Goal: Task Accomplishment & Management: Use online tool/utility

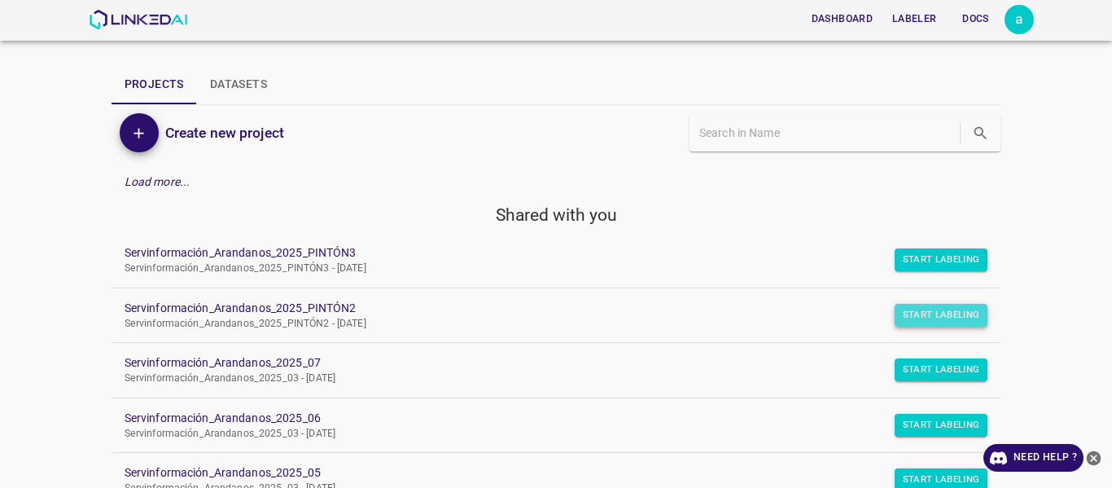
click at [927, 271] on button "Start Labeling" at bounding box center [942, 259] width 94 height 23
click at [943, 259] on button "Start Labeling" at bounding box center [942, 259] width 94 height 23
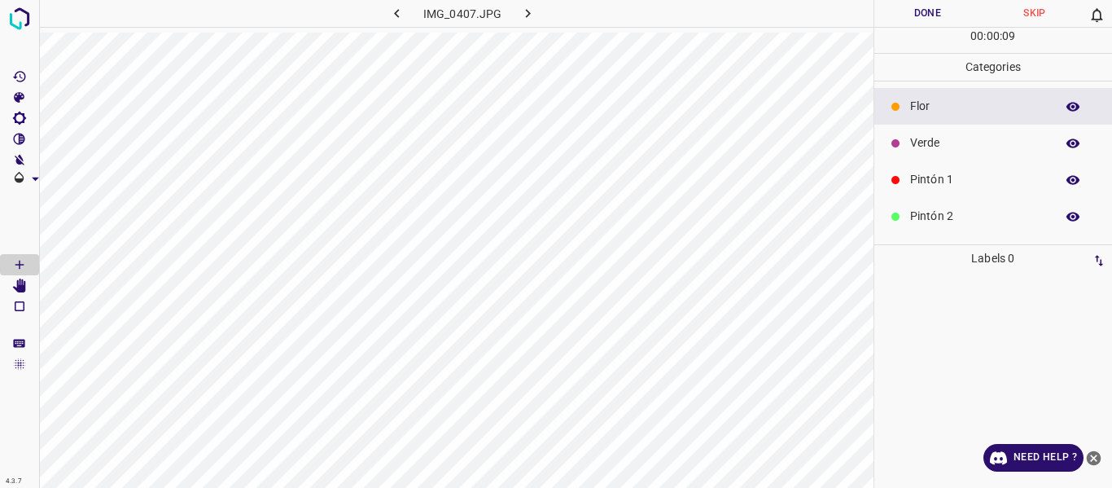
scroll to position [81, 0]
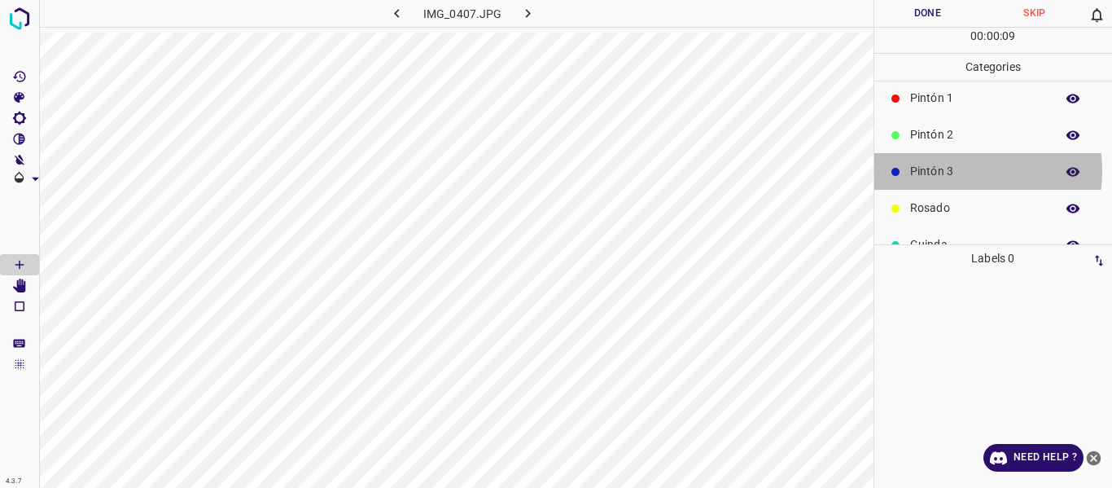
click at [951, 171] on p "Pintón 3" at bounding box center [978, 171] width 137 height 17
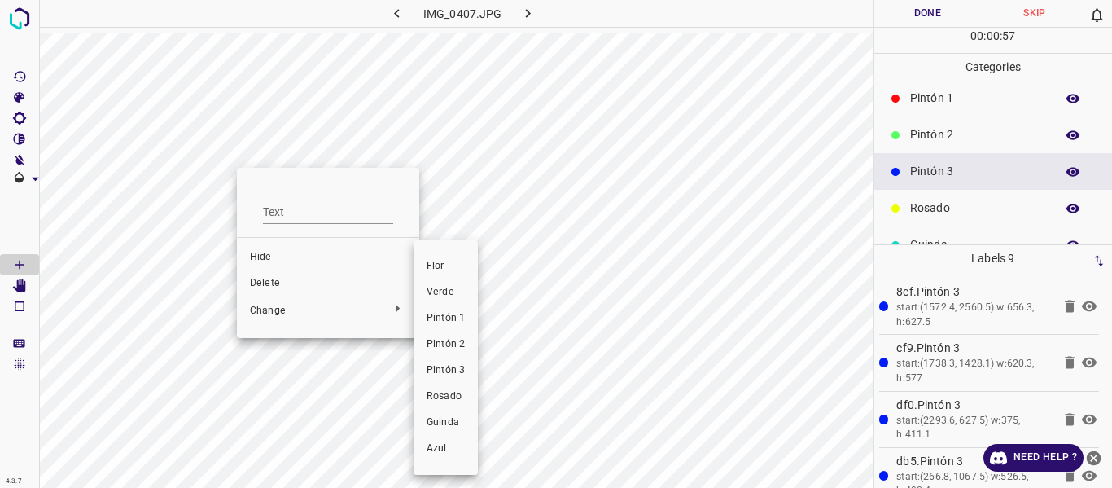
click at [452, 343] on span "Pintón 2" at bounding box center [446, 344] width 38 height 15
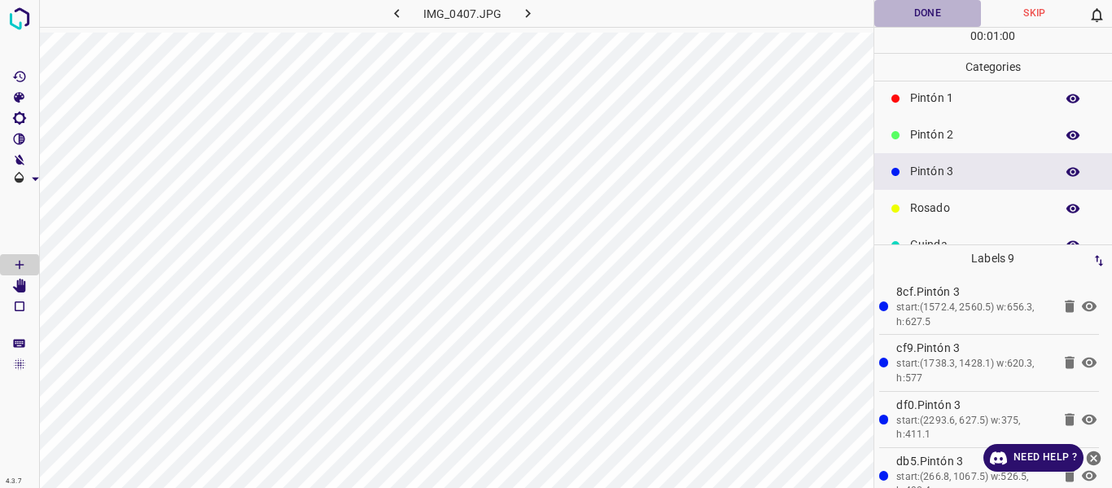
click at [910, 21] on button "Done" at bounding box center [927, 13] width 107 height 27
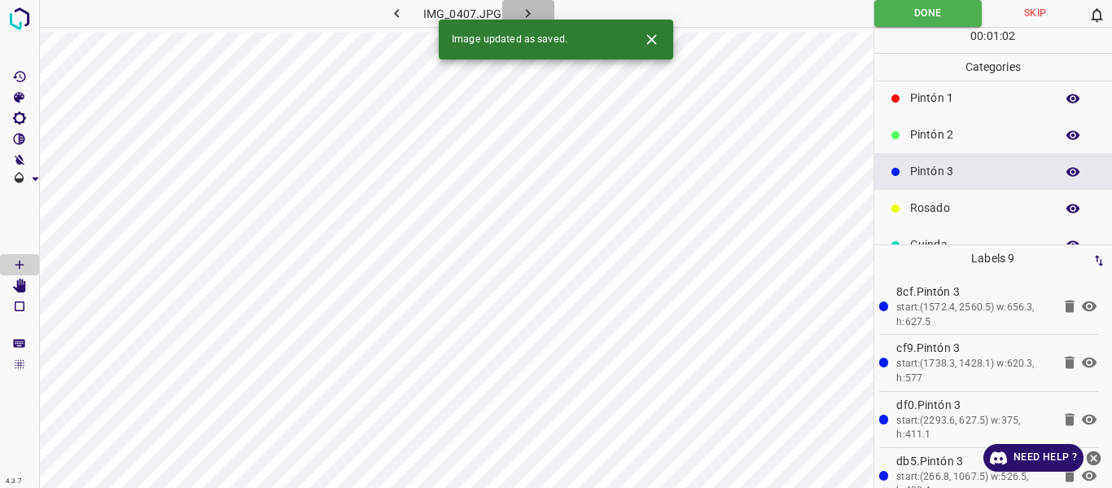
click at [529, 9] on icon "button" at bounding box center [527, 13] width 17 height 17
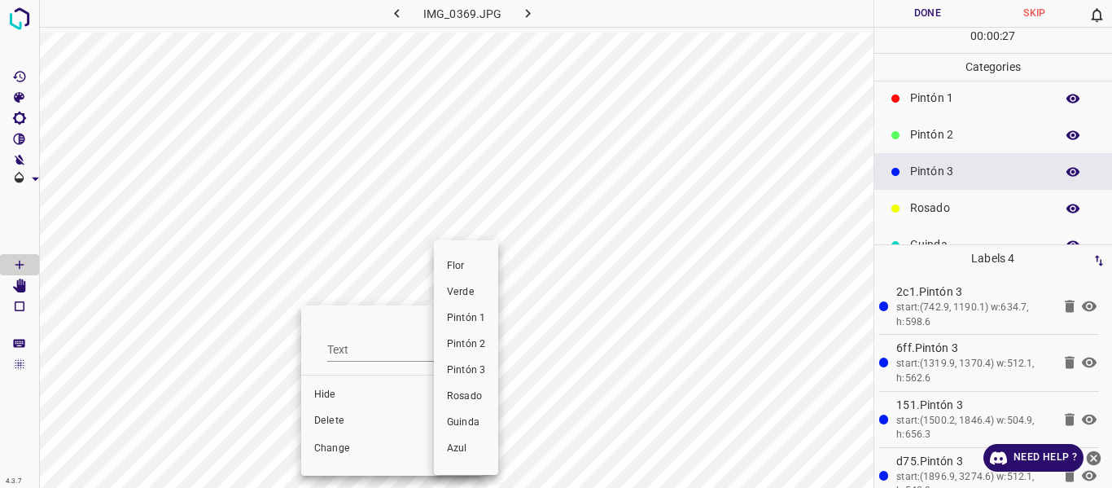
click at [455, 402] on span "Rosado" at bounding box center [466, 396] width 38 height 15
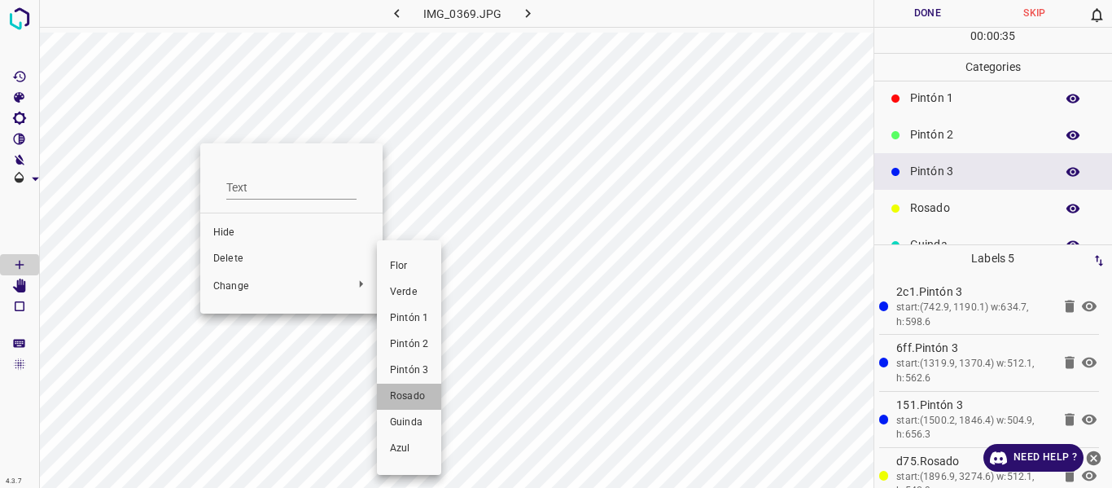
click at [403, 396] on span "Rosado" at bounding box center [409, 396] width 38 height 15
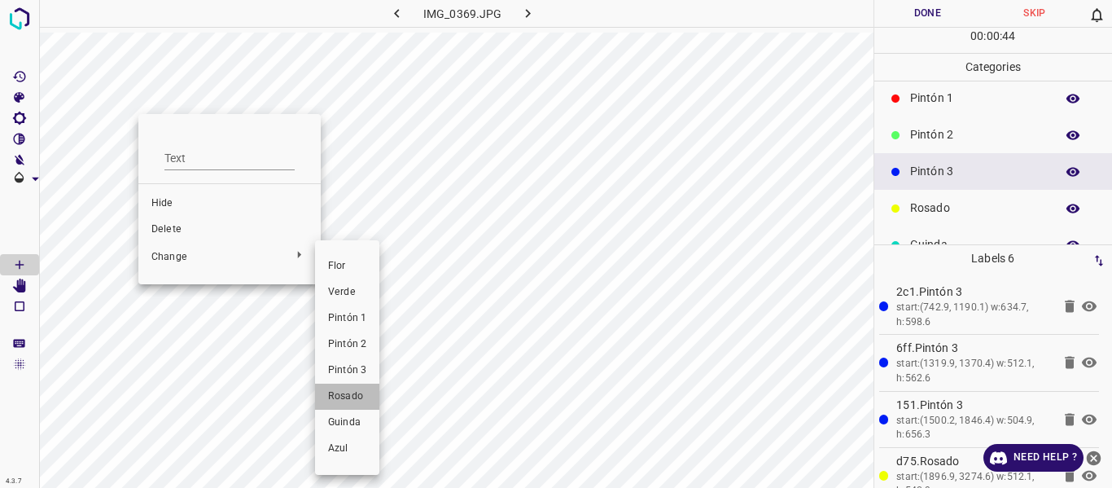
click at [329, 390] on span "Rosado" at bounding box center [347, 396] width 38 height 15
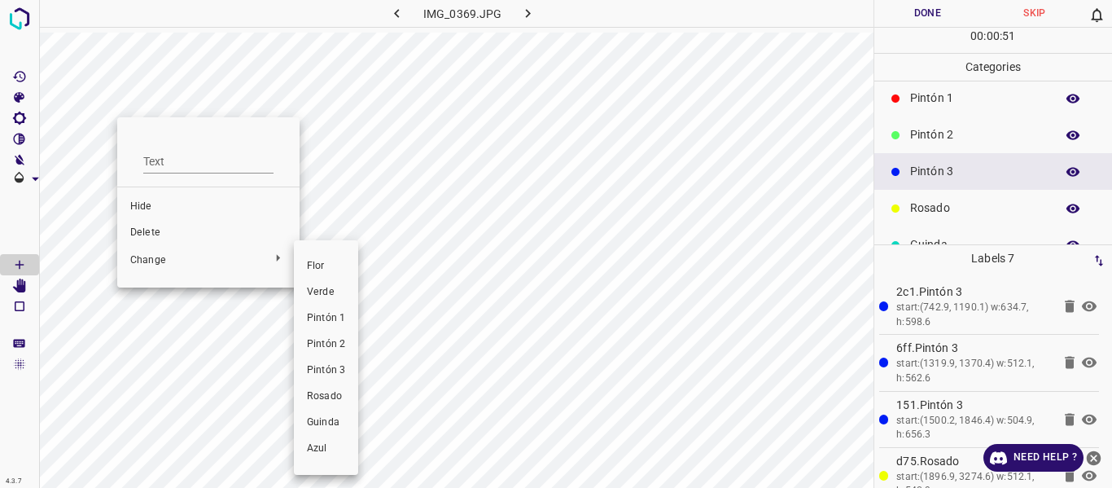
drag, startPoint x: 325, startPoint y: 400, endPoint x: 365, endPoint y: 340, distance: 71.6
click at [326, 400] on span "Rosado" at bounding box center [326, 396] width 38 height 15
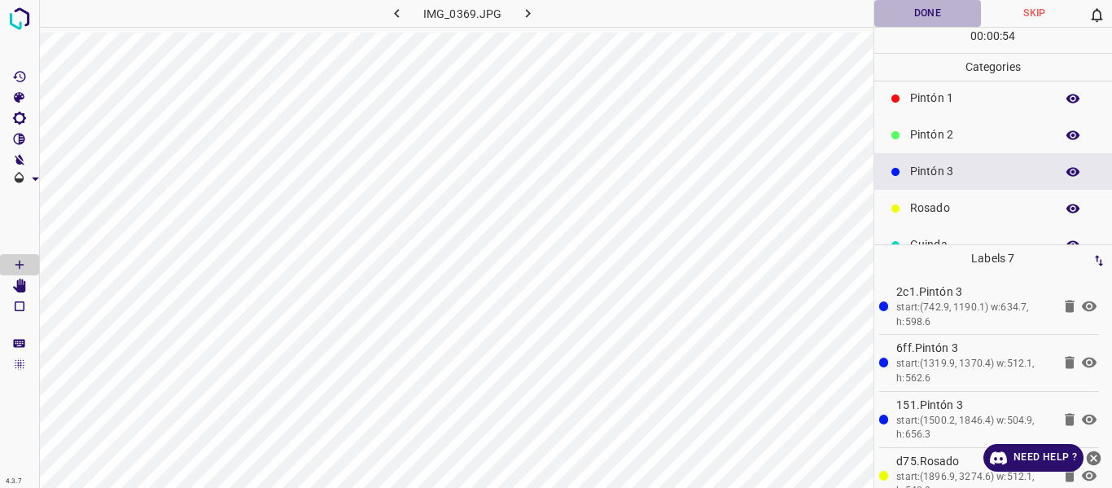
click at [899, 12] on button "Done" at bounding box center [927, 13] width 107 height 27
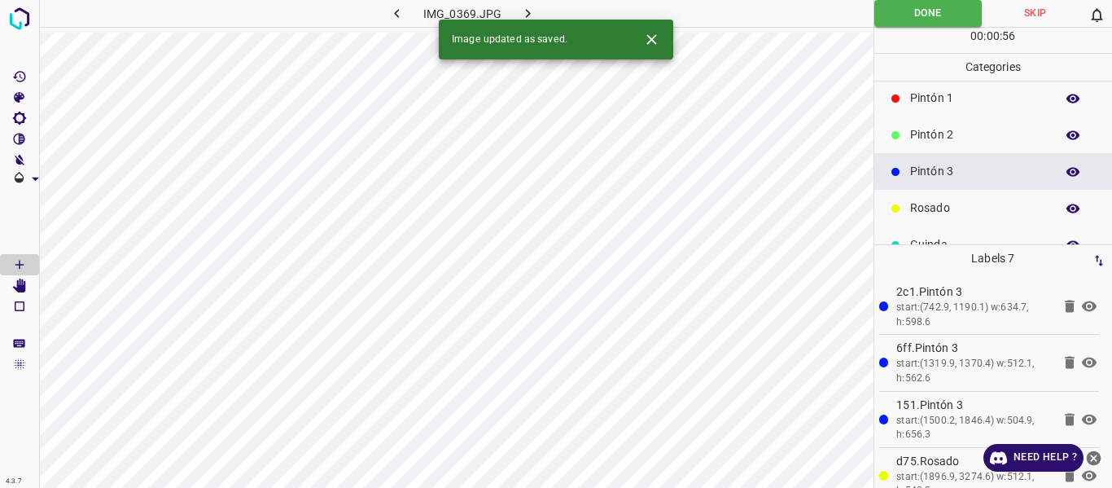
click at [527, 10] on icon "button" at bounding box center [527, 13] width 17 height 17
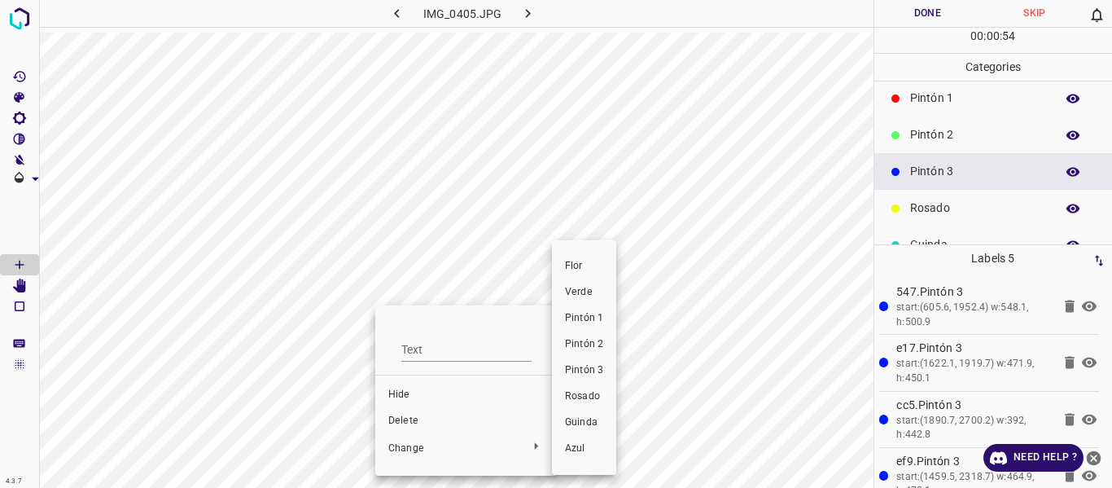
click at [576, 396] on span "Rosado" at bounding box center [584, 396] width 38 height 15
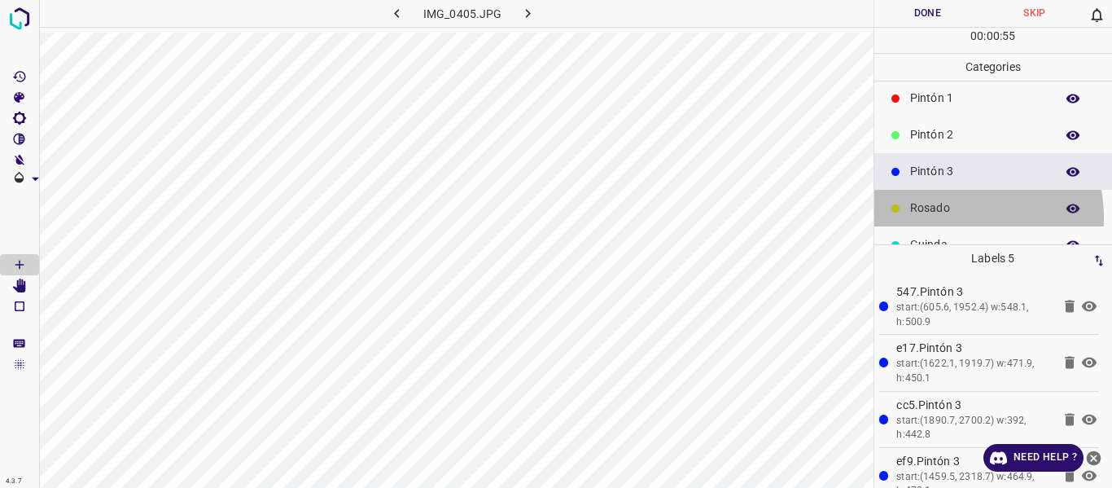
click at [944, 217] on div "Rosado" at bounding box center [993, 208] width 239 height 37
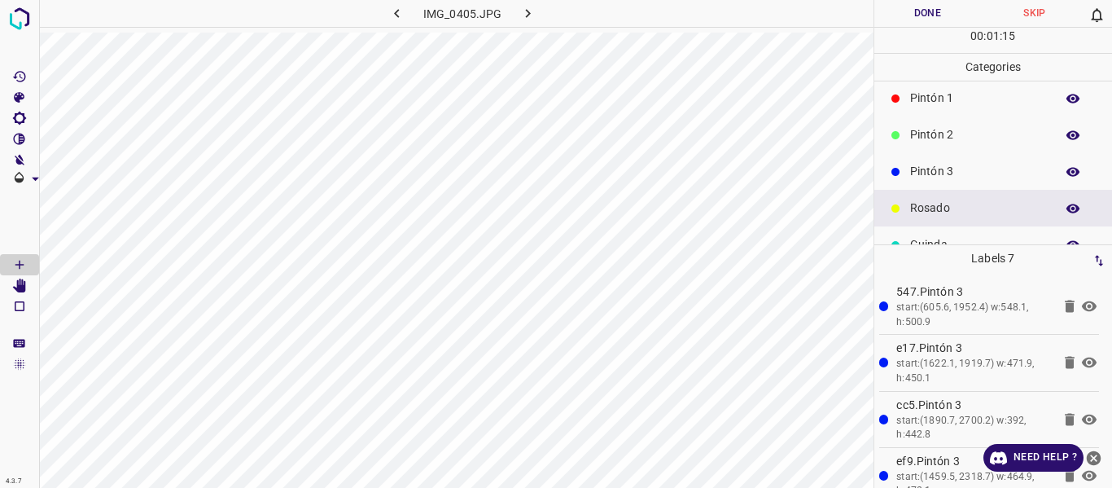
click at [919, 7] on button "Done" at bounding box center [927, 13] width 107 height 27
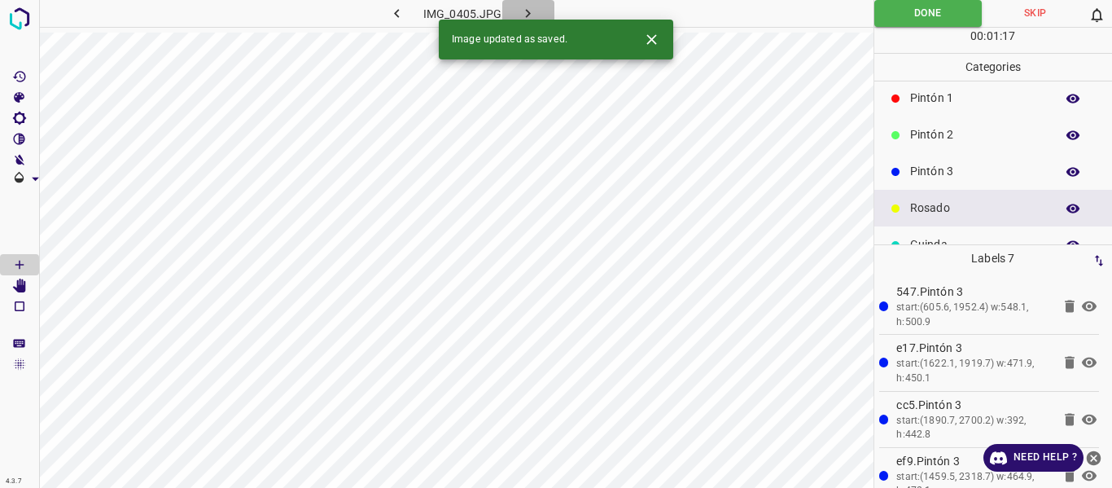
click at [525, 14] on icon "button" at bounding box center [527, 13] width 17 height 17
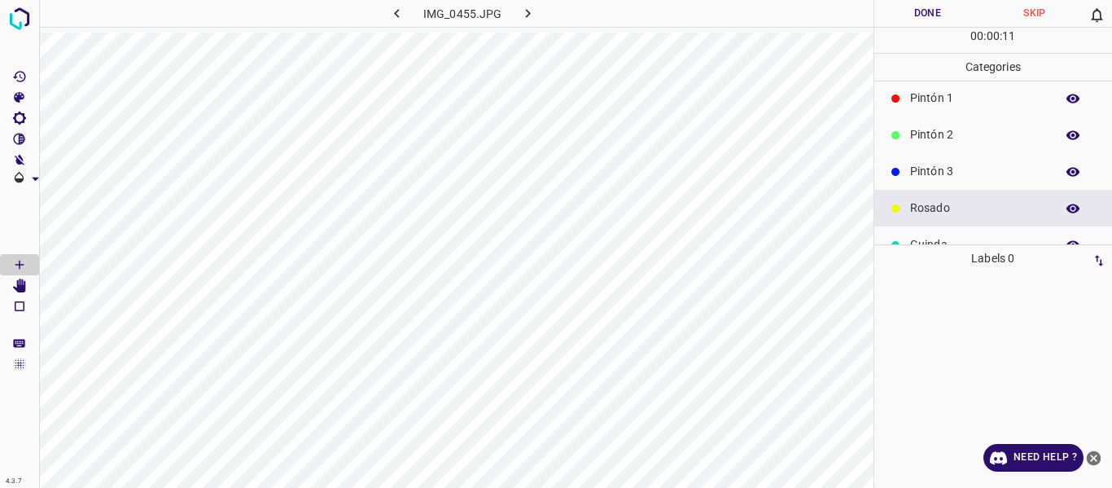
click at [929, 178] on p "Pintón 3" at bounding box center [978, 171] width 137 height 17
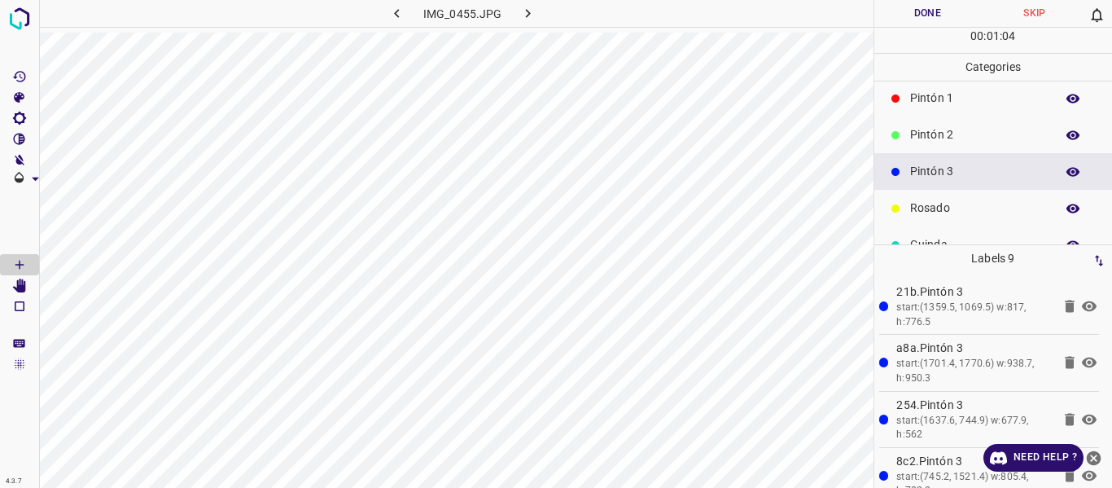
click at [926, 11] on button "Done" at bounding box center [927, 13] width 107 height 27
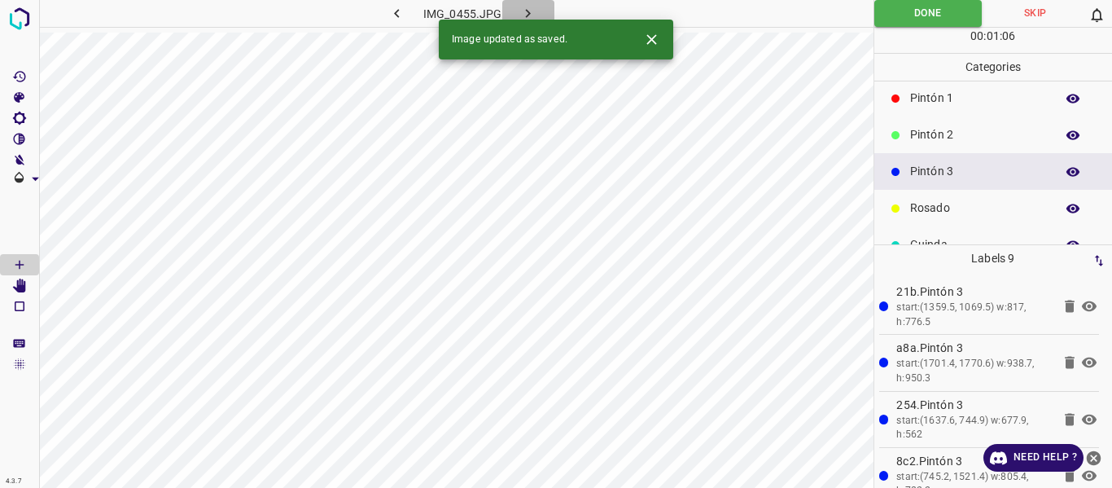
click at [523, 11] on icon "button" at bounding box center [527, 13] width 17 height 17
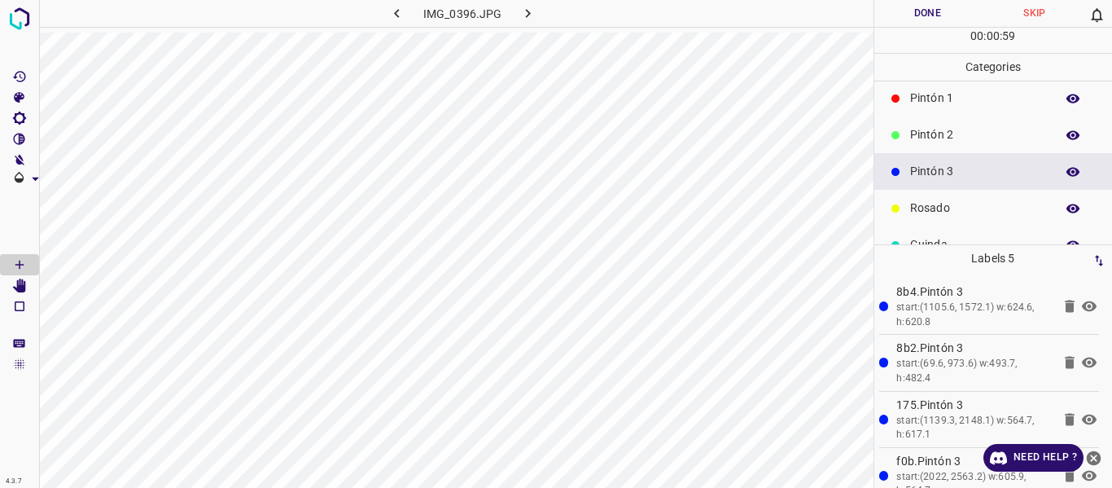
click at [927, 206] on p "Rosado" at bounding box center [978, 207] width 137 height 17
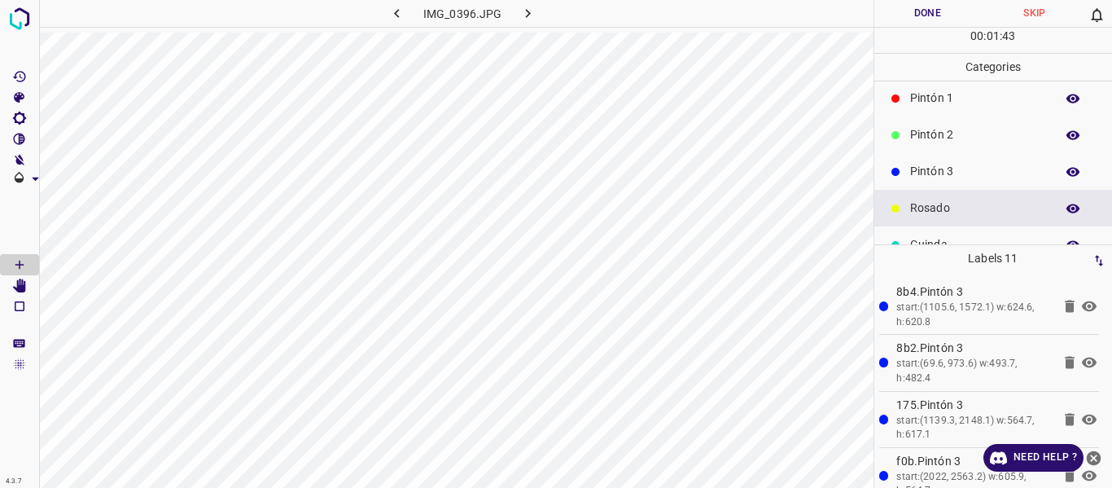
click at [902, 20] on button "Done" at bounding box center [927, 13] width 107 height 27
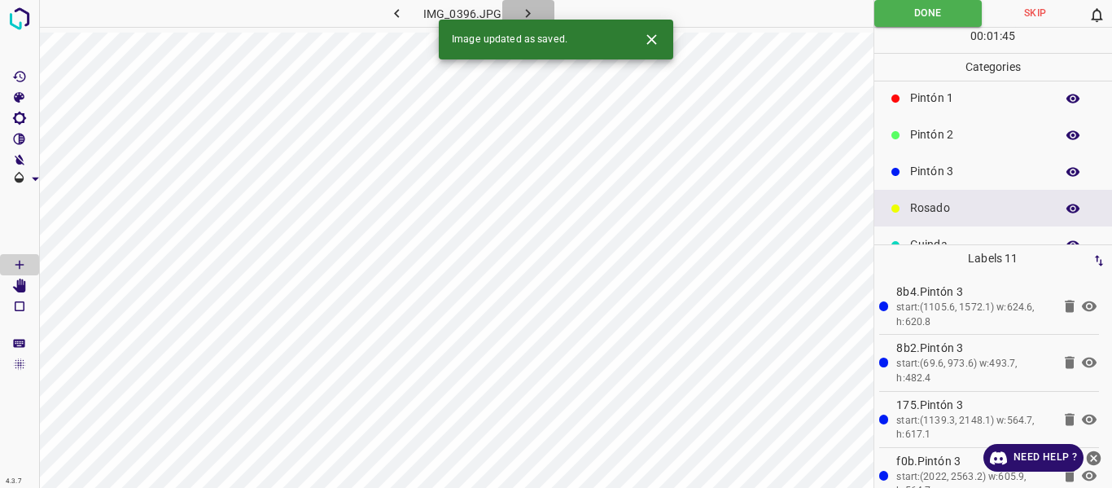
click at [539, 13] on button "button" at bounding box center [528, 13] width 52 height 27
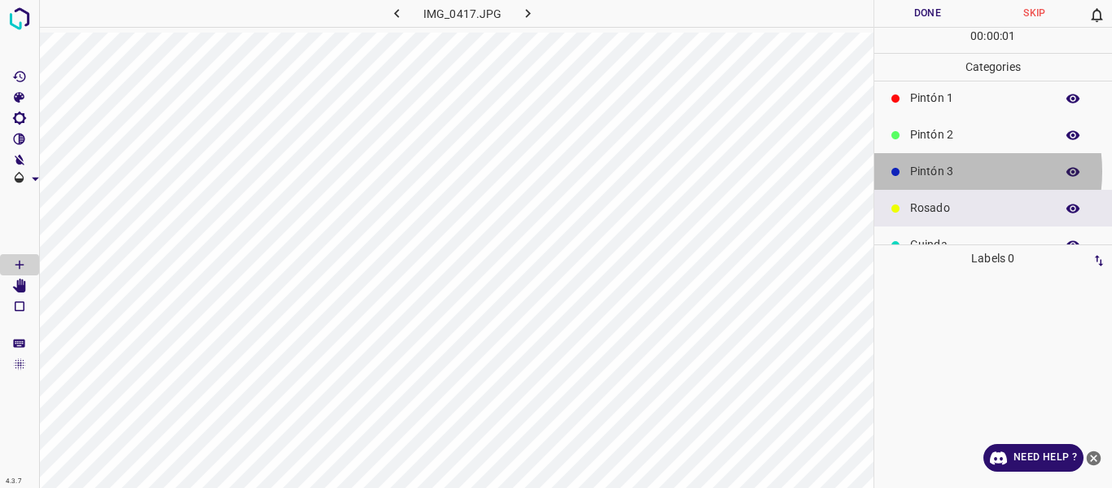
click at [938, 171] on p "Pintón 3" at bounding box center [978, 171] width 137 height 17
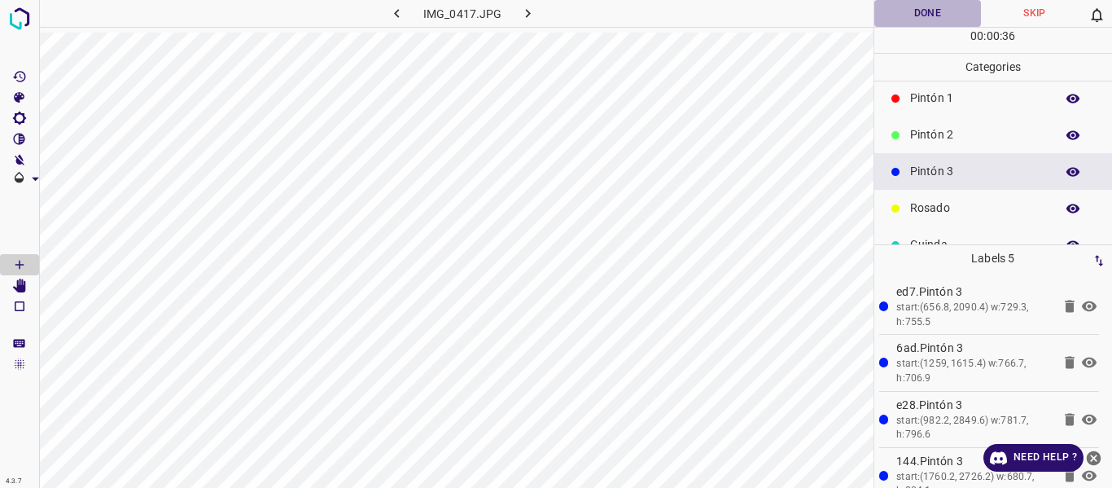
click at [928, 8] on button "Done" at bounding box center [927, 13] width 107 height 27
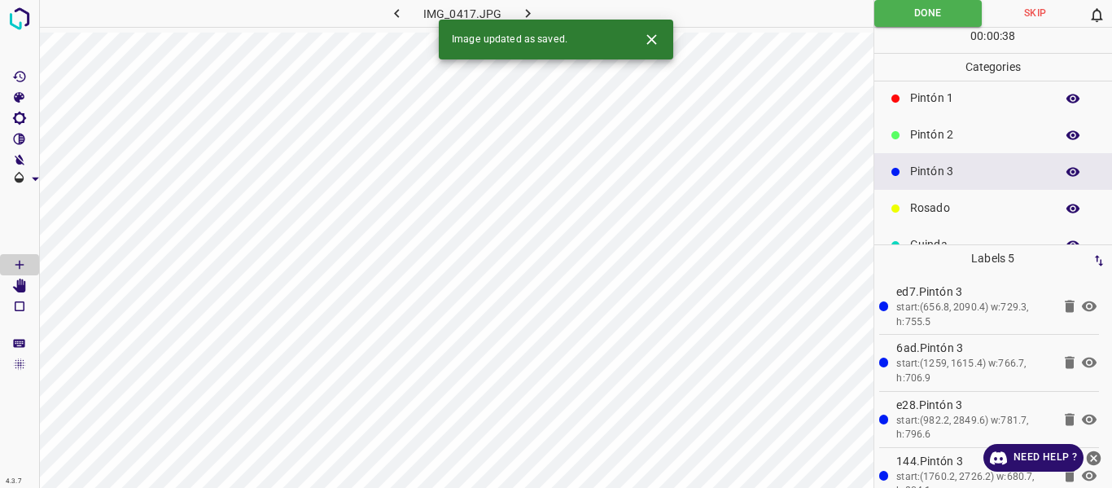
click at [531, 9] on icon "button" at bounding box center [527, 13] width 17 height 17
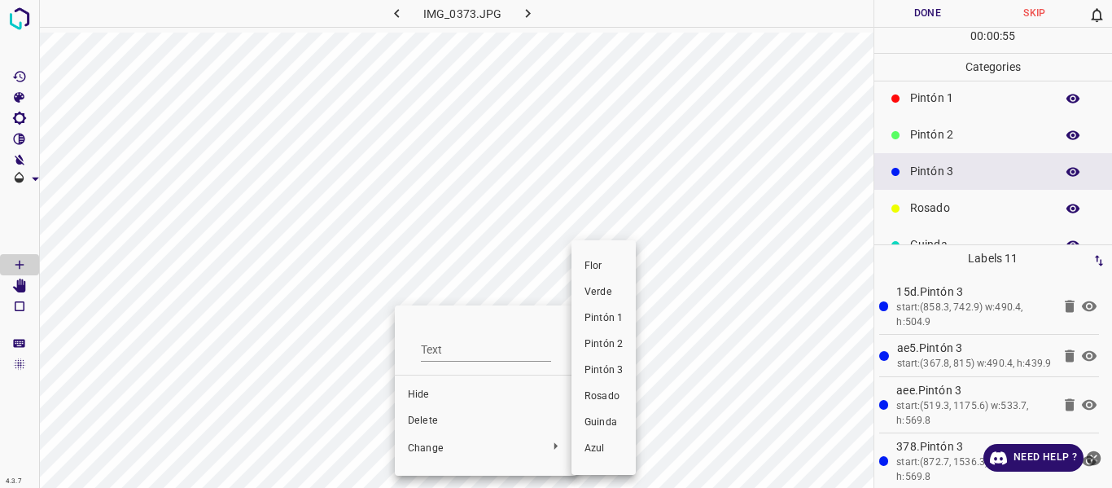
click at [594, 348] on span "Pintón 2" at bounding box center [604, 344] width 38 height 15
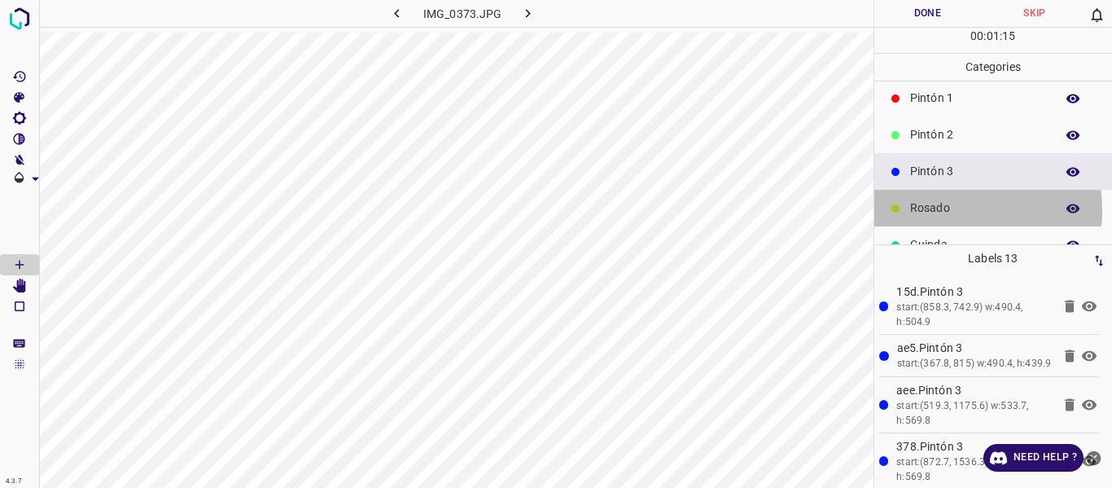
click at [936, 210] on p "Rosado" at bounding box center [978, 207] width 137 height 17
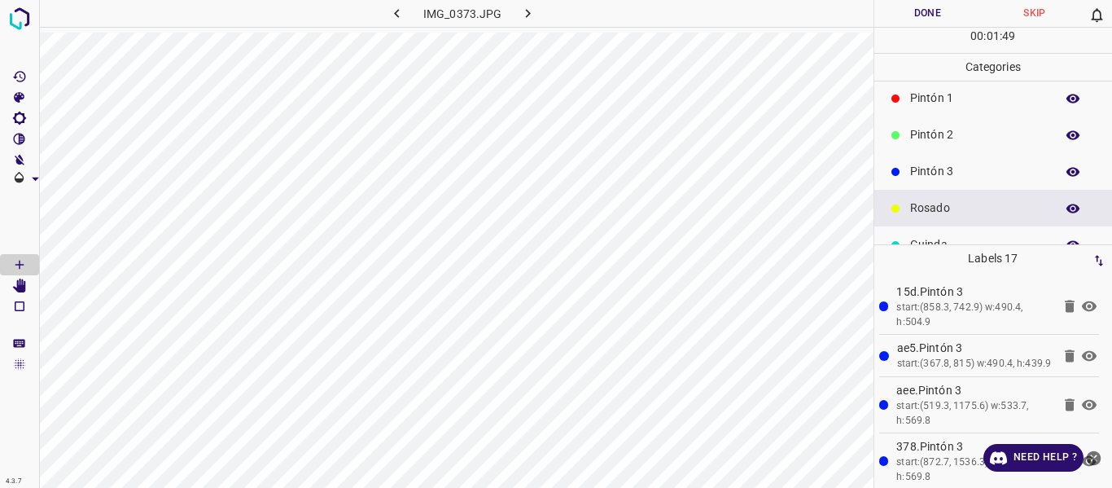
click at [940, 179] on p "Pintón 3" at bounding box center [978, 171] width 137 height 17
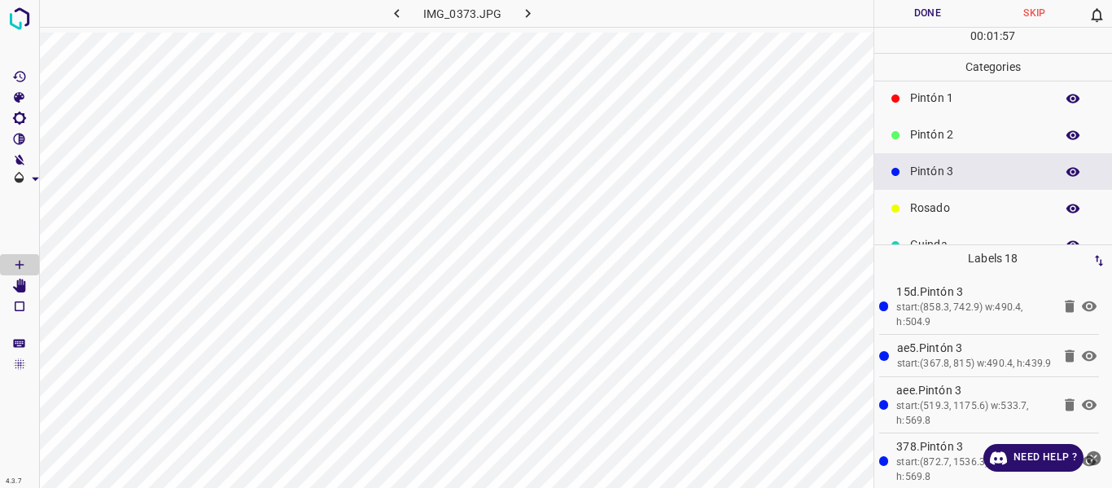
click at [1066, 175] on icon "button" at bounding box center [1073, 171] width 15 height 15
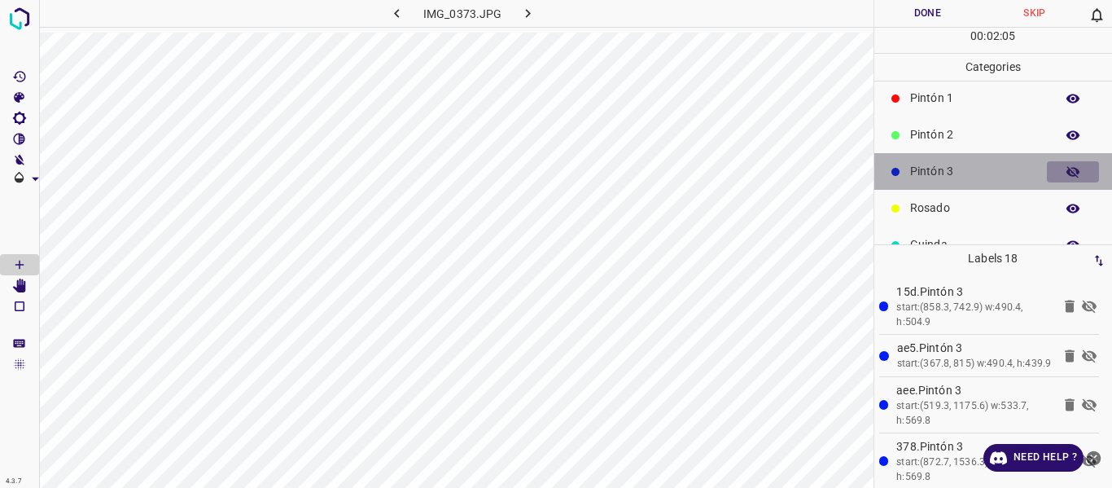
click at [1053, 167] on button "button" at bounding box center [1073, 171] width 52 height 21
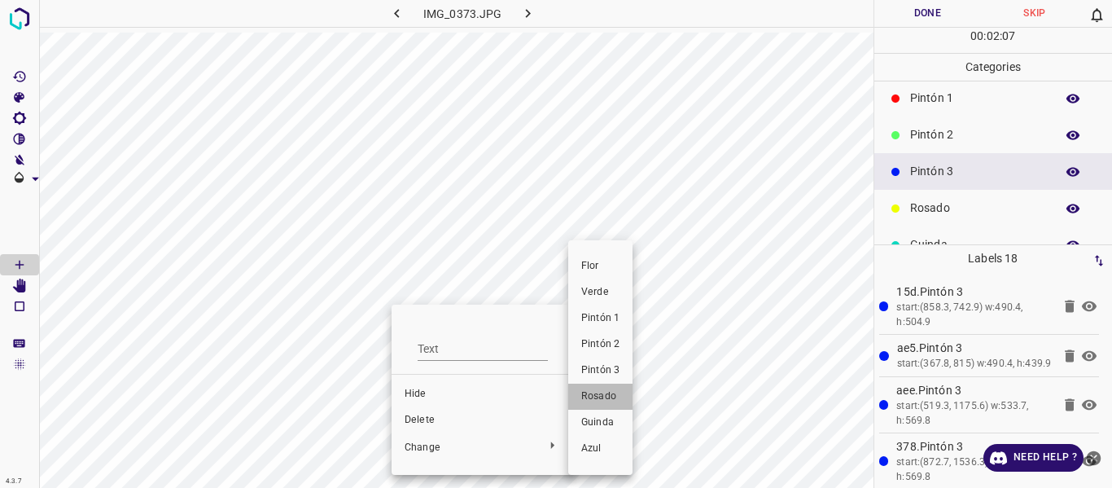
drag, startPoint x: 594, startPoint y: 396, endPoint x: 386, endPoint y: 291, distance: 232.7
click at [593, 395] on span "Rosado" at bounding box center [600, 396] width 38 height 15
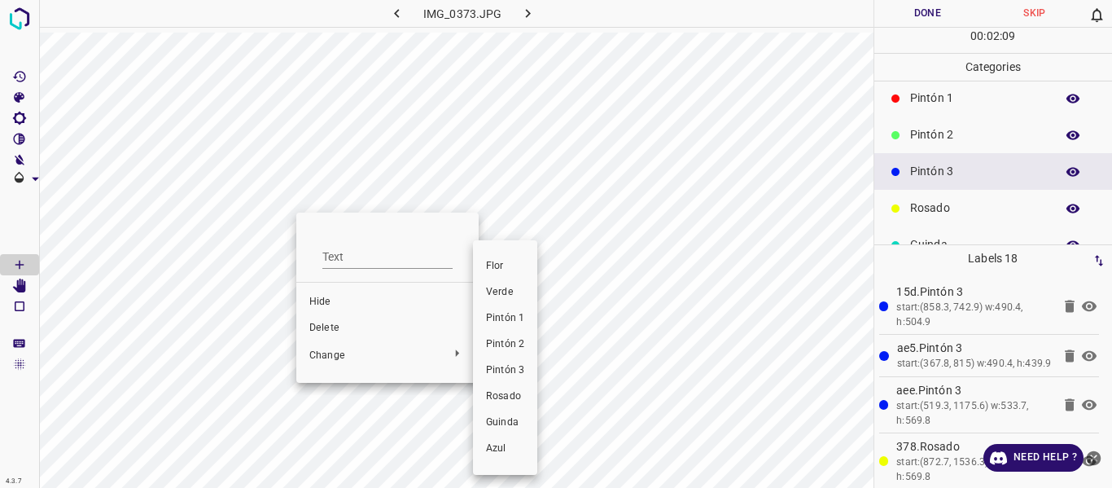
drag, startPoint x: 496, startPoint y: 396, endPoint x: 480, endPoint y: 375, distance: 26.7
click at [496, 397] on span "Rosado" at bounding box center [505, 396] width 38 height 15
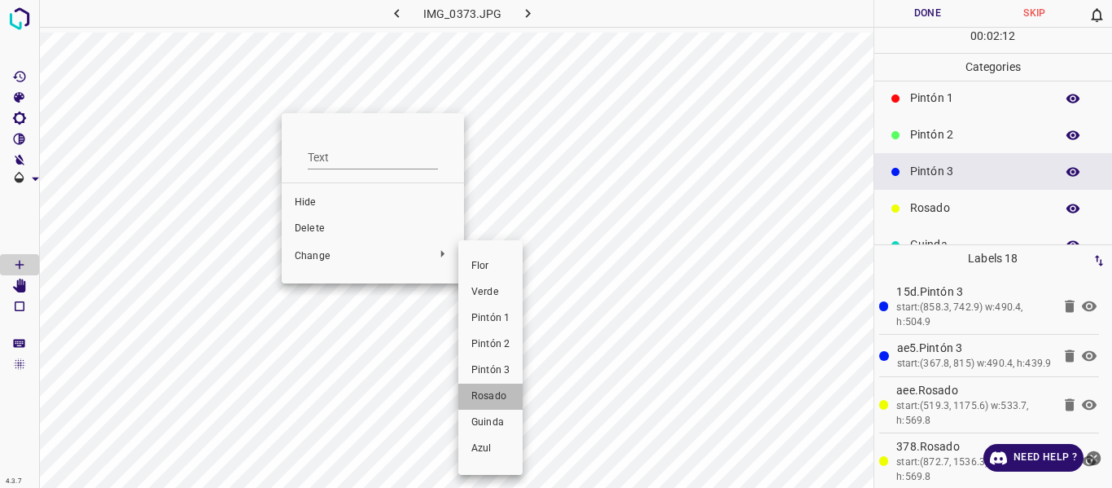
drag, startPoint x: 497, startPoint y: 397, endPoint x: 722, endPoint y: 129, distance: 350.1
click at [496, 397] on span "Rosado" at bounding box center [490, 396] width 38 height 15
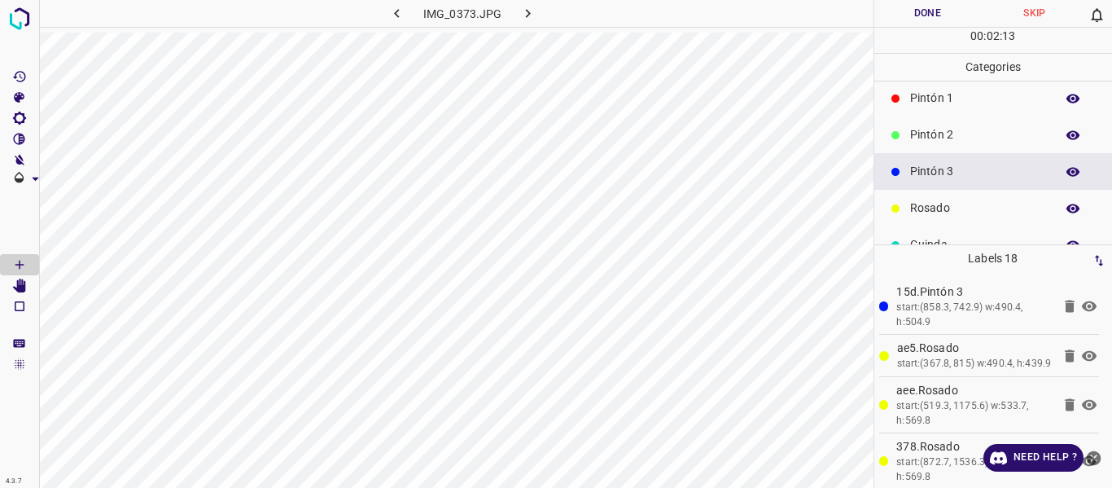
click at [918, 22] on button "Done" at bounding box center [927, 13] width 107 height 27
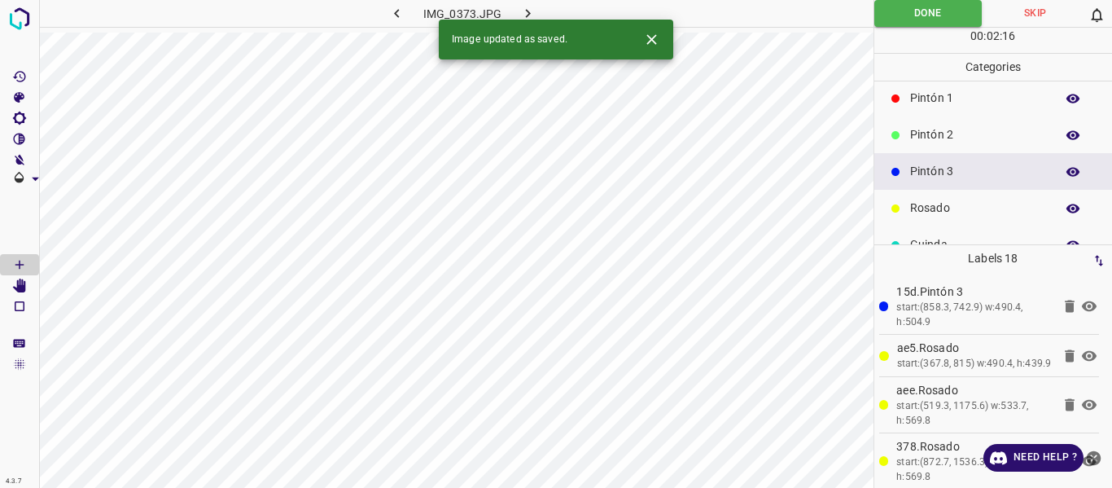
click at [526, 12] on icon "button" at bounding box center [527, 13] width 17 height 17
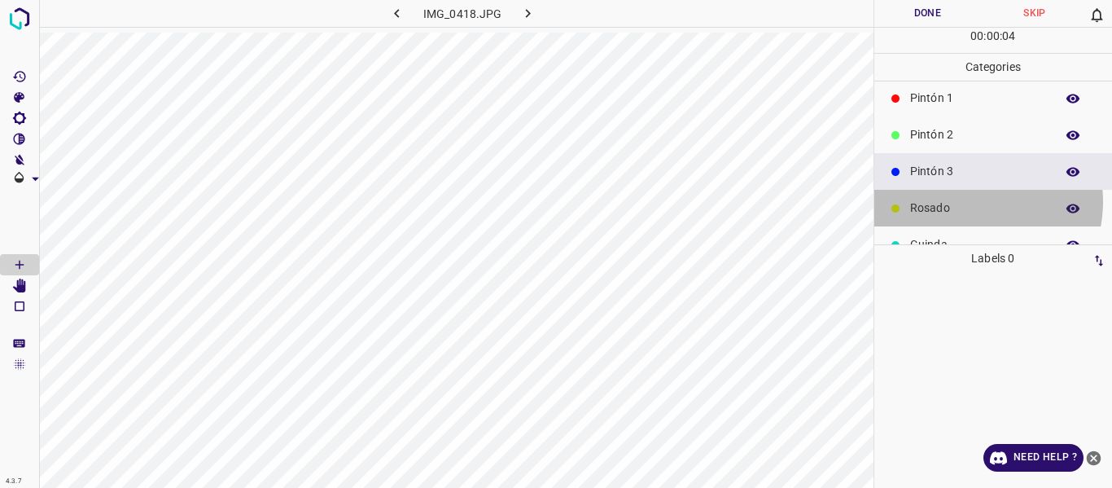
drag, startPoint x: 961, startPoint y: 201, endPoint x: 913, endPoint y: 191, distance: 49.0
click at [959, 201] on p "Rosado" at bounding box center [978, 207] width 137 height 17
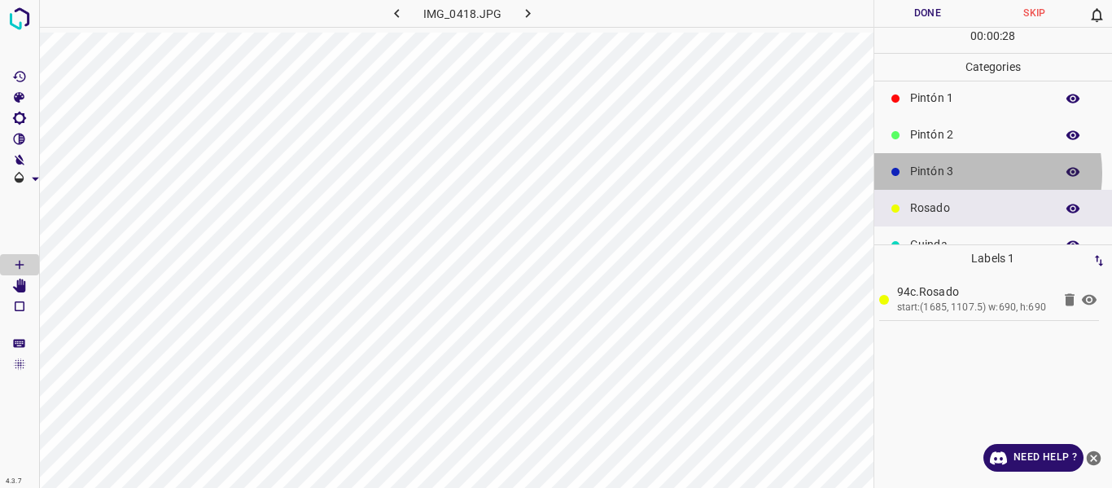
drag, startPoint x: 965, startPoint y: 173, endPoint x: 902, endPoint y: 208, distance: 71.8
click at [965, 174] on p "Pintón 3" at bounding box center [978, 171] width 137 height 17
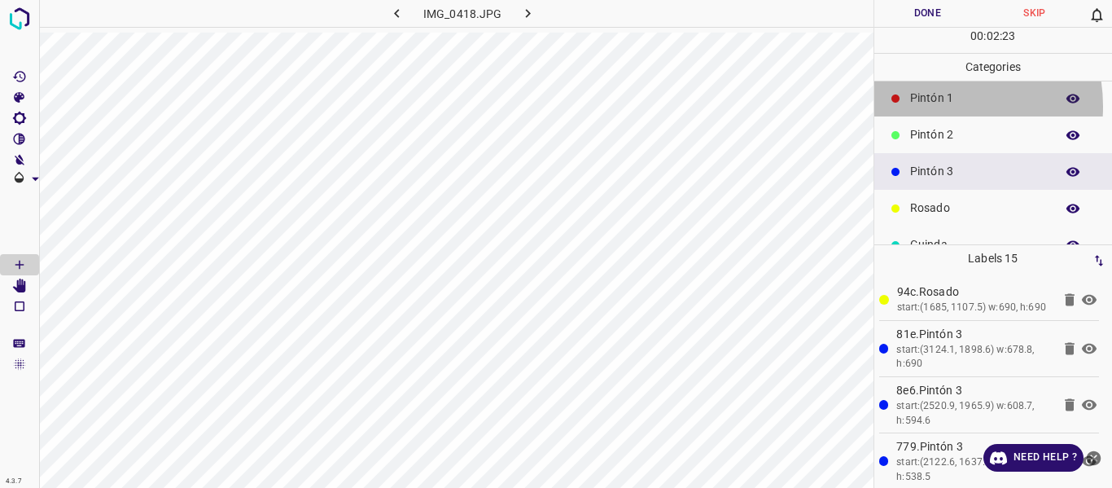
drag, startPoint x: 930, startPoint y: 106, endPoint x: 875, endPoint y: 127, distance: 58.5
click at [929, 106] on p "Pintón 1" at bounding box center [978, 98] width 137 height 17
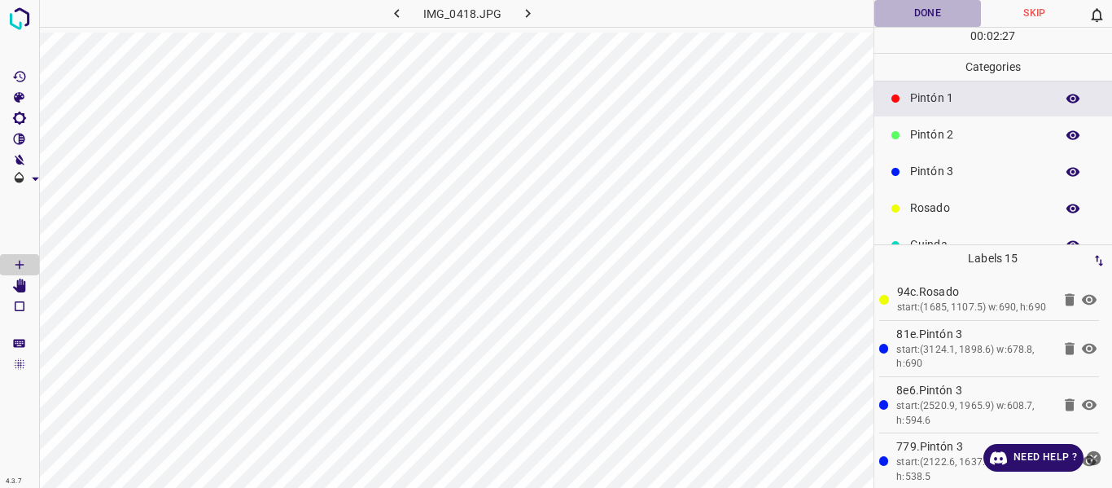
click at [891, 11] on button "Done" at bounding box center [927, 13] width 107 height 27
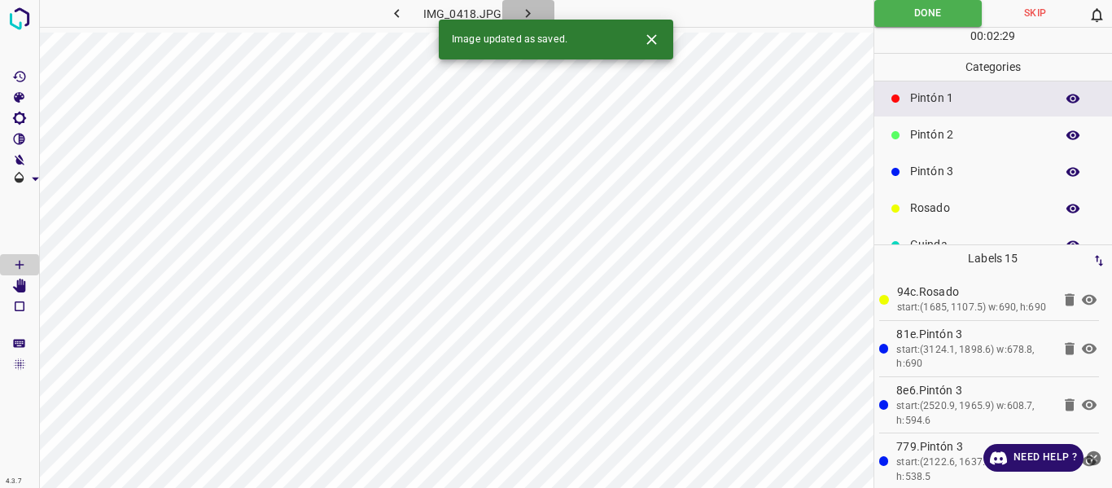
click at [534, 15] on icon "button" at bounding box center [527, 13] width 17 height 17
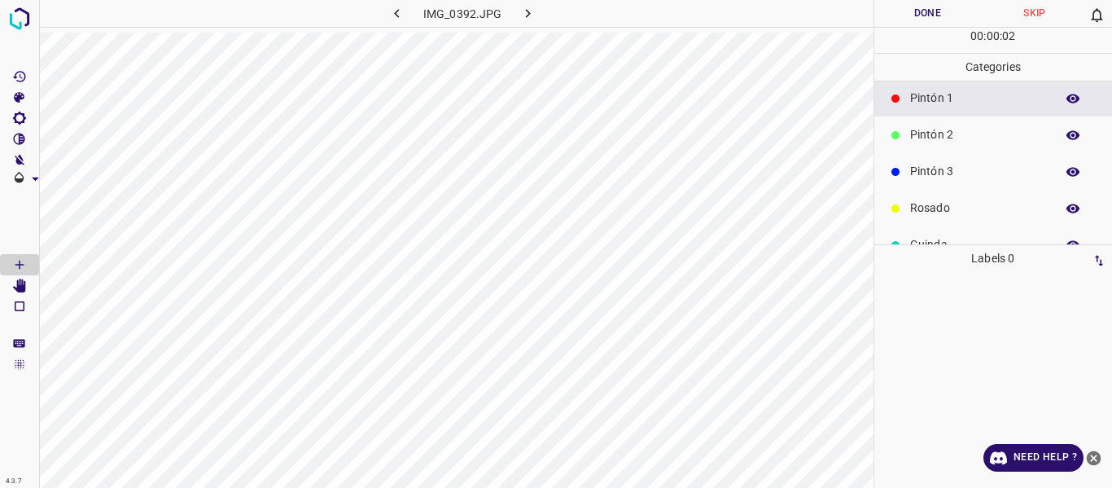
click at [959, 180] on p "Pintón 3" at bounding box center [978, 171] width 137 height 17
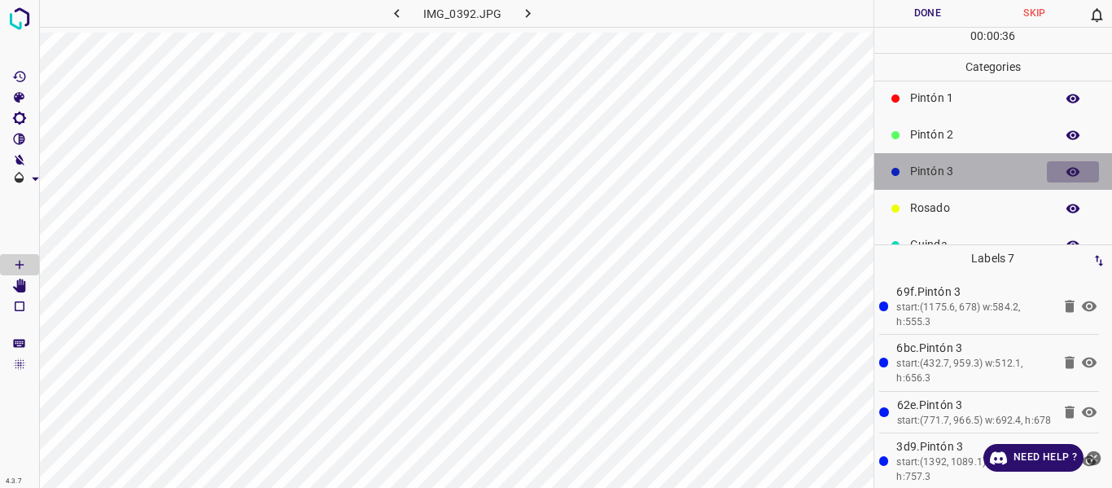
drag, startPoint x: 1055, startPoint y: 170, endPoint x: 962, endPoint y: 177, distance: 93.9
click at [1066, 170] on icon "button" at bounding box center [1073, 171] width 15 height 15
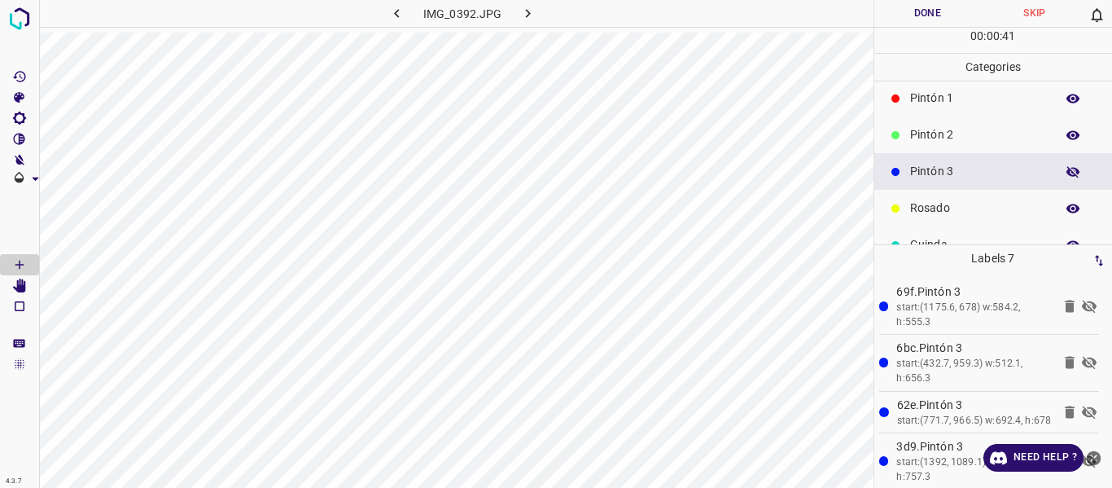
click at [1066, 171] on icon "button" at bounding box center [1073, 171] width 15 height 15
click at [931, 17] on button "Done" at bounding box center [927, 13] width 107 height 27
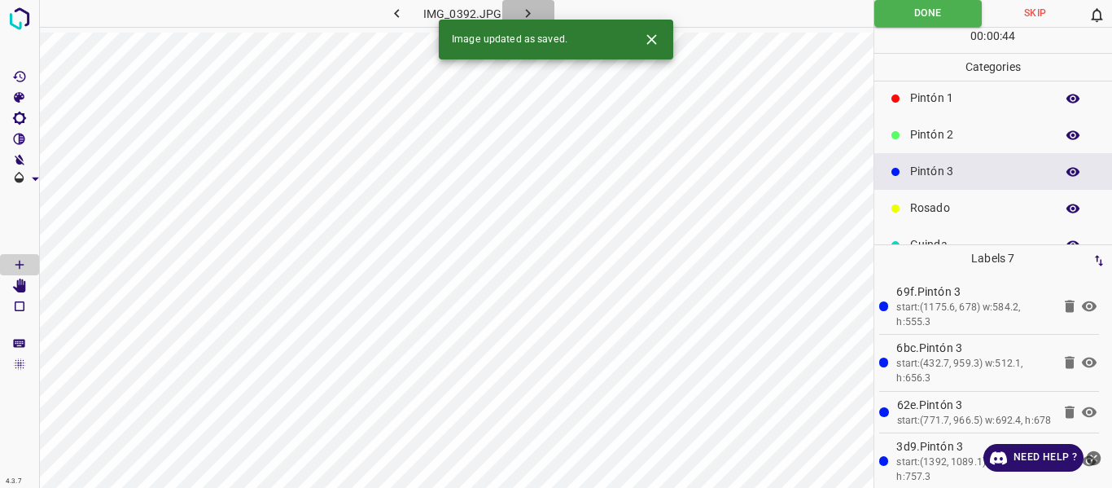
click at [528, 11] on icon "button" at bounding box center [527, 13] width 17 height 17
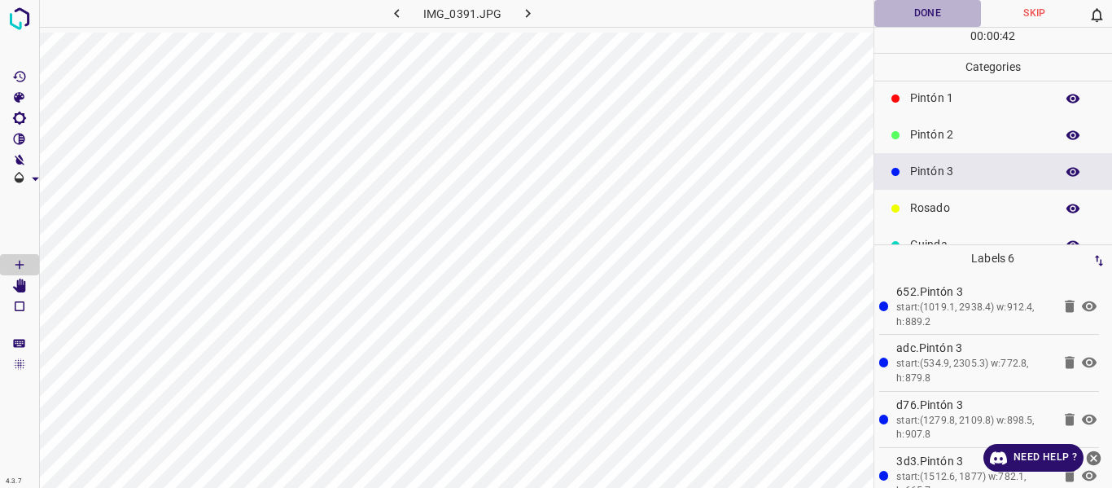
click at [921, 13] on button "Done" at bounding box center [927, 13] width 107 height 27
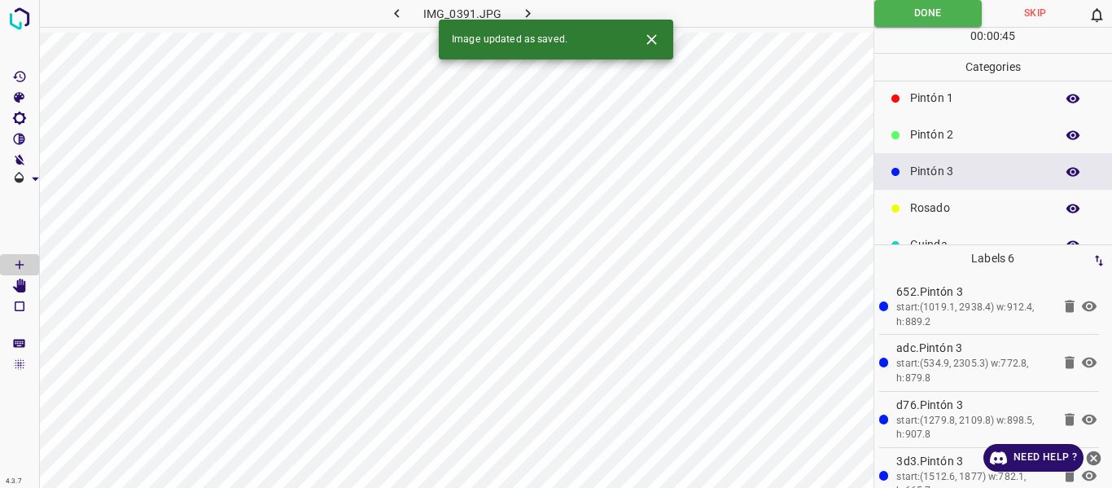
click at [531, 11] on icon "button" at bounding box center [527, 13] width 17 height 17
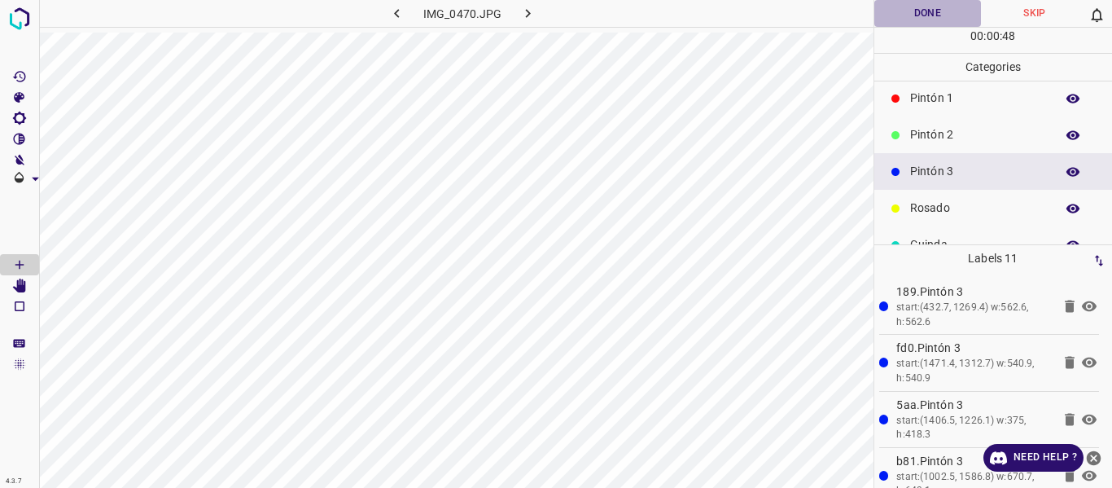
click at [915, 15] on button "Done" at bounding box center [927, 13] width 107 height 27
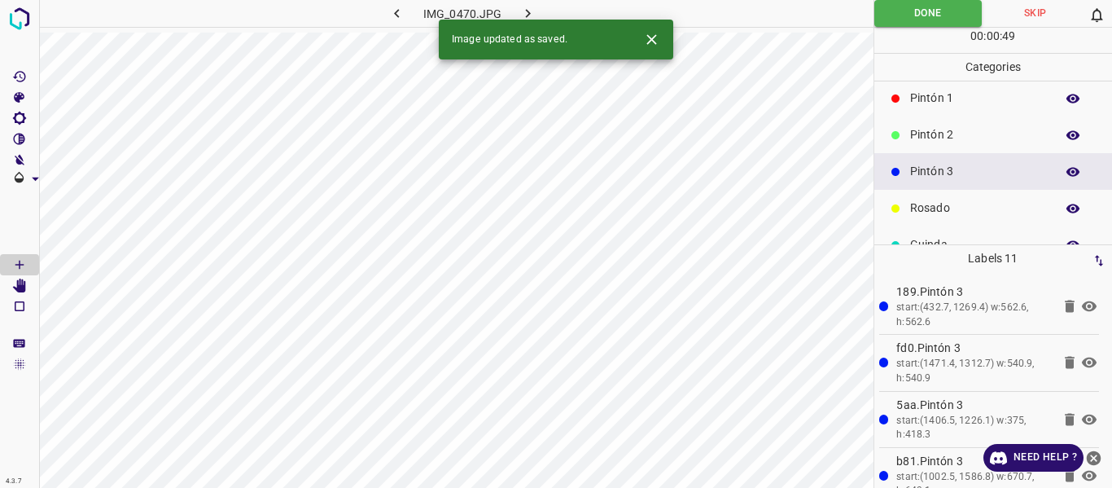
click at [523, 9] on icon "button" at bounding box center [527, 13] width 17 height 17
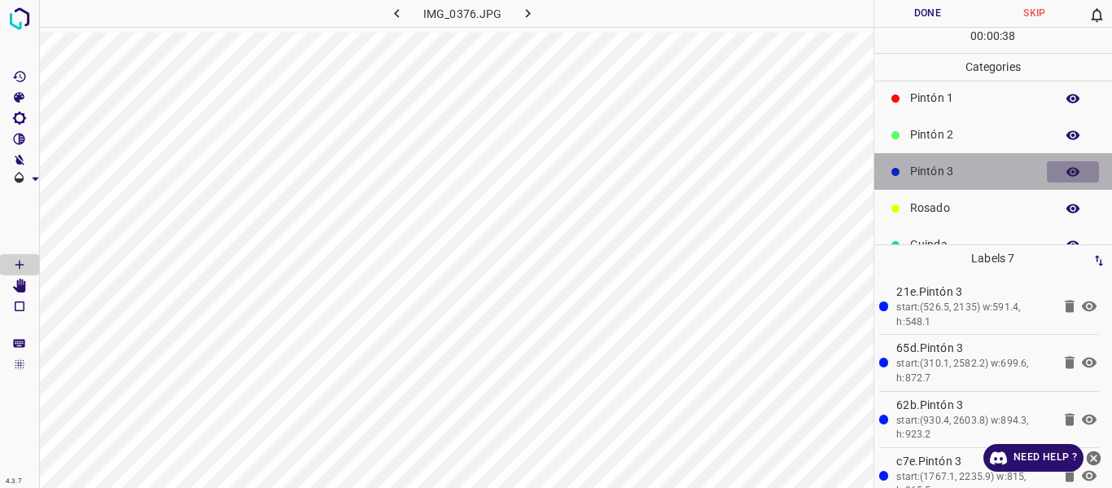
click at [1067, 169] on icon "button" at bounding box center [1073, 171] width 13 height 9
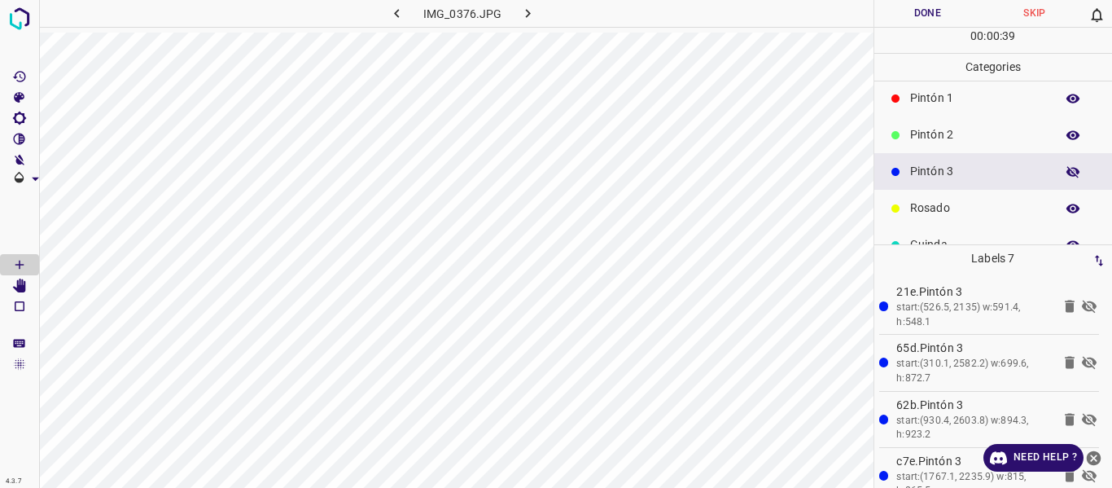
click at [1067, 169] on icon "button" at bounding box center [1073, 171] width 13 height 11
click at [887, 20] on button "Done" at bounding box center [927, 13] width 107 height 27
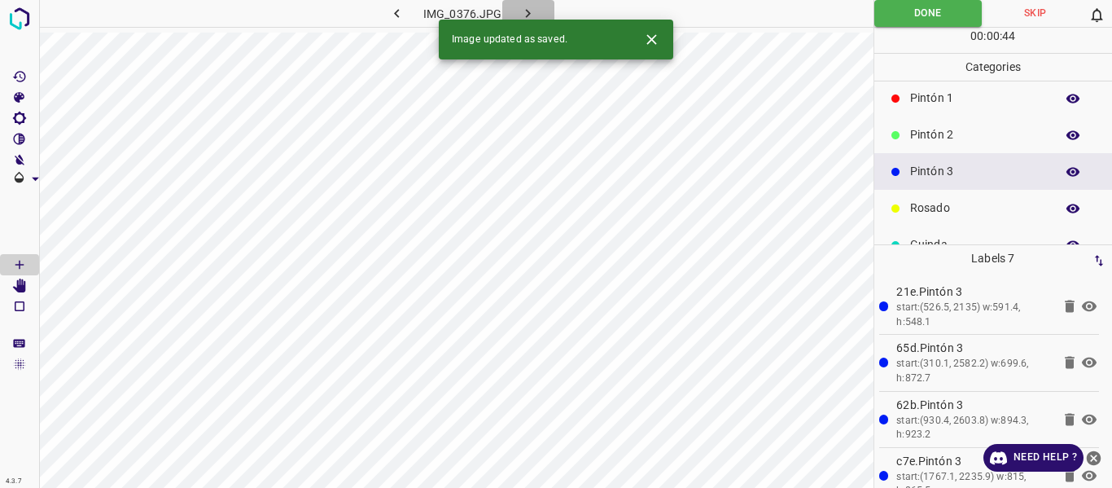
click at [524, 13] on icon "button" at bounding box center [527, 13] width 17 height 17
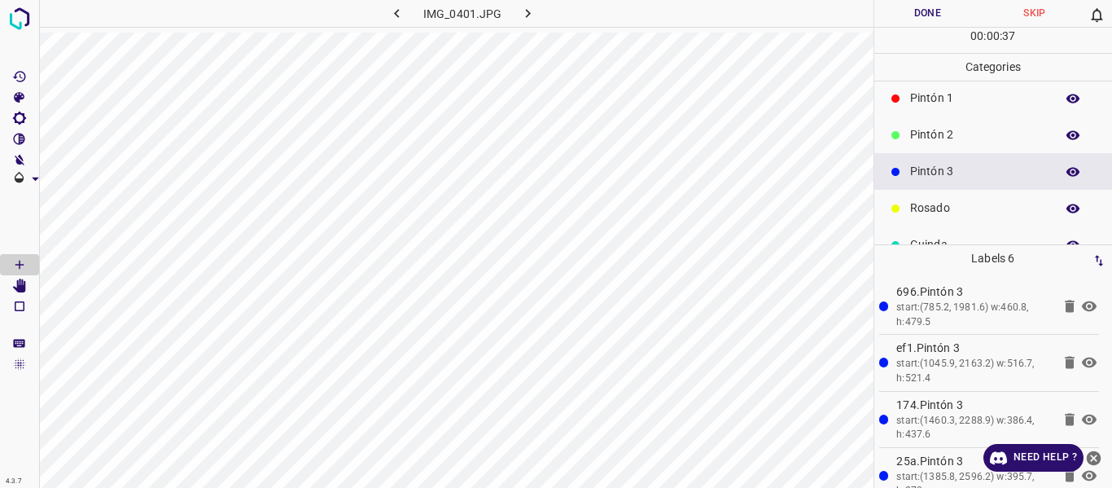
click at [525, 16] on icon "button" at bounding box center [527, 13] width 17 height 17
drag, startPoint x: 908, startPoint y: 14, endPoint x: 554, endPoint y: 23, distance: 353.5
click at [907, 14] on button "Done" at bounding box center [927, 13] width 107 height 27
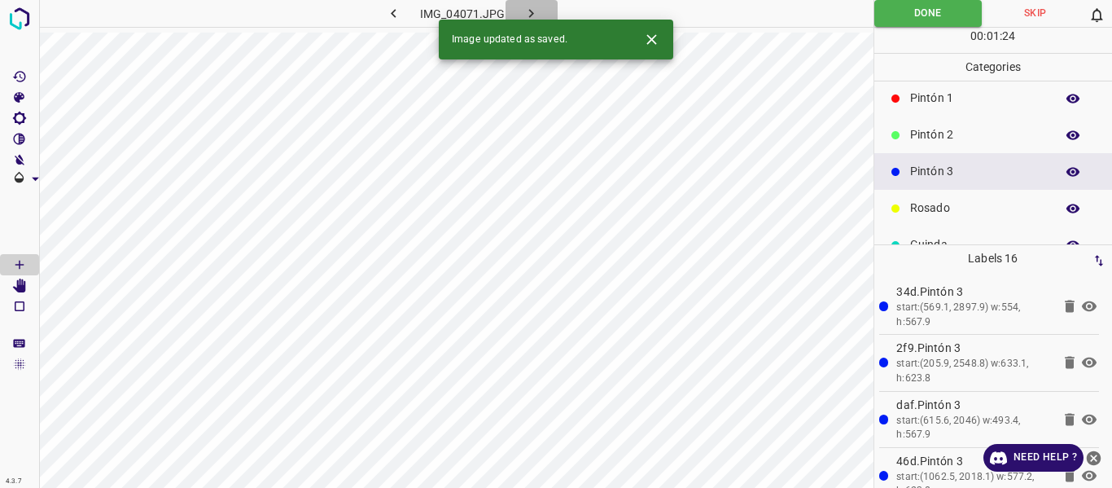
click at [531, 14] on icon "button" at bounding box center [531, 13] width 17 height 17
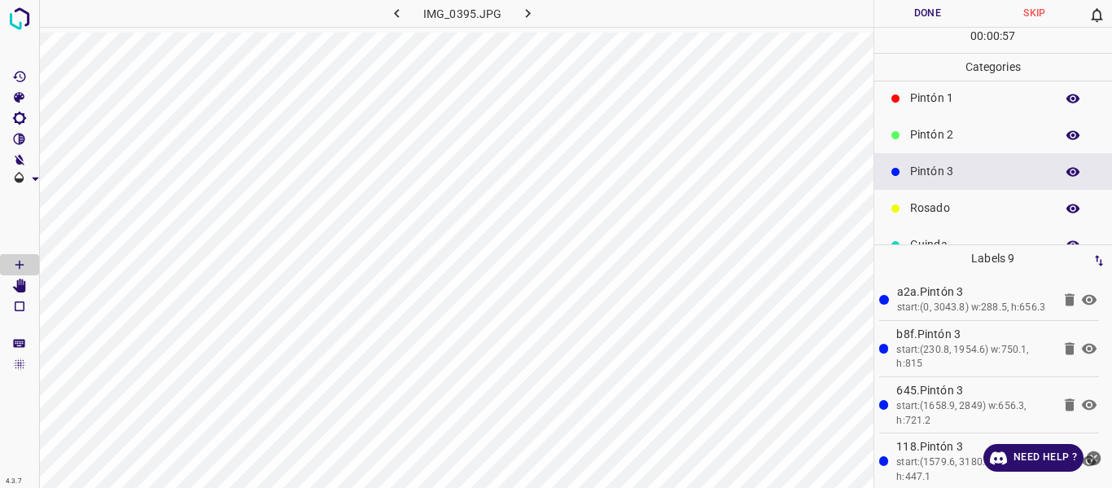
click at [919, 125] on div "Pintón 2" at bounding box center [993, 134] width 239 height 37
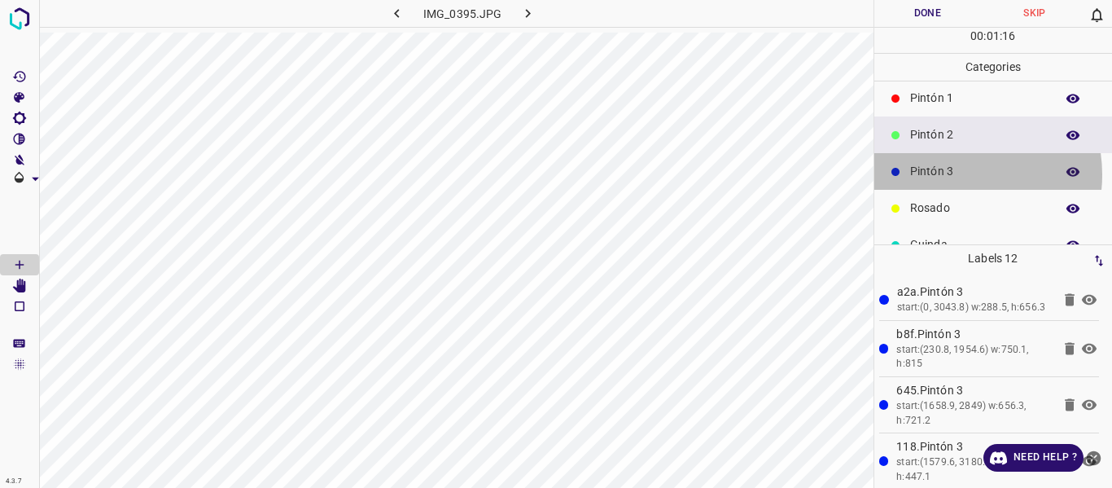
click at [949, 174] on p "Pintón 3" at bounding box center [978, 171] width 137 height 17
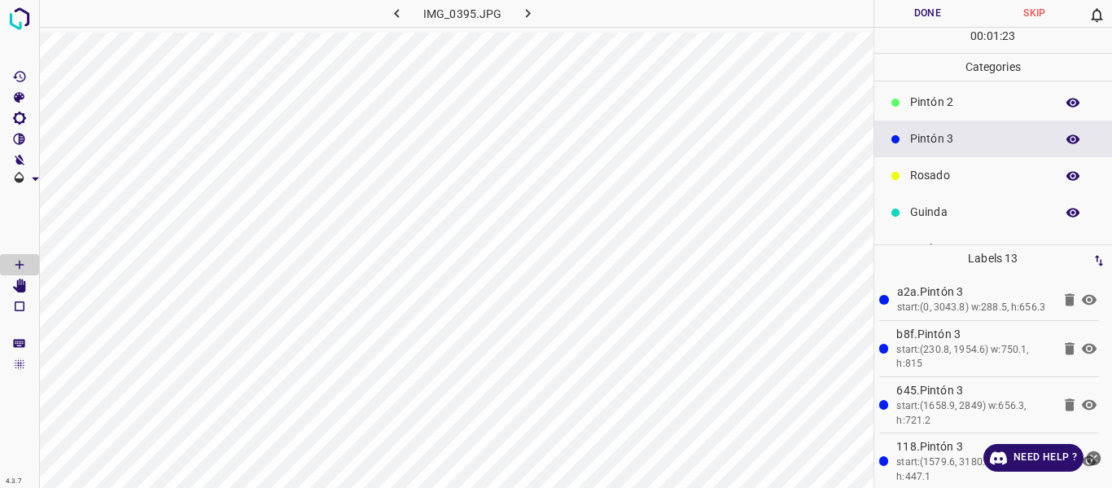
scroll to position [143, 0]
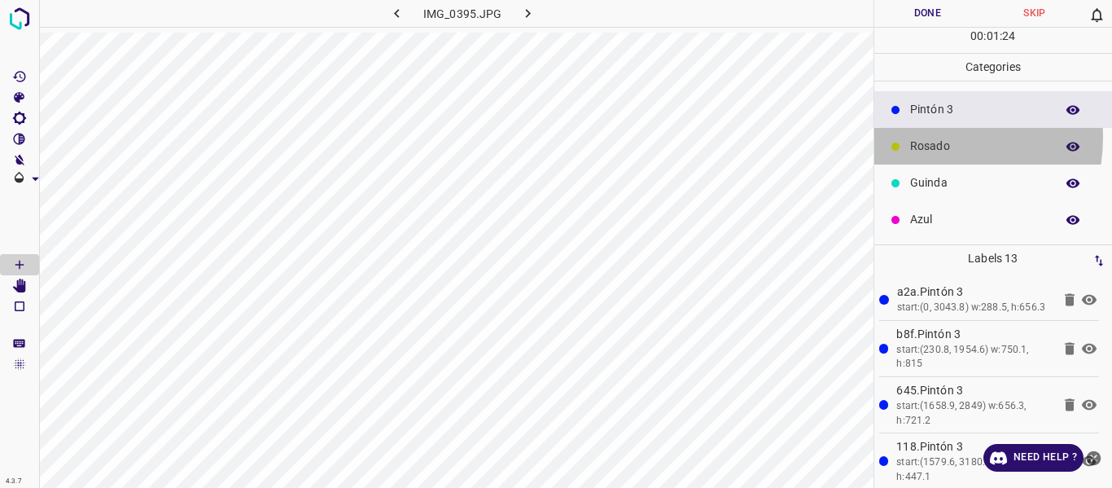
click at [918, 137] on div "Rosado" at bounding box center [993, 146] width 239 height 37
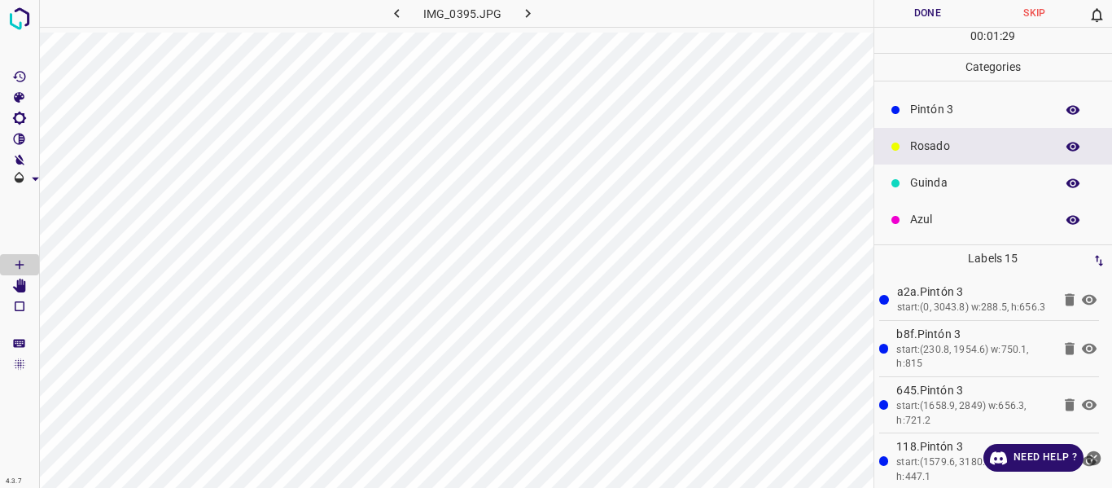
click at [900, 15] on button "Done" at bounding box center [927, 13] width 107 height 27
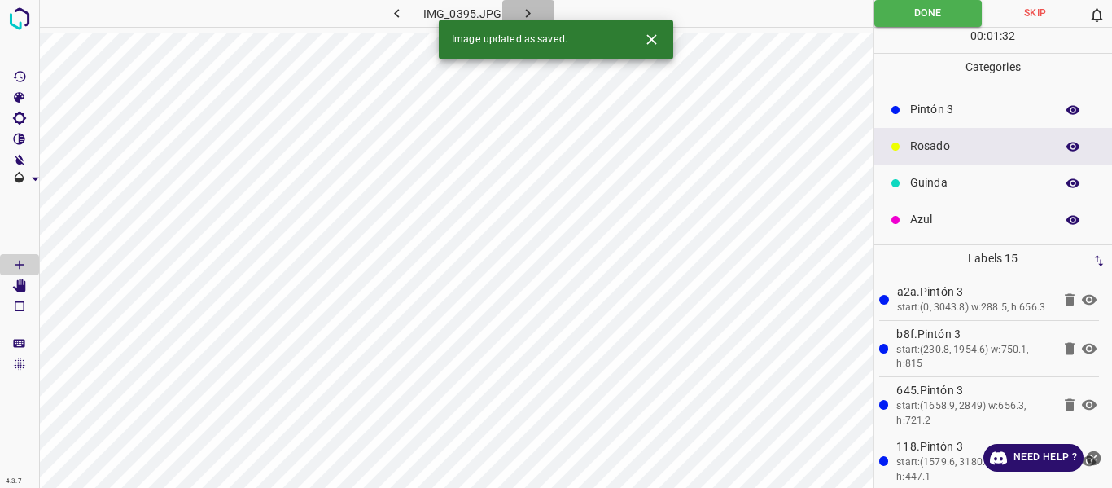
click at [519, 17] on icon "button" at bounding box center [527, 13] width 17 height 17
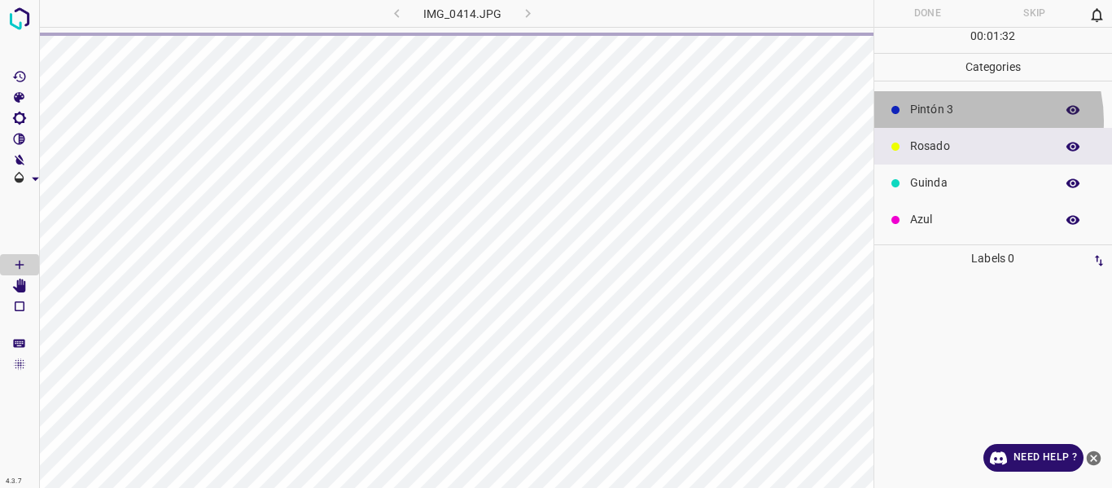
click at [956, 120] on div "Pintón 3" at bounding box center [993, 109] width 239 height 37
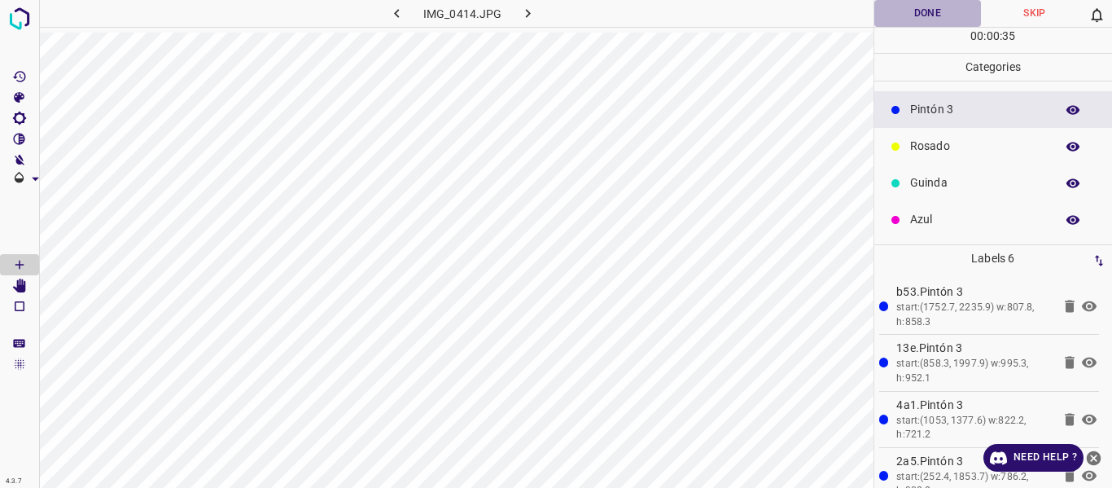
click at [922, 14] on button "Done" at bounding box center [927, 13] width 107 height 27
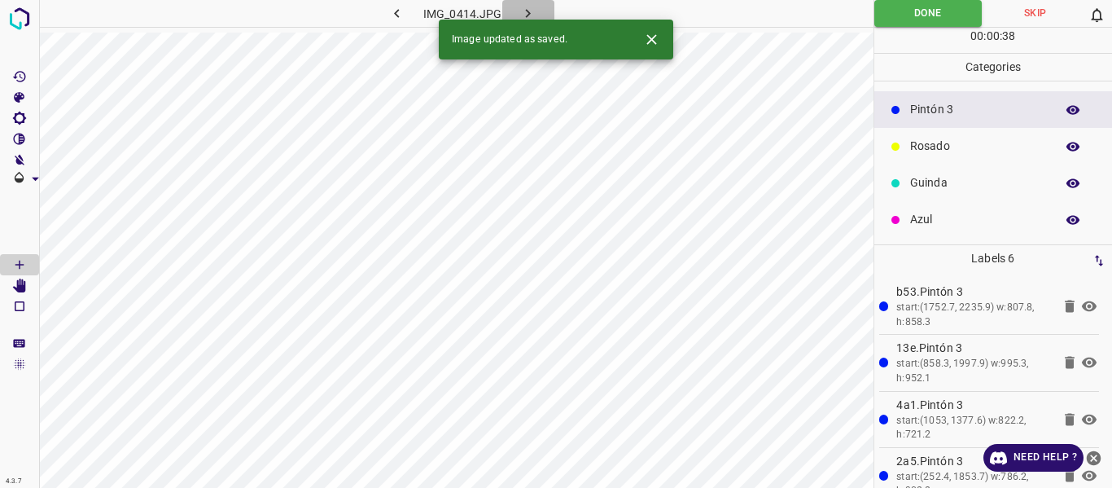
click at [528, 4] on button "button" at bounding box center [528, 13] width 52 height 27
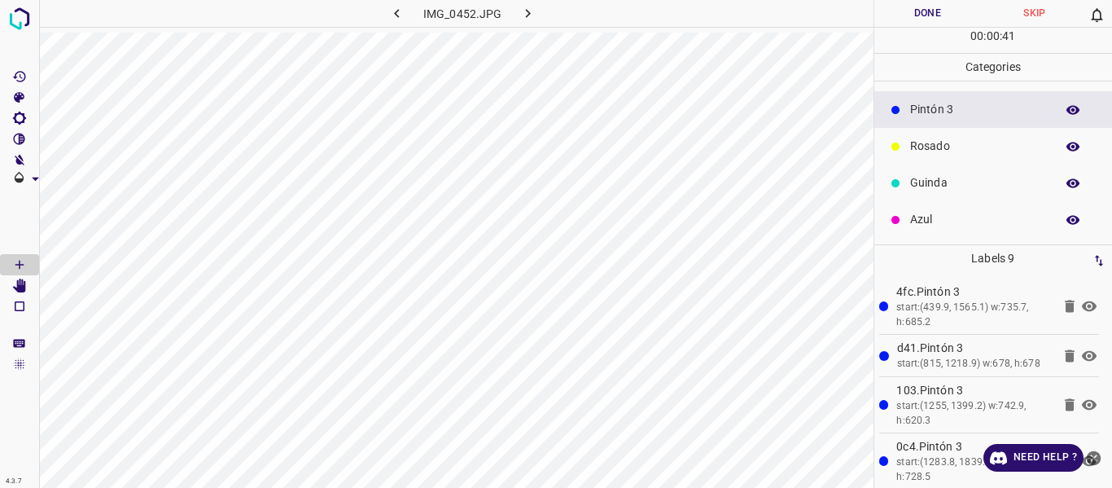
click at [917, 7] on button "Done" at bounding box center [927, 13] width 107 height 27
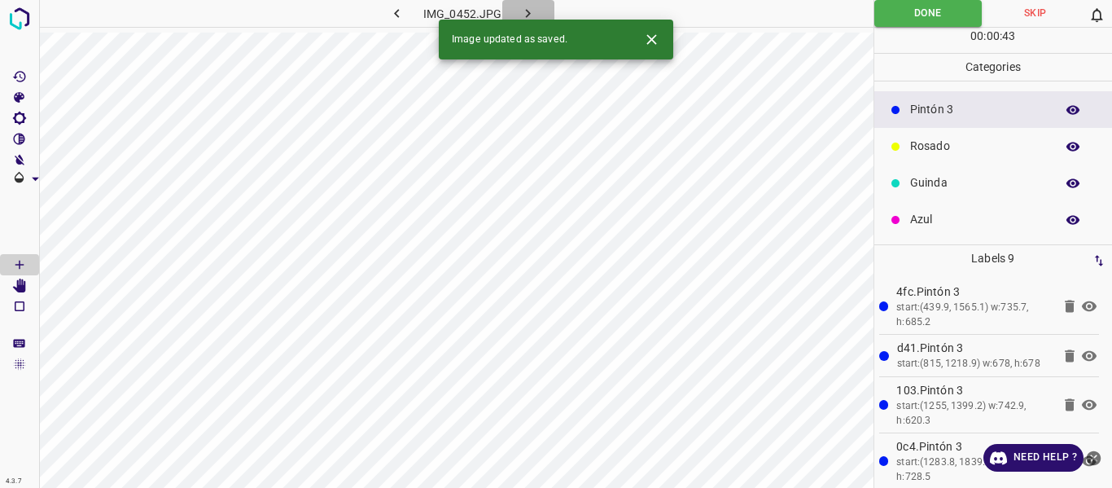
click at [526, 7] on icon "button" at bounding box center [527, 13] width 17 height 17
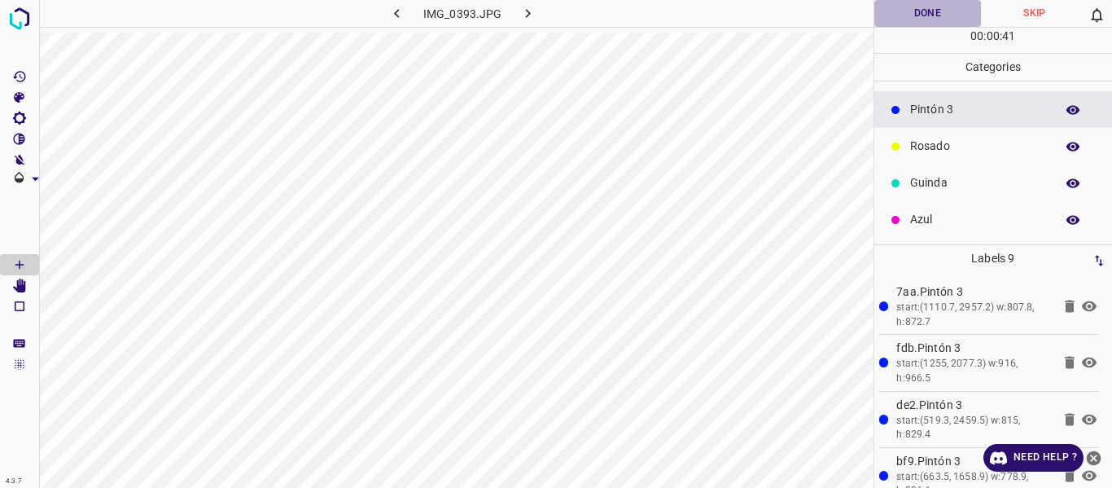
click at [912, 9] on button "Done" at bounding box center [927, 13] width 107 height 27
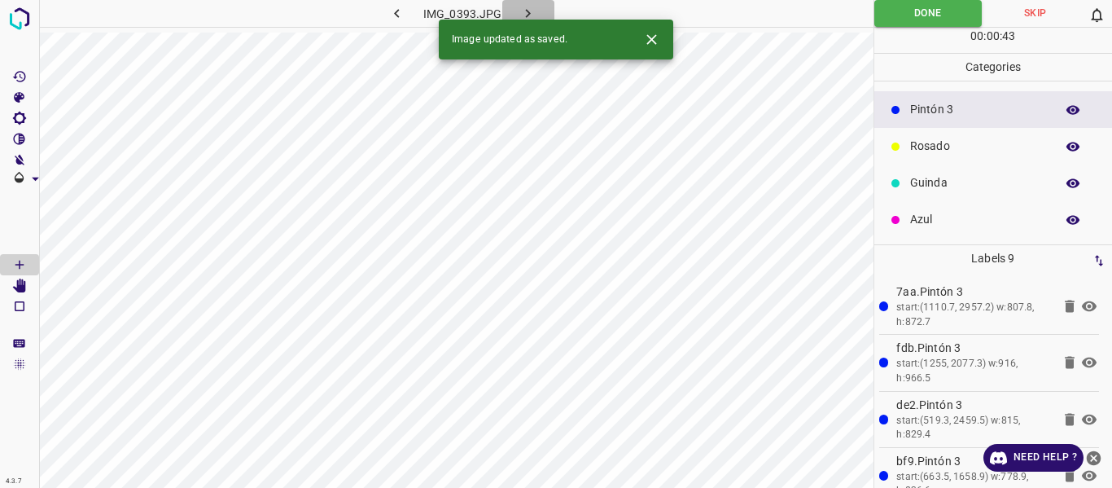
click at [532, 13] on icon "button" at bounding box center [527, 13] width 17 height 17
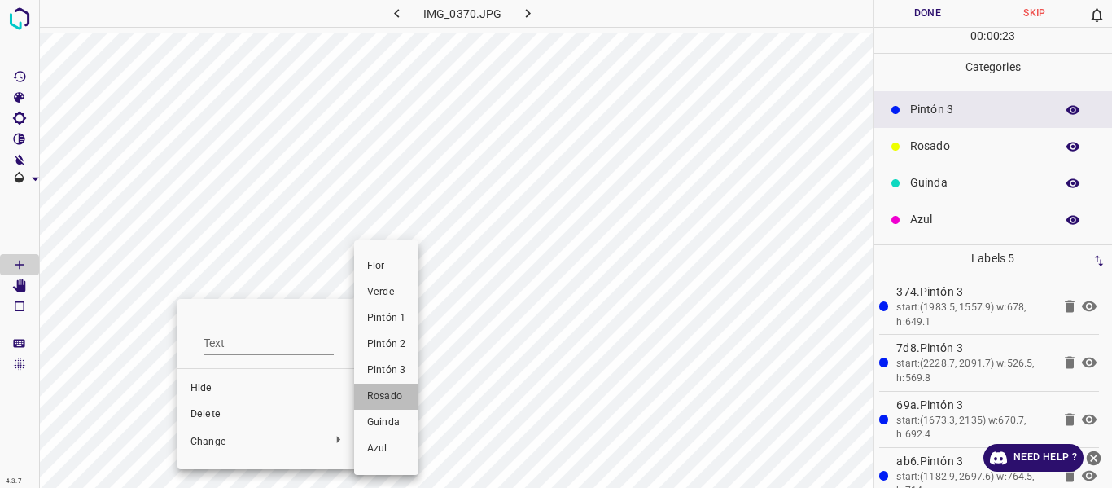
click at [375, 398] on span "Rosado" at bounding box center [386, 396] width 38 height 15
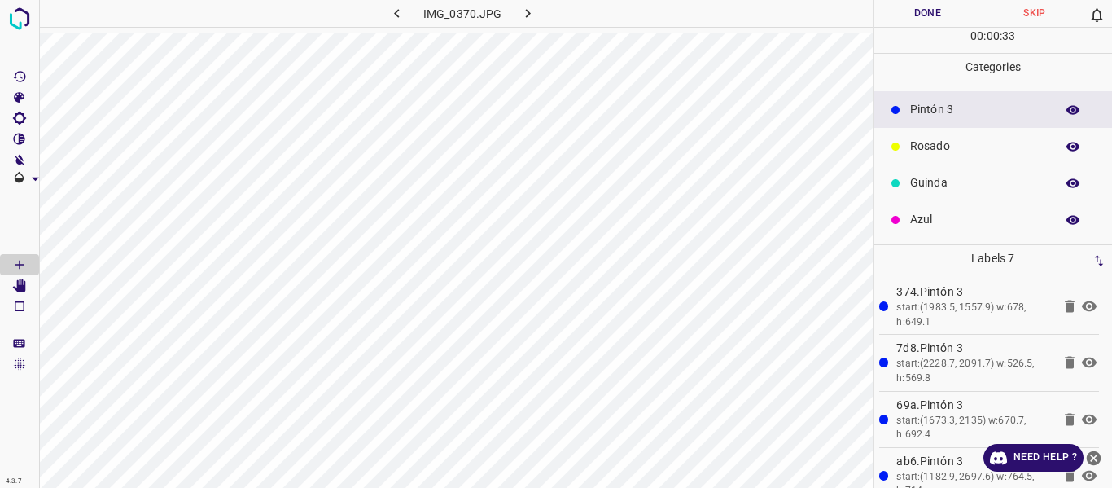
click at [1066, 105] on icon "button" at bounding box center [1073, 110] width 15 height 15
click at [1052, 107] on button "button" at bounding box center [1073, 109] width 52 height 21
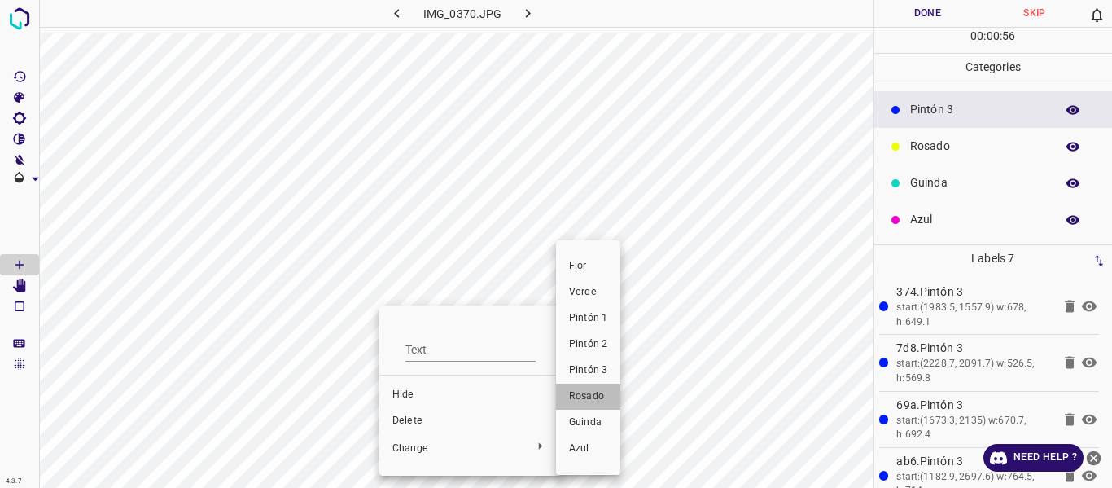
click at [583, 399] on span "Rosado" at bounding box center [588, 396] width 38 height 15
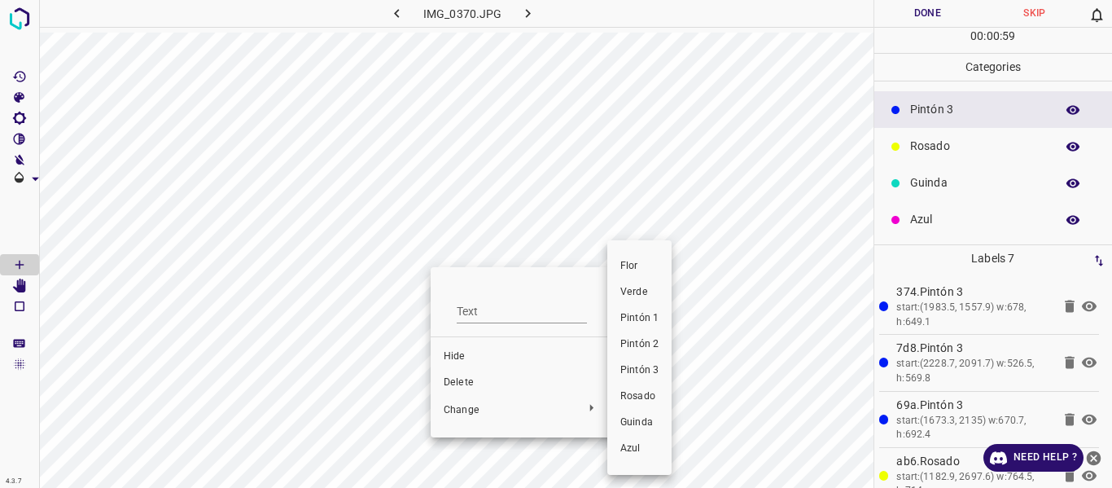
click at [619, 394] on li "Rosado" at bounding box center [639, 396] width 64 height 26
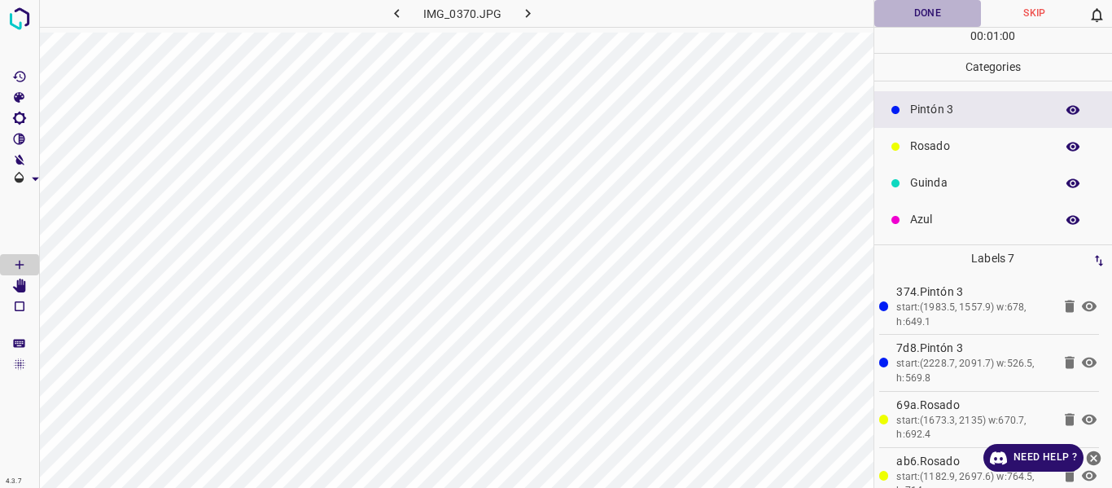
click at [905, 11] on button "Done" at bounding box center [927, 13] width 107 height 27
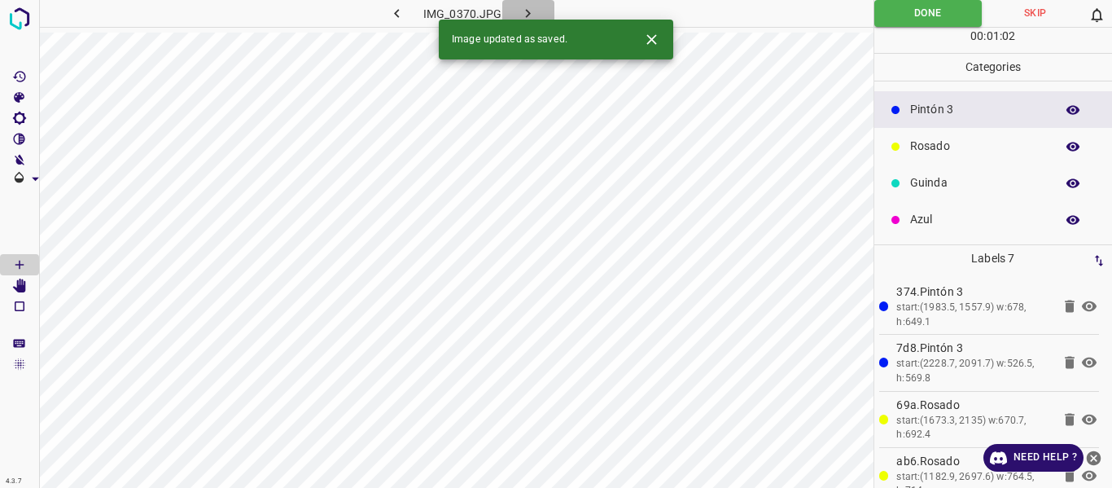
click at [527, 11] on icon "button" at bounding box center [528, 13] width 5 height 9
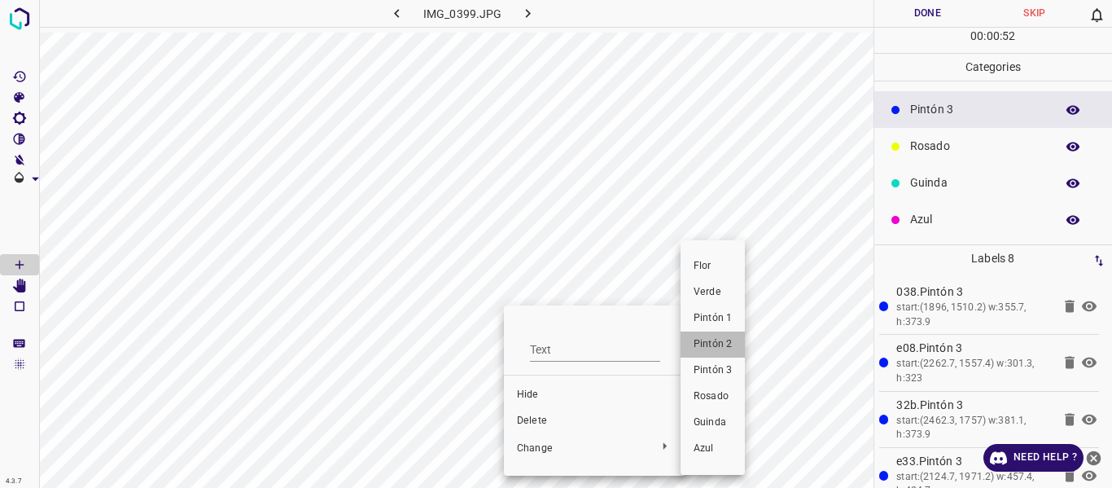
click at [704, 340] on span "Pintón 2" at bounding box center [713, 344] width 38 height 15
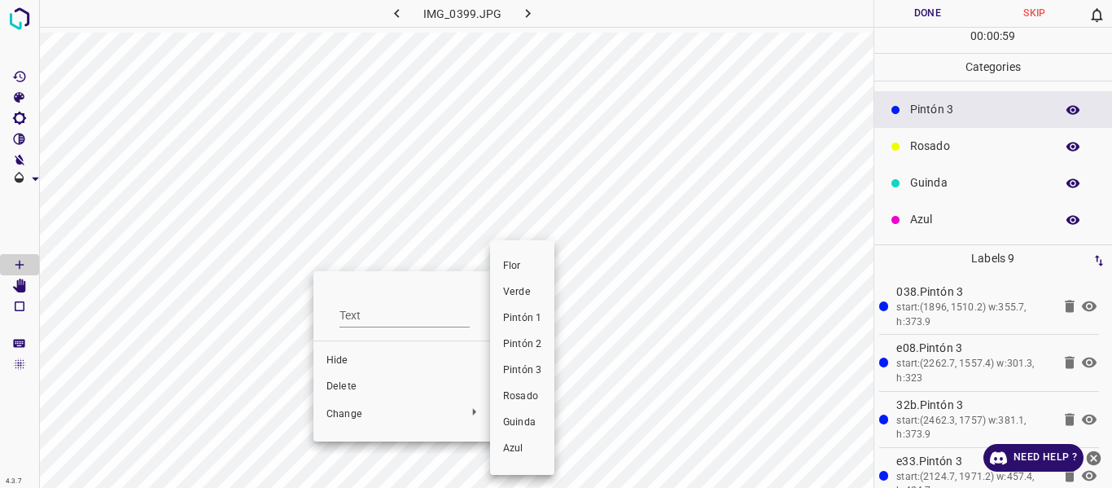
click at [499, 345] on li "Pintón 2" at bounding box center [522, 344] width 64 height 26
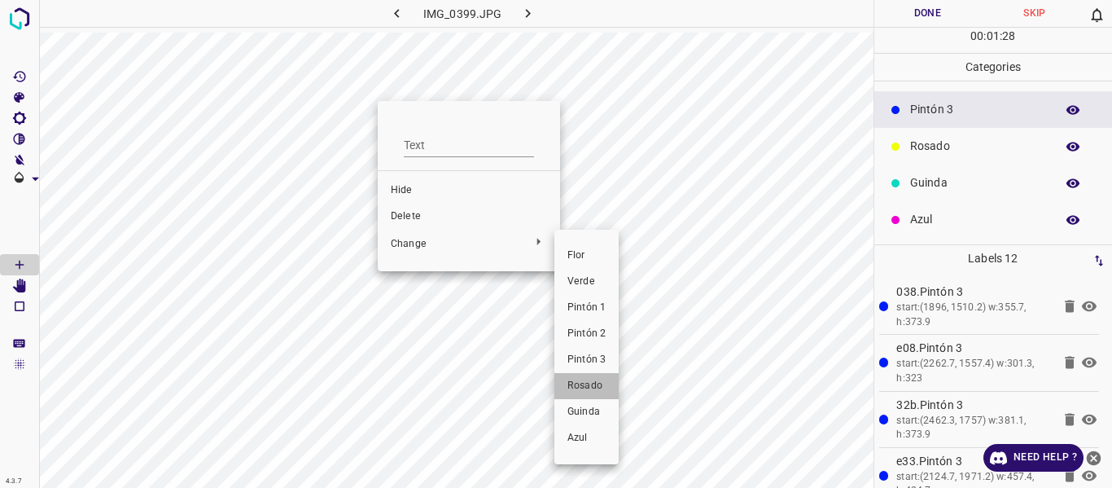
click at [594, 390] on span "Rosado" at bounding box center [586, 386] width 38 height 15
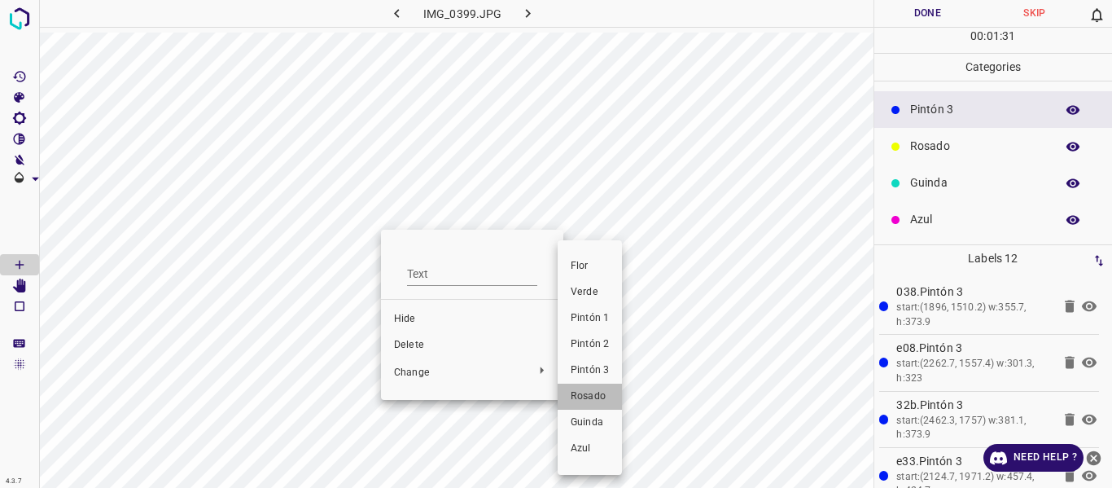
drag, startPoint x: 599, startPoint y: 400, endPoint x: 505, endPoint y: 379, distance: 96.6
click at [599, 404] on li "Rosado" at bounding box center [590, 396] width 64 height 26
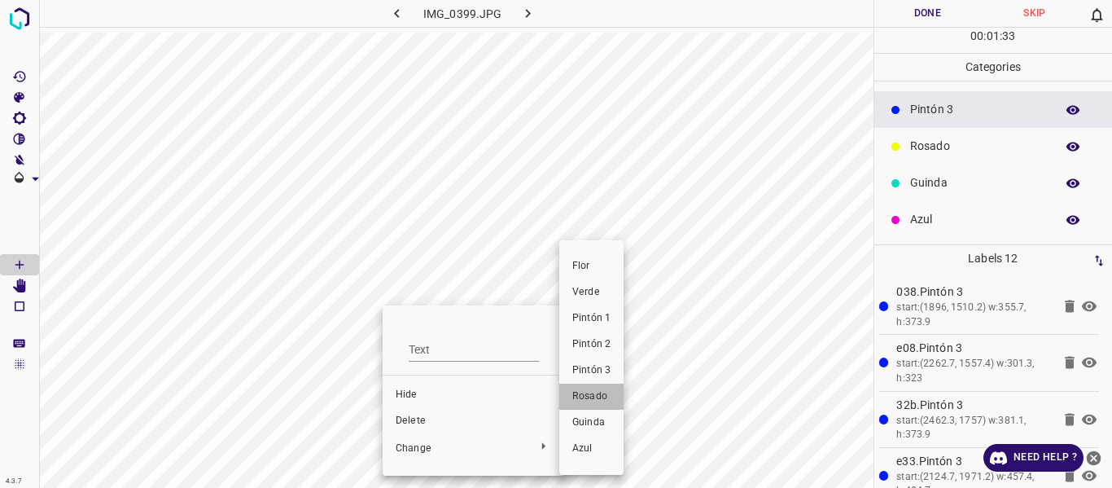
click at [585, 396] on span "Rosado" at bounding box center [591, 396] width 38 height 15
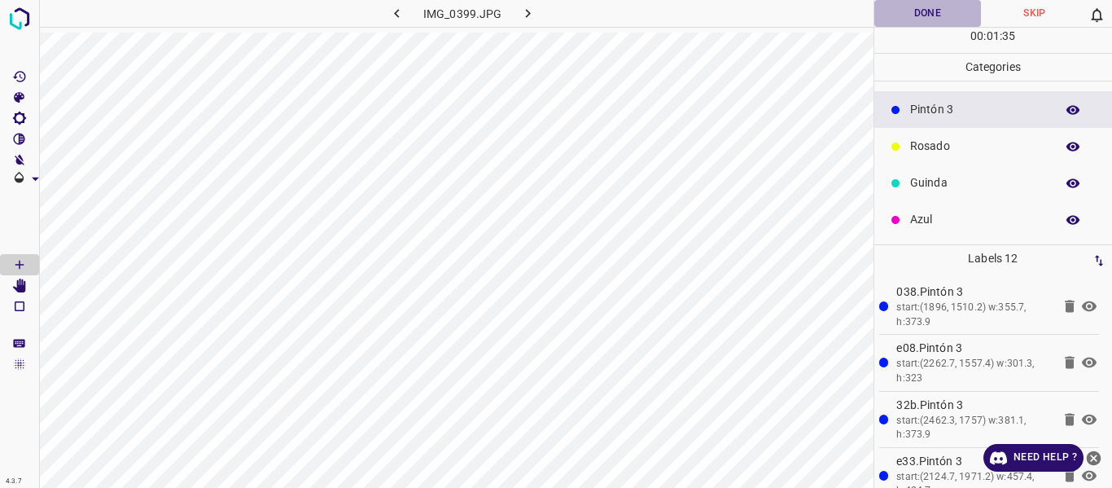
click at [902, 18] on button "Done" at bounding box center [927, 13] width 107 height 27
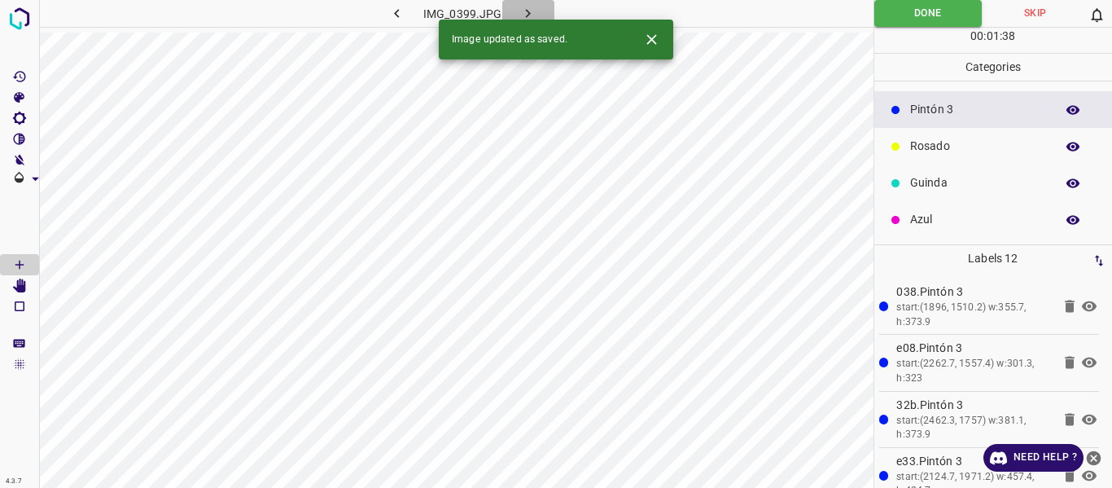
click at [525, 5] on icon "button" at bounding box center [527, 13] width 17 height 17
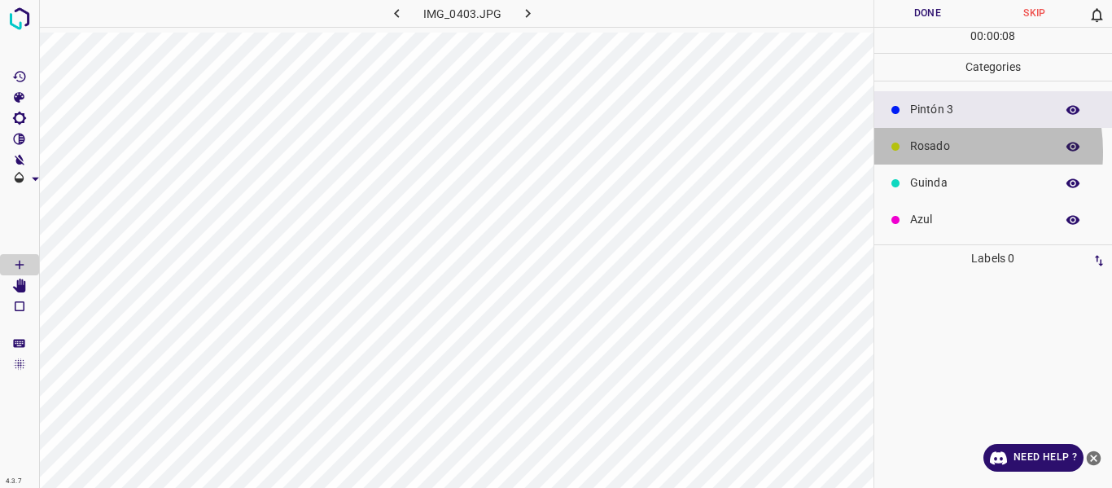
click at [926, 151] on p "Rosado" at bounding box center [978, 146] width 137 height 17
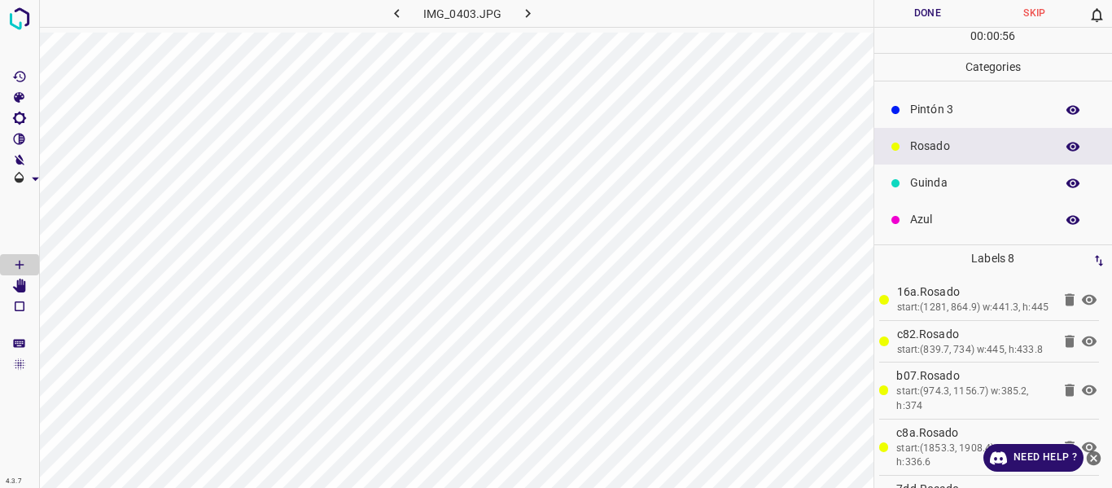
drag, startPoint x: 942, startPoint y: 114, endPoint x: 935, endPoint y: 120, distance: 9.8
click at [940, 116] on p "Pintón 3" at bounding box center [978, 109] width 137 height 17
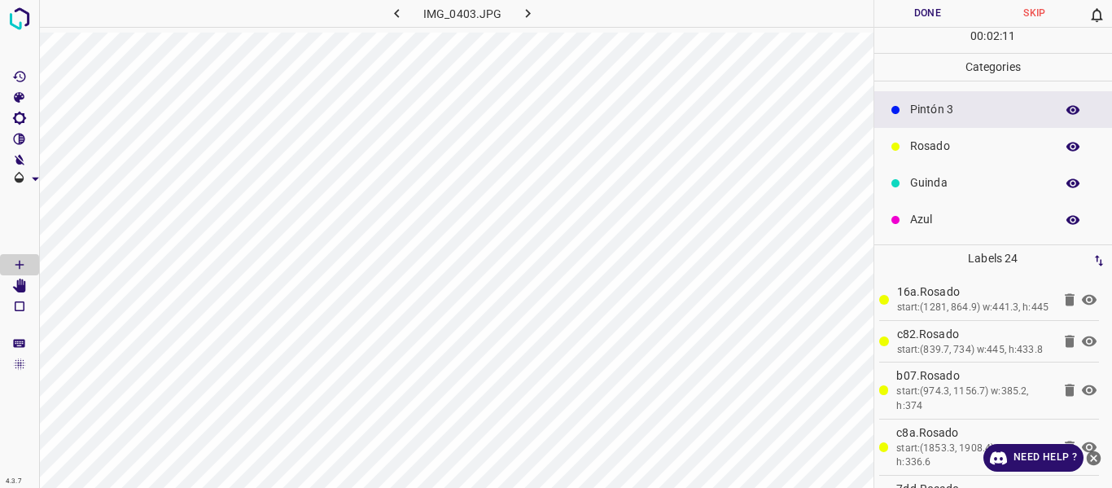
click at [926, 12] on button "Done" at bounding box center [927, 13] width 107 height 27
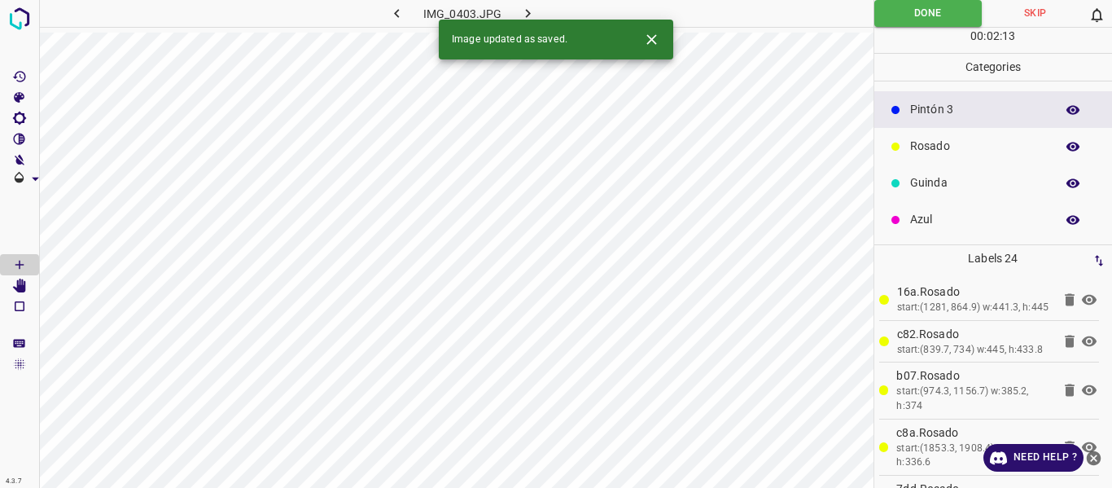
click at [529, 15] on icon "button" at bounding box center [527, 13] width 17 height 17
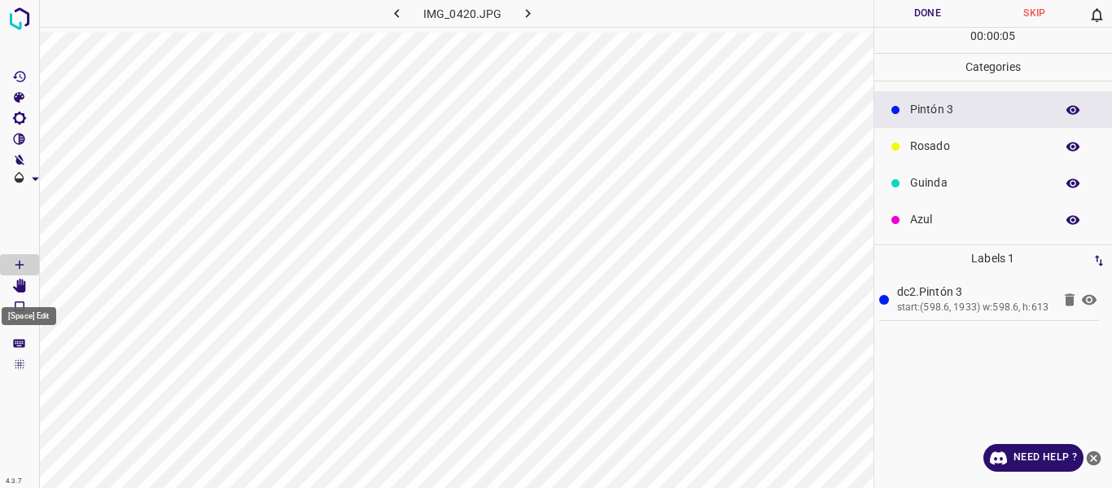
click at [23, 291] on icon "[Space] Edit" at bounding box center [19, 285] width 13 height 15
click at [20, 264] on icon "[Space] Draw" at bounding box center [19, 265] width 8 height 8
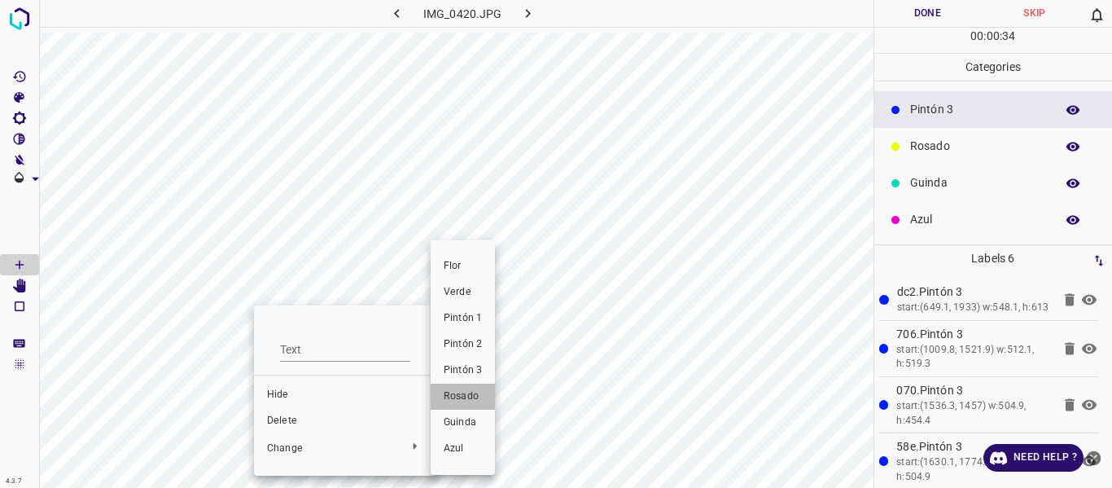
click at [467, 392] on span "Rosado" at bounding box center [463, 396] width 38 height 15
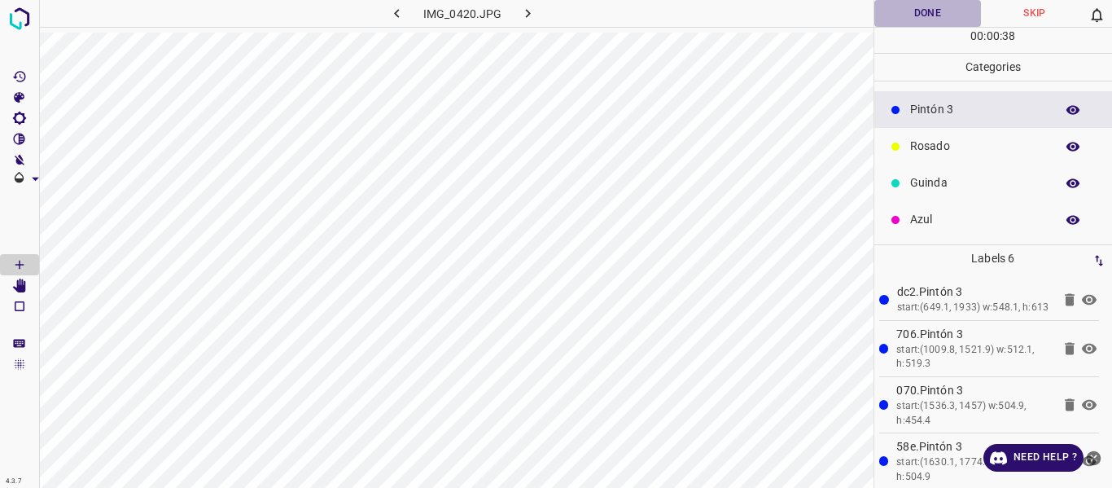
click at [883, 16] on button "Done" at bounding box center [927, 13] width 107 height 27
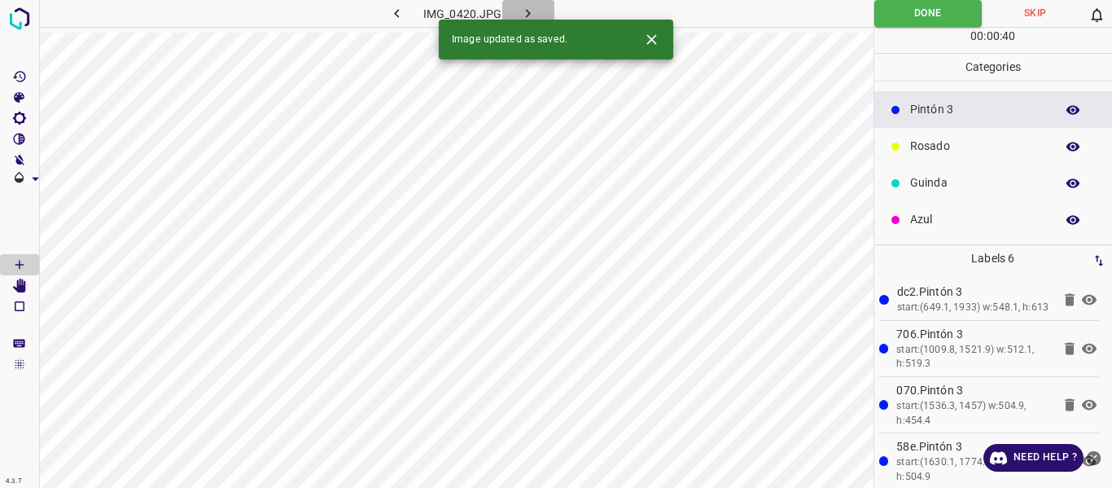
click at [516, 15] on button "button" at bounding box center [528, 13] width 52 height 27
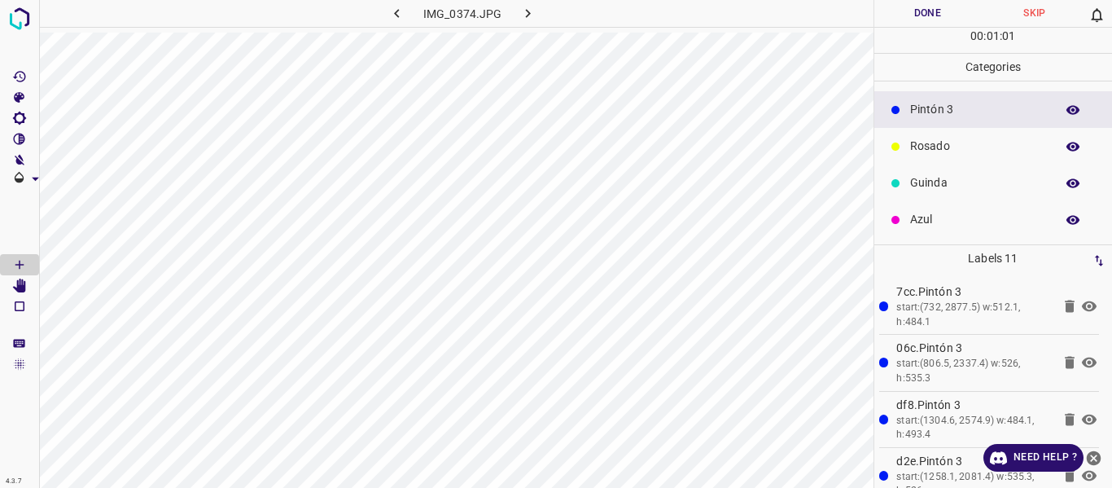
scroll to position [0, 0]
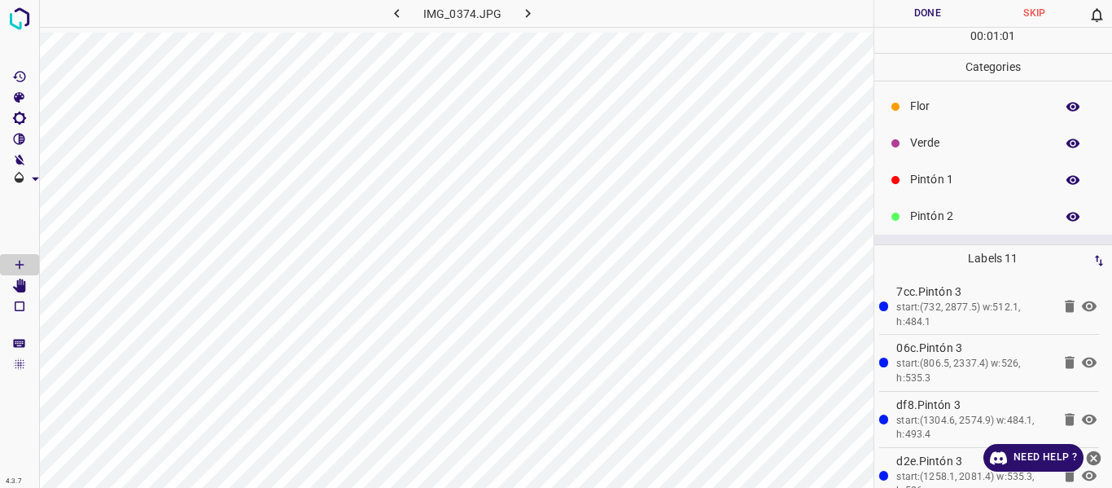
click at [931, 217] on p "Pintón 2" at bounding box center [978, 216] width 137 height 17
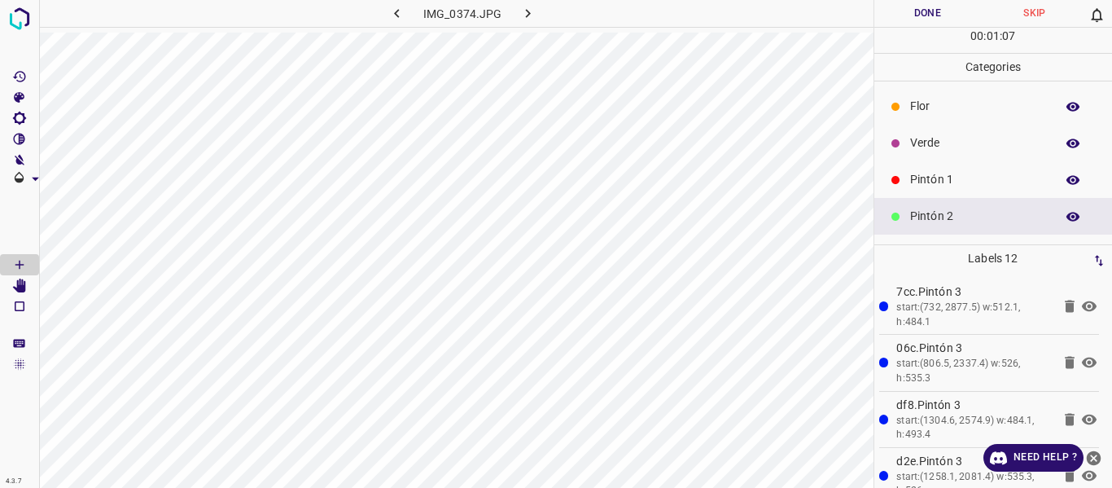
click at [901, 14] on button "Done" at bounding box center [927, 13] width 107 height 27
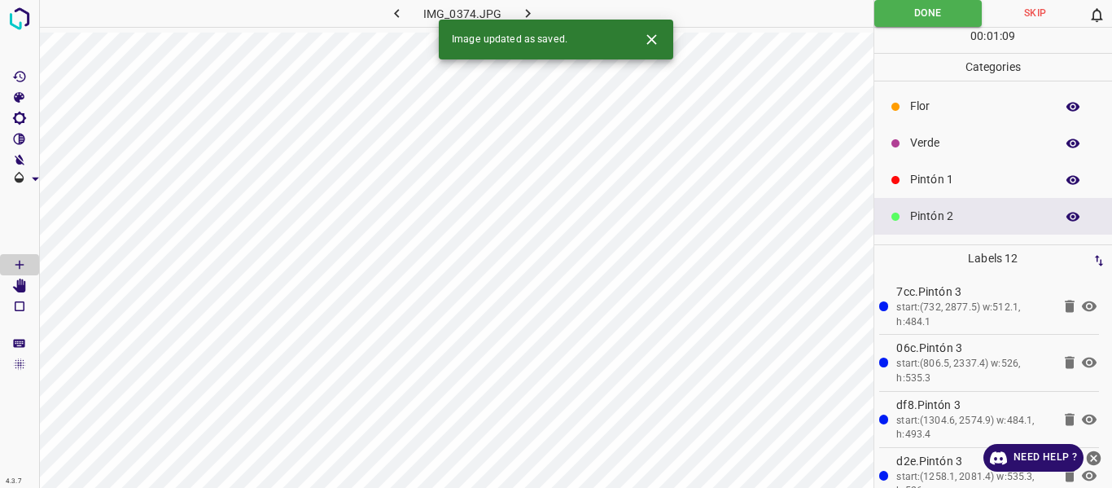
click at [526, 15] on icon "button" at bounding box center [527, 13] width 17 height 17
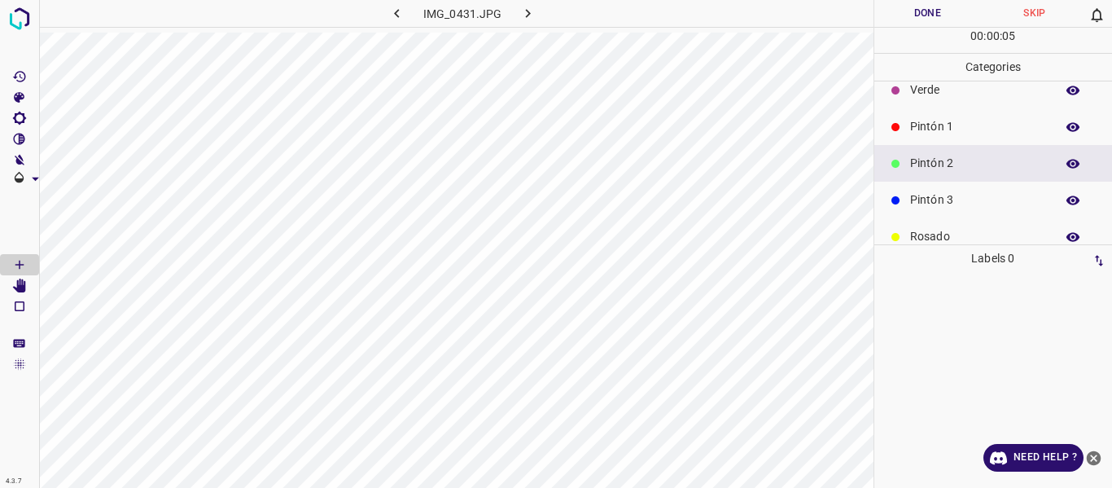
scroll to position [81, 0]
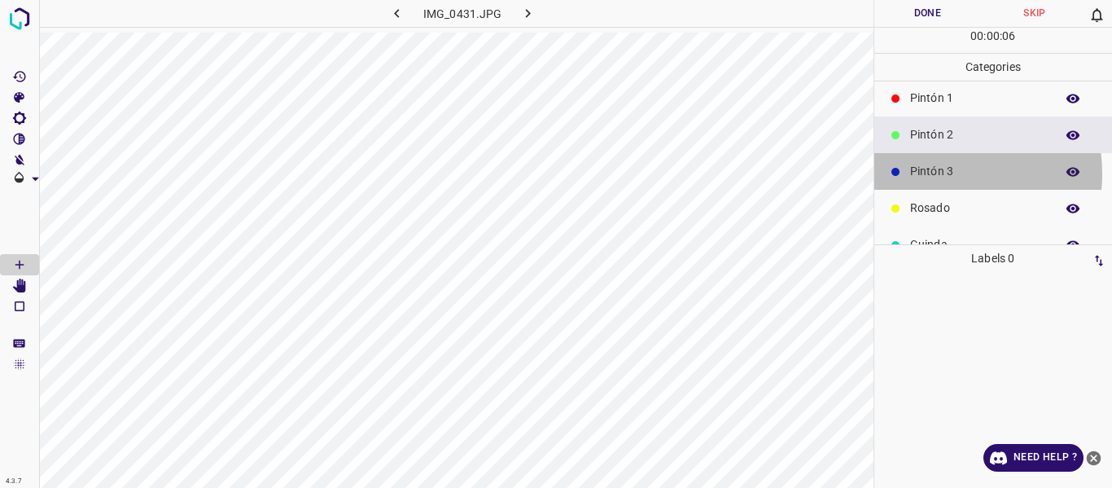
click at [919, 173] on p "Pintón 3" at bounding box center [978, 171] width 137 height 17
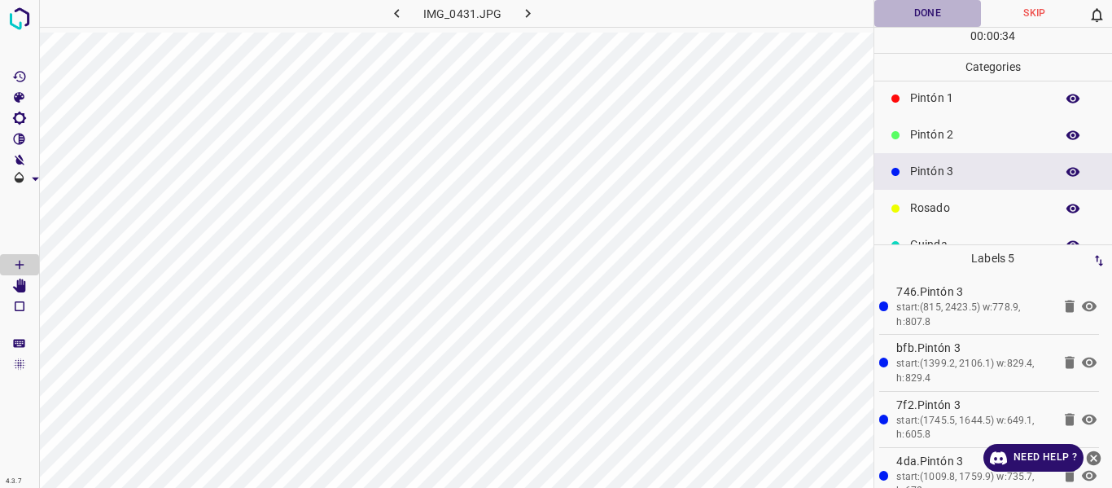
click at [896, 11] on button "Done" at bounding box center [927, 13] width 107 height 27
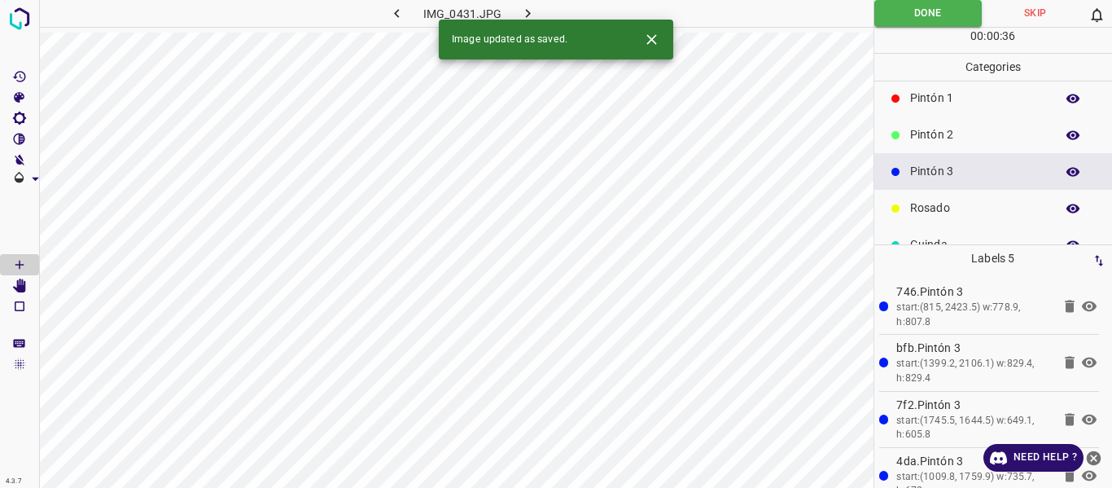
click at [523, 12] on icon "button" at bounding box center [527, 13] width 17 height 17
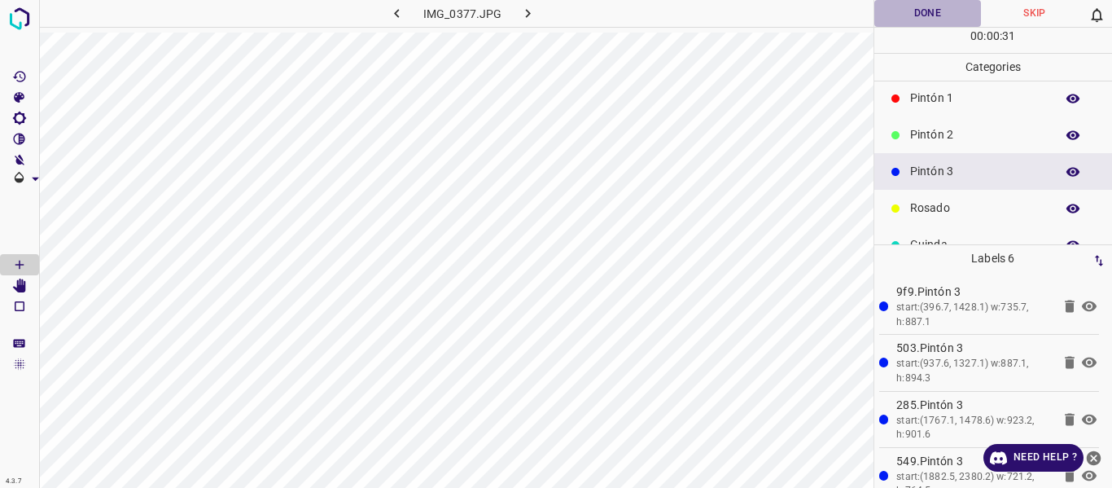
click at [906, 16] on button "Done" at bounding box center [927, 13] width 107 height 27
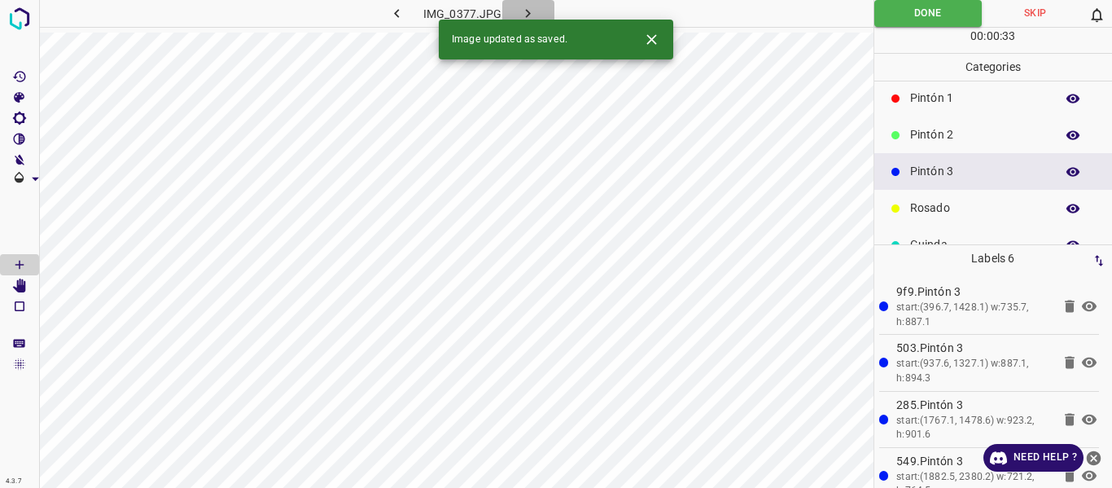
click at [523, 11] on icon "button" at bounding box center [527, 13] width 17 height 17
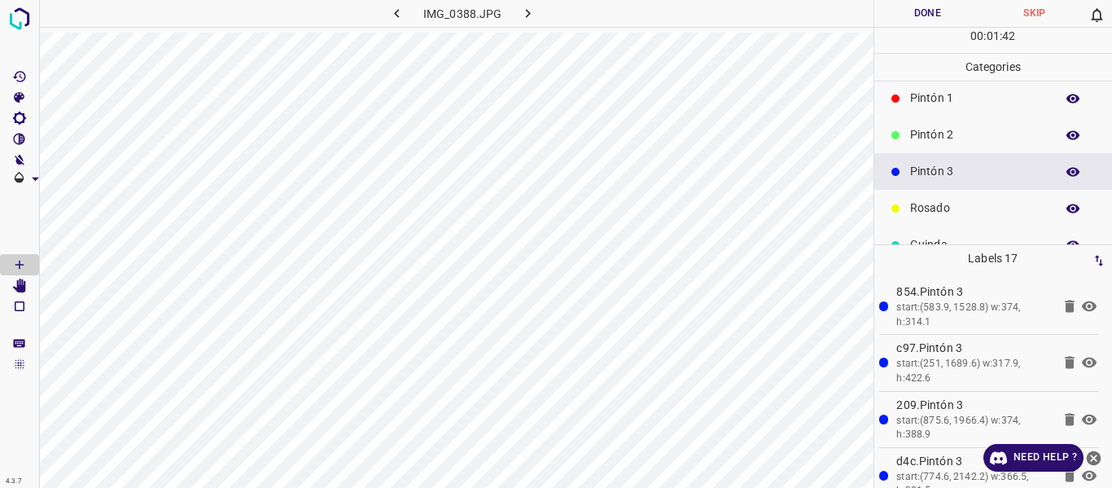
drag, startPoint x: 955, startPoint y: 206, endPoint x: 887, endPoint y: 225, distance: 70.9
click at [953, 208] on p "Rosado" at bounding box center [978, 207] width 137 height 17
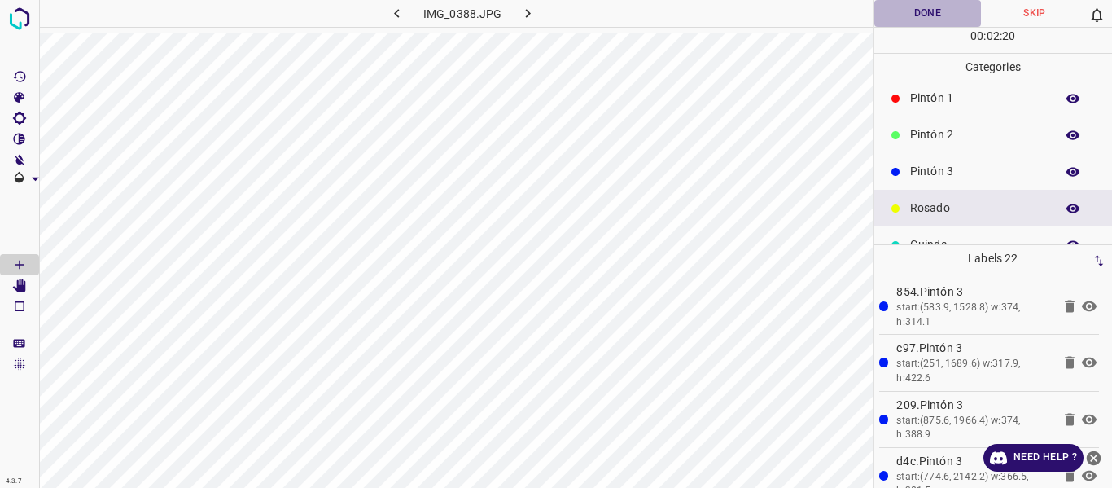
click at [898, 6] on button "Done" at bounding box center [927, 13] width 107 height 27
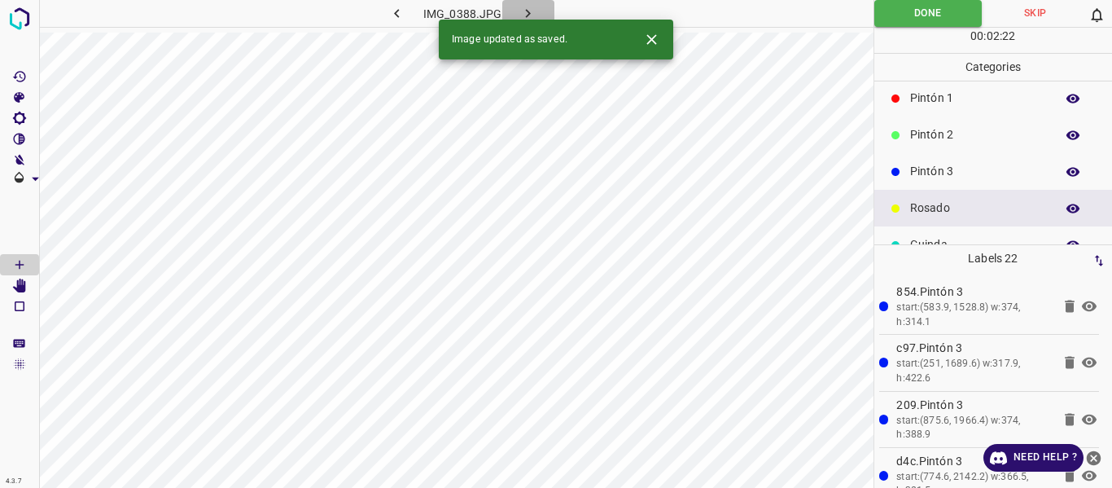
click at [531, 10] on icon "button" at bounding box center [527, 13] width 17 height 17
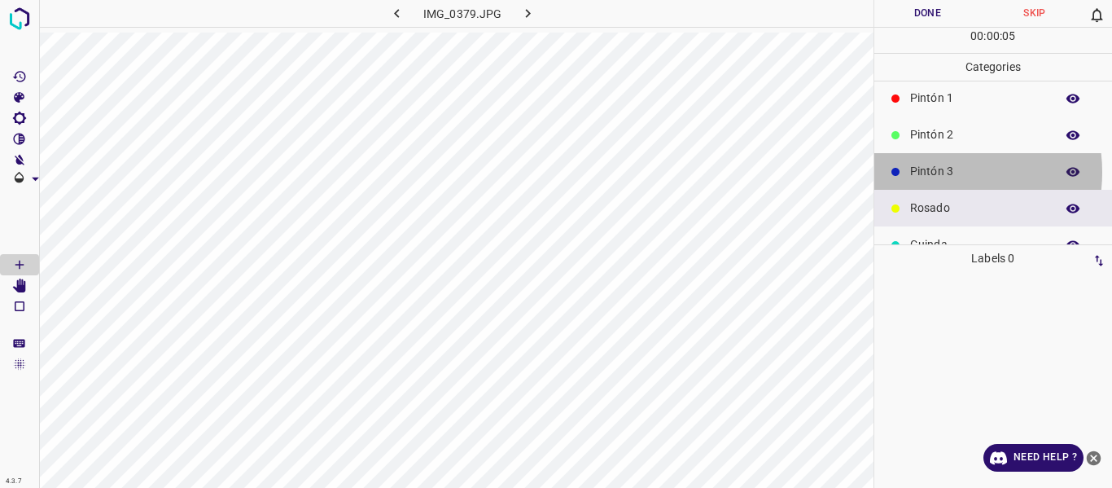
click at [933, 172] on p "Pintón 3" at bounding box center [978, 171] width 137 height 17
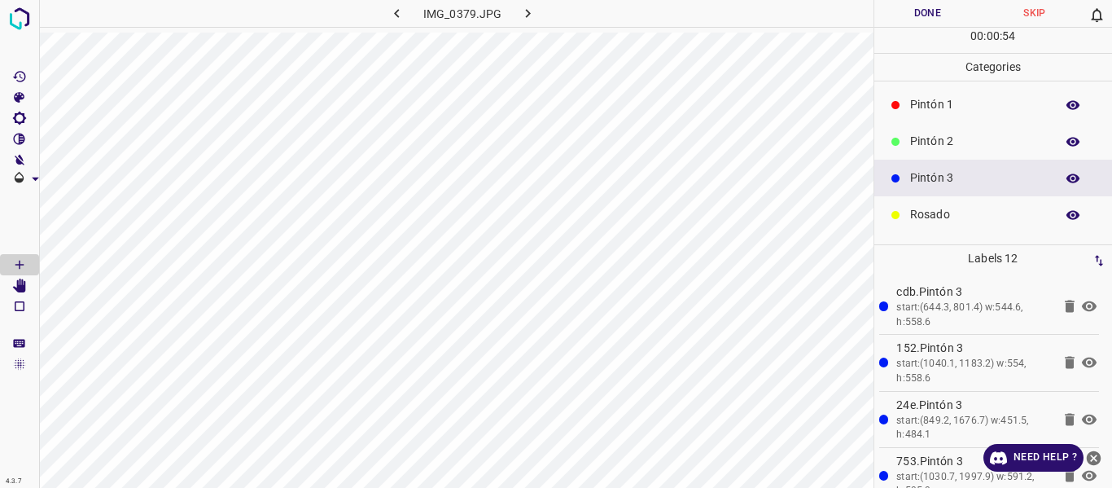
scroll to position [143, 0]
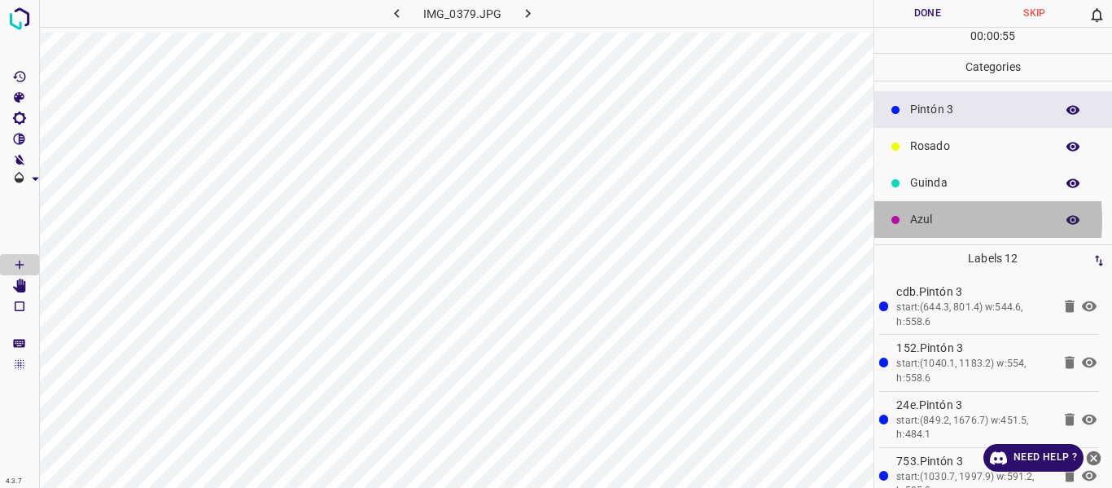
click at [911, 220] on p "Azul" at bounding box center [978, 219] width 137 height 17
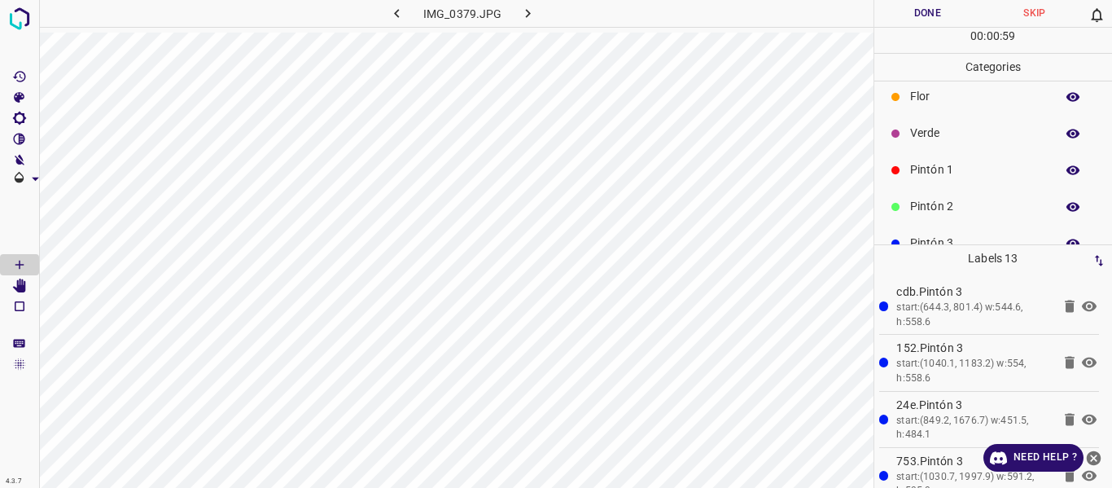
scroll to position [0, 0]
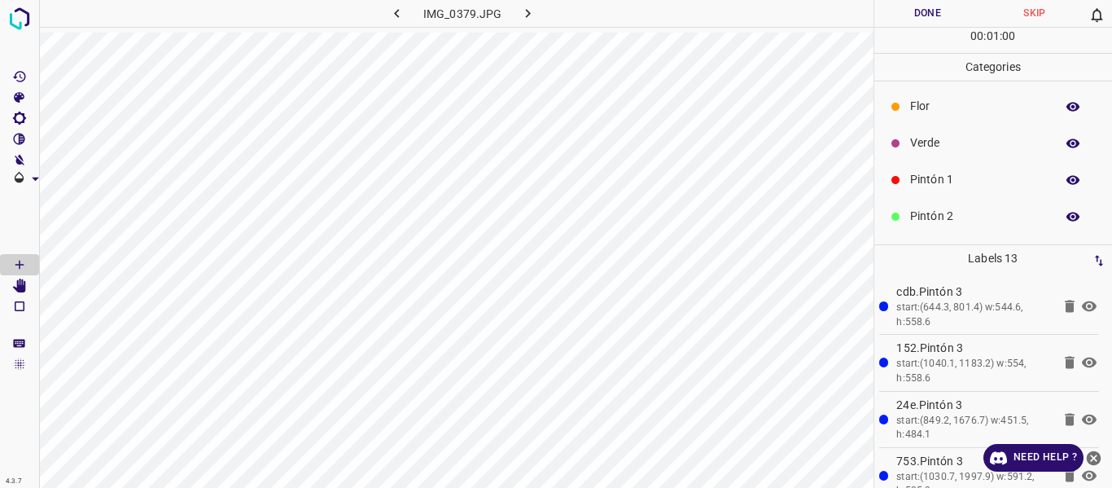
drag, startPoint x: 919, startPoint y: 150, endPoint x: 900, endPoint y: 145, distance: 20.1
click at [919, 149] on p "Verde" at bounding box center [978, 142] width 137 height 17
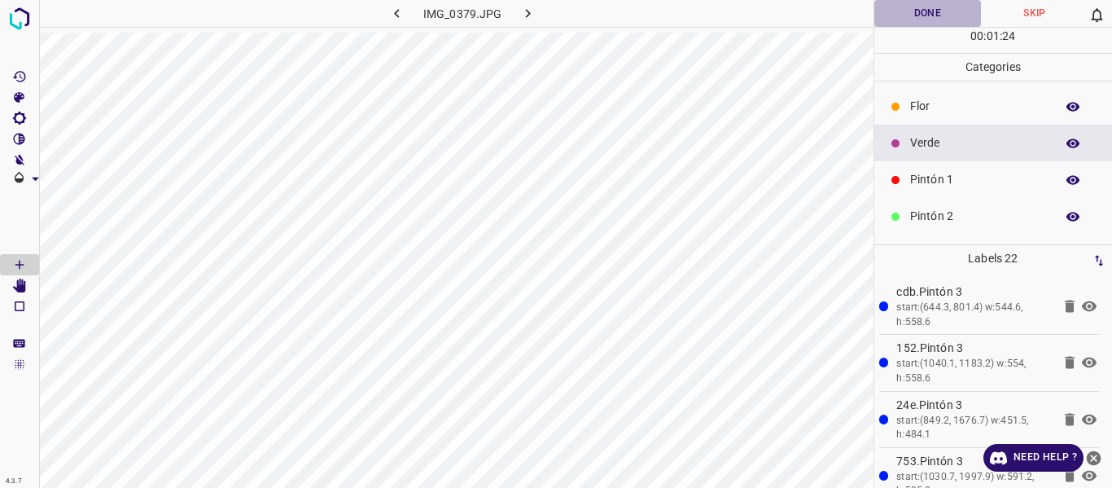
click at [916, 14] on button "Done" at bounding box center [927, 13] width 107 height 27
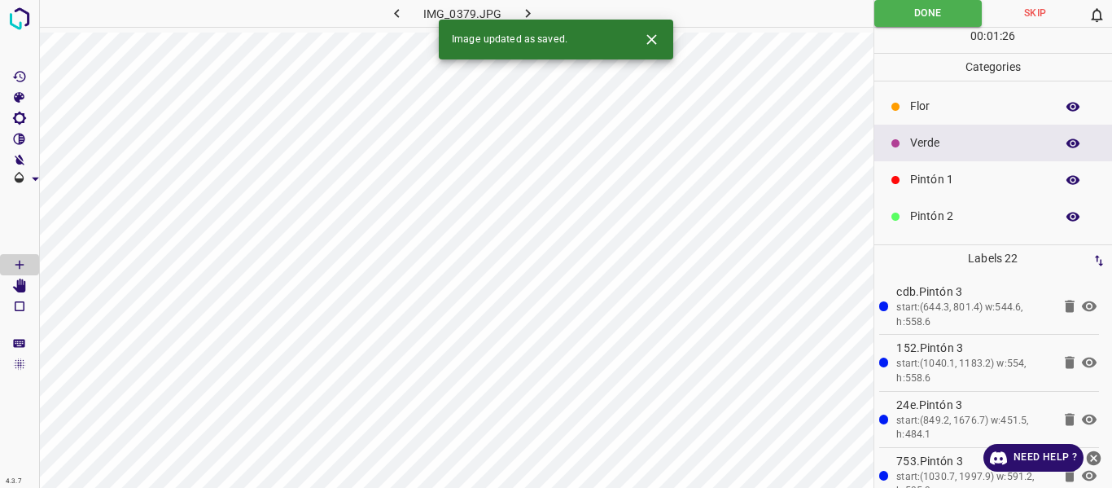
click at [521, 8] on icon "button" at bounding box center [527, 13] width 17 height 17
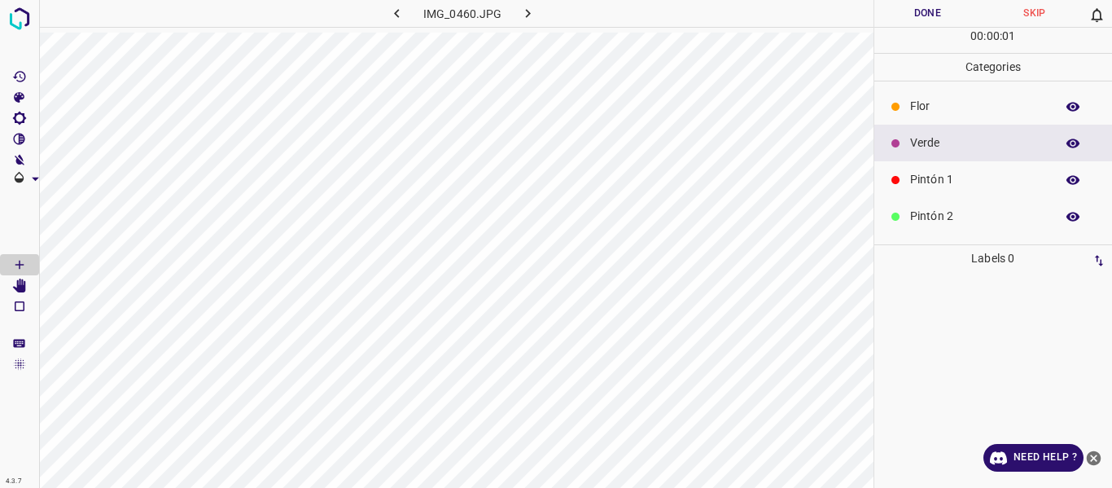
scroll to position [143, 0]
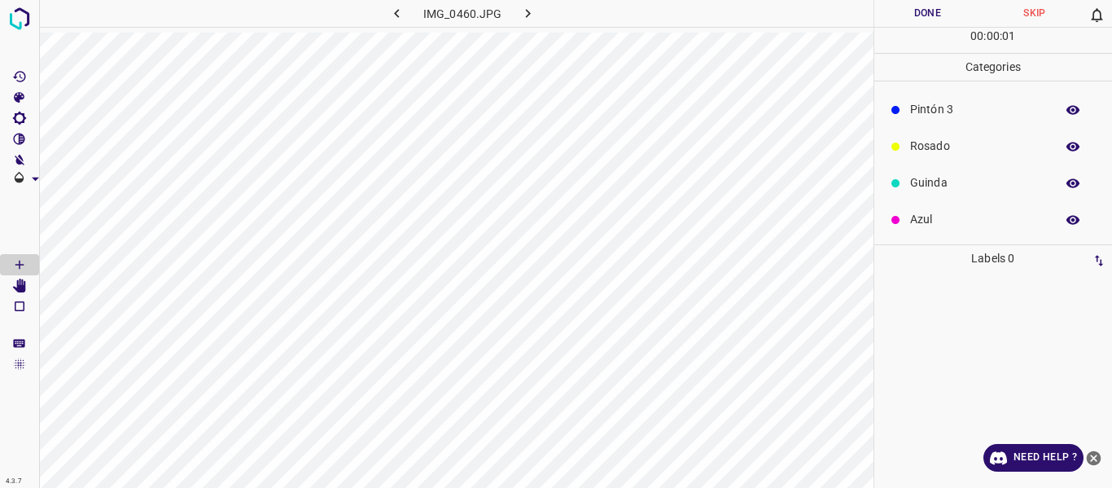
click at [903, 106] on div at bounding box center [895, 110] width 16 height 16
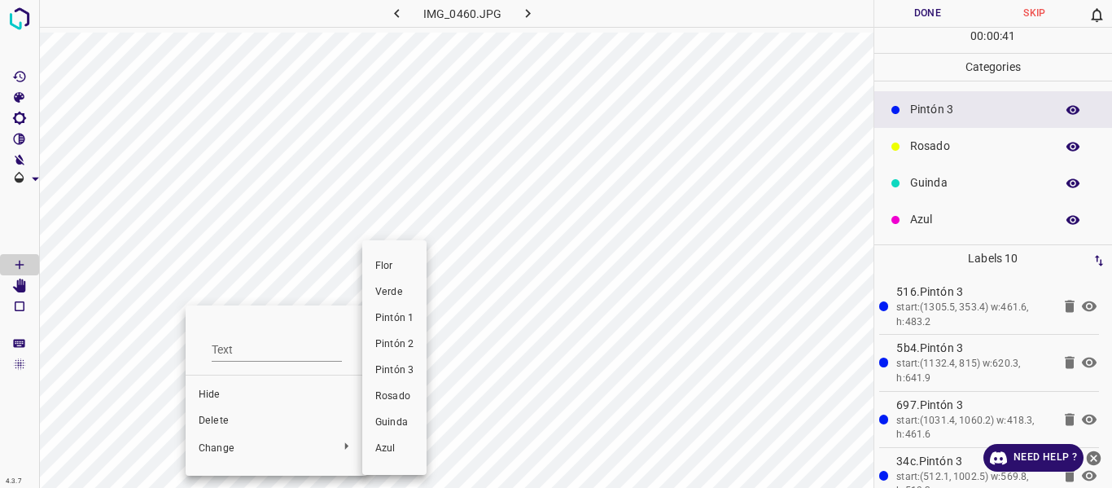
click at [396, 400] on span "Rosado" at bounding box center [394, 396] width 38 height 15
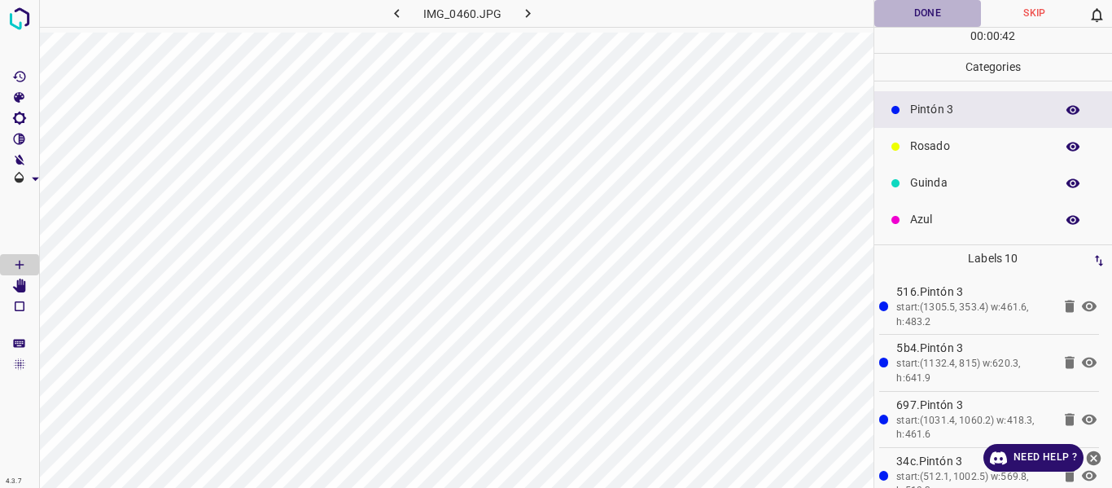
click at [932, 23] on button "Done" at bounding box center [927, 13] width 107 height 27
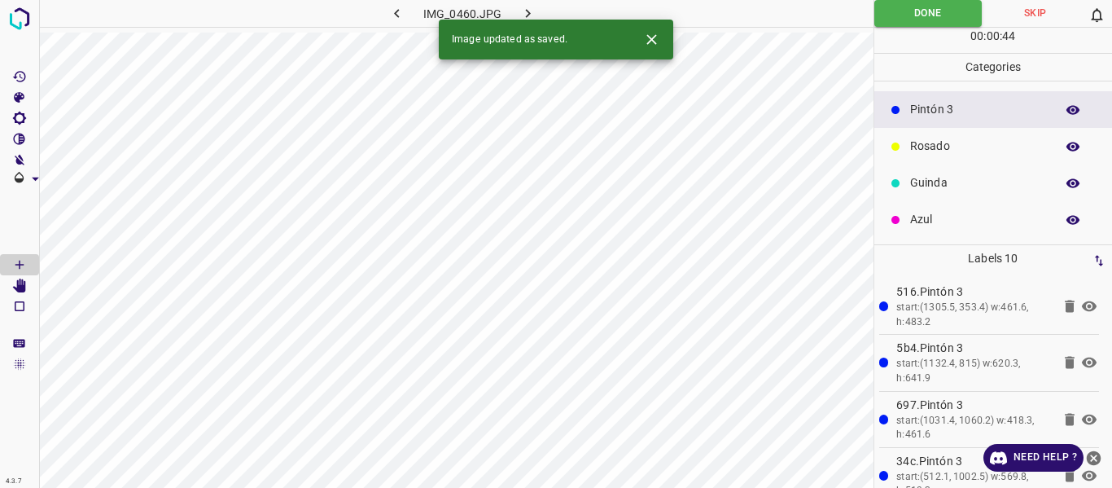
click at [533, 12] on icon "button" at bounding box center [527, 13] width 17 height 17
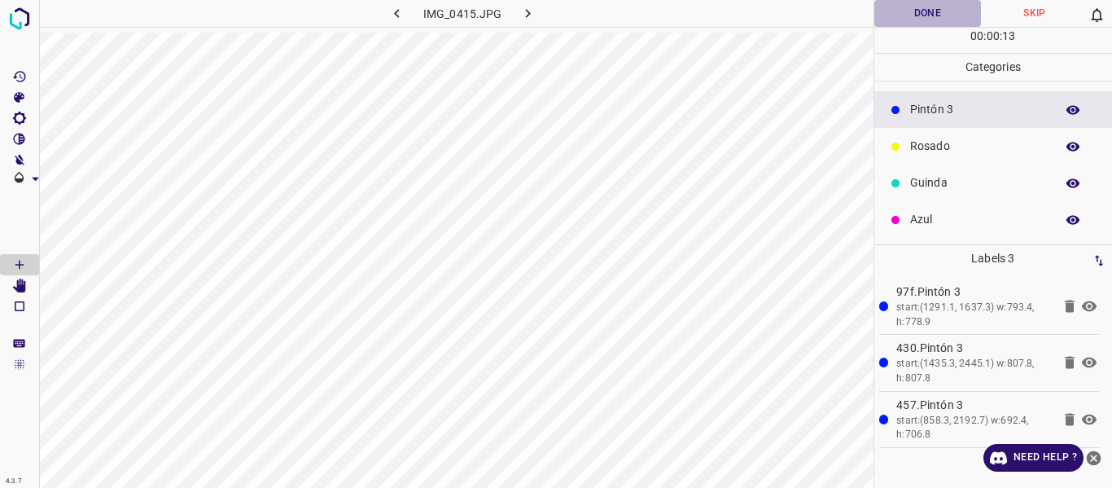
drag, startPoint x: 940, startPoint y: 7, endPoint x: 938, endPoint y: 15, distance: 8.5
click at [941, 8] on button "Done" at bounding box center [927, 13] width 107 height 27
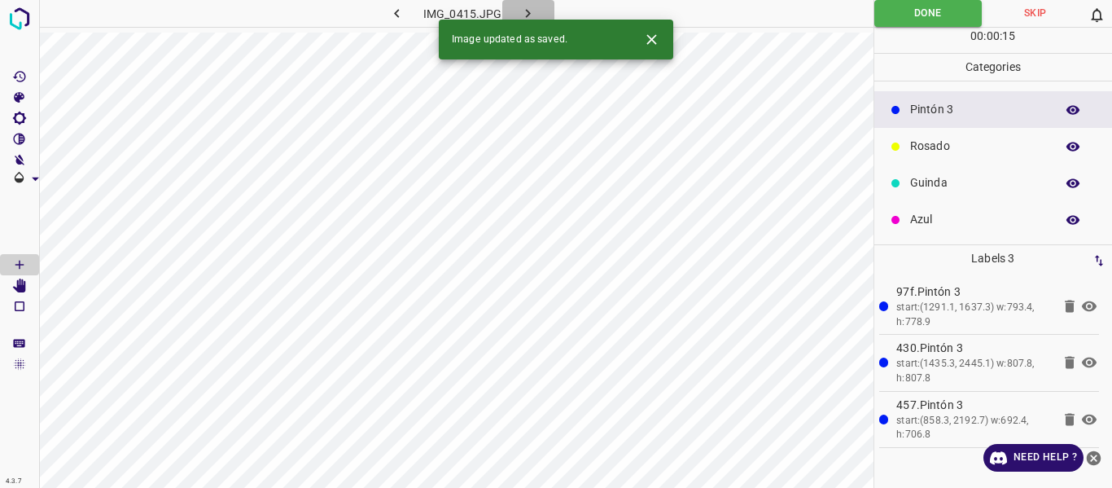
click at [523, 7] on icon "button" at bounding box center [527, 13] width 17 height 17
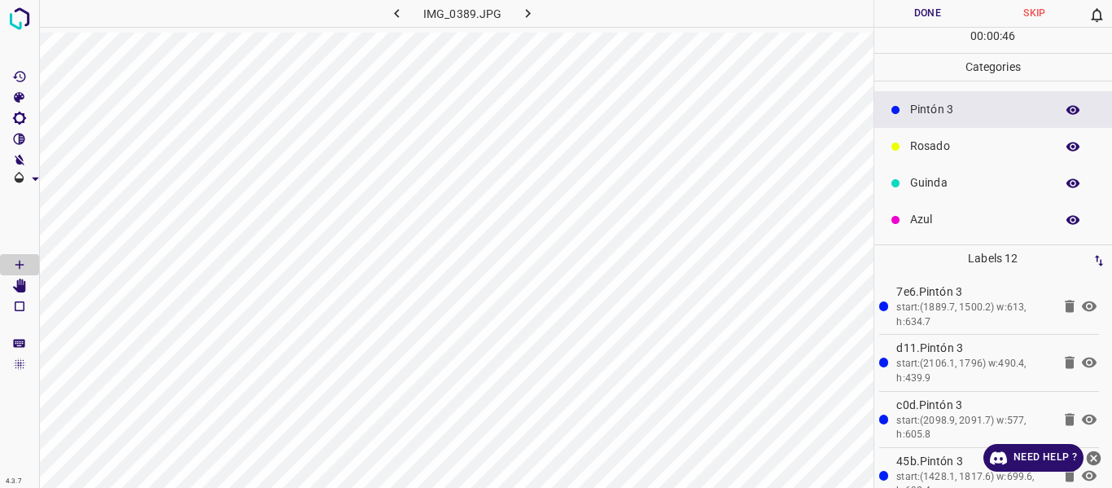
click at [1066, 112] on icon "button" at bounding box center [1073, 110] width 15 height 15
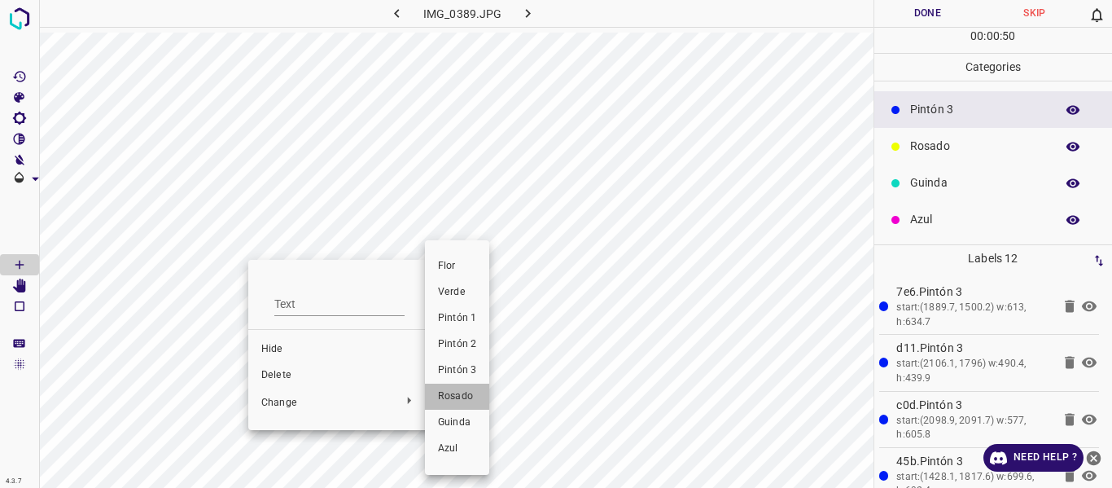
drag, startPoint x: 451, startPoint y: 395, endPoint x: 379, endPoint y: 274, distance: 140.9
click at [449, 391] on span "Rosado" at bounding box center [457, 396] width 38 height 15
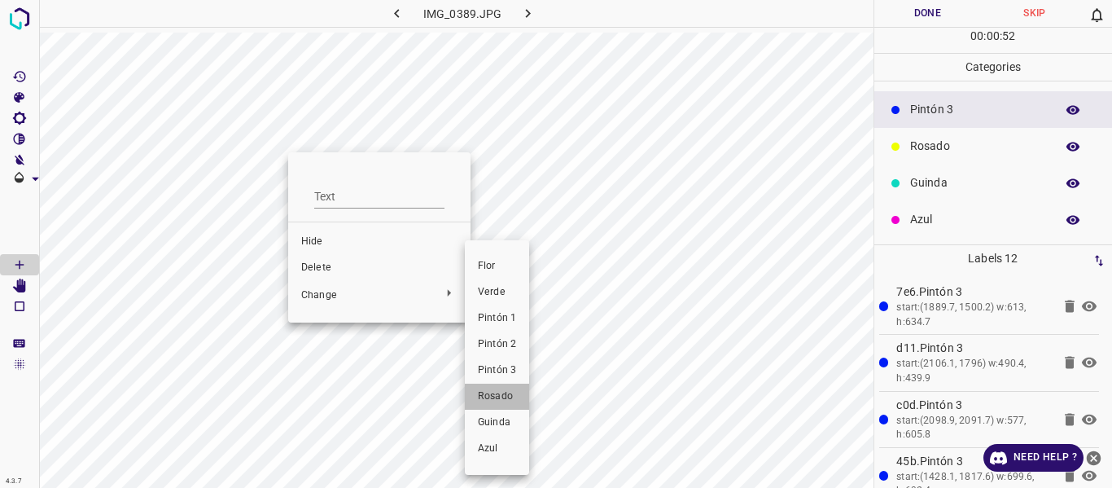
click at [495, 395] on span "Rosado" at bounding box center [497, 396] width 38 height 15
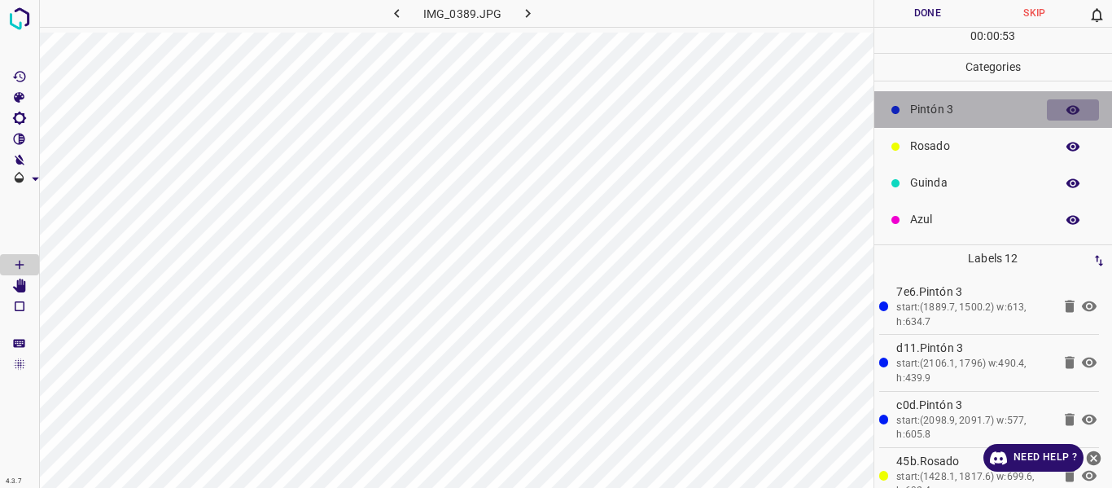
click at [1067, 108] on icon "button" at bounding box center [1073, 109] width 13 height 9
click at [1066, 108] on icon "button" at bounding box center [1073, 110] width 15 height 15
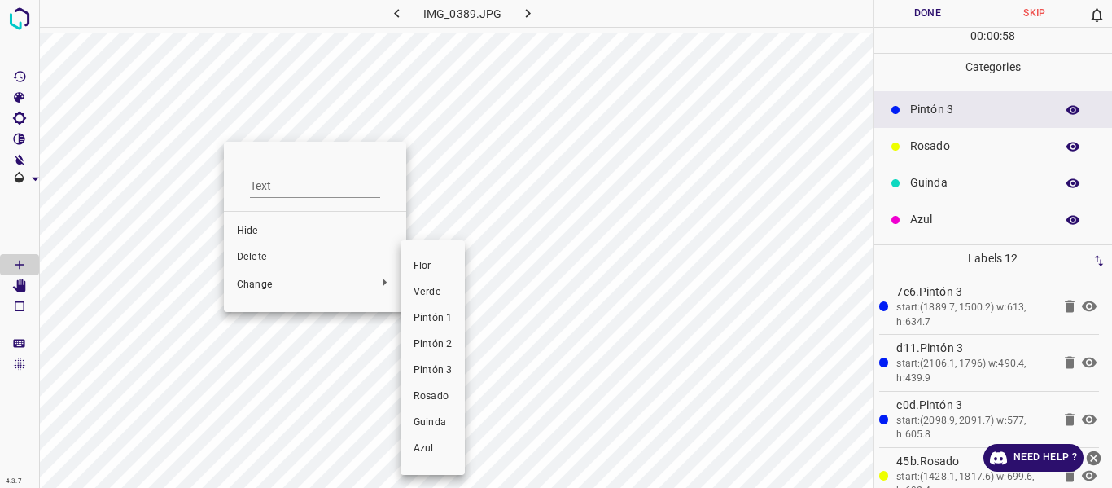
click at [434, 368] on span "Pintón 3" at bounding box center [433, 370] width 38 height 15
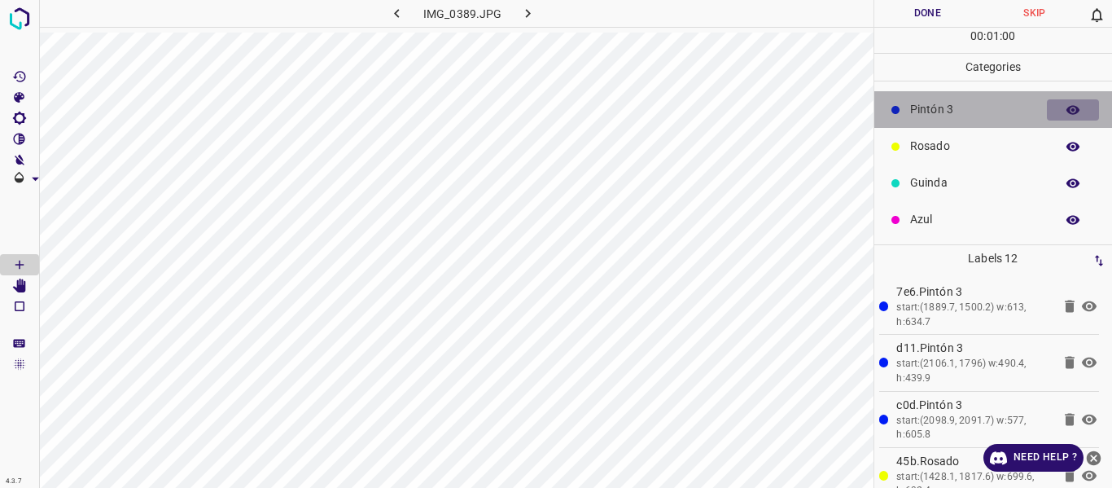
click at [1067, 109] on icon "button" at bounding box center [1073, 109] width 13 height 9
click at [1067, 109] on icon "button" at bounding box center [1073, 109] width 13 height 11
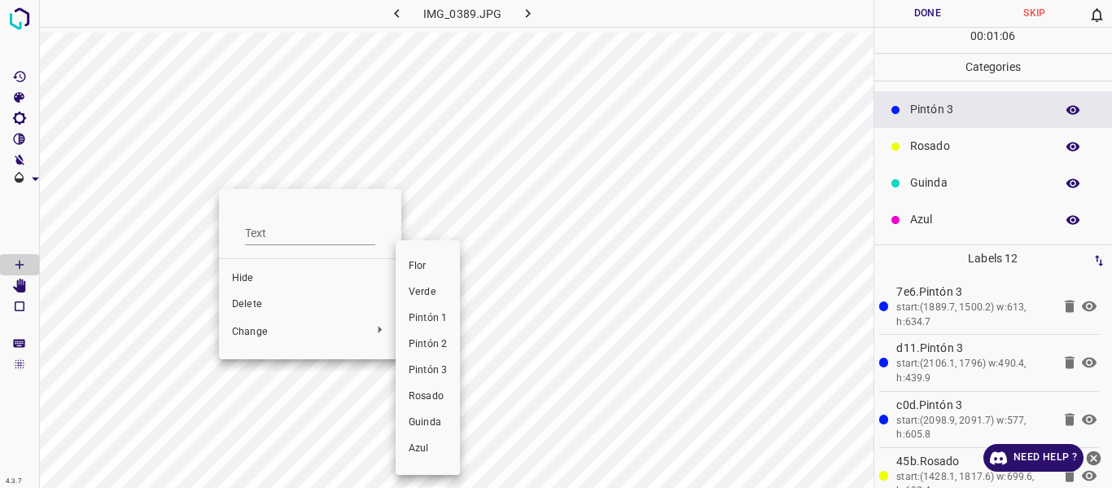
click at [434, 366] on span "Pintón 3" at bounding box center [428, 370] width 38 height 15
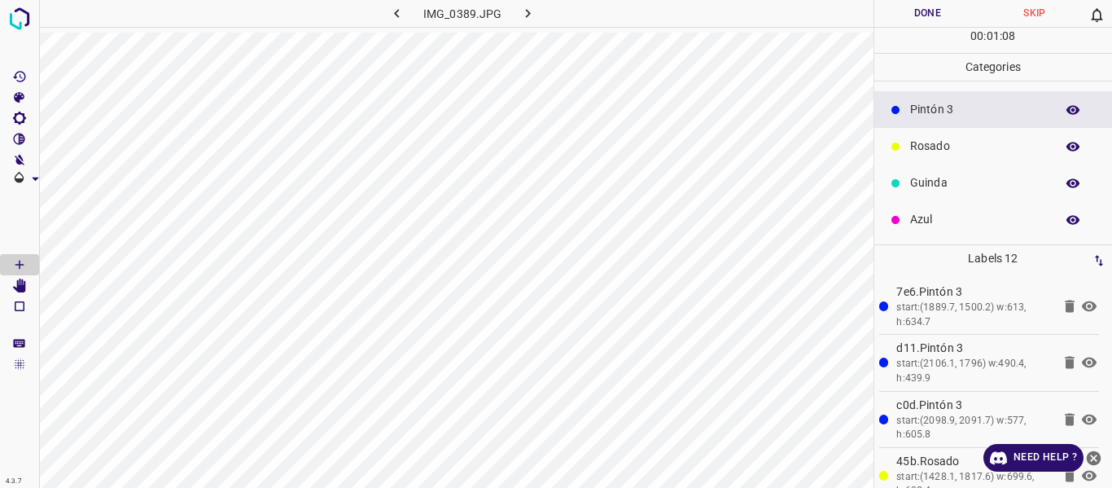
click at [907, 20] on button "Done" at bounding box center [927, 13] width 107 height 27
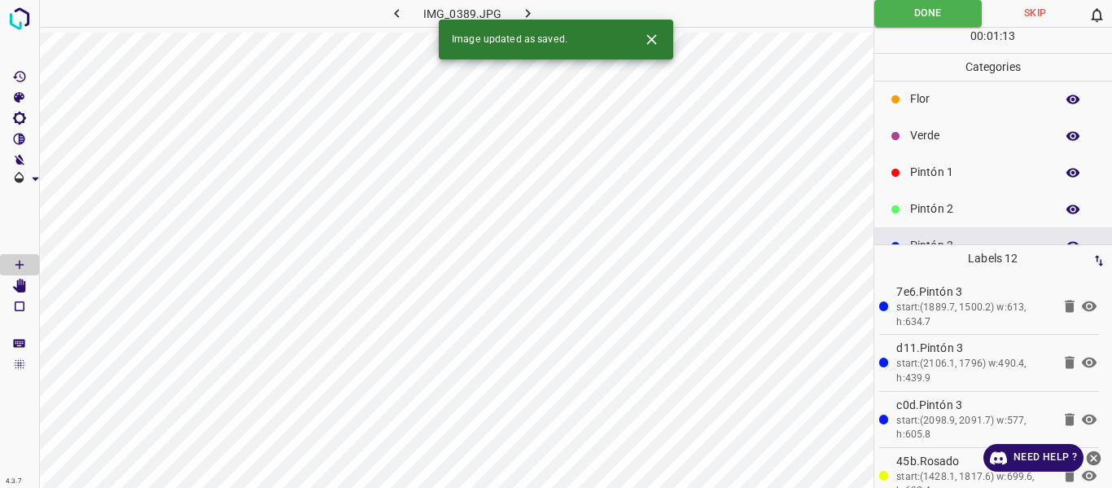
scroll to position [0, 0]
click at [936, 182] on p "Pintón 1" at bounding box center [978, 179] width 137 height 17
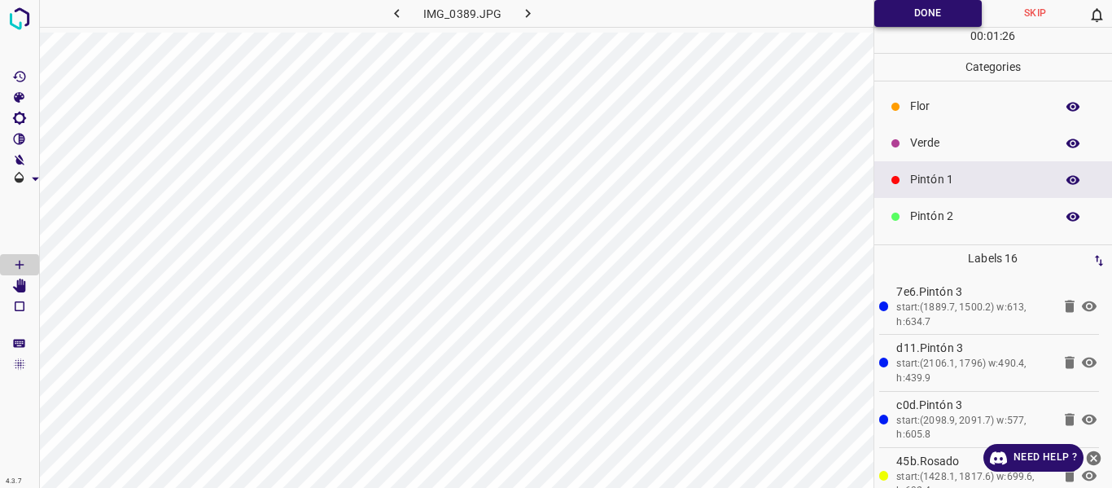
click at [898, 15] on button "Done" at bounding box center [928, 13] width 108 height 27
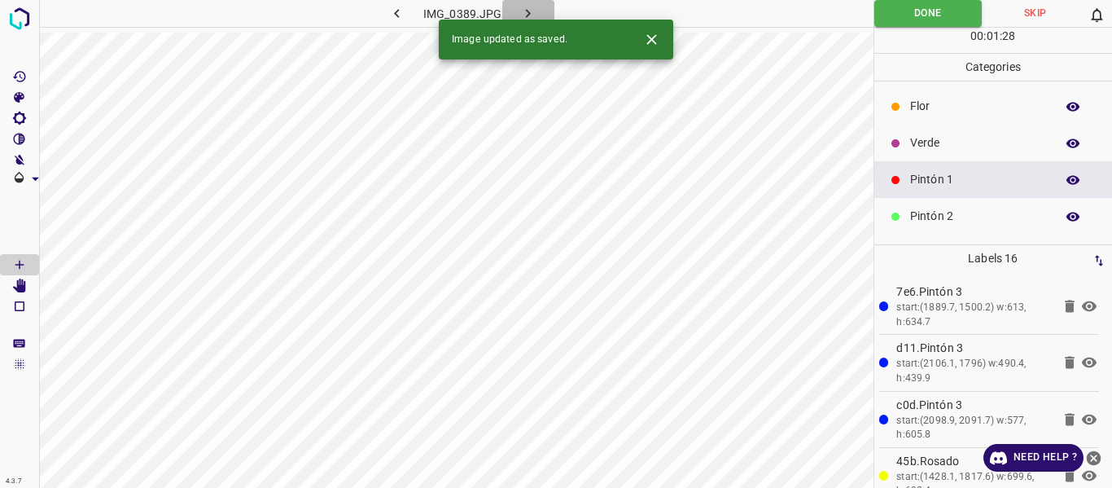
click at [530, 11] on icon "button" at bounding box center [527, 13] width 17 height 17
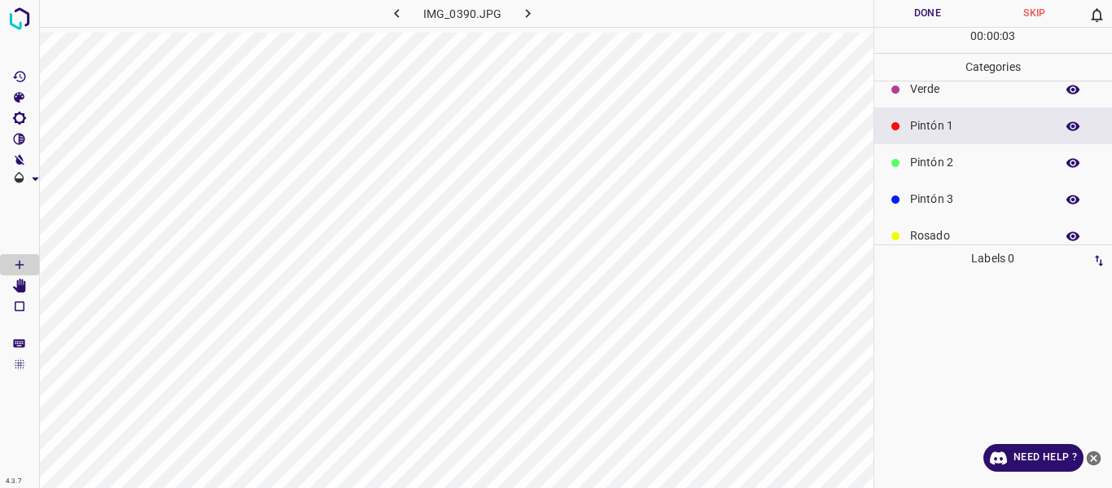
scroll to position [81, 0]
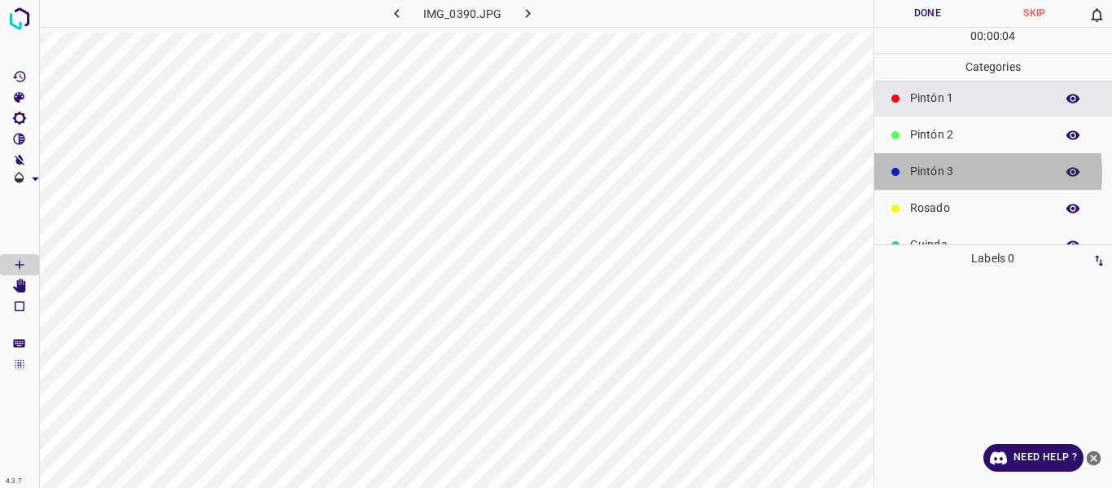
click at [947, 173] on p "Pintón 3" at bounding box center [978, 171] width 137 height 17
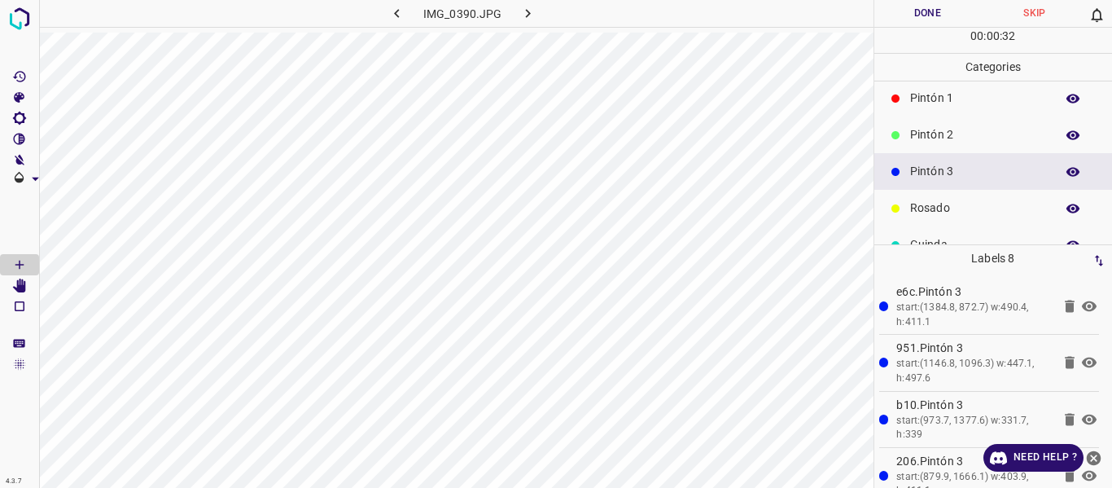
click at [921, 28] on div "00 : 00 : 32" at bounding box center [993, 40] width 239 height 25
click at [923, 20] on button "Done" at bounding box center [927, 13] width 107 height 27
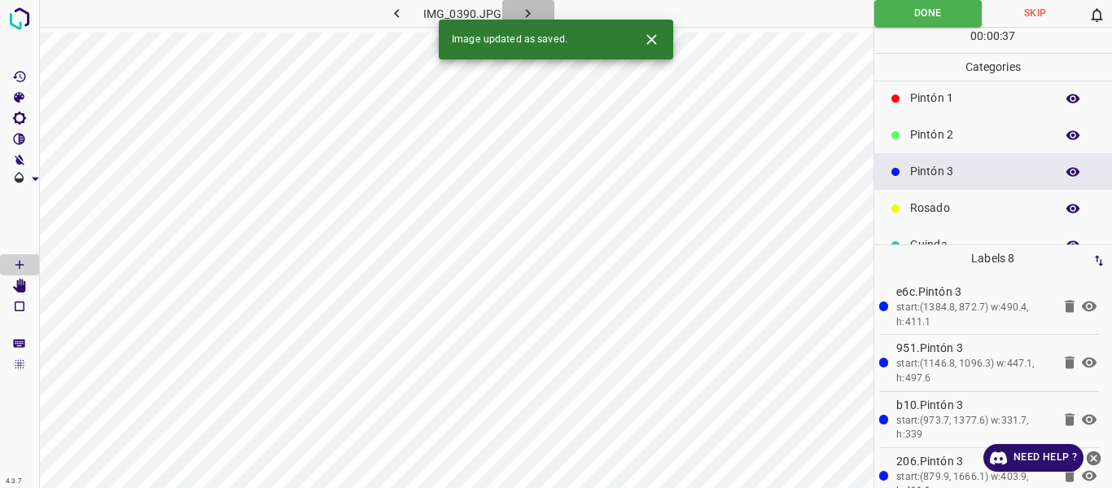
click at [522, 8] on icon "button" at bounding box center [527, 13] width 17 height 17
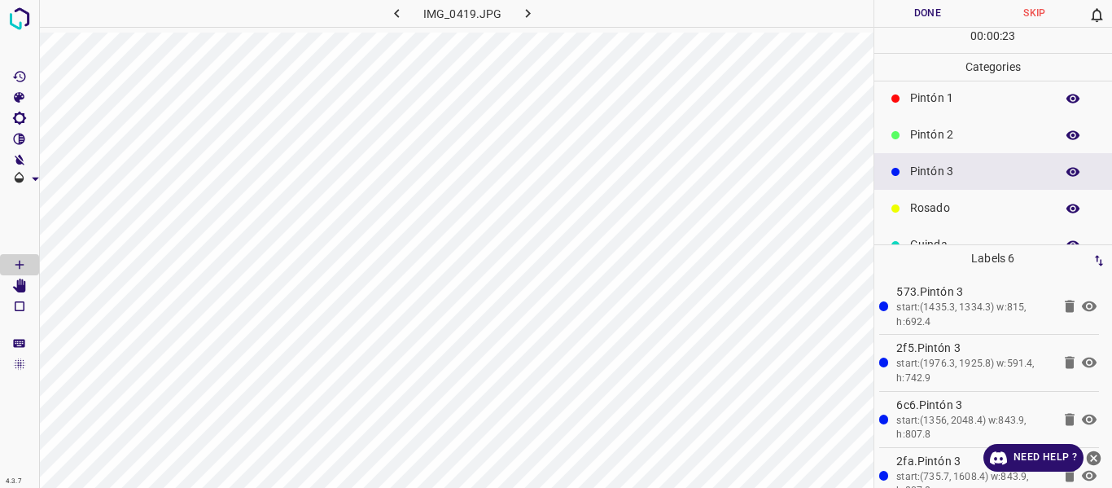
click at [905, 12] on button "Done" at bounding box center [927, 13] width 107 height 27
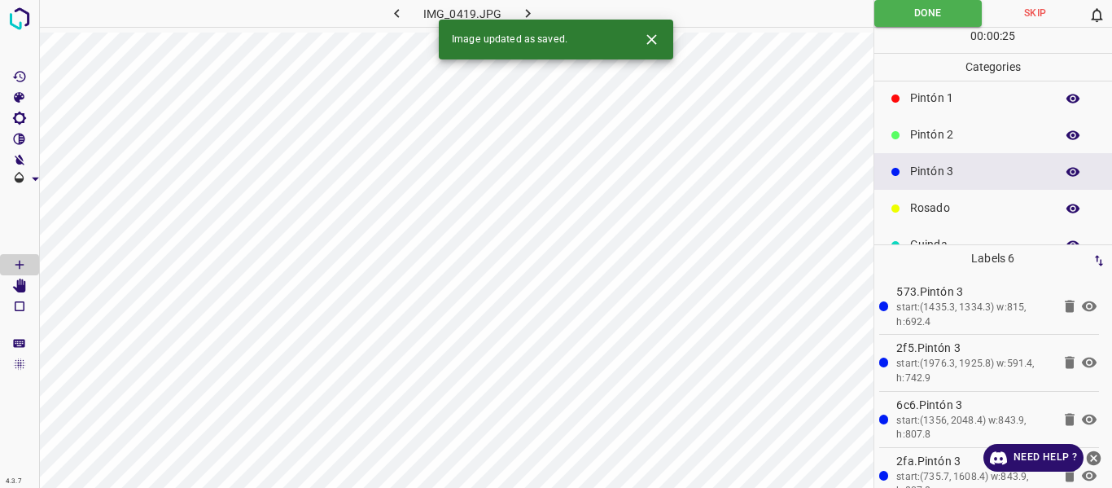
click at [529, 16] on icon "button" at bounding box center [527, 13] width 17 height 17
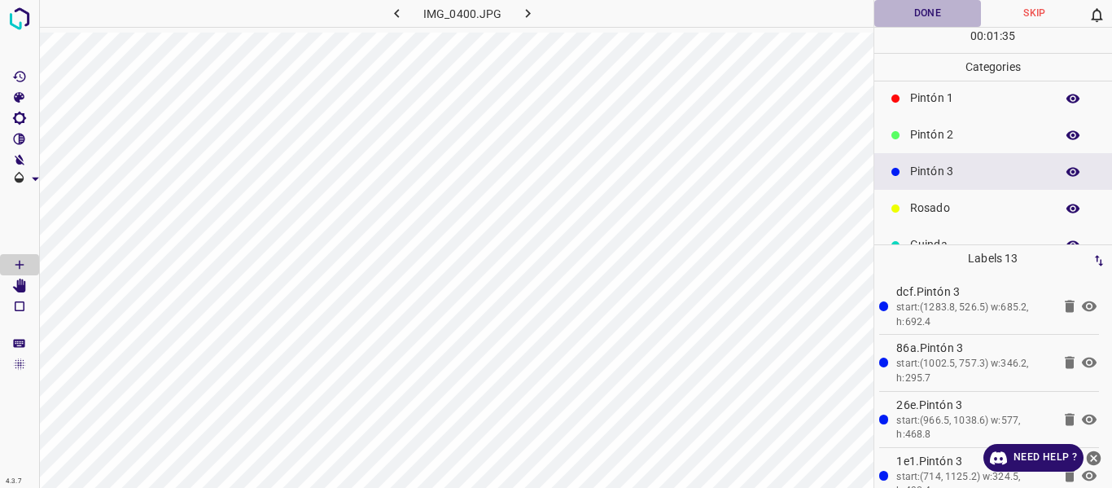
click at [891, 20] on button "Done" at bounding box center [927, 13] width 107 height 27
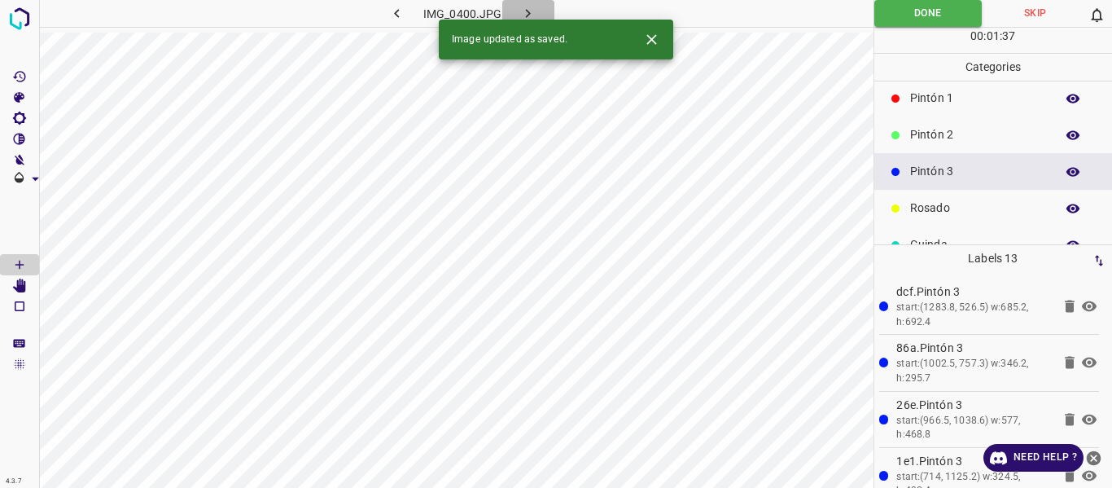
click at [523, 11] on icon "button" at bounding box center [527, 13] width 17 height 17
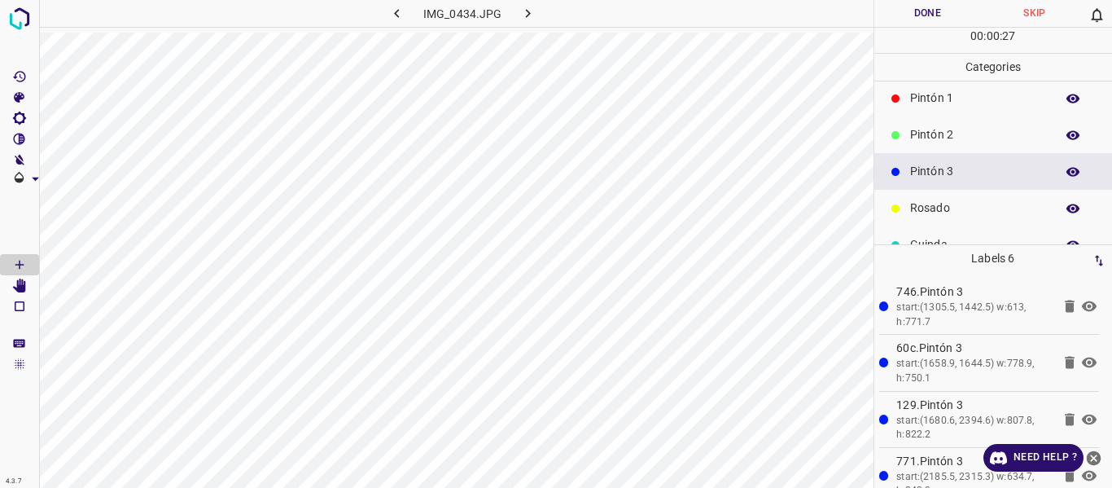
click at [918, 13] on button "Done" at bounding box center [927, 13] width 107 height 27
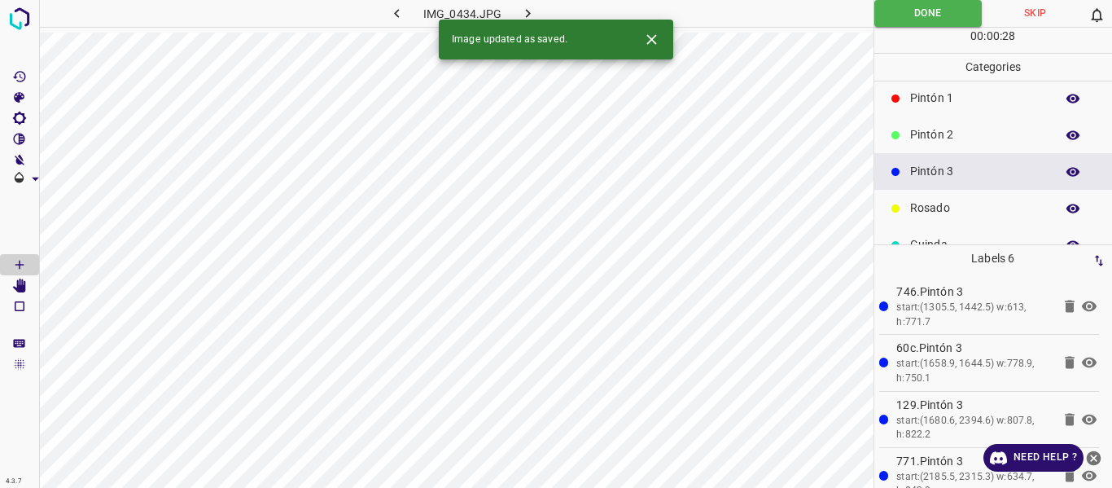
click at [526, 11] on icon "button" at bounding box center [527, 13] width 17 height 17
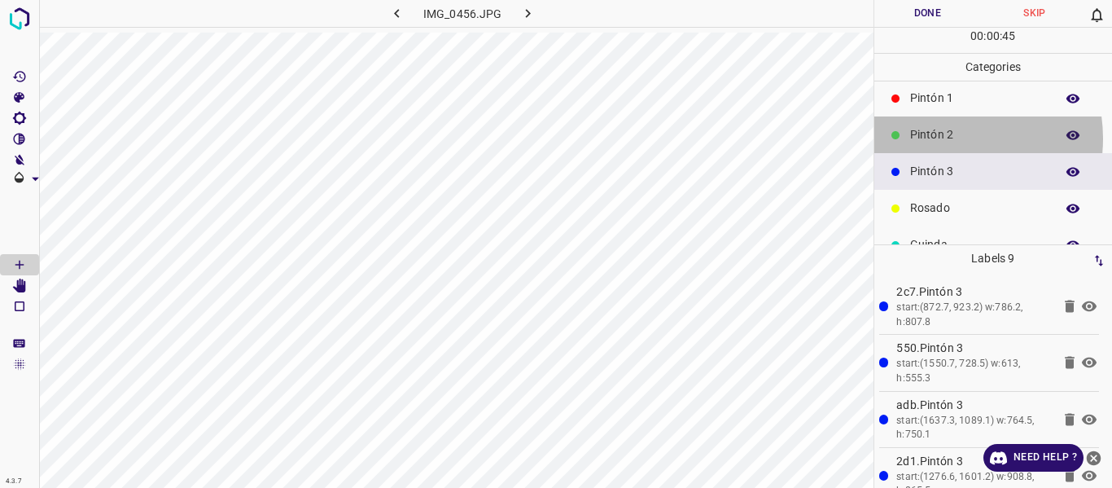
click at [944, 138] on p "Pintón 2" at bounding box center [978, 134] width 137 height 17
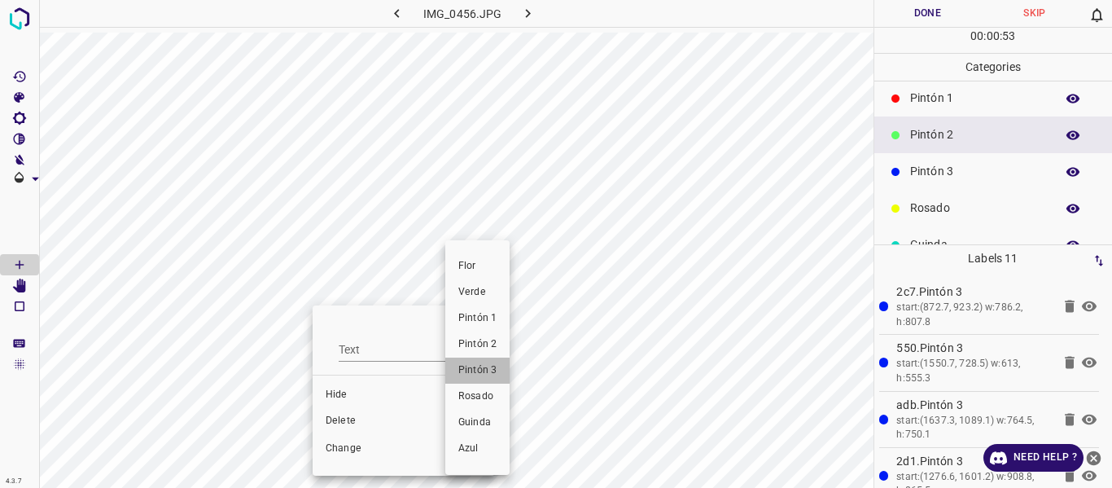
click at [477, 375] on span "Pintón 3" at bounding box center [477, 370] width 38 height 15
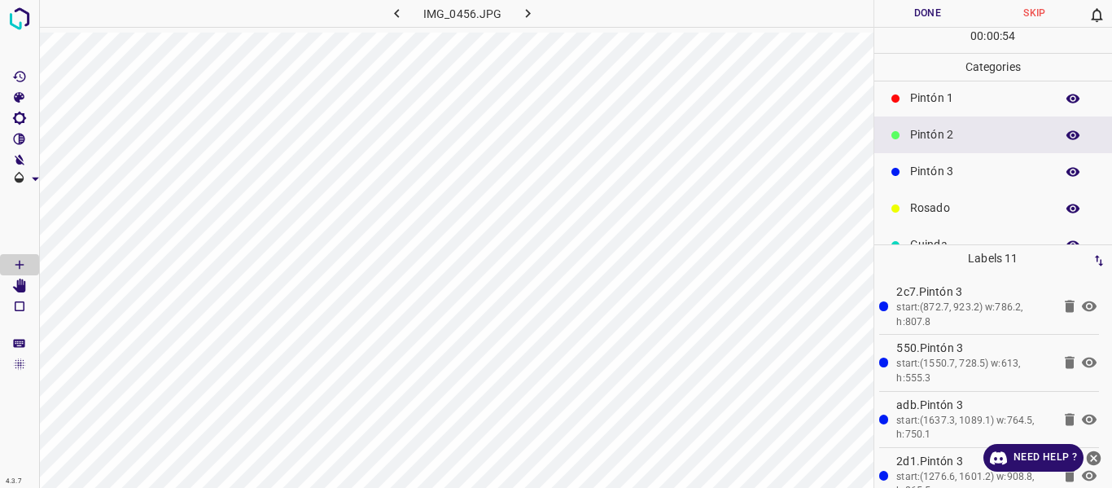
click at [934, 18] on button "Done" at bounding box center [927, 13] width 107 height 27
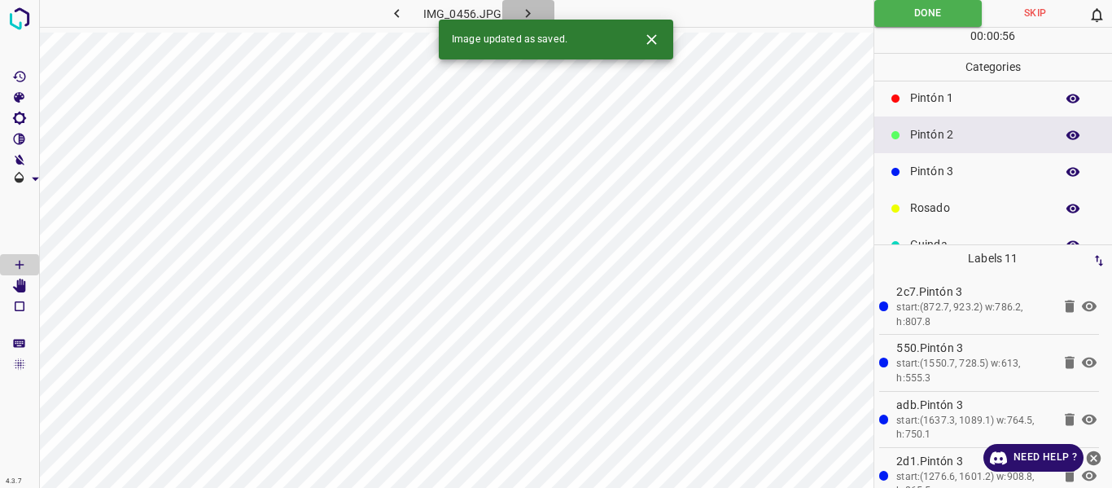
click at [524, 10] on icon "button" at bounding box center [527, 13] width 17 height 17
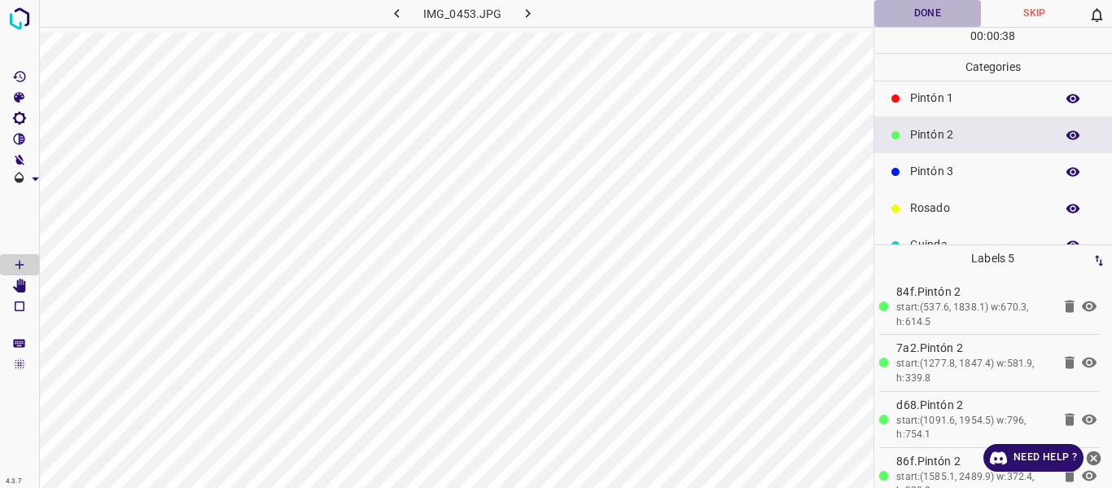
click at [905, 19] on button "Done" at bounding box center [927, 13] width 107 height 27
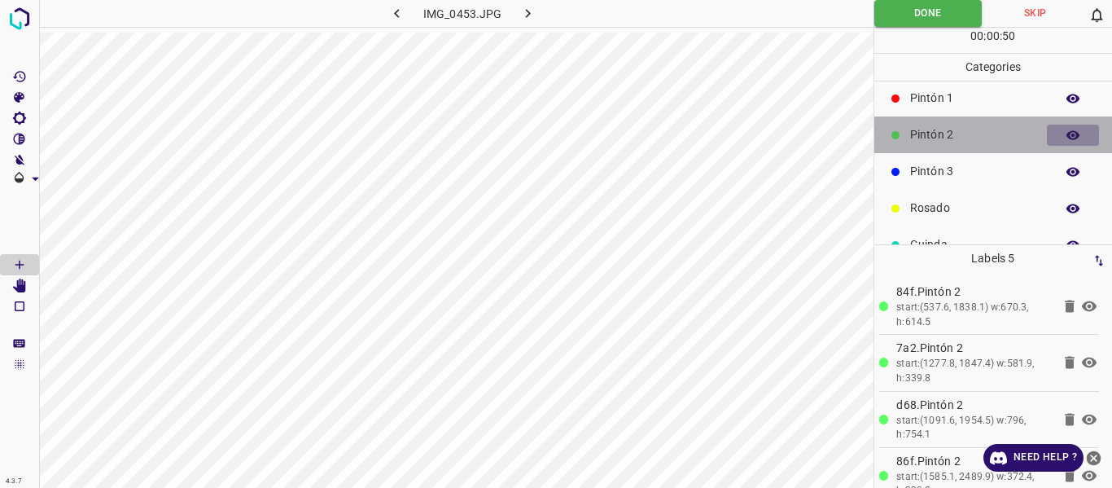
click at [1070, 137] on button "button" at bounding box center [1073, 135] width 52 height 21
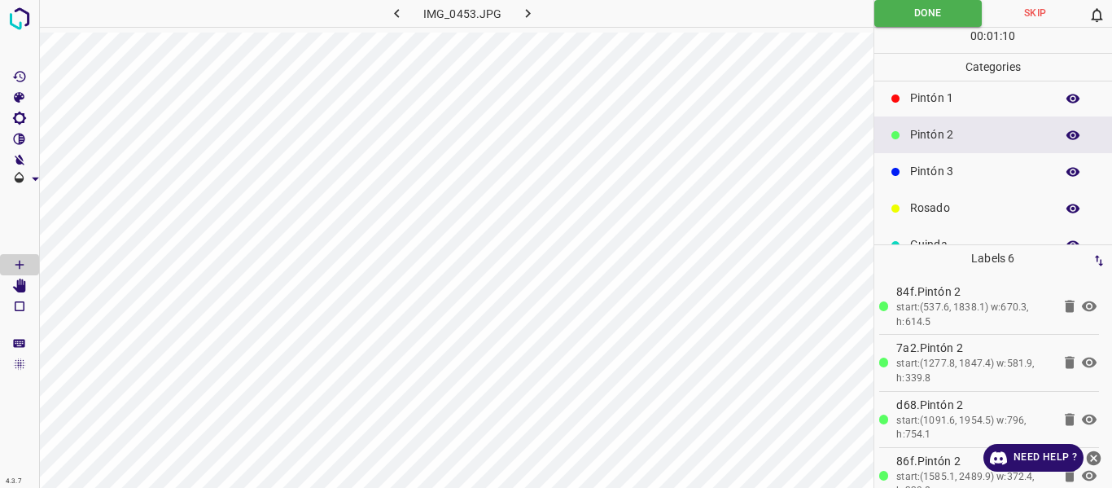
click at [926, 173] on p "Pintón 3" at bounding box center [978, 171] width 137 height 17
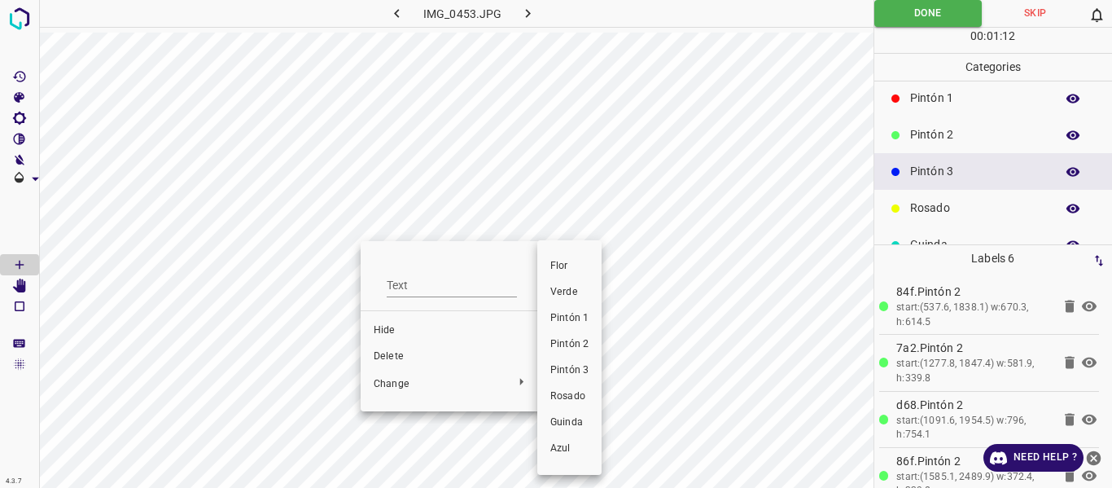
click at [576, 365] on span "Pintón 3" at bounding box center [569, 370] width 38 height 15
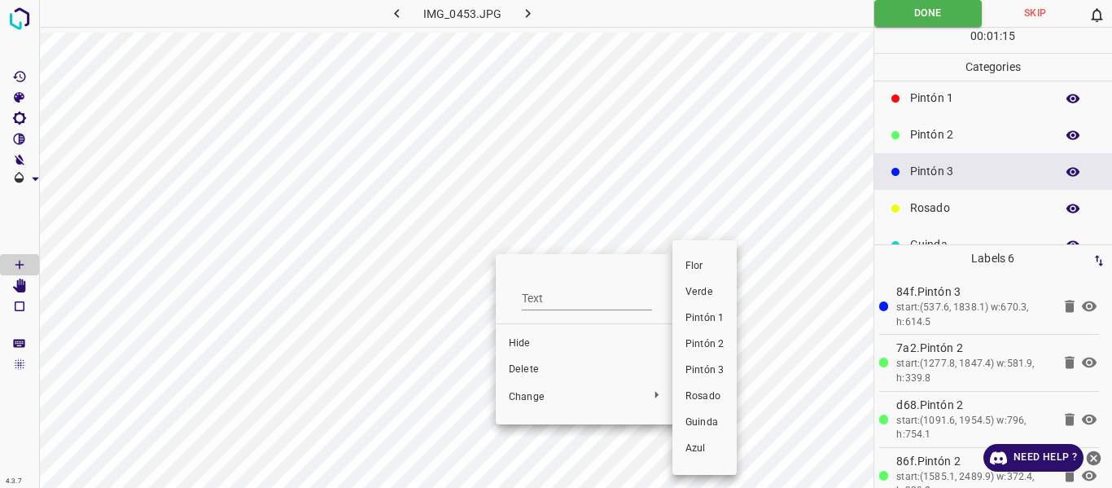
click at [712, 376] on span "Pintón 3" at bounding box center [705, 370] width 38 height 15
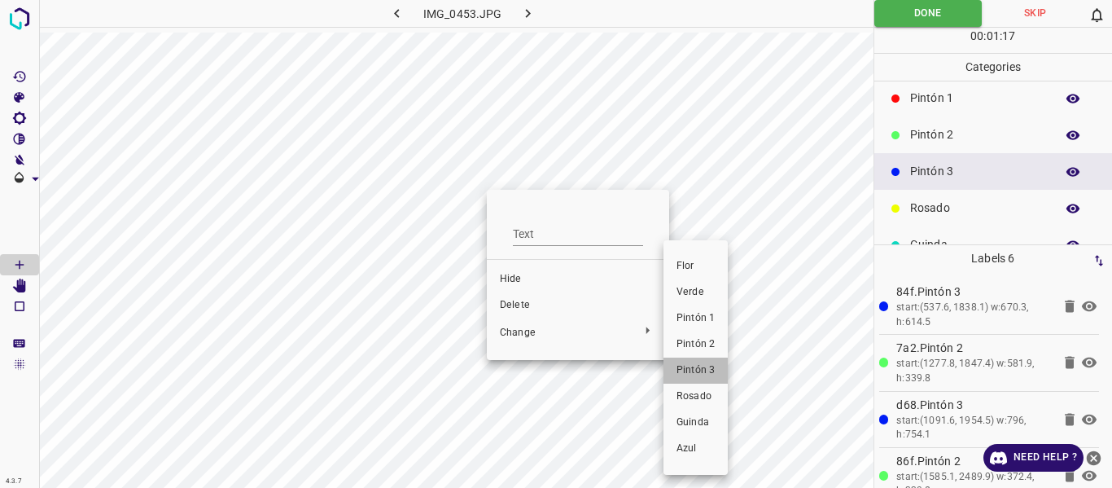
drag, startPoint x: 696, startPoint y: 370, endPoint x: 553, endPoint y: 367, distance: 143.3
click at [694, 369] on span "Pintón 3" at bounding box center [696, 370] width 38 height 15
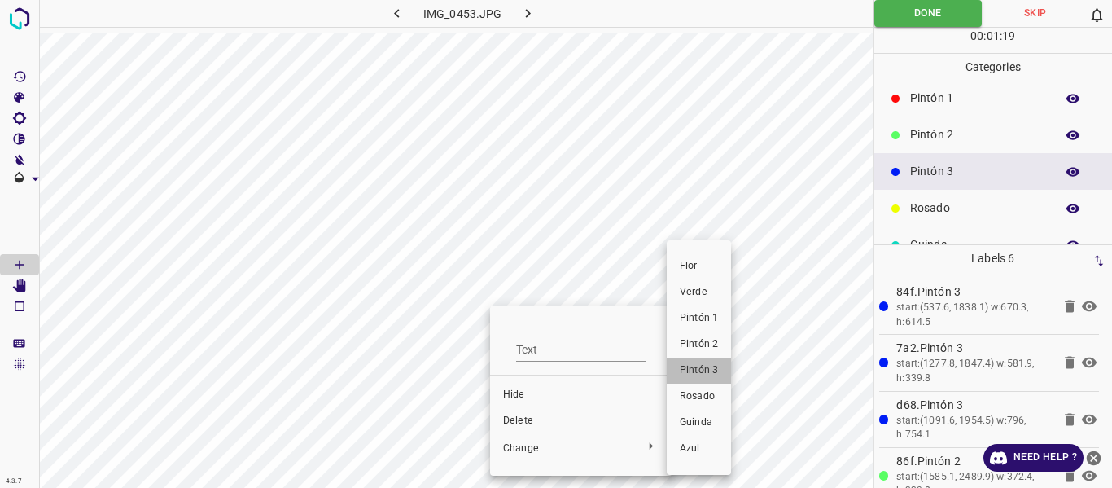
click at [690, 370] on span "Pintón 3" at bounding box center [699, 370] width 38 height 15
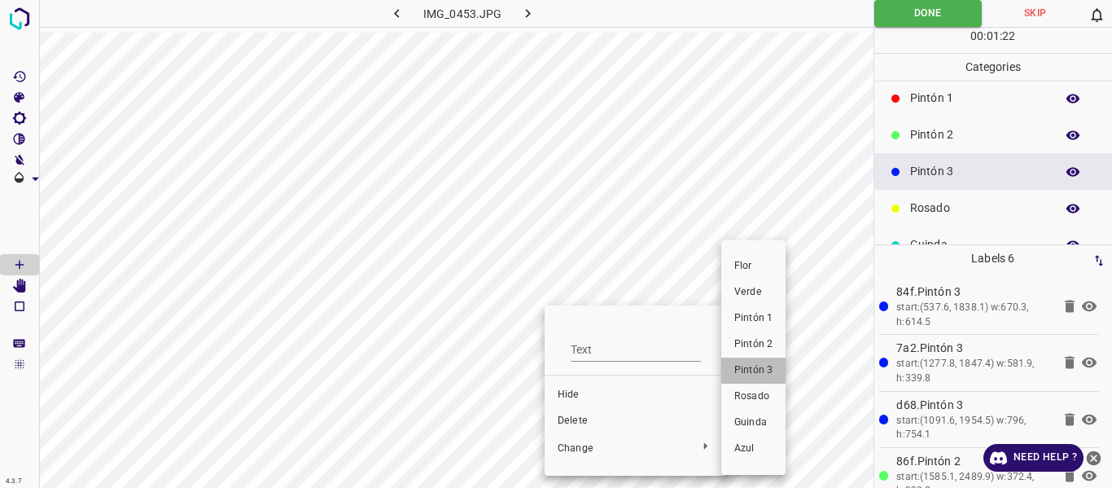
click at [760, 375] on span "Pintón 3" at bounding box center [753, 370] width 38 height 15
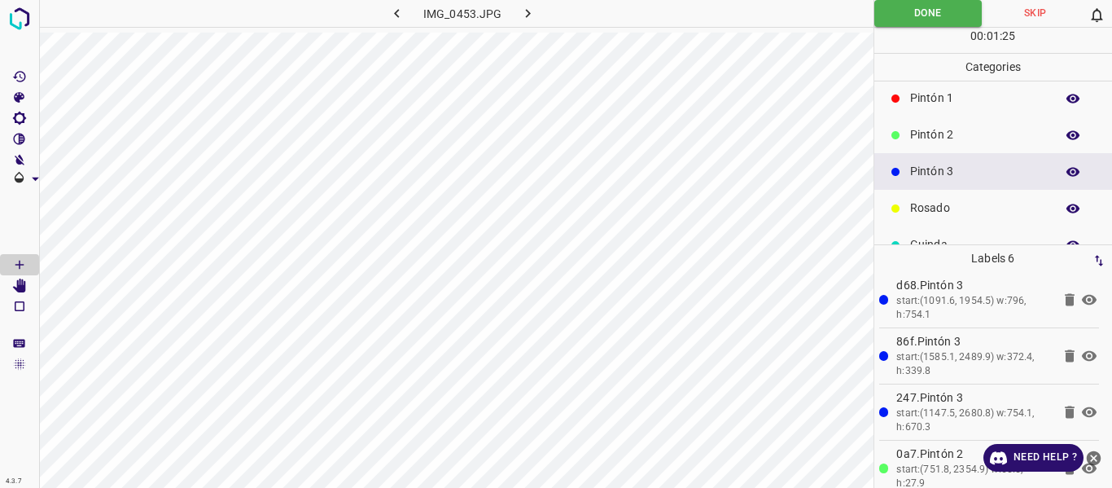
scroll to position [134, 0]
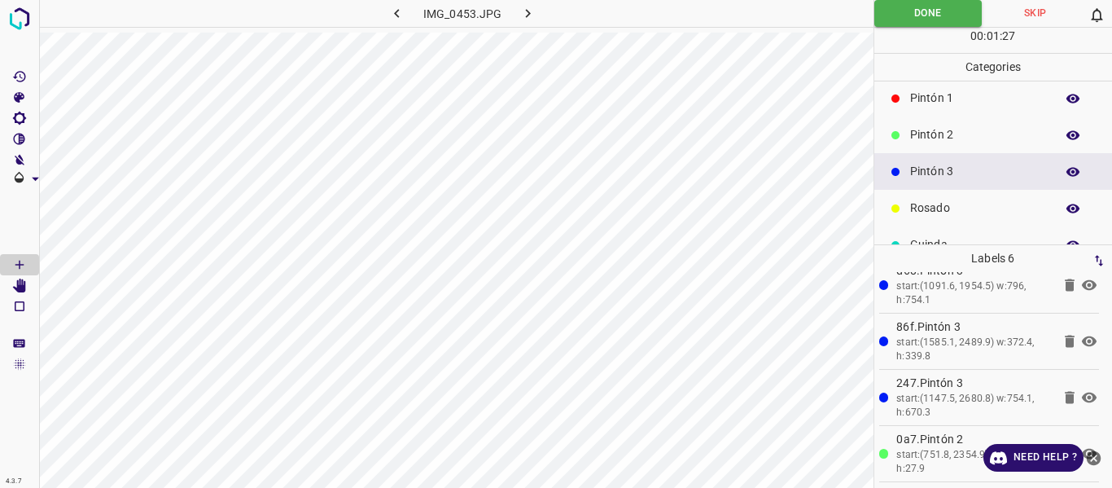
click at [1096, 457] on icon "close-help" at bounding box center [1094, 457] width 15 height 15
click at [1065, 453] on icon at bounding box center [1070, 453] width 10 height 12
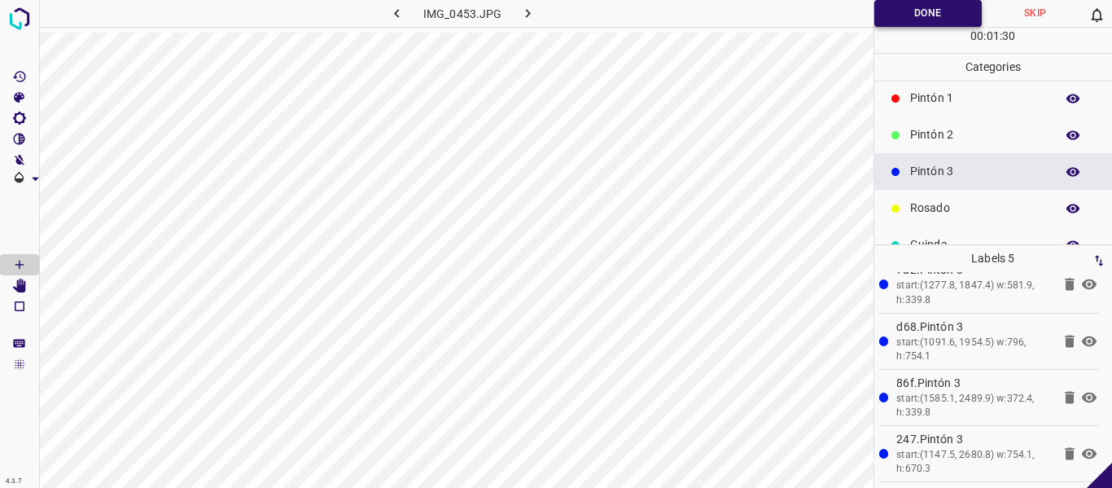
click at [902, 14] on button "Done" at bounding box center [928, 13] width 108 height 27
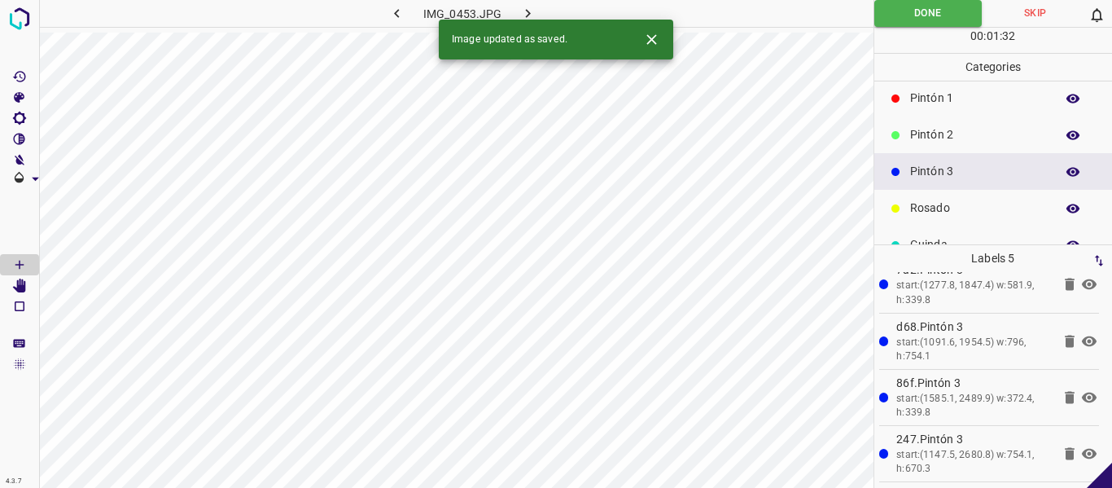
click at [523, 11] on icon "button" at bounding box center [527, 13] width 17 height 17
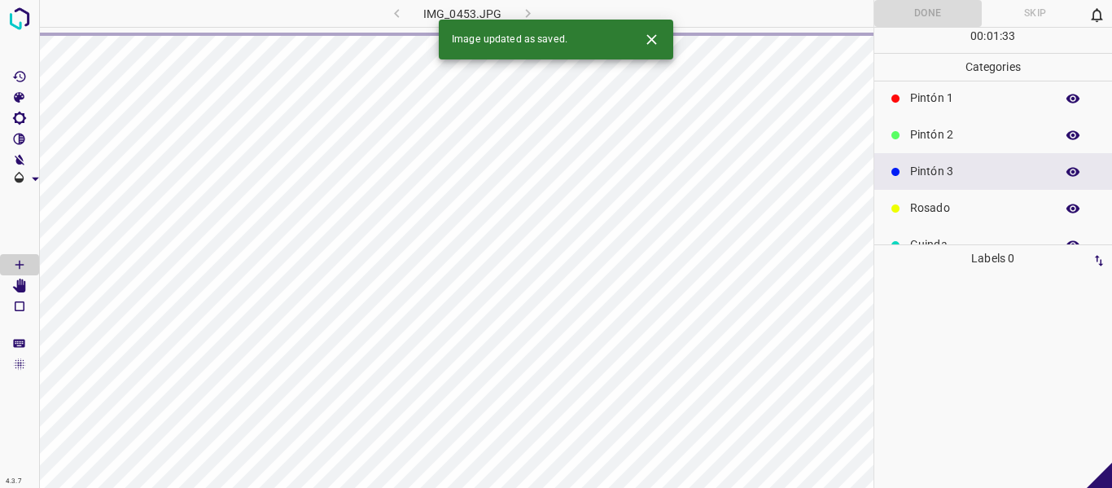
scroll to position [0, 0]
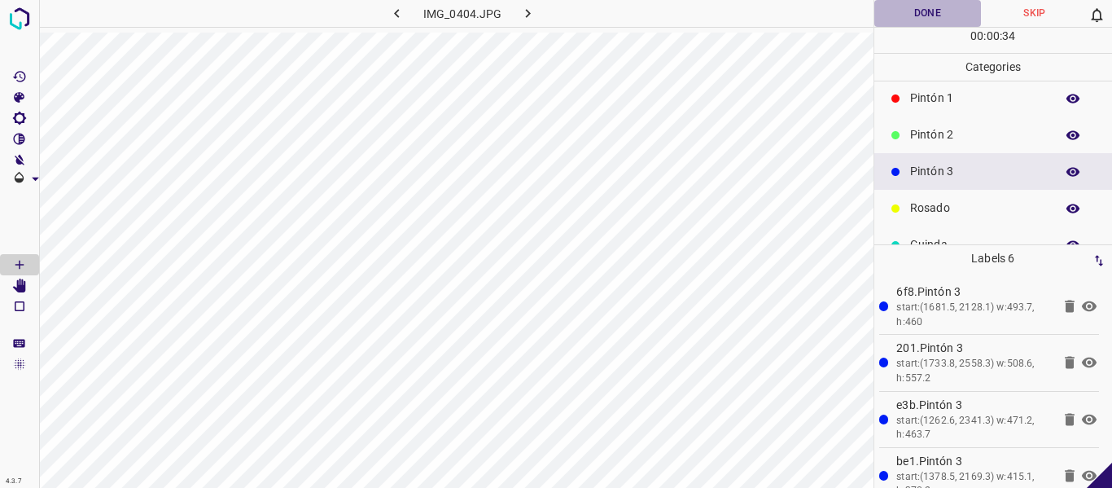
click at [904, 19] on button "Done" at bounding box center [927, 13] width 107 height 27
click at [528, 13] on icon "button" at bounding box center [528, 13] width 5 height 9
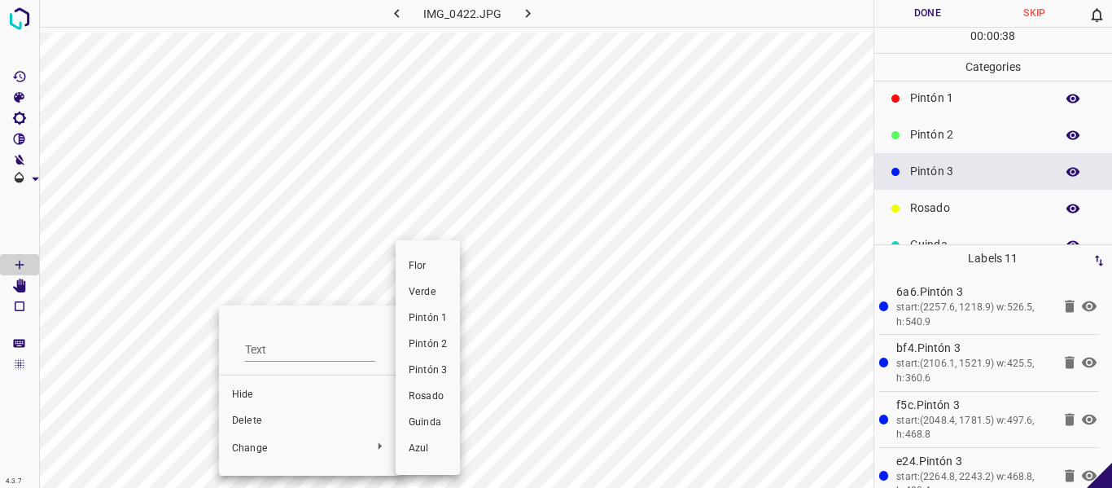
drag, startPoint x: 414, startPoint y: 396, endPoint x: 423, endPoint y: 384, distance: 14.5
click at [414, 395] on span "Rosado" at bounding box center [428, 396] width 38 height 15
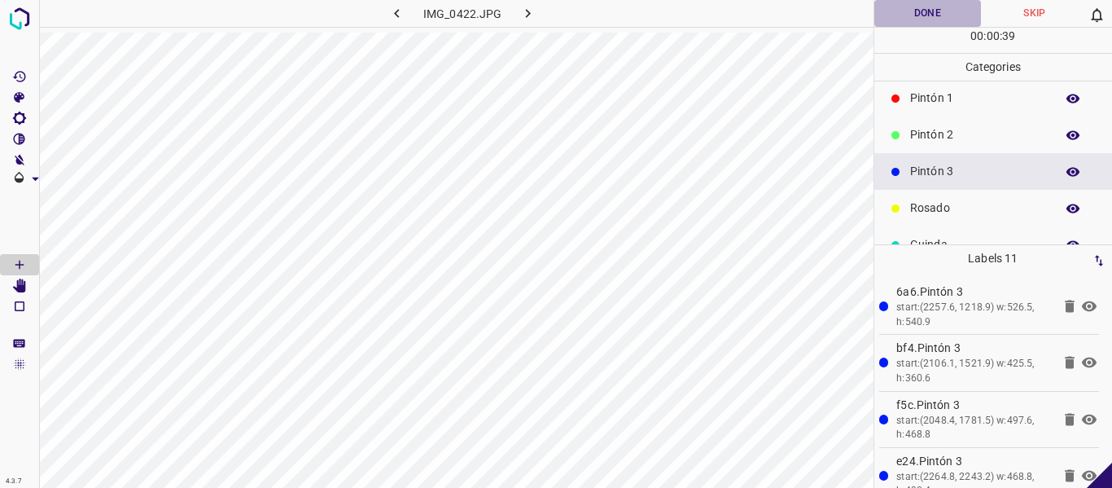
click at [911, 15] on button "Done" at bounding box center [927, 13] width 107 height 27
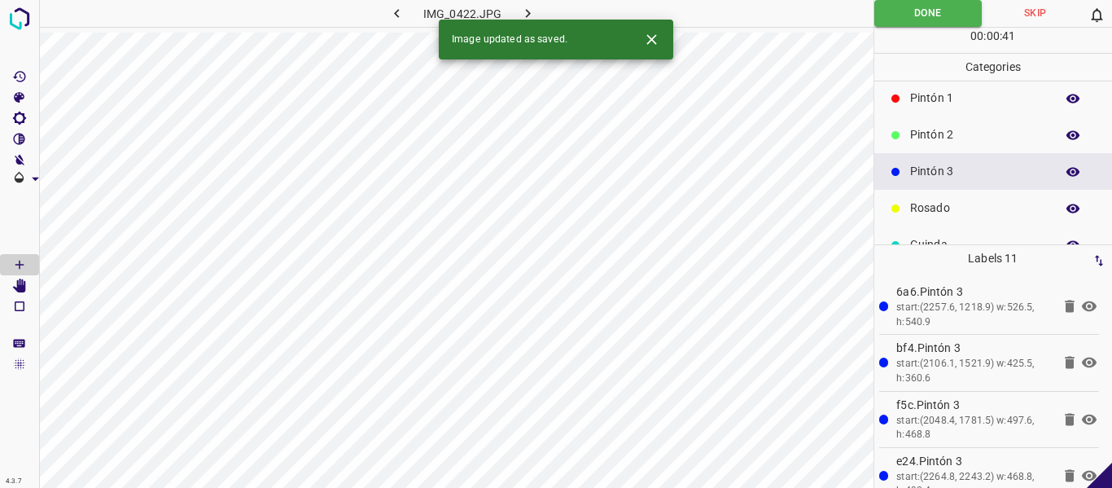
click at [532, 10] on icon "button" at bounding box center [527, 13] width 17 height 17
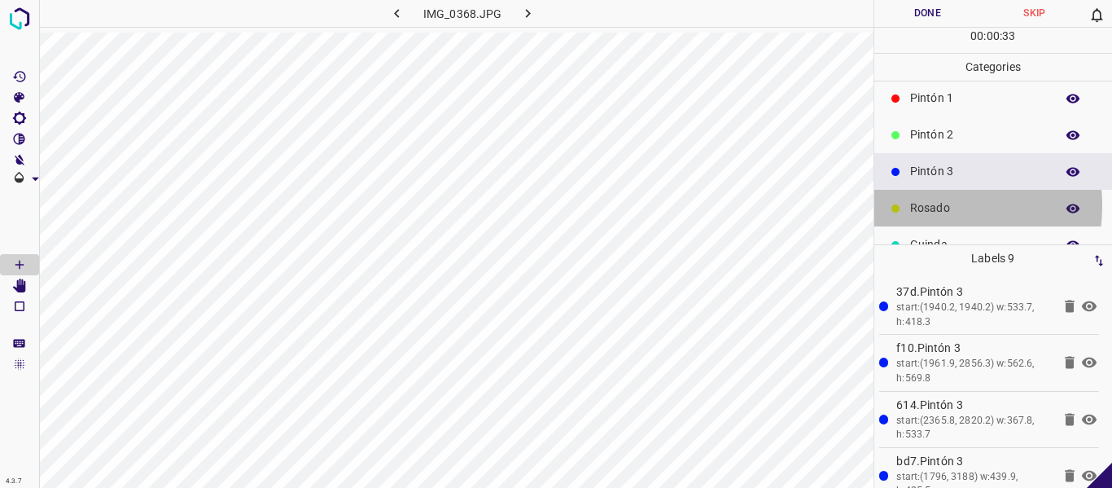
click at [913, 205] on p "Rosado" at bounding box center [978, 207] width 137 height 17
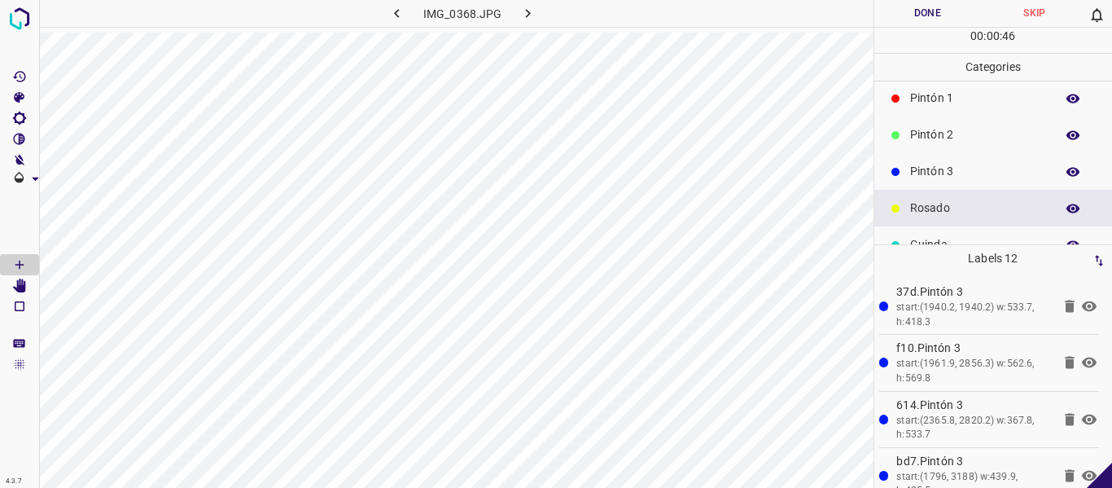
drag, startPoint x: 923, startPoint y: 15, endPoint x: 904, endPoint y: 26, distance: 22.6
click at [922, 15] on button "Done" at bounding box center [927, 13] width 107 height 27
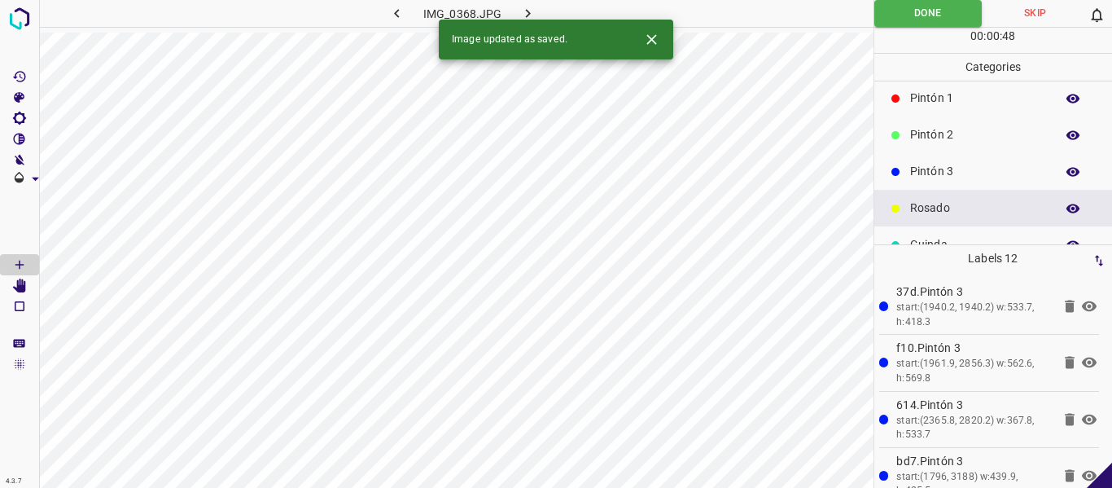
click at [528, 11] on icon "button" at bounding box center [527, 13] width 17 height 17
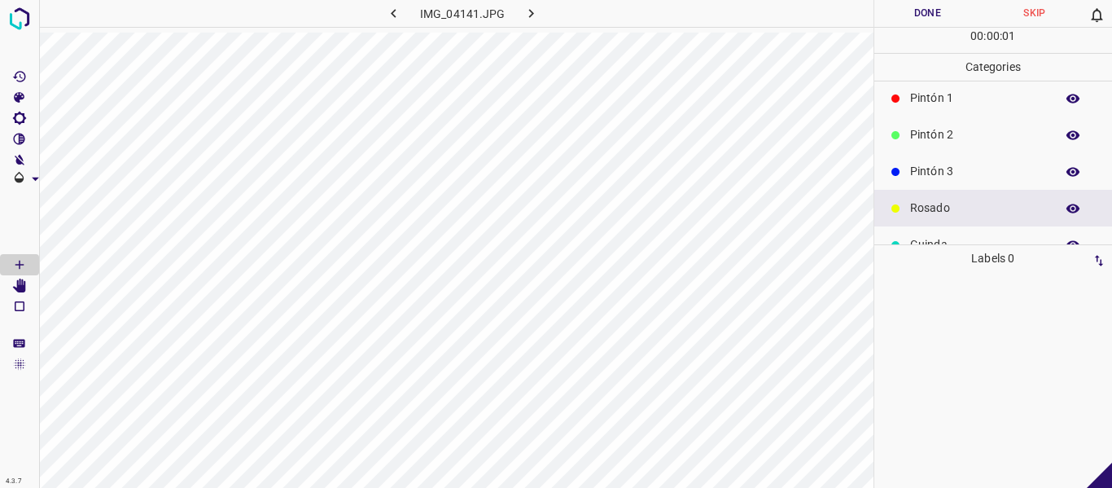
click at [935, 155] on div "Pintón 3" at bounding box center [993, 171] width 239 height 37
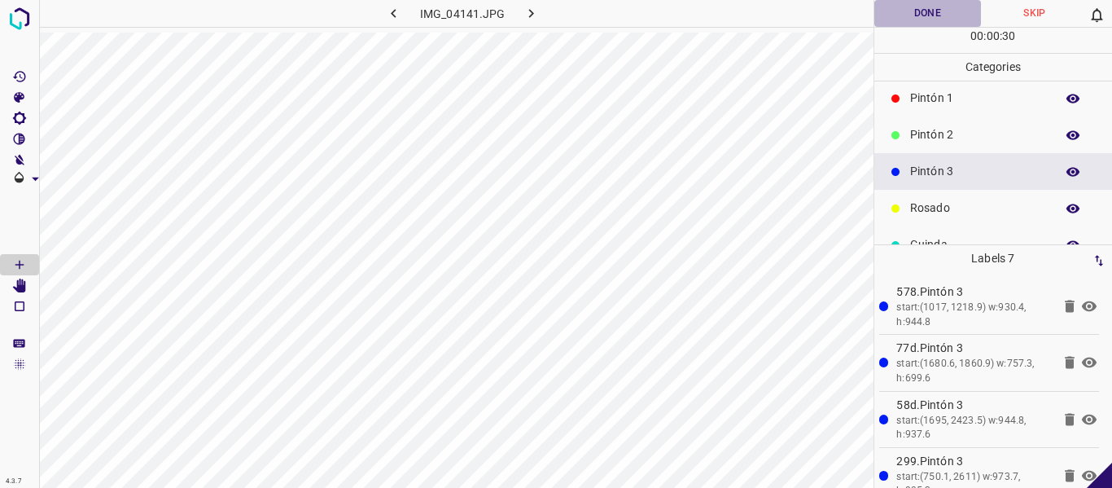
click at [912, 14] on button "Done" at bounding box center [927, 13] width 107 height 27
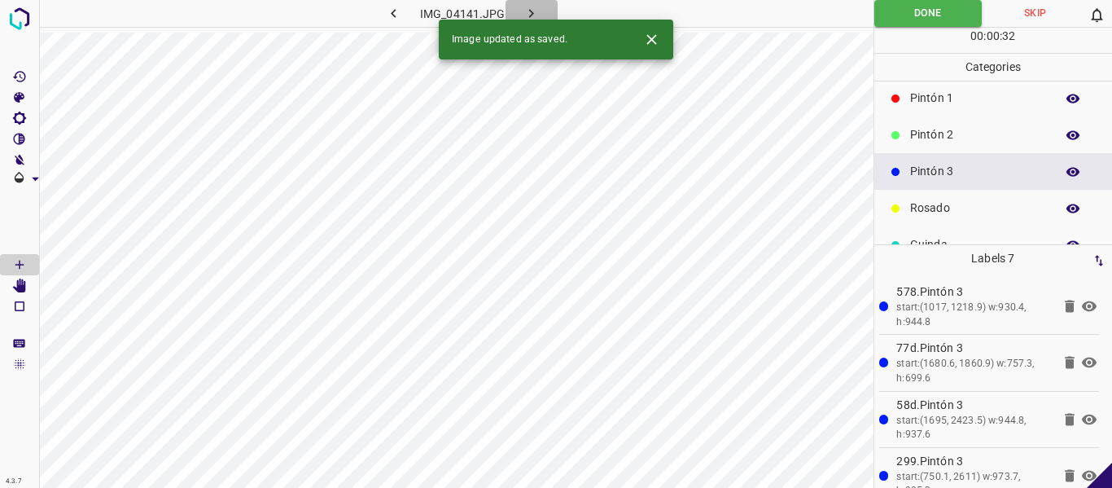
click at [525, 13] on icon "button" at bounding box center [531, 13] width 17 height 17
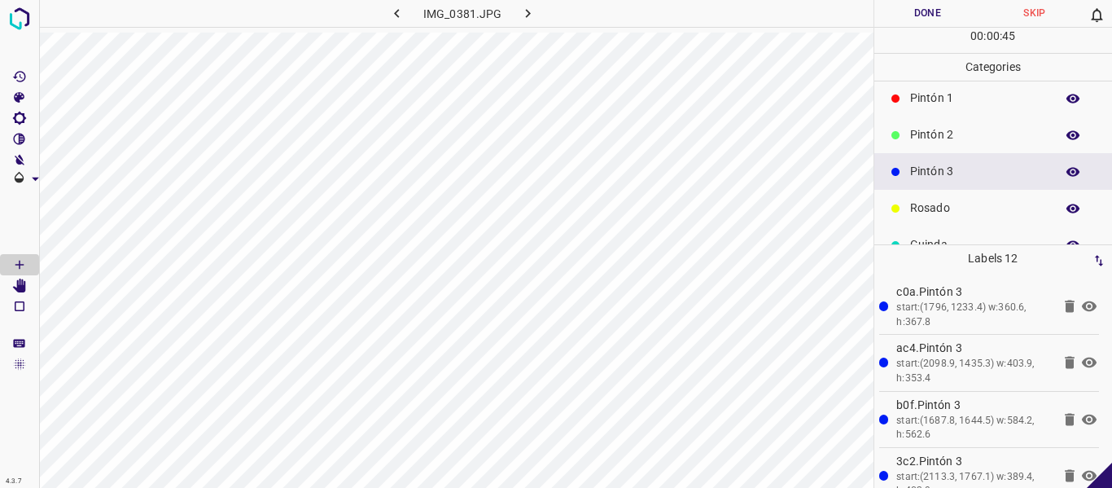
click at [957, 208] on p "Rosado" at bounding box center [978, 207] width 137 height 17
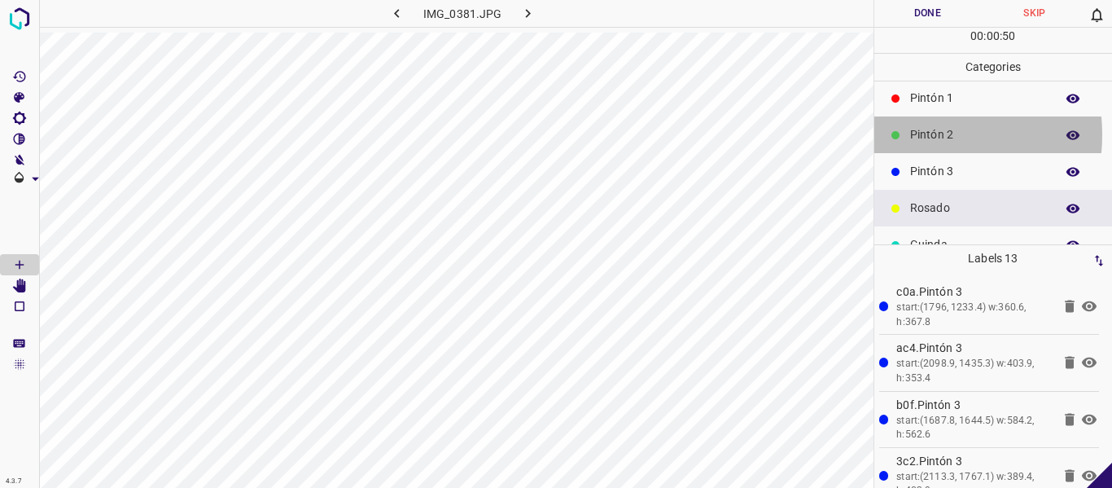
click at [910, 134] on p "Pintón 2" at bounding box center [978, 134] width 137 height 17
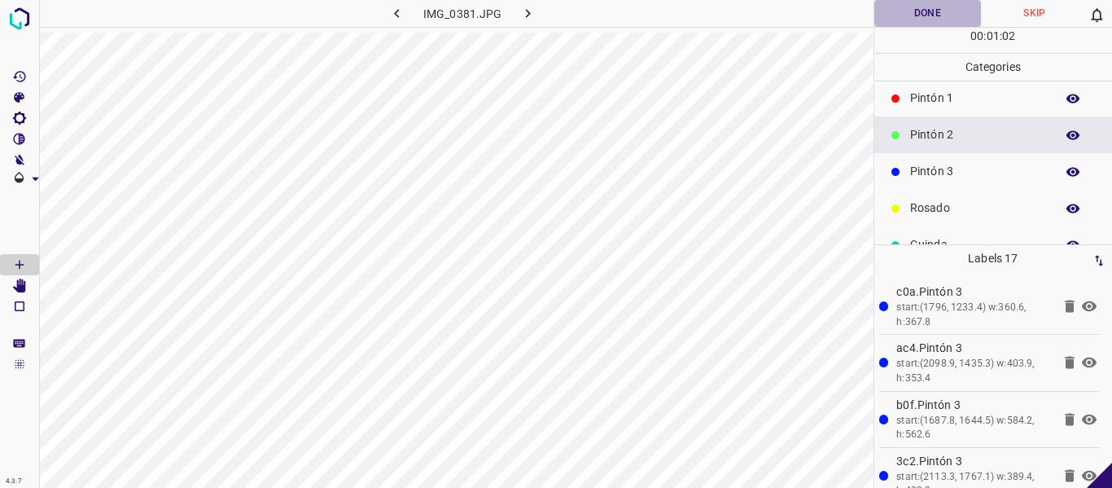
click at [892, 16] on button "Done" at bounding box center [927, 13] width 107 height 27
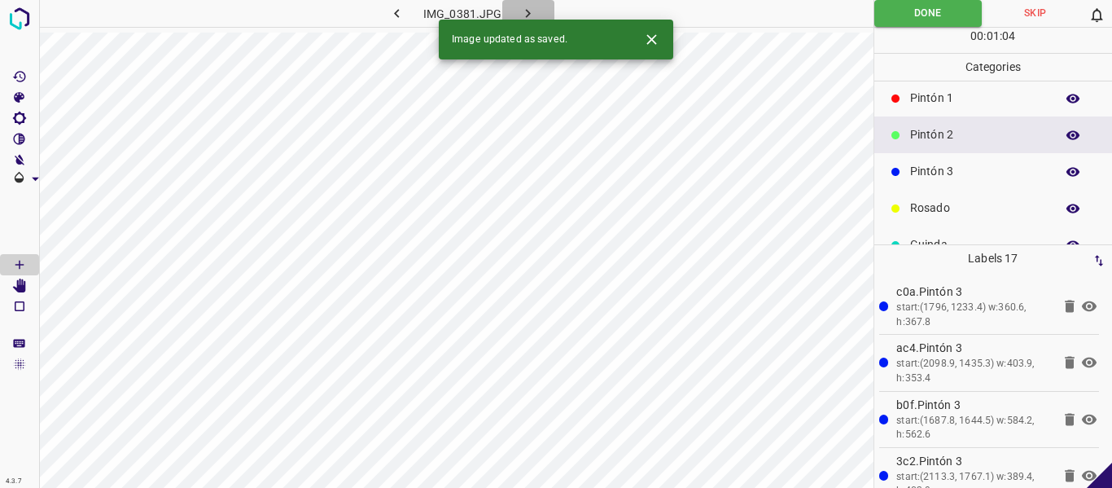
click at [535, 12] on icon "button" at bounding box center [527, 13] width 17 height 17
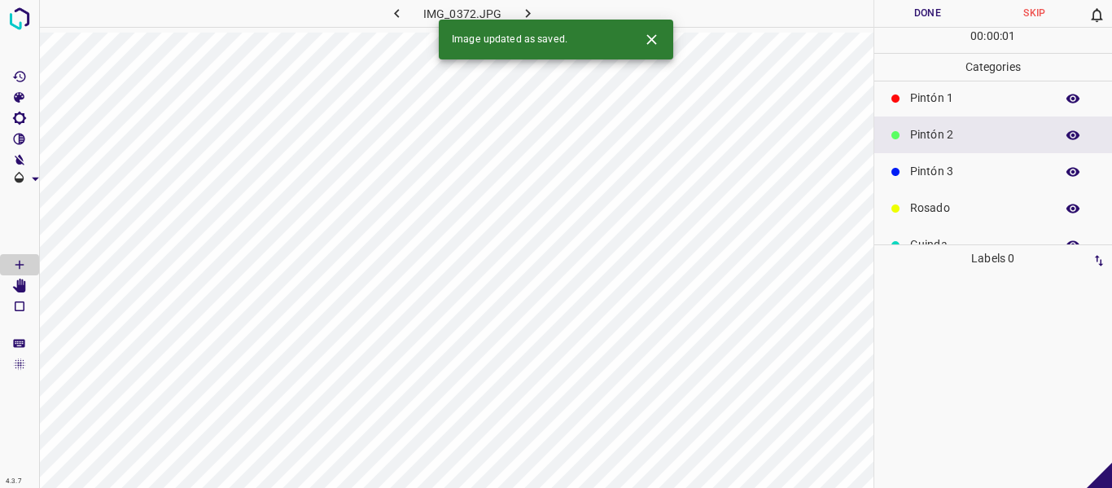
click at [922, 175] on p "Pintón 3" at bounding box center [978, 171] width 137 height 17
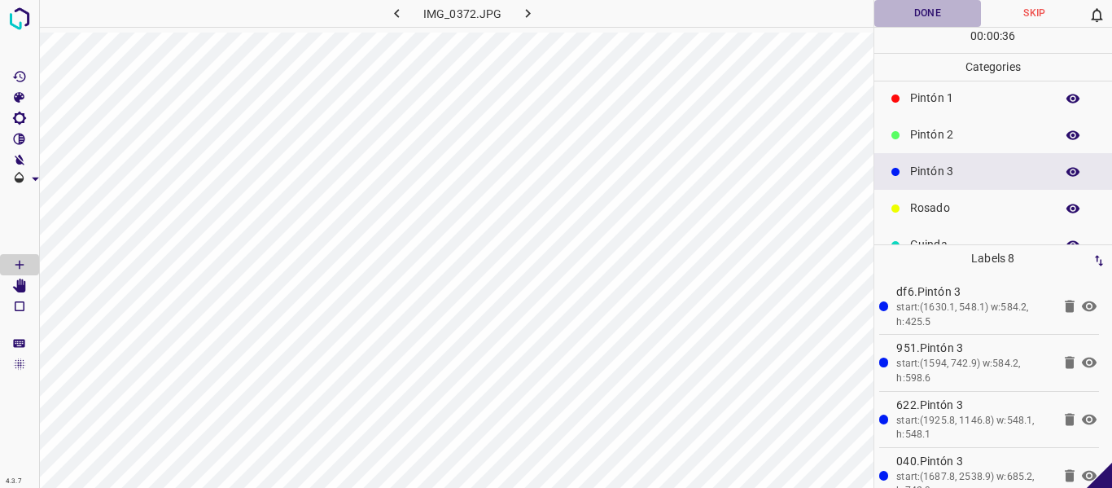
click at [905, 19] on button "Done" at bounding box center [927, 13] width 107 height 27
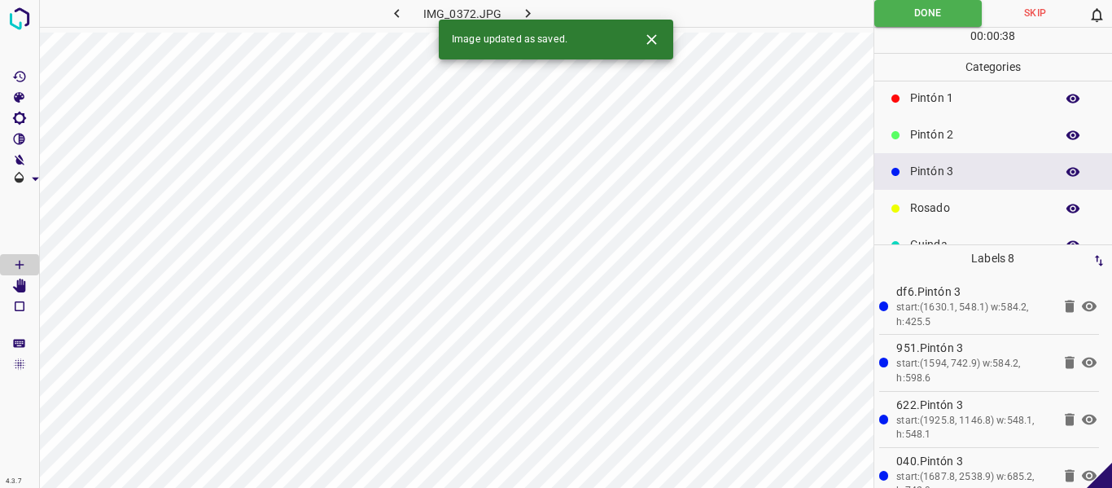
click at [515, 9] on button "button" at bounding box center [528, 13] width 52 height 27
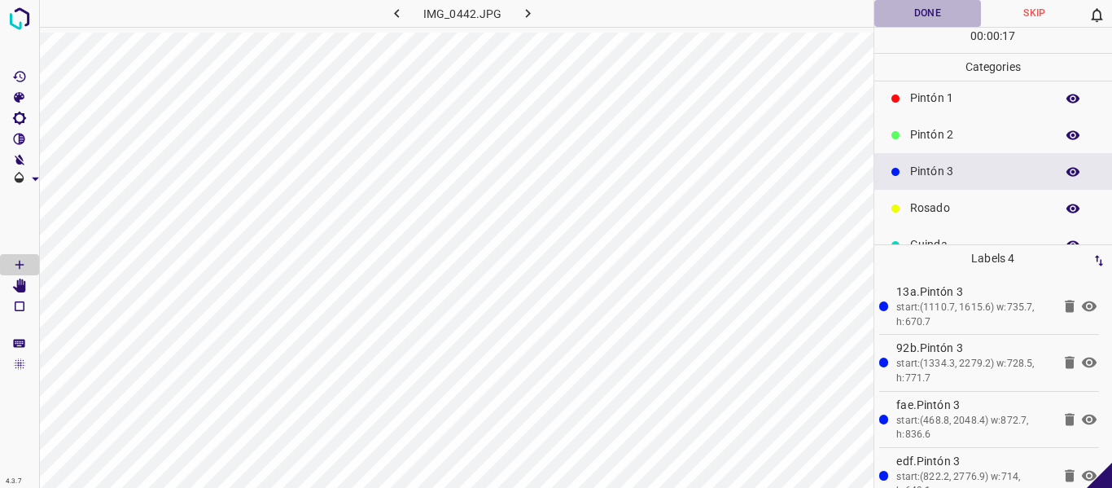
click at [908, 11] on button "Done" at bounding box center [927, 13] width 107 height 27
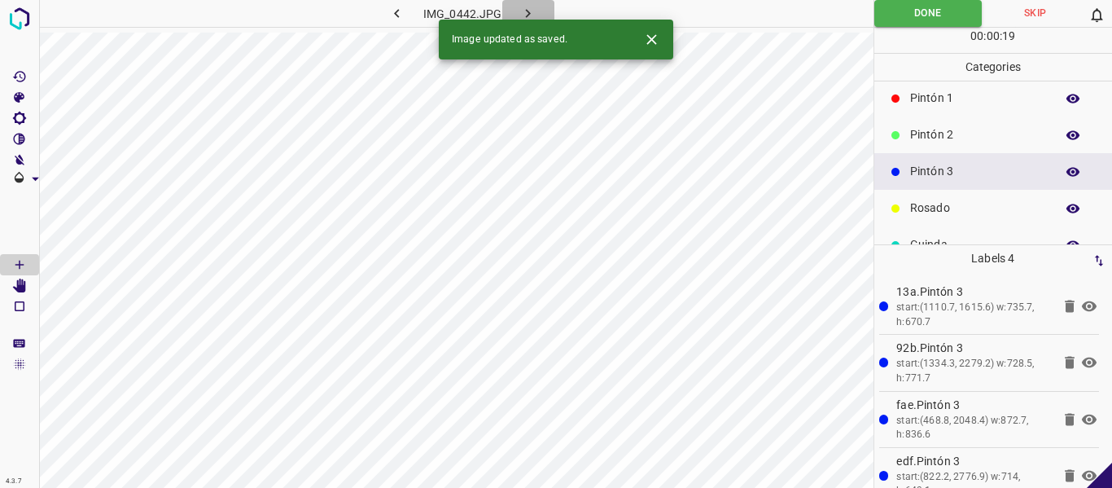
click at [523, 11] on icon "button" at bounding box center [527, 13] width 17 height 17
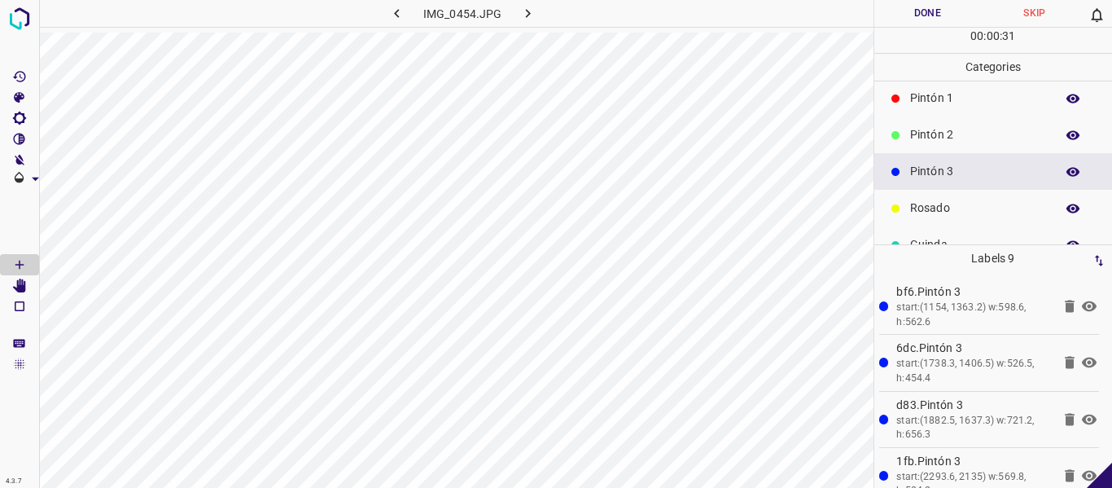
click at [874, 16] on button "Done" at bounding box center [927, 13] width 107 height 27
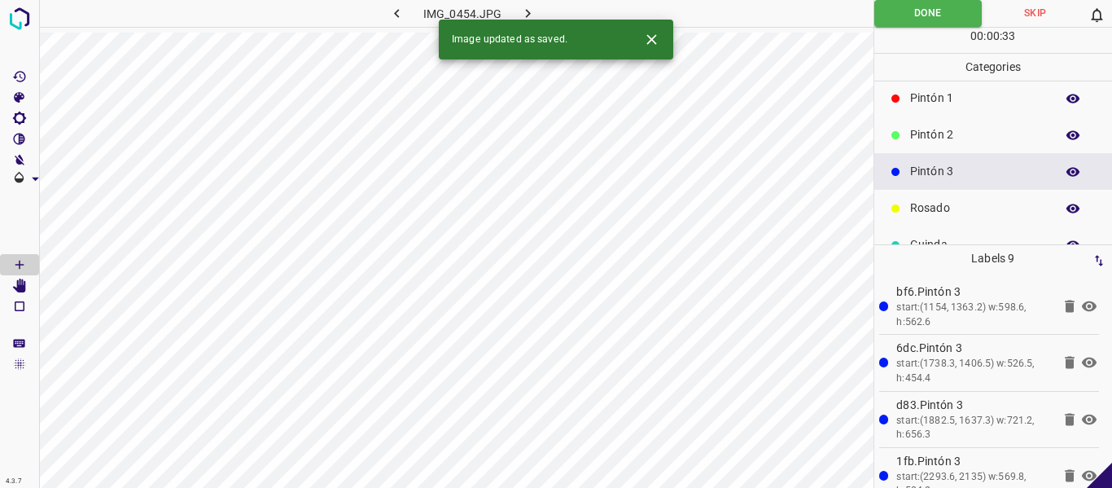
click at [528, 11] on icon "button" at bounding box center [527, 13] width 17 height 17
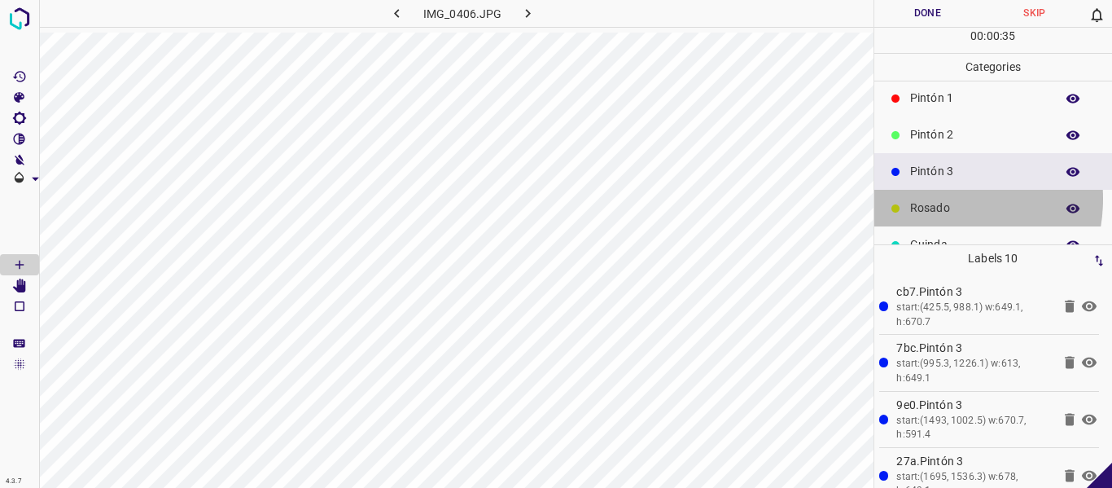
drag, startPoint x: 934, startPoint y: 199, endPoint x: 874, endPoint y: 189, distance: 61.0
click at [933, 199] on div "Rosado" at bounding box center [993, 208] width 239 height 37
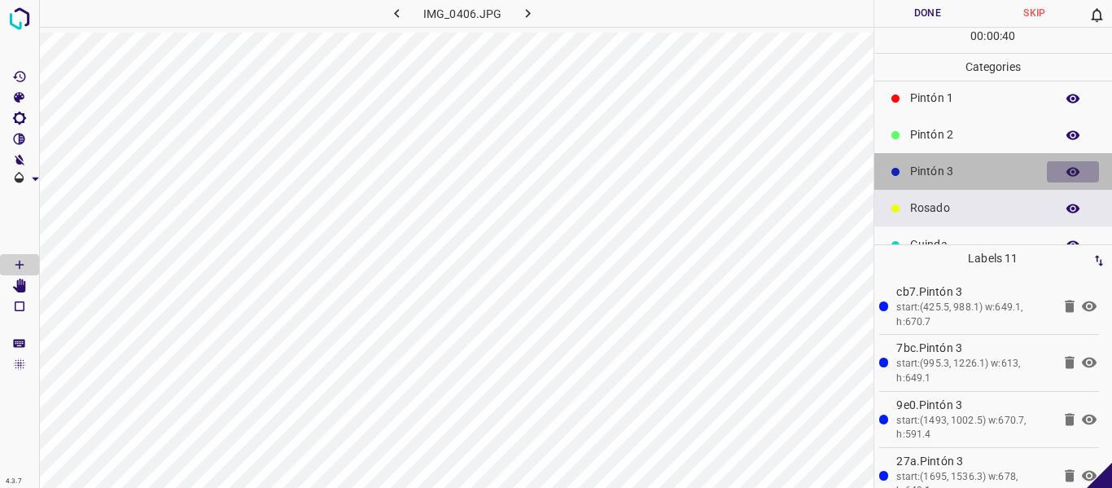
click at [1067, 169] on icon "button" at bounding box center [1073, 171] width 13 height 9
drag, startPoint x: 1058, startPoint y: 168, endPoint x: 905, endPoint y: 187, distance: 154.3
click at [1066, 168] on icon "button" at bounding box center [1073, 171] width 15 height 15
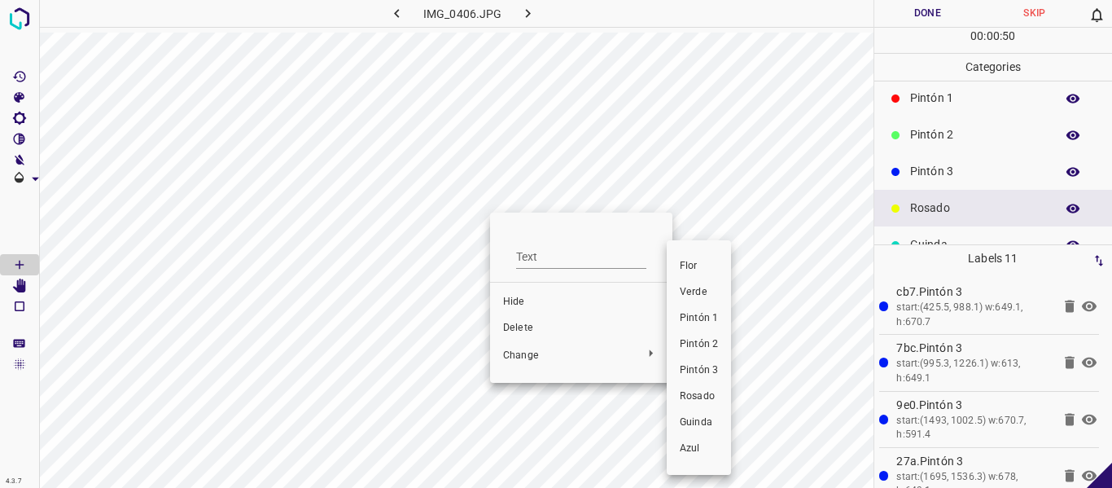
click at [711, 398] on span "Rosado" at bounding box center [699, 396] width 38 height 15
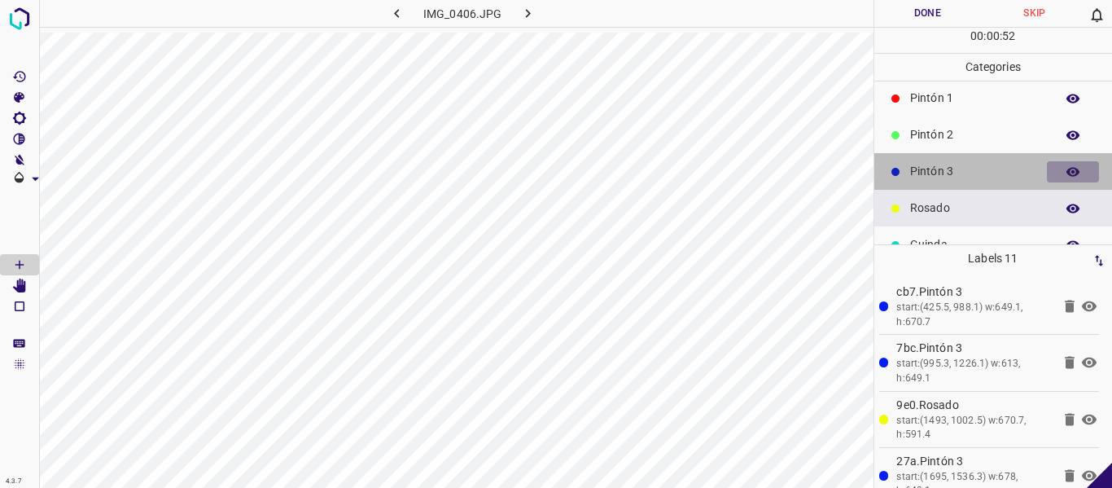
click at [1058, 180] on button "button" at bounding box center [1073, 171] width 52 height 21
click at [1051, 171] on button "button" at bounding box center [1073, 171] width 52 height 21
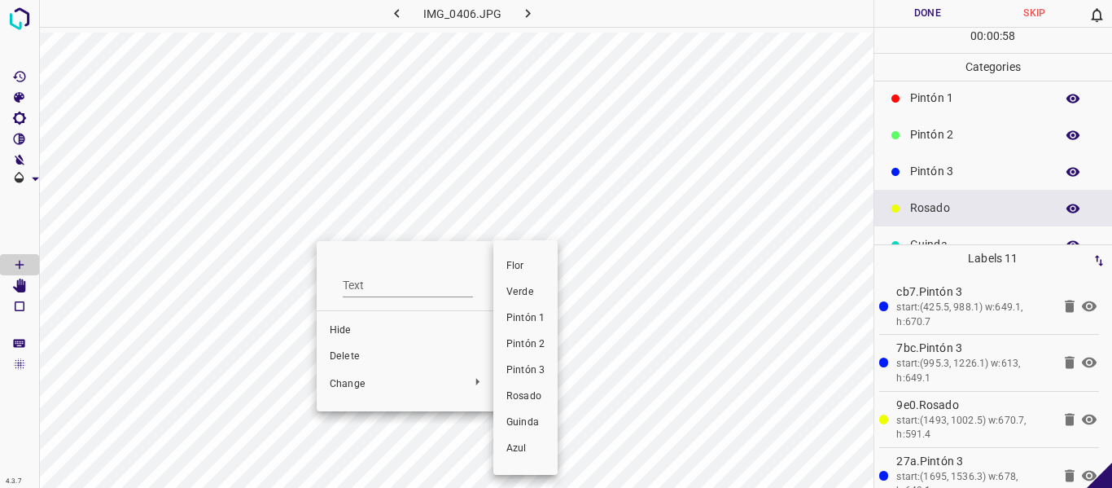
click at [517, 393] on span "Rosado" at bounding box center [525, 396] width 38 height 15
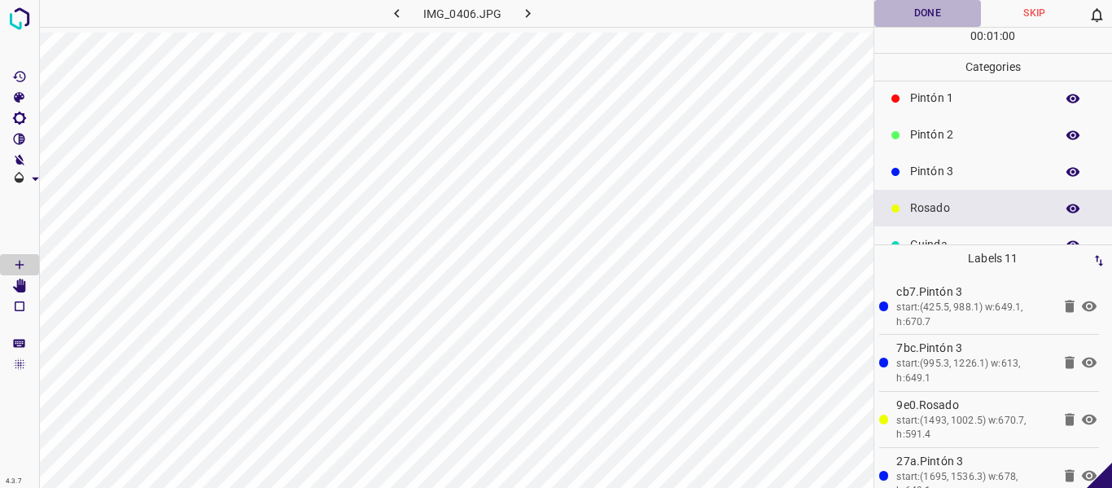
click at [894, 17] on button "Done" at bounding box center [927, 13] width 107 height 27
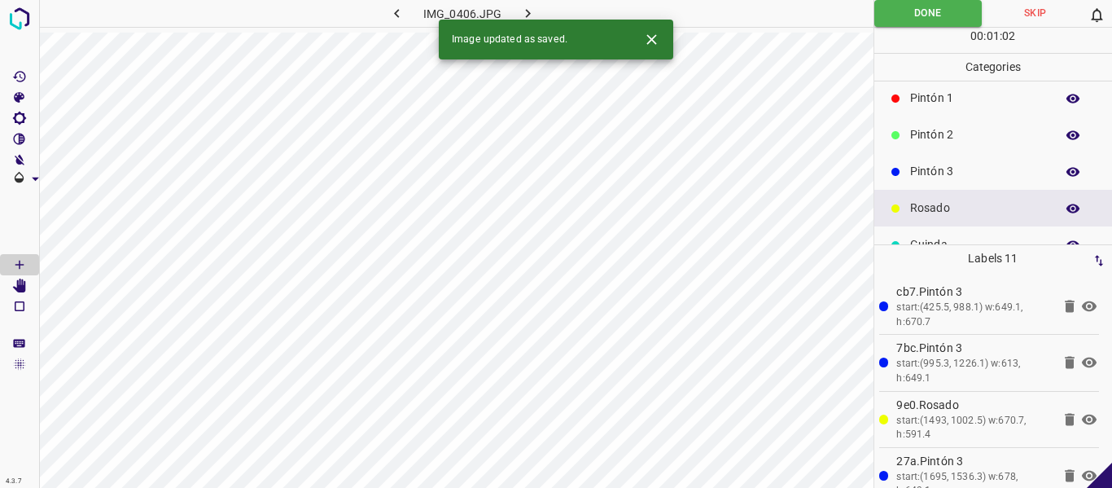
click at [523, 13] on icon "button" at bounding box center [527, 13] width 17 height 17
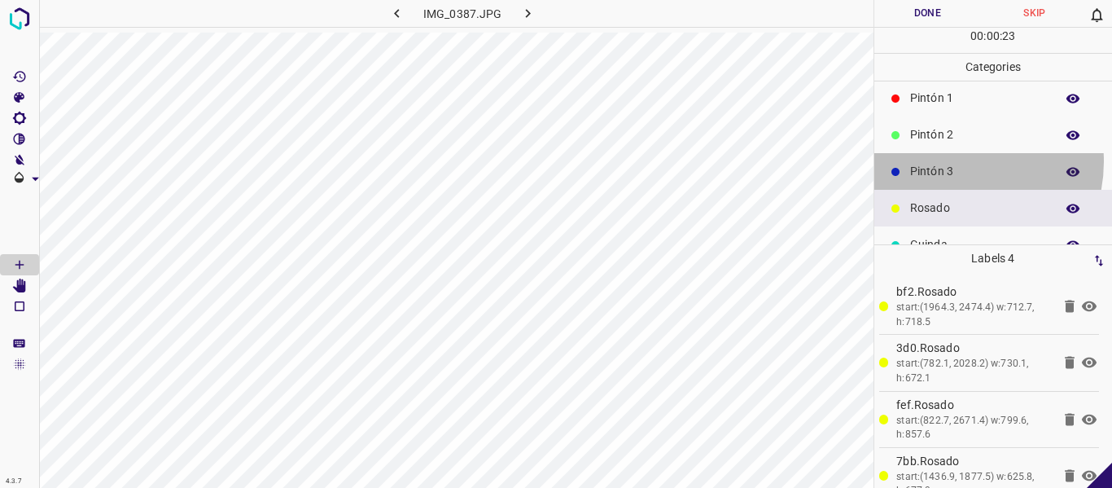
click at [950, 161] on div "Pintón 3" at bounding box center [993, 171] width 239 height 37
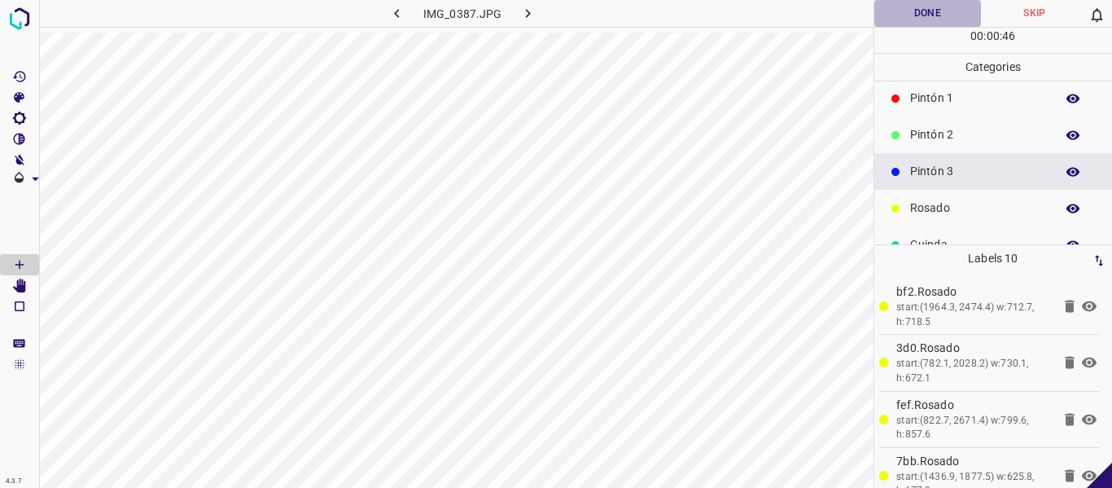
click at [903, 19] on button "Done" at bounding box center [927, 13] width 107 height 27
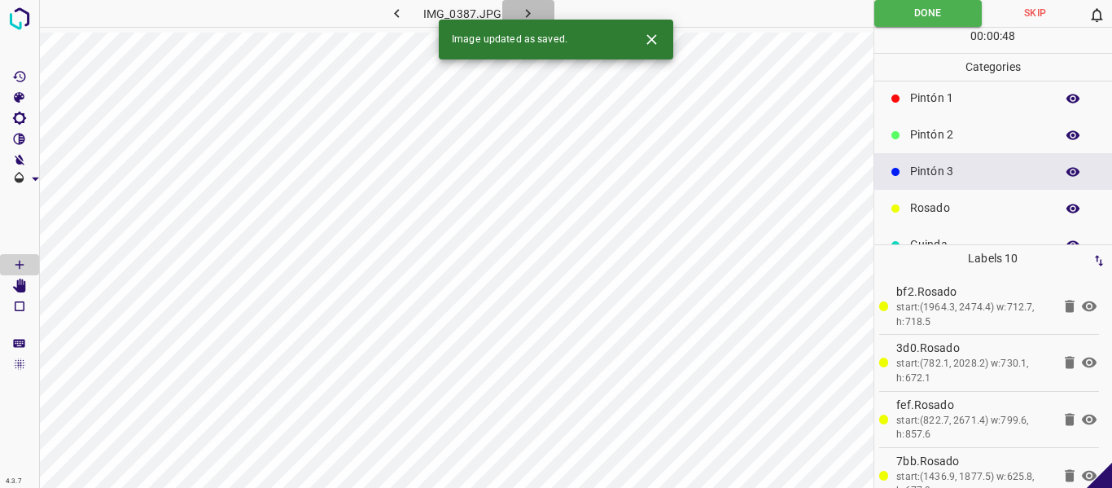
click at [531, 13] on icon "button" at bounding box center [527, 13] width 17 height 17
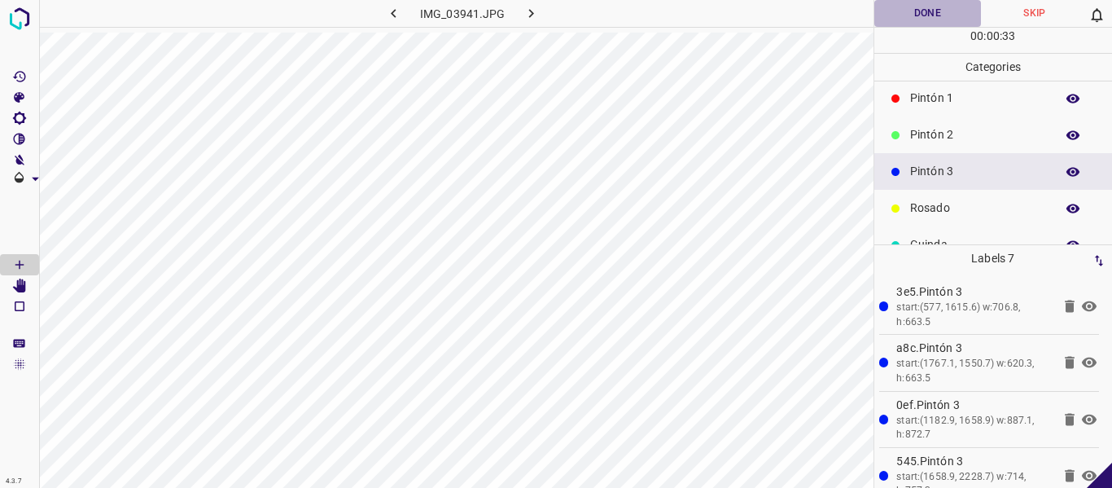
click at [913, 12] on button "Done" at bounding box center [927, 13] width 107 height 27
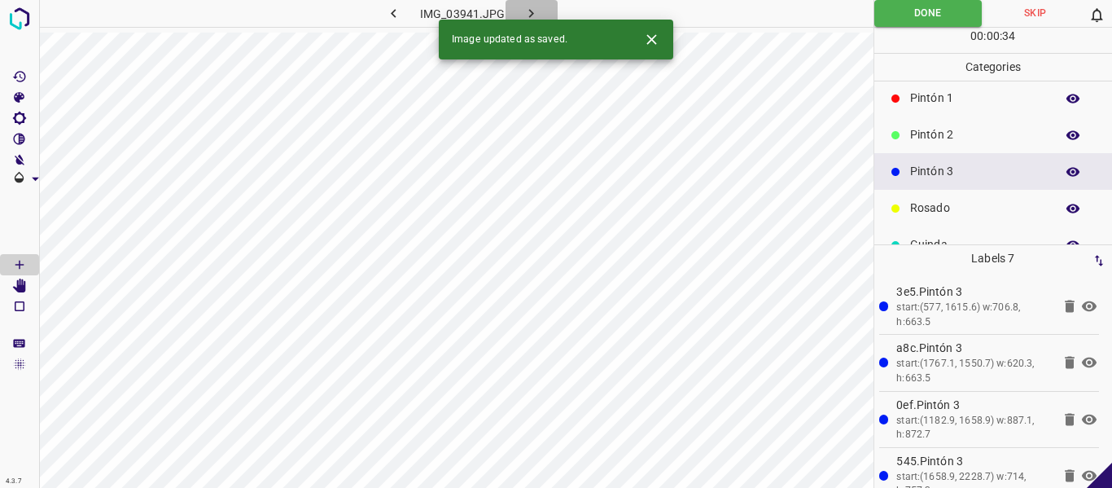
click at [528, 8] on icon "button" at bounding box center [531, 13] width 17 height 17
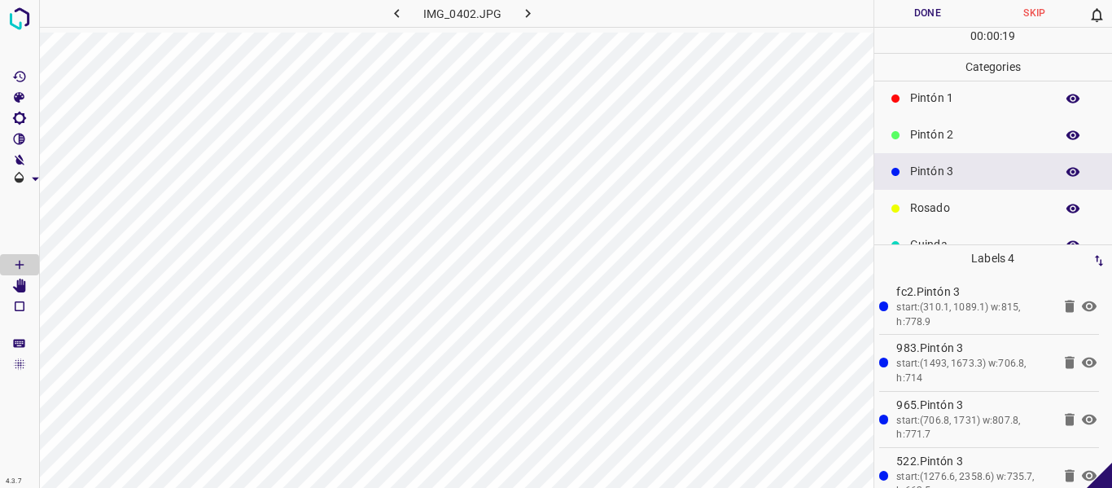
click at [911, 4] on button "Done" at bounding box center [927, 13] width 107 height 27
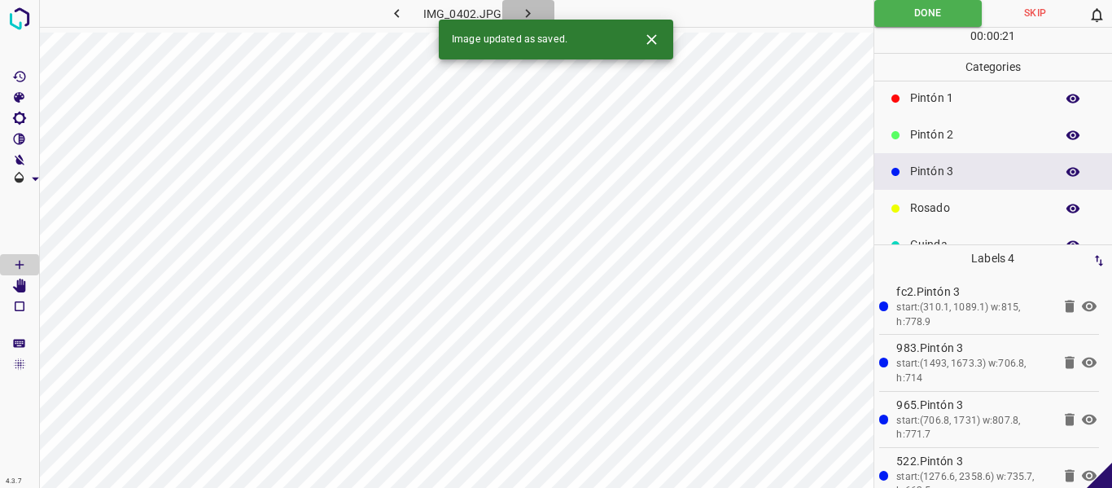
click at [528, 11] on icon "button" at bounding box center [527, 13] width 17 height 17
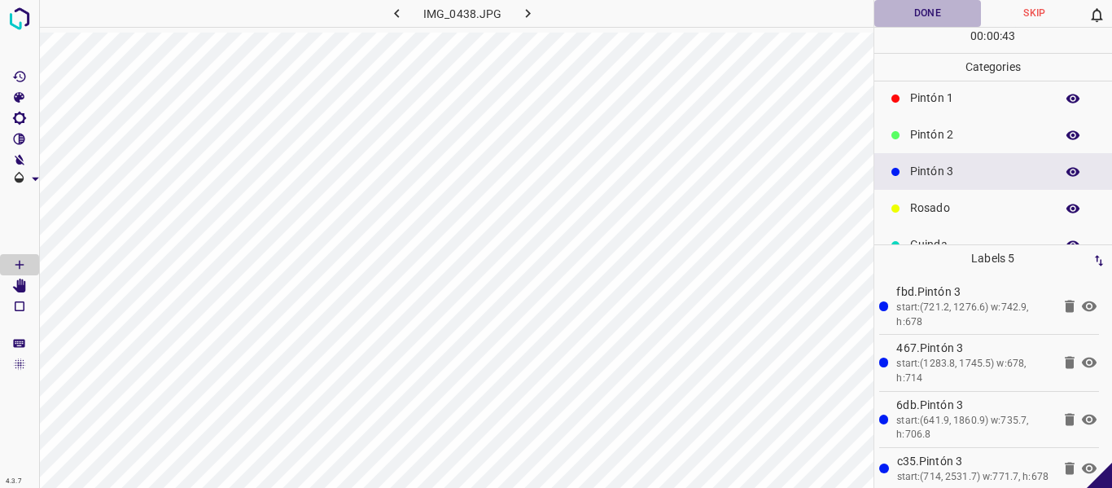
click at [903, 18] on button "Done" at bounding box center [927, 13] width 107 height 27
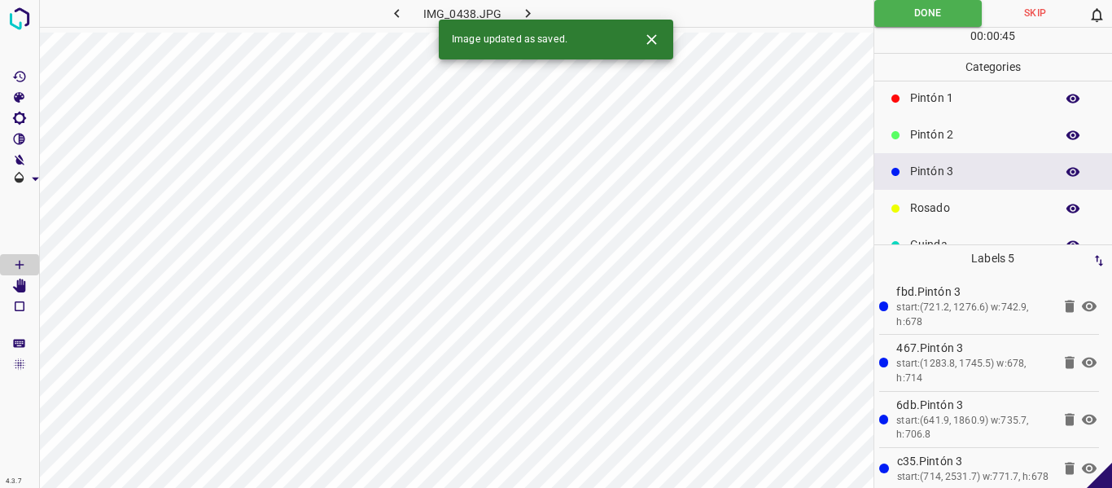
click at [528, 9] on icon "button" at bounding box center [527, 13] width 17 height 17
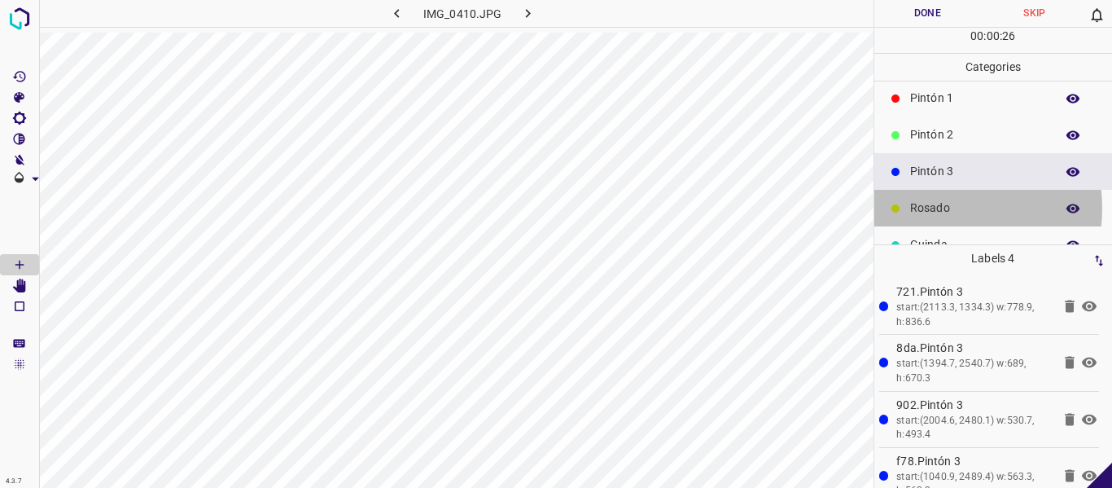
click at [935, 207] on p "Rosado" at bounding box center [978, 207] width 137 height 17
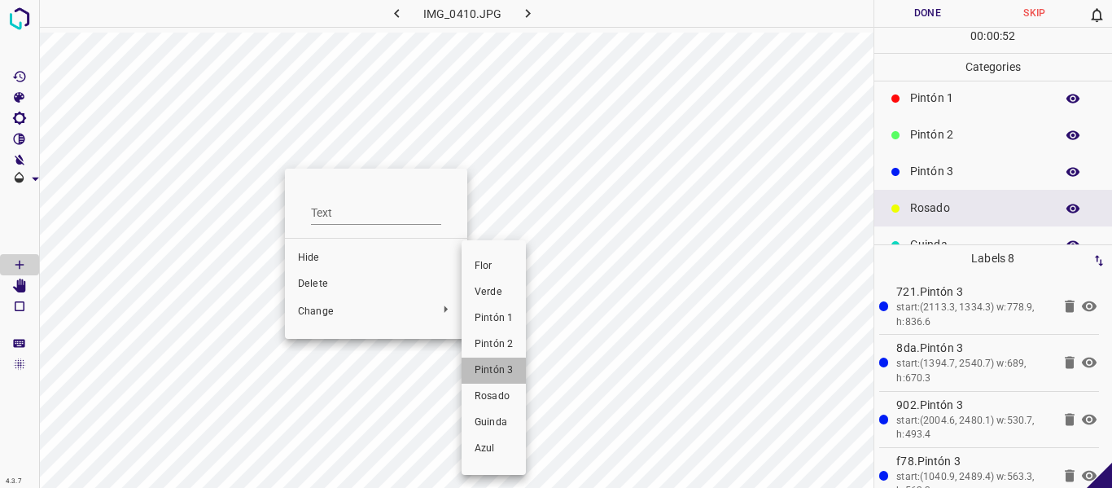
drag, startPoint x: 493, startPoint y: 370, endPoint x: 605, endPoint y: 353, distance: 113.0
click at [493, 375] on span "Pintón 3" at bounding box center [494, 370] width 38 height 15
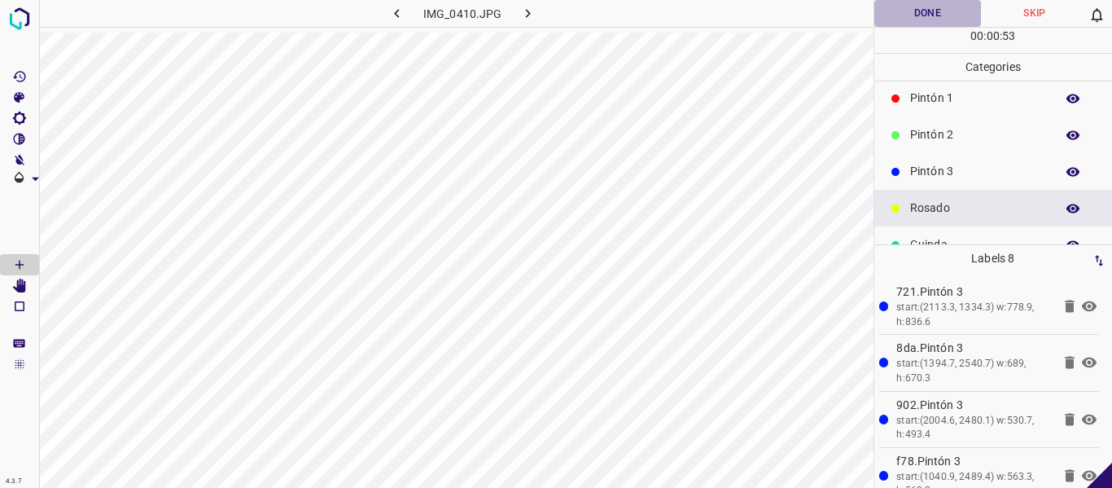
drag, startPoint x: 902, startPoint y: 17, endPoint x: 905, endPoint y: 25, distance: 8.5
click at [904, 17] on button "Done" at bounding box center [927, 13] width 107 height 27
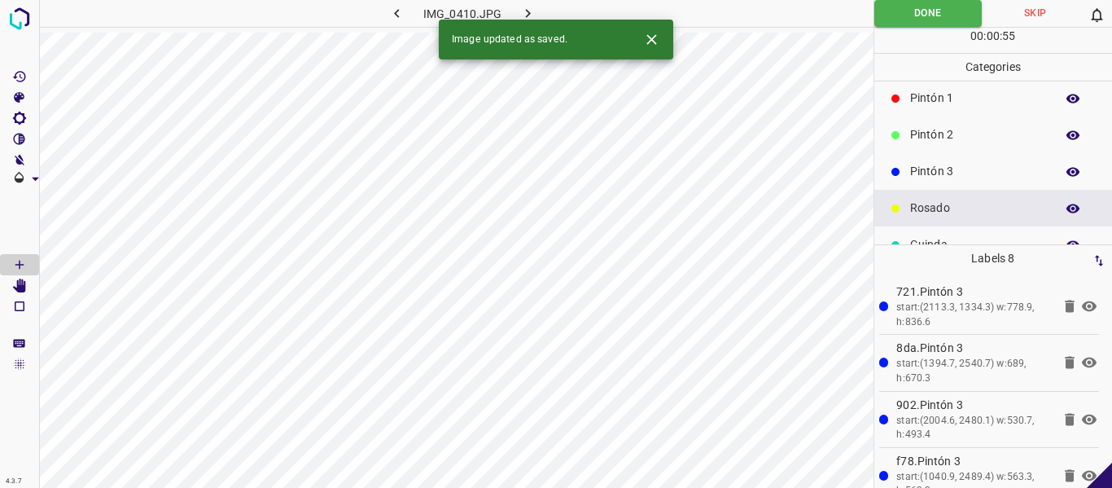
click at [520, 8] on icon "button" at bounding box center [527, 13] width 17 height 17
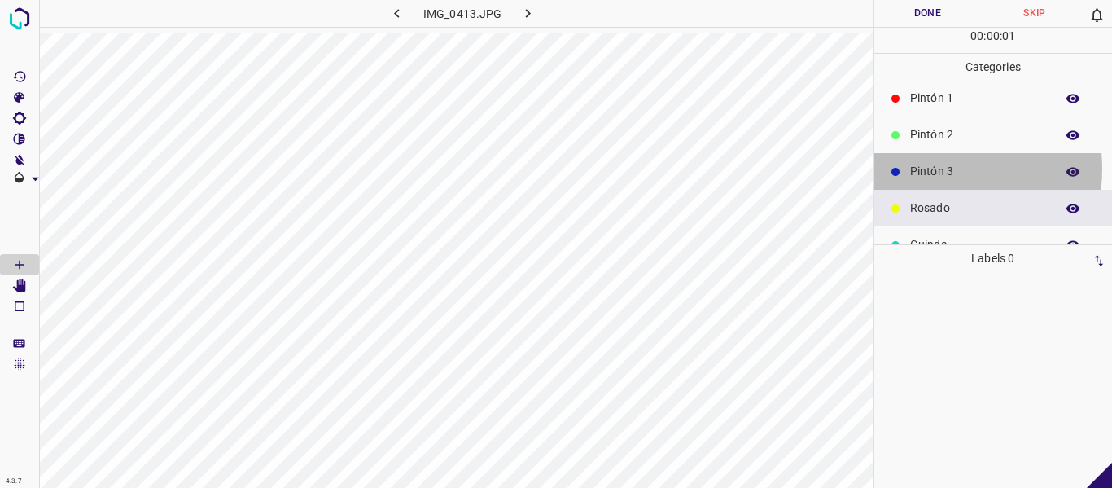
click at [925, 169] on p "Pintón 3" at bounding box center [978, 171] width 137 height 17
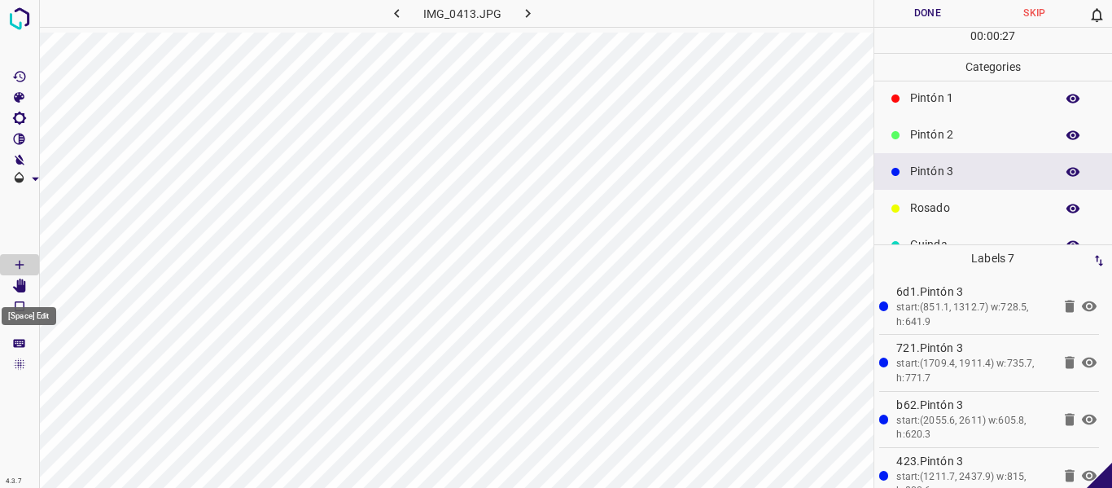
click at [21, 284] on icon "[Space] Edit" at bounding box center [19, 285] width 13 height 15
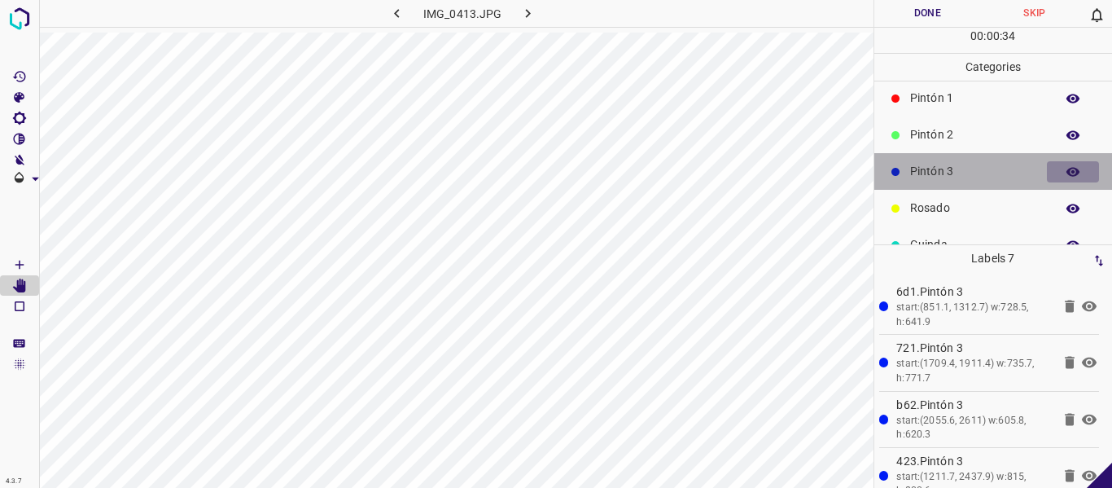
click at [1066, 174] on icon "button" at bounding box center [1073, 171] width 15 height 15
click at [1066, 175] on icon "button" at bounding box center [1073, 171] width 15 height 15
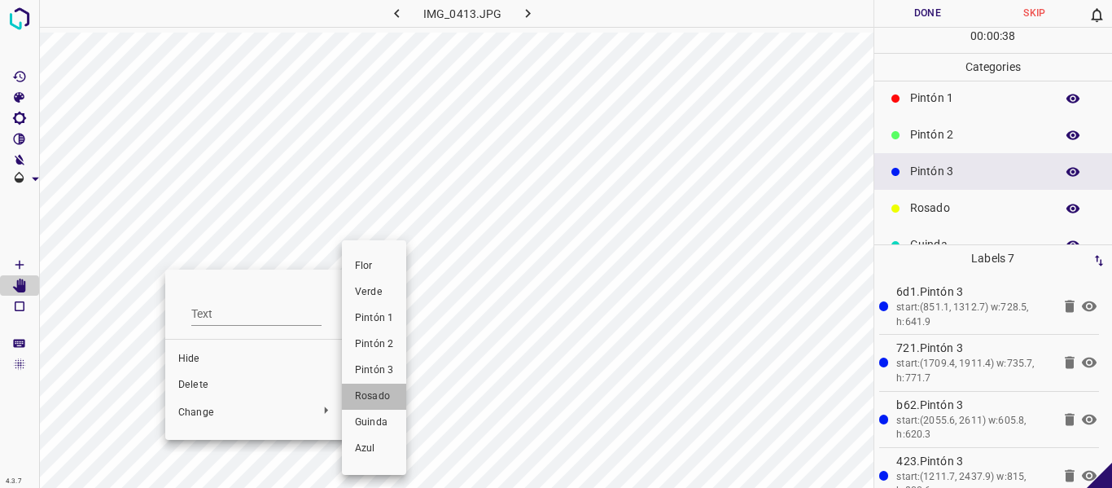
click at [371, 396] on span "Rosado" at bounding box center [374, 396] width 38 height 15
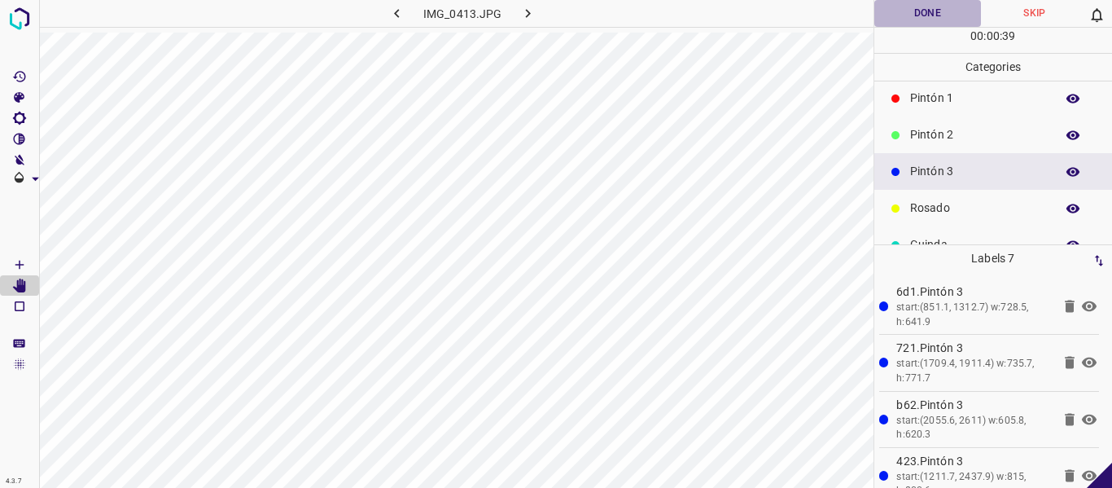
click at [912, 17] on button "Done" at bounding box center [927, 13] width 107 height 27
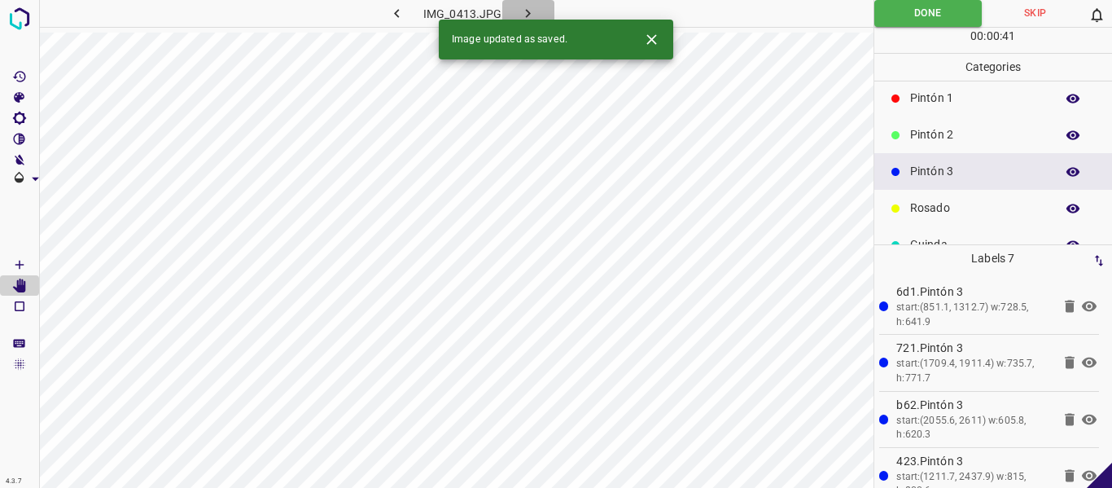
click at [531, 12] on icon "button" at bounding box center [527, 13] width 17 height 17
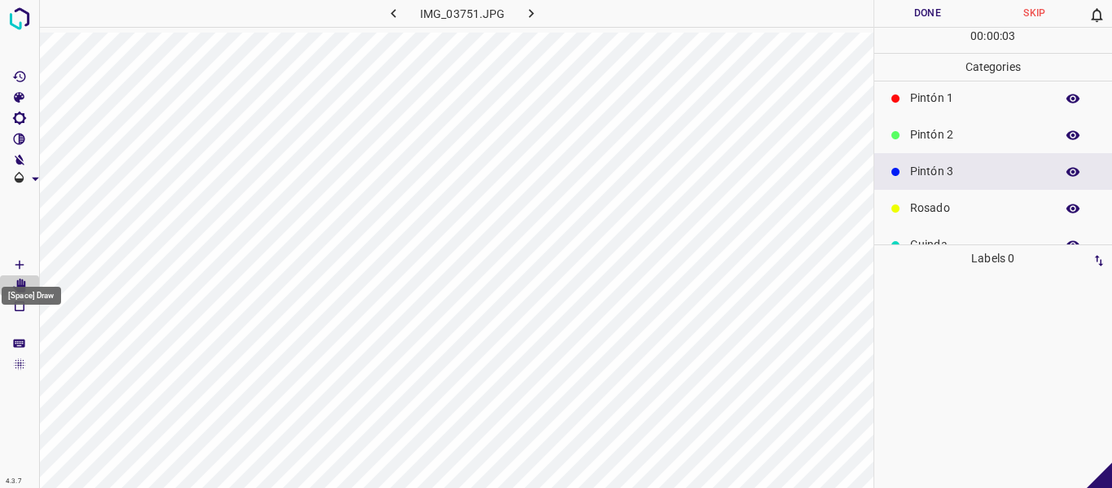
click at [24, 260] on icon "[Space] Draw" at bounding box center [19, 264] width 15 height 15
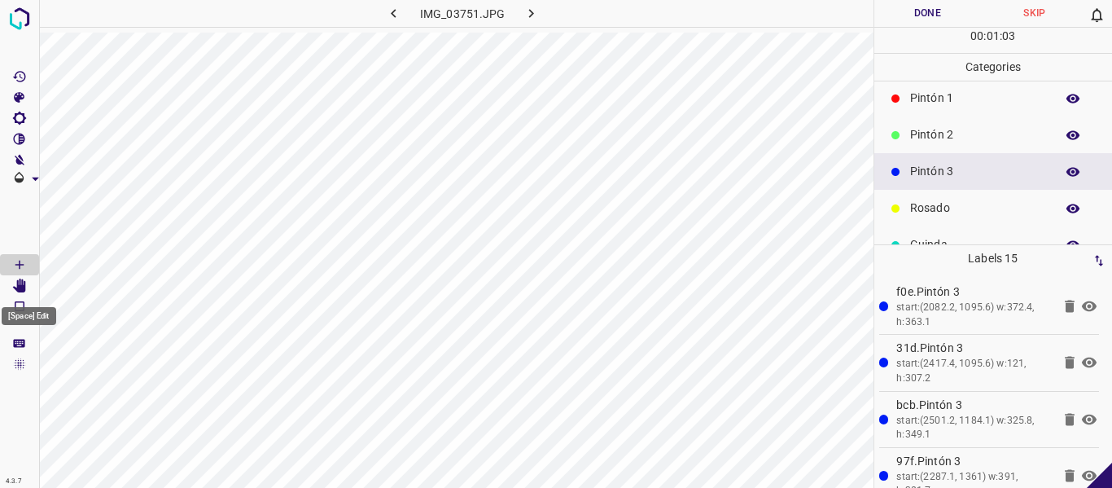
click at [23, 288] on icon "[Space] Edit" at bounding box center [19, 285] width 13 height 15
drag, startPoint x: 10, startPoint y: 261, endPoint x: 20, endPoint y: 282, distance: 22.6
click at [11, 261] on Draw"] "[Space] Draw" at bounding box center [19, 264] width 39 height 21
drag, startPoint x: 940, startPoint y: 212, endPoint x: 878, endPoint y: 214, distance: 61.9
click at [940, 212] on p "Rosado" at bounding box center [978, 207] width 137 height 17
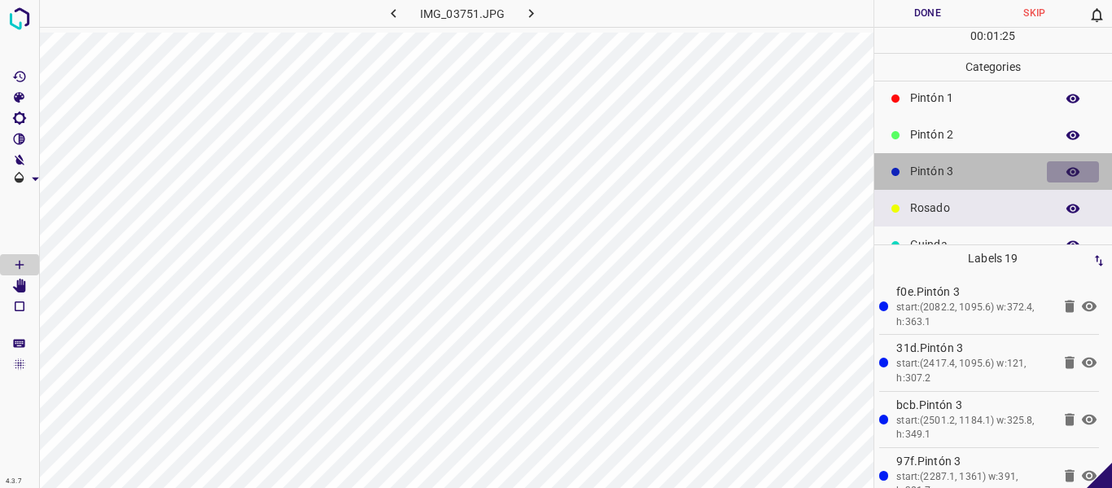
click at [1067, 173] on icon "button" at bounding box center [1073, 171] width 13 height 9
click at [1067, 173] on icon "button" at bounding box center [1073, 171] width 13 height 11
click at [1067, 173] on icon "button" at bounding box center [1073, 171] width 13 height 9
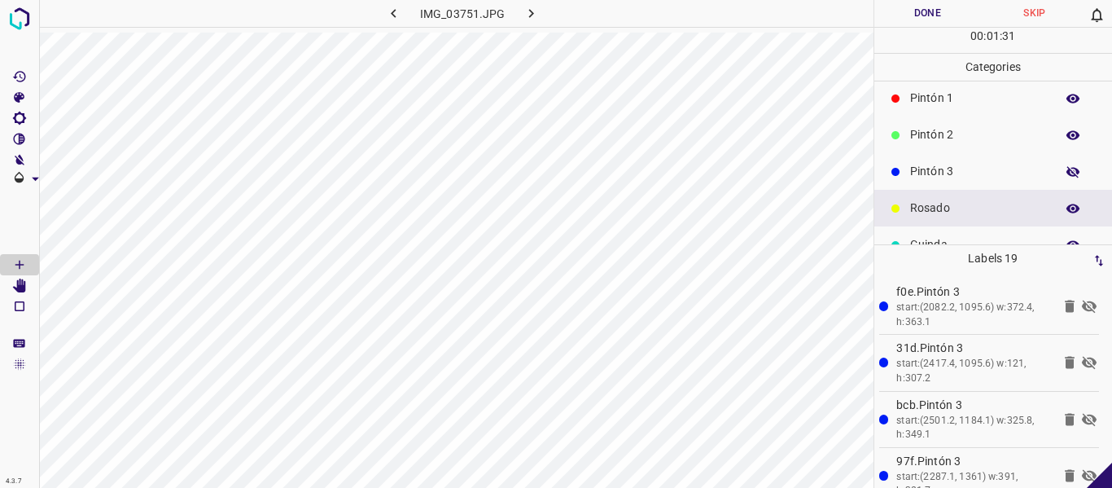
click at [1067, 173] on icon "button" at bounding box center [1073, 171] width 13 height 11
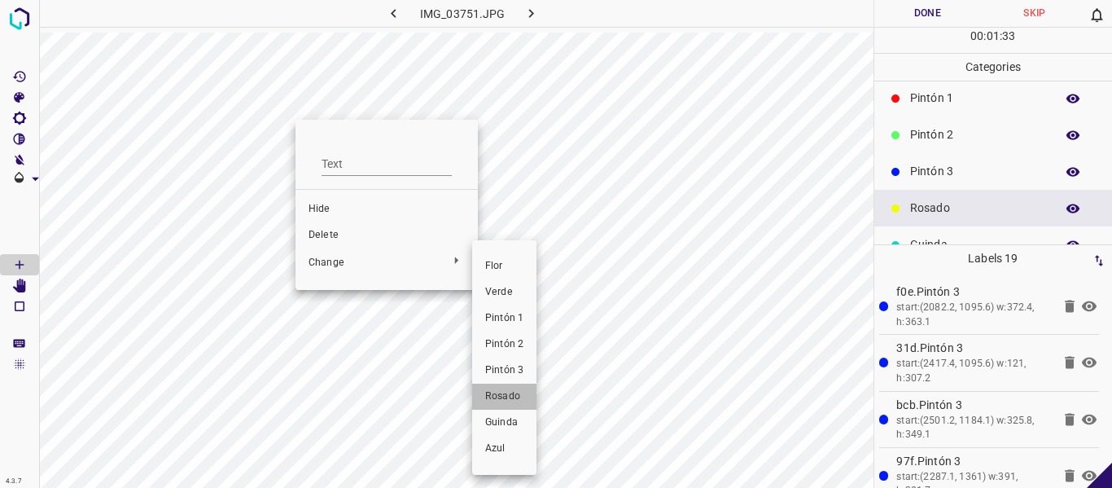
click at [497, 397] on span "Rosado" at bounding box center [504, 396] width 38 height 15
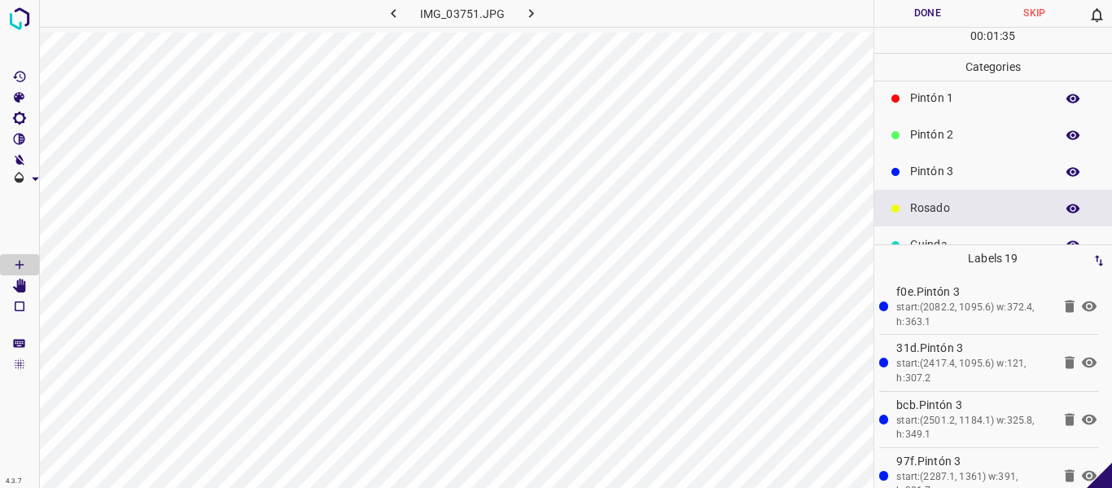
click at [896, 19] on button "Done" at bounding box center [927, 13] width 107 height 27
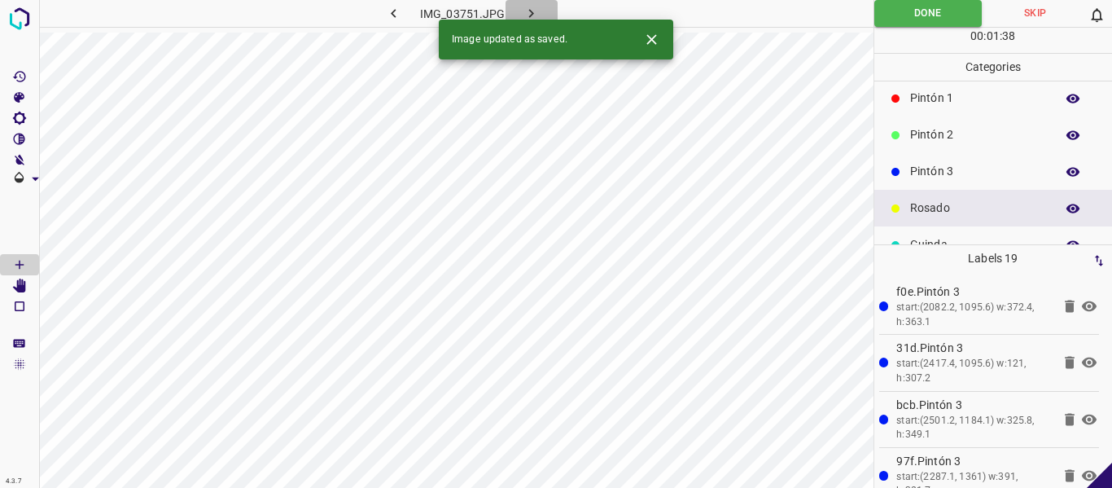
click at [527, 12] on icon "button" at bounding box center [531, 13] width 17 height 17
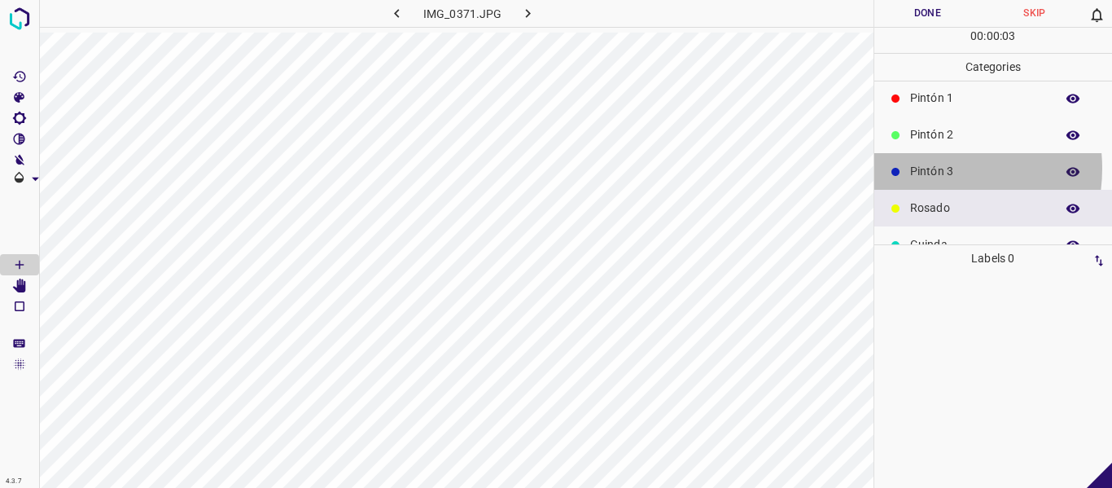
click at [924, 168] on p "Pintón 3" at bounding box center [978, 171] width 137 height 17
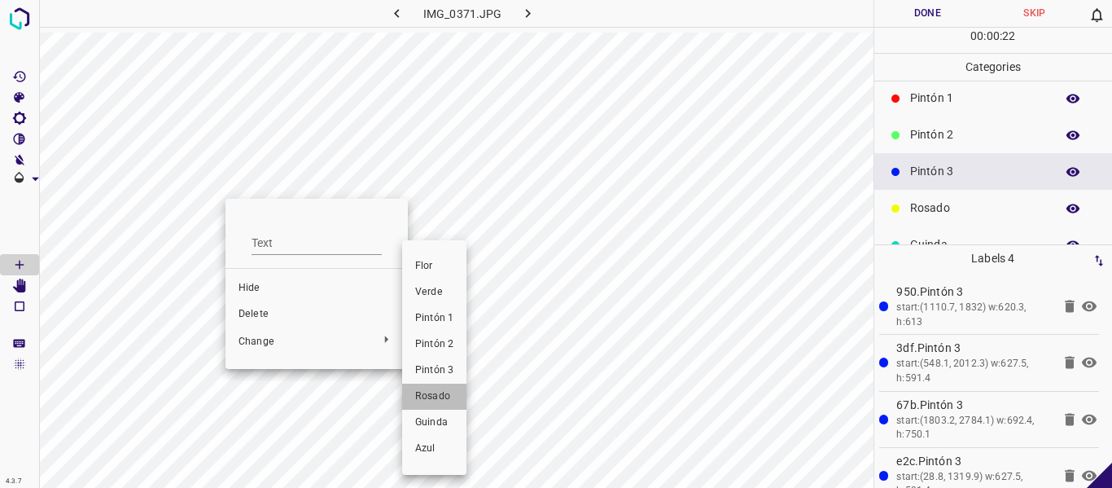
drag, startPoint x: 432, startPoint y: 399, endPoint x: 457, endPoint y: 410, distance: 26.6
click at [433, 401] on span "Rosado" at bounding box center [434, 396] width 38 height 15
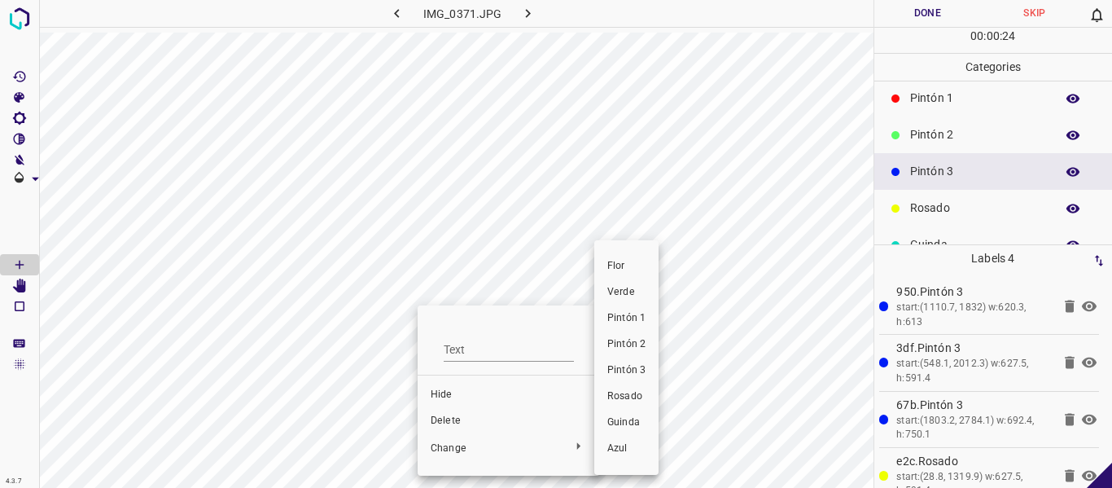
click at [625, 396] on span "Rosado" at bounding box center [626, 396] width 38 height 15
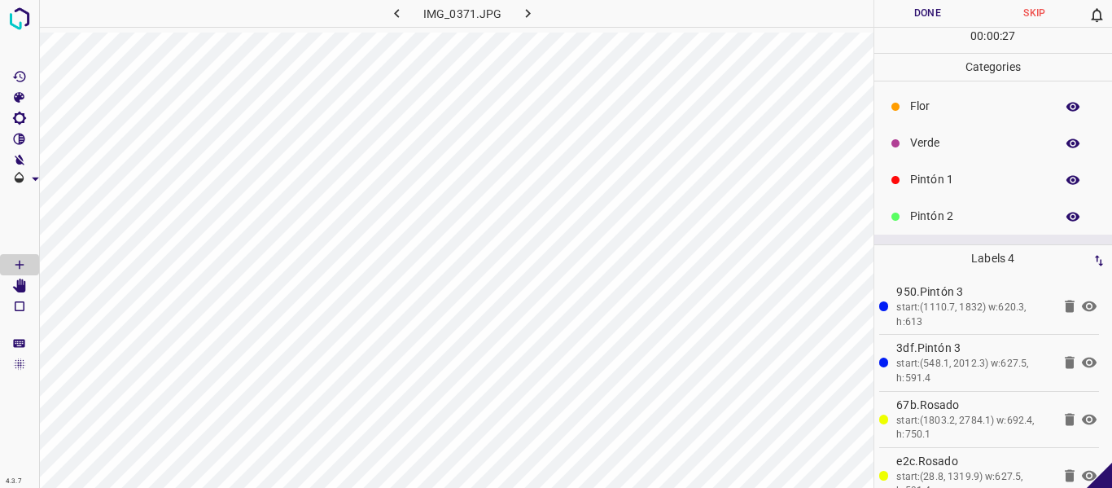
click at [922, 143] on p "Verde" at bounding box center [978, 142] width 137 height 17
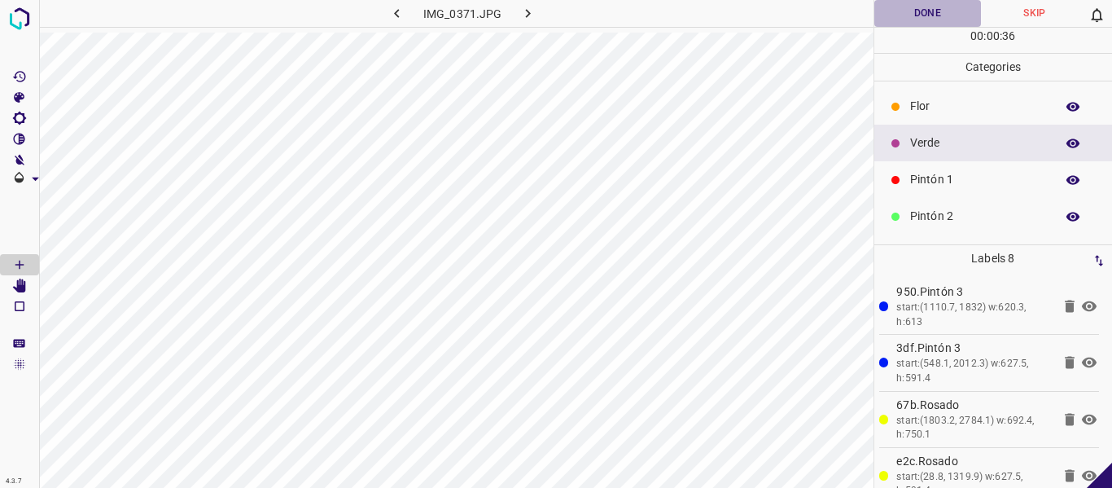
drag, startPoint x: 925, startPoint y: 14, endPoint x: 886, endPoint y: 28, distance: 41.7
click at [924, 14] on button "Done" at bounding box center [927, 13] width 107 height 27
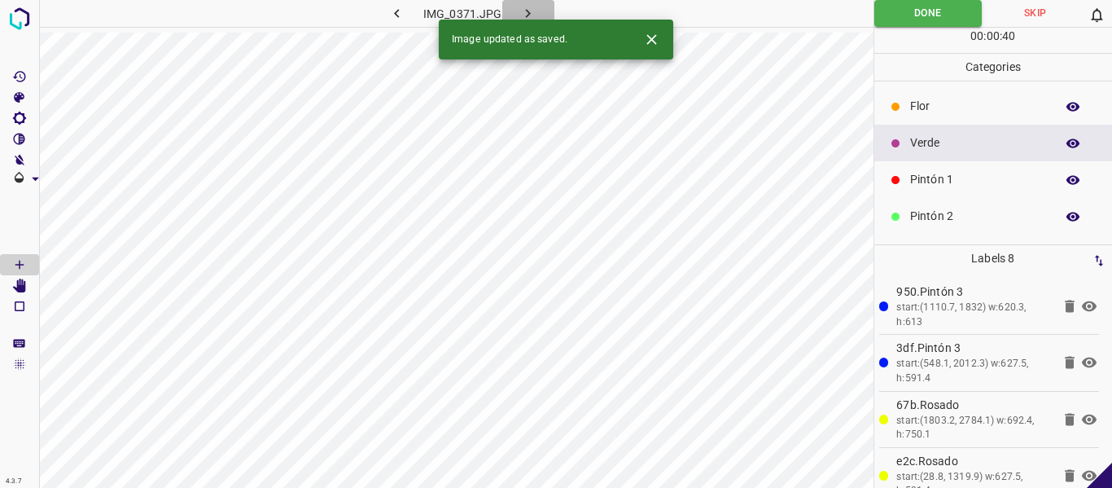
click at [522, 7] on icon "button" at bounding box center [527, 13] width 17 height 17
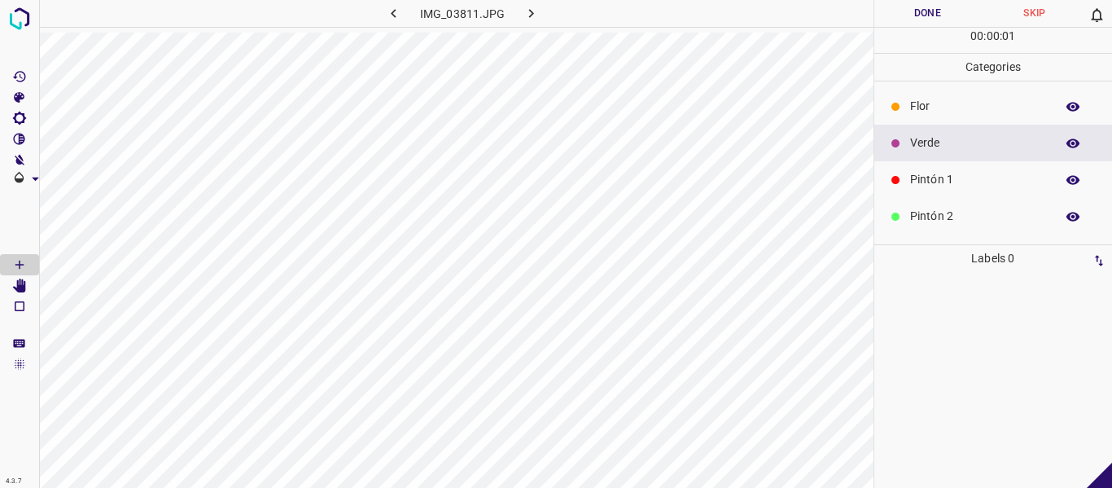
scroll to position [81, 0]
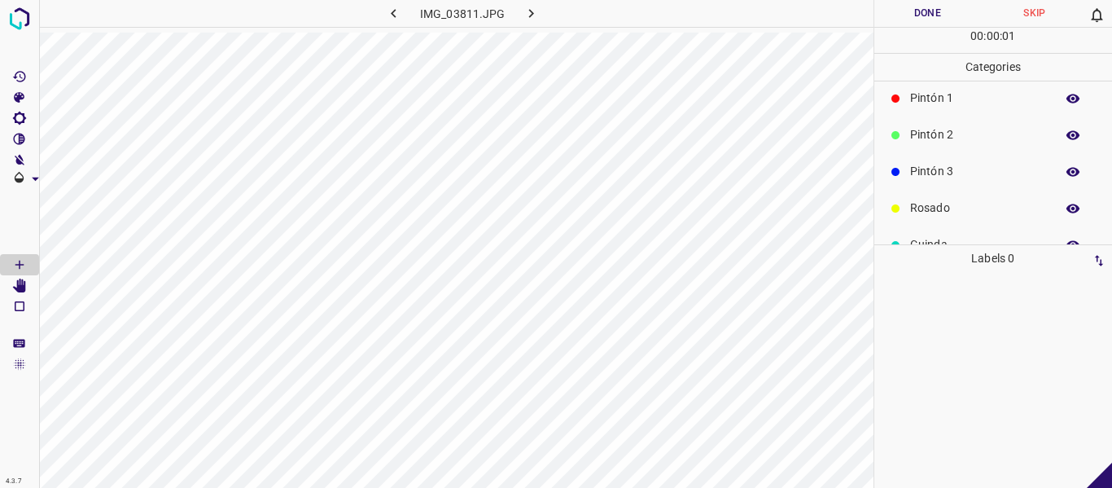
click at [941, 163] on p "Pintón 3" at bounding box center [978, 171] width 137 height 17
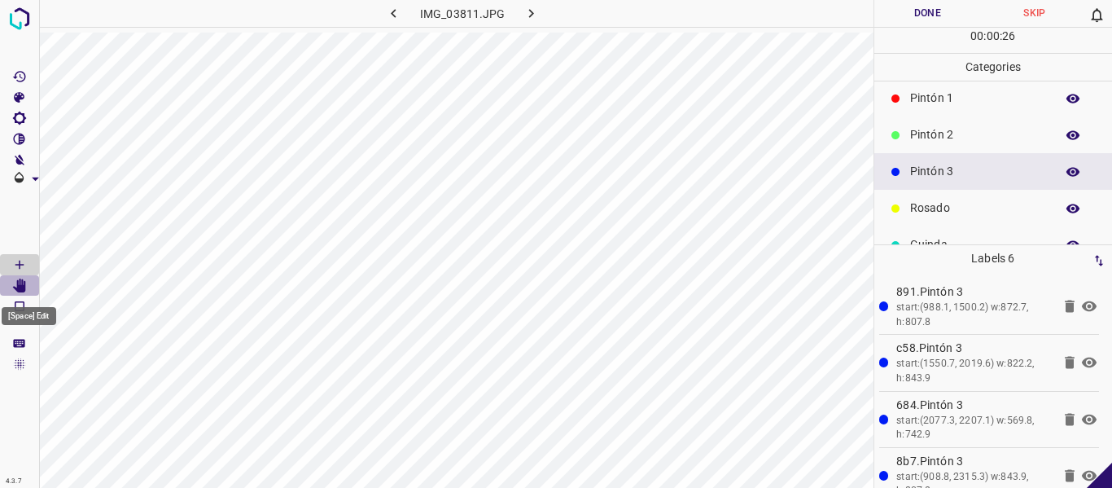
drag, startPoint x: 24, startPoint y: 286, endPoint x: 31, endPoint y: 307, distance: 22.1
click at [24, 288] on icon "[Space] Edit" at bounding box center [19, 285] width 13 height 15
click at [1067, 174] on icon "button" at bounding box center [1073, 171] width 15 height 15
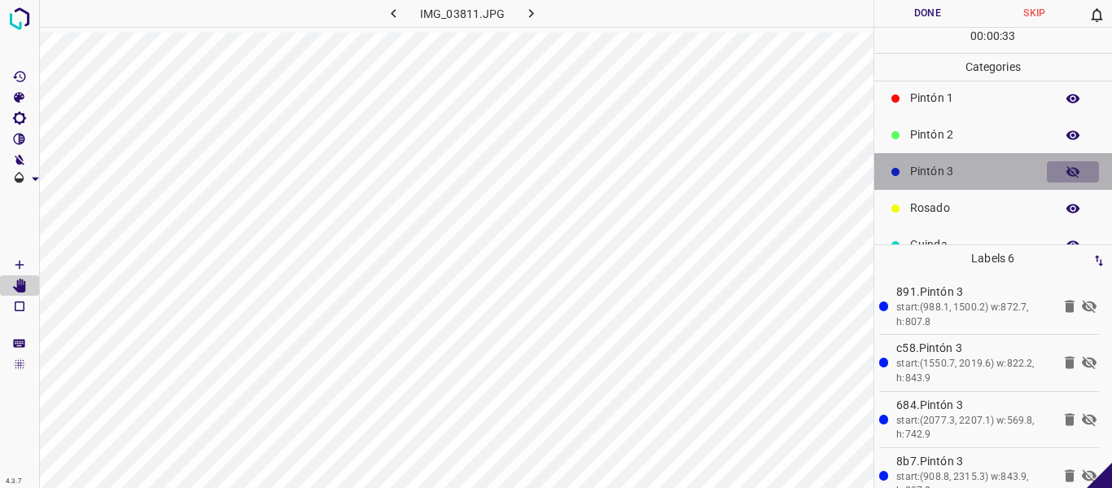
click at [1067, 174] on icon "button" at bounding box center [1073, 171] width 15 height 15
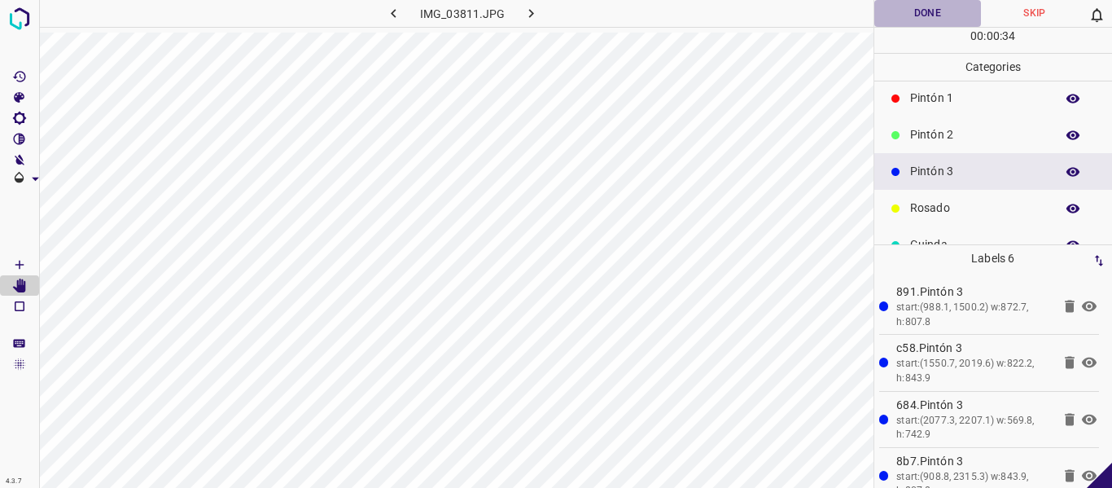
drag, startPoint x: 908, startPoint y: 10, endPoint x: 879, endPoint y: 26, distance: 32.8
click at [907, 10] on button "Done" at bounding box center [927, 13] width 107 height 27
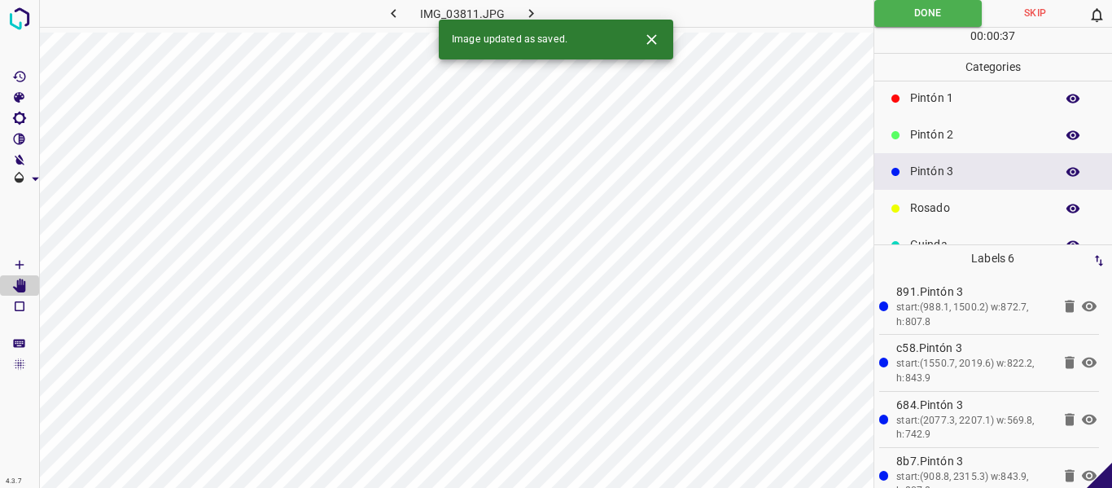
click at [533, 15] on icon "button" at bounding box center [531, 13] width 17 height 17
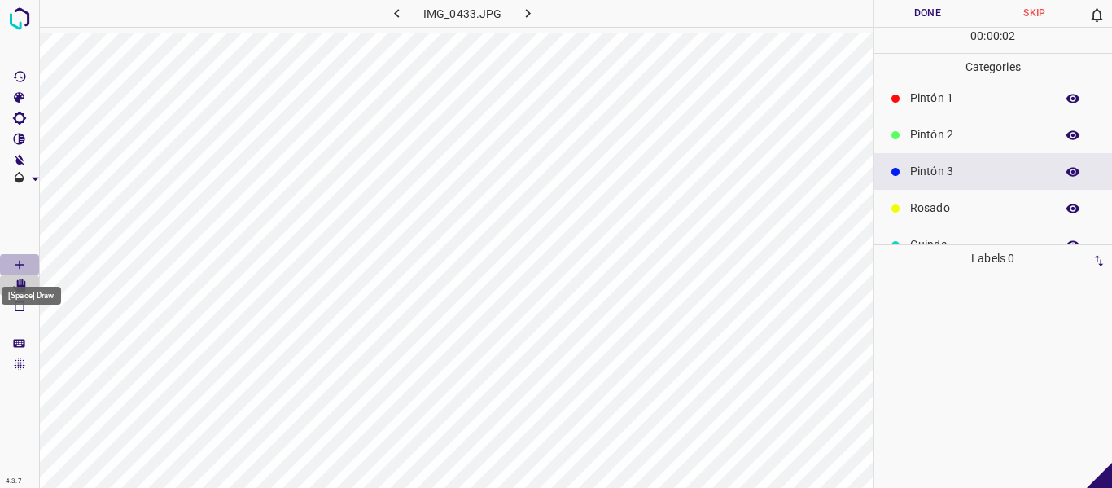
click at [24, 261] on icon "[Space] Draw" at bounding box center [19, 264] width 15 height 15
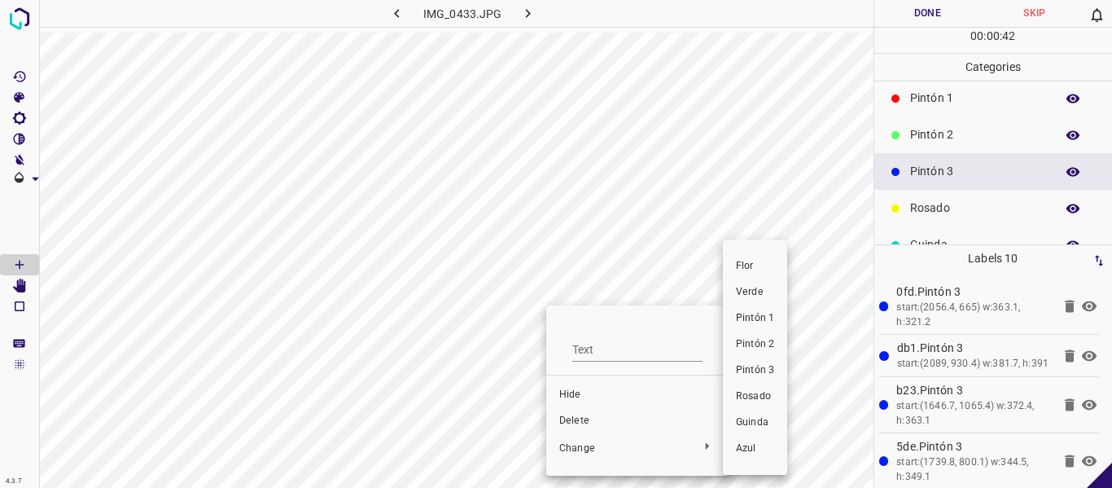
click at [736, 397] on span "Rosado" at bounding box center [755, 396] width 38 height 15
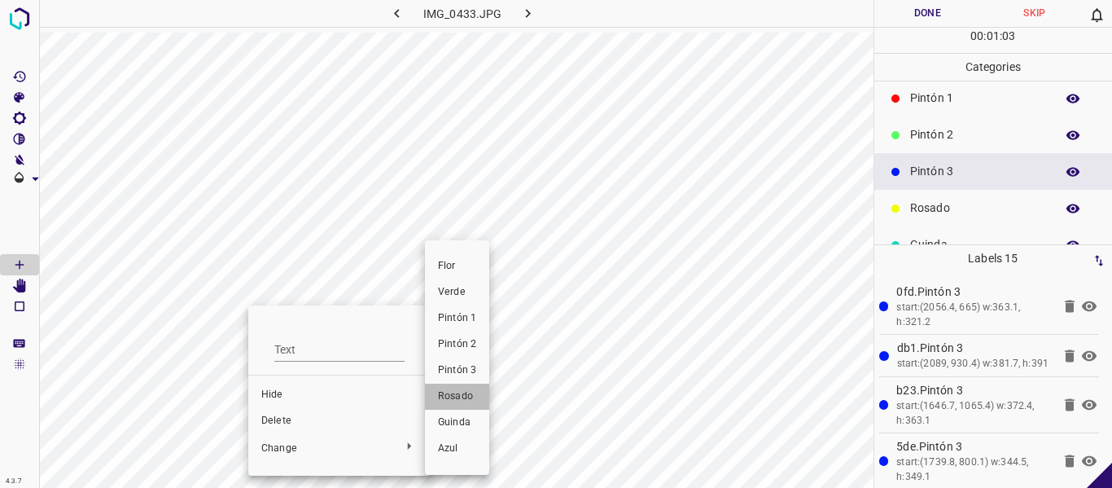
click at [451, 401] on span "Rosado" at bounding box center [457, 396] width 38 height 15
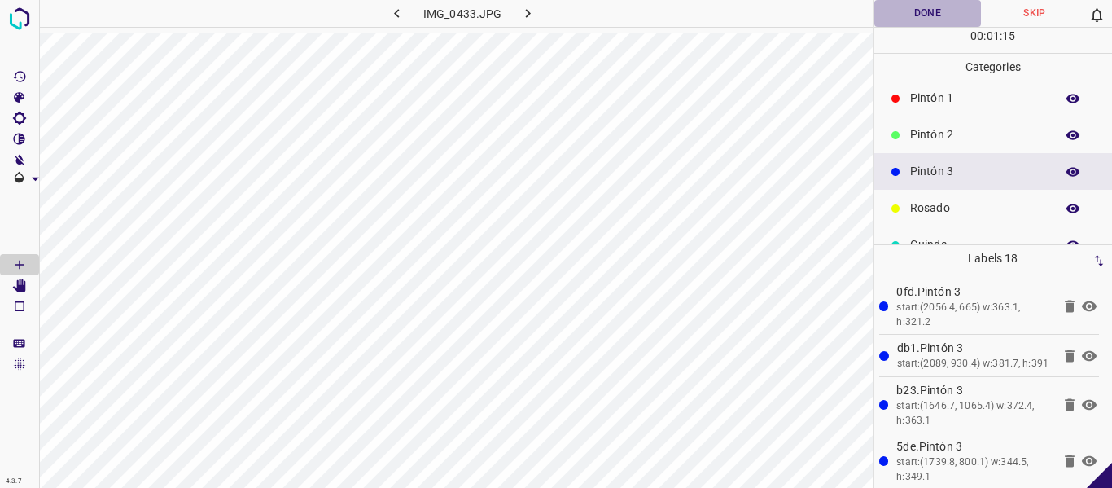
click at [901, 11] on button "Done" at bounding box center [927, 13] width 107 height 27
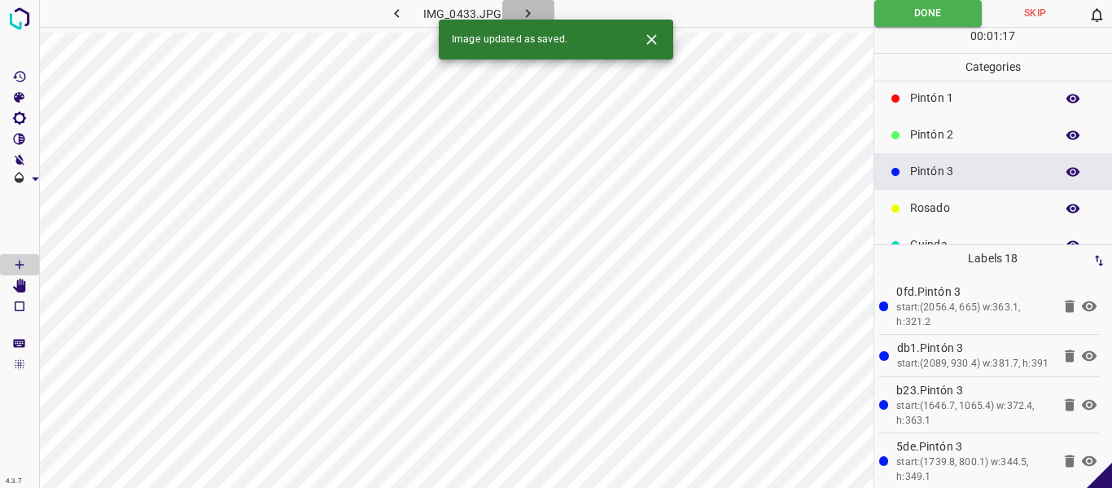
drag, startPoint x: 529, startPoint y: 6, endPoint x: 525, endPoint y: 31, distance: 25.6
click at [530, 7] on icon "button" at bounding box center [527, 13] width 17 height 17
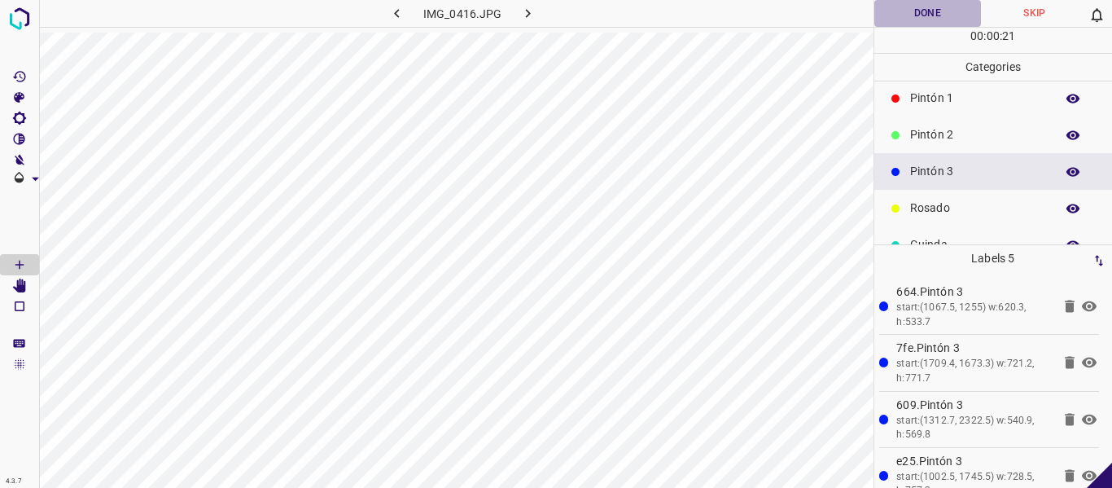
drag, startPoint x: 915, startPoint y: 13, endPoint x: 874, endPoint y: 15, distance: 40.8
click at [915, 12] on button "Done" at bounding box center [927, 13] width 107 height 27
click at [514, 12] on button "button" at bounding box center [528, 13] width 52 height 27
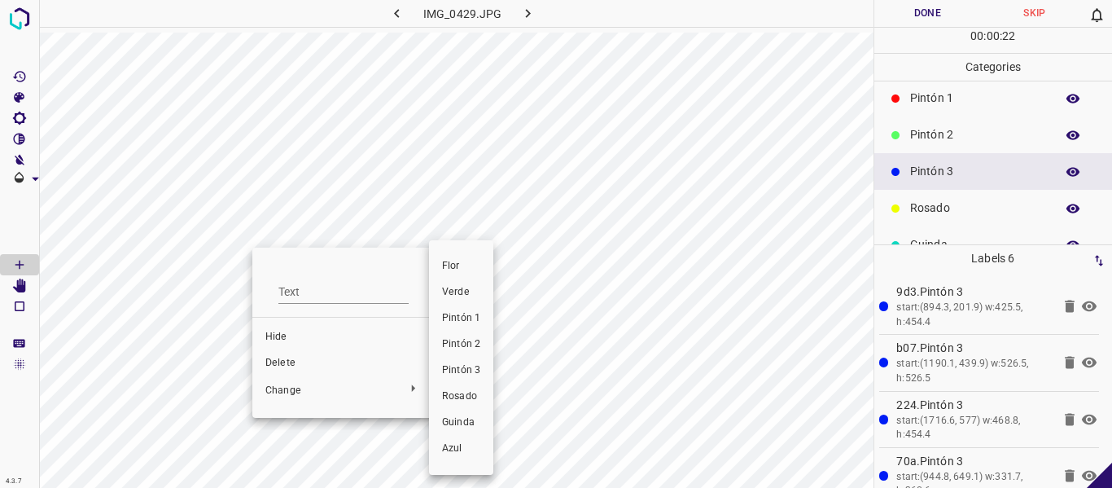
drag, startPoint x: 459, startPoint y: 400, endPoint x: 450, endPoint y: 382, distance: 20.0
click at [459, 398] on span "Rosado" at bounding box center [461, 396] width 38 height 15
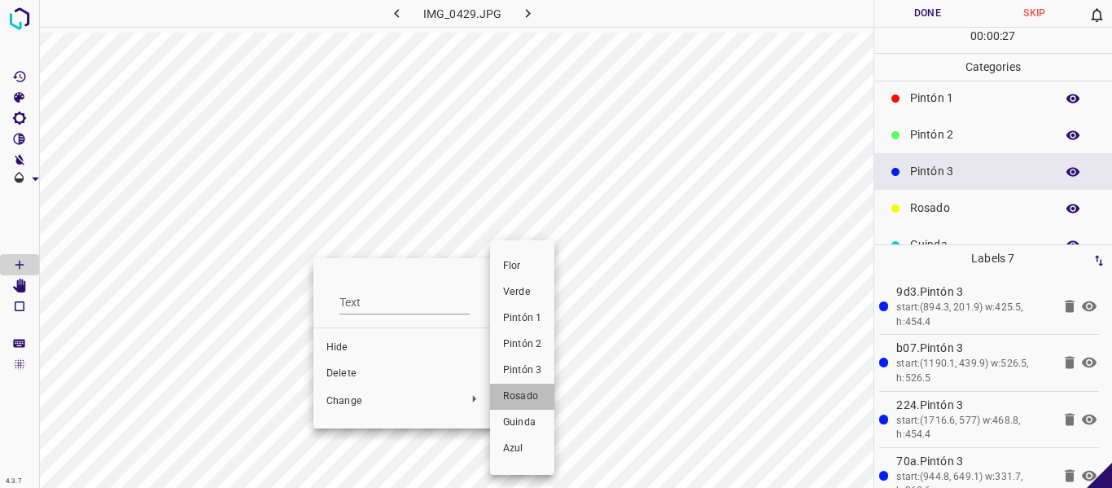
click at [519, 400] on span "Rosado" at bounding box center [522, 396] width 38 height 15
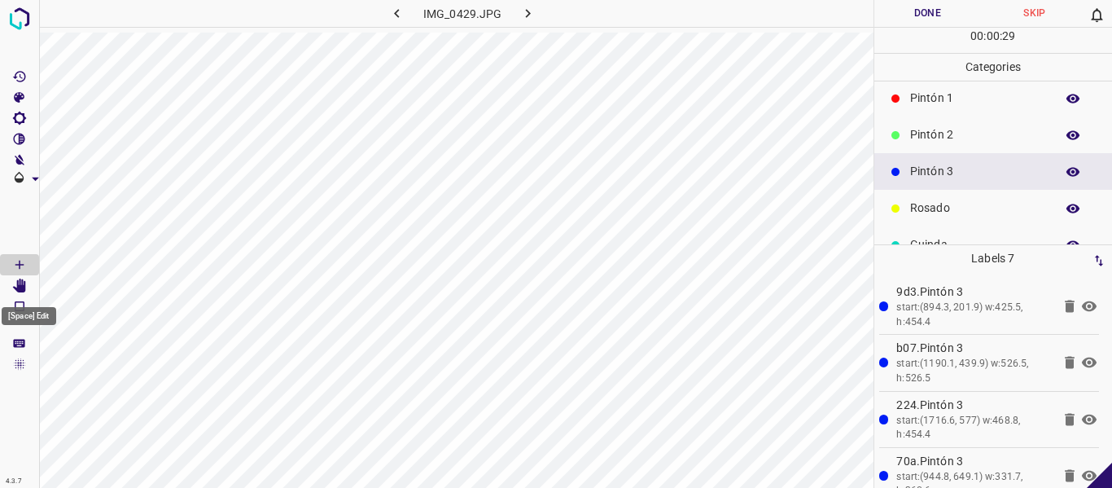
click at [25, 287] on icon "[Space] Edit" at bounding box center [19, 285] width 13 height 15
drag, startPoint x: 22, startPoint y: 262, endPoint x: 41, endPoint y: 286, distance: 30.1
click at [21, 266] on icon "[Space] Draw" at bounding box center [19, 264] width 15 height 15
click at [906, 11] on button "Done" at bounding box center [927, 13] width 107 height 27
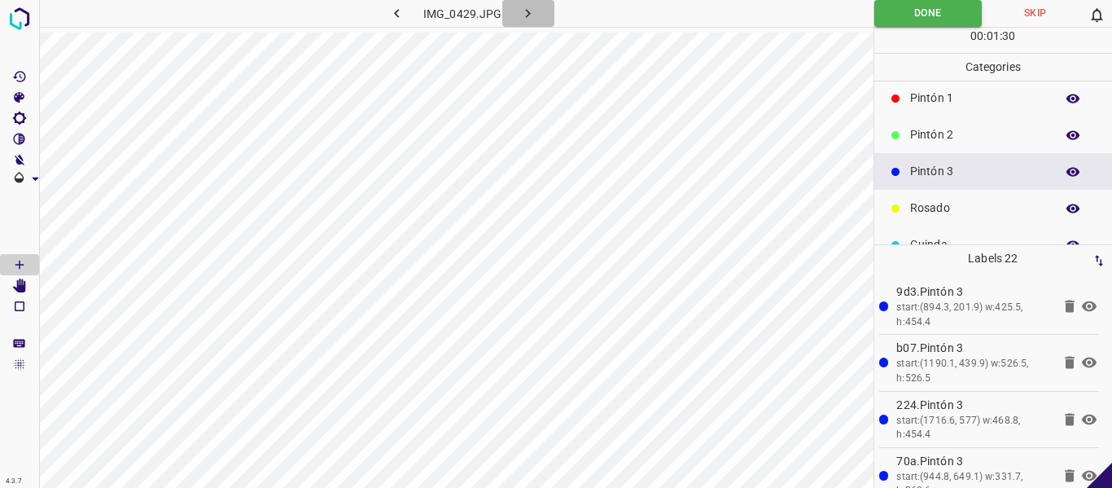
click at [524, 5] on icon "button" at bounding box center [527, 13] width 17 height 17
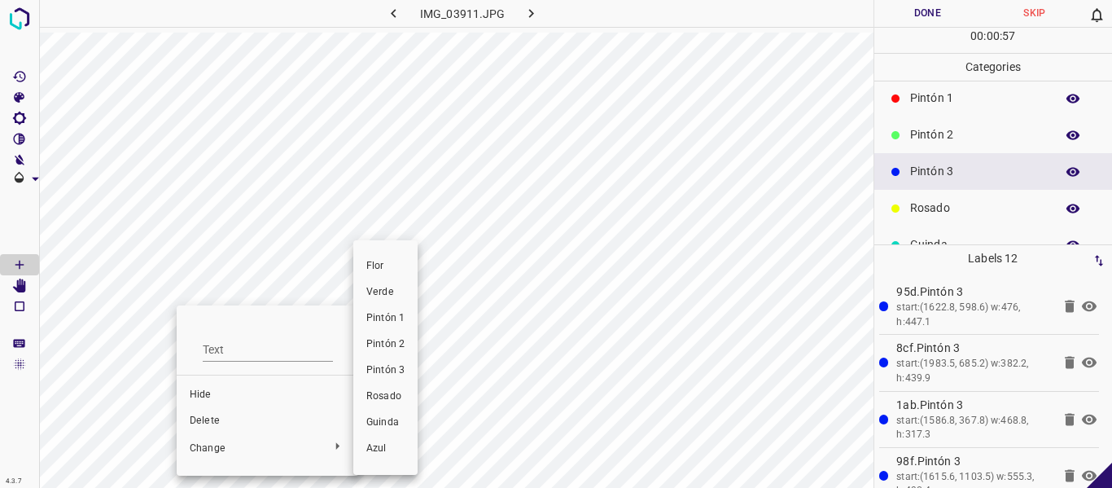
click at [370, 396] on span "Rosado" at bounding box center [385, 396] width 38 height 15
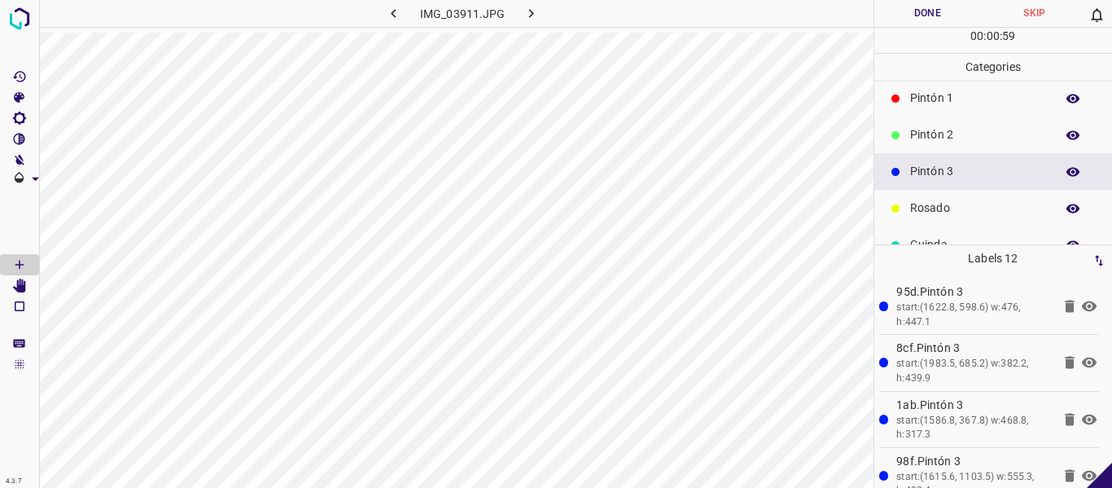
click at [897, 13] on button "Done" at bounding box center [927, 13] width 107 height 27
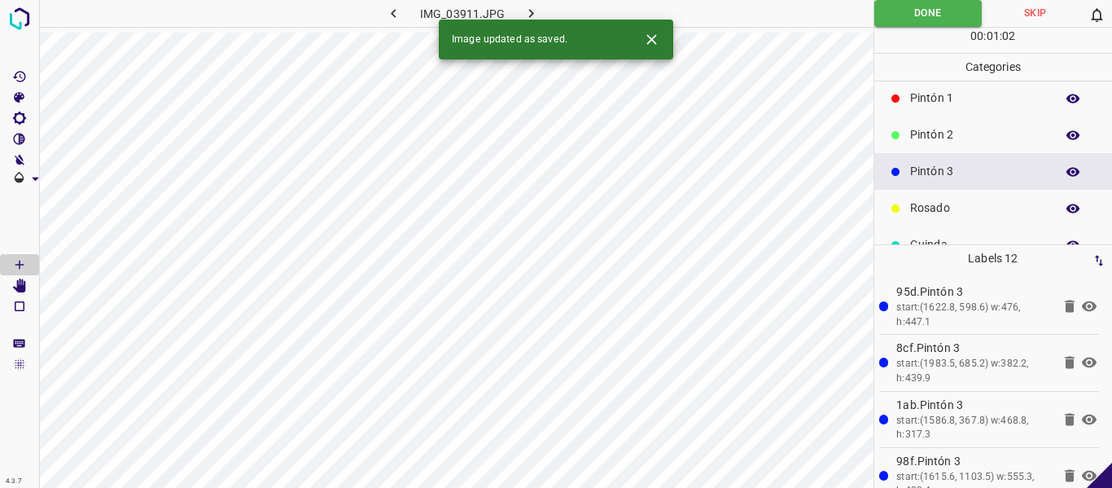
click at [523, 15] on icon "button" at bounding box center [531, 13] width 17 height 17
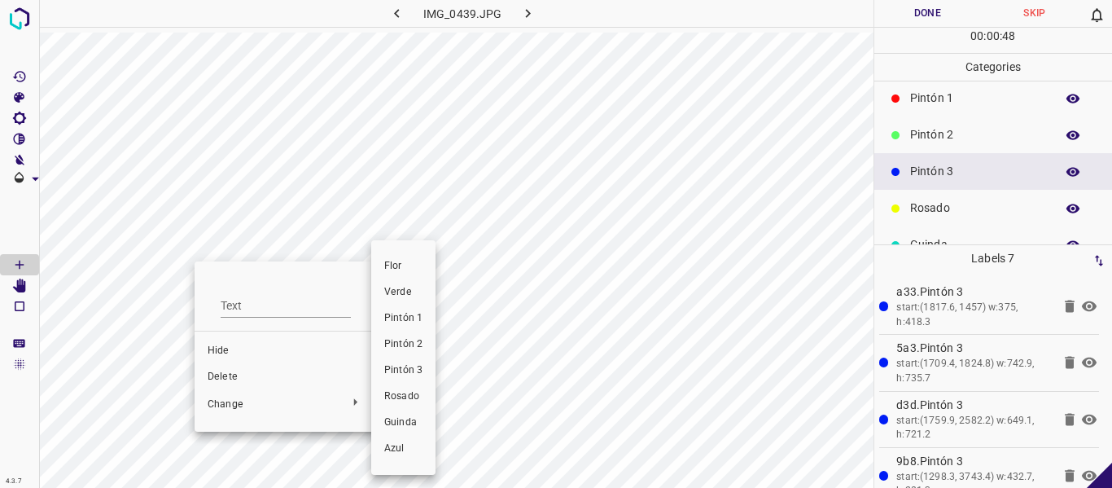
click at [409, 400] on span "Rosado" at bounding box center [403, 396] width 38 height 15
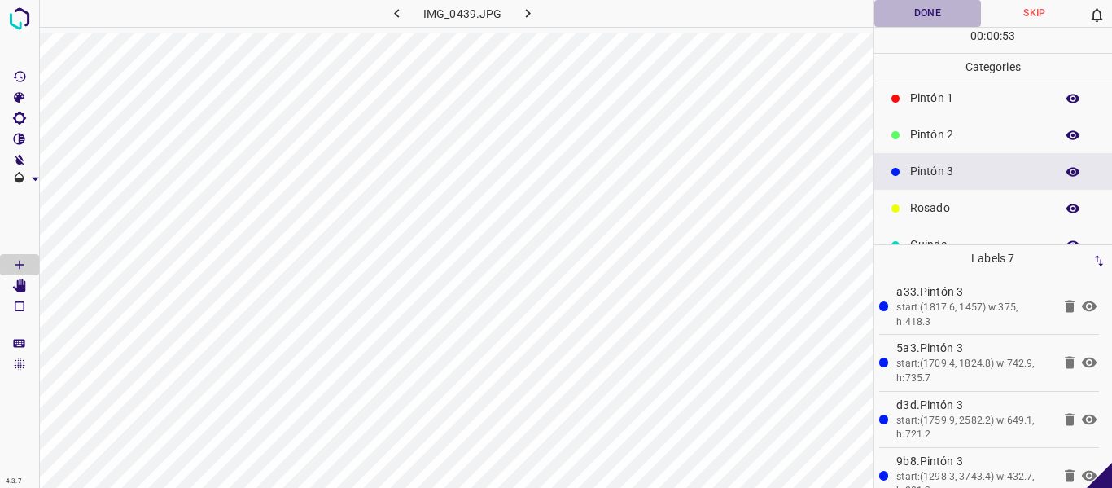
click at [911, 23] on button "Done" at bounding box center [927, 13] width 107 height 27
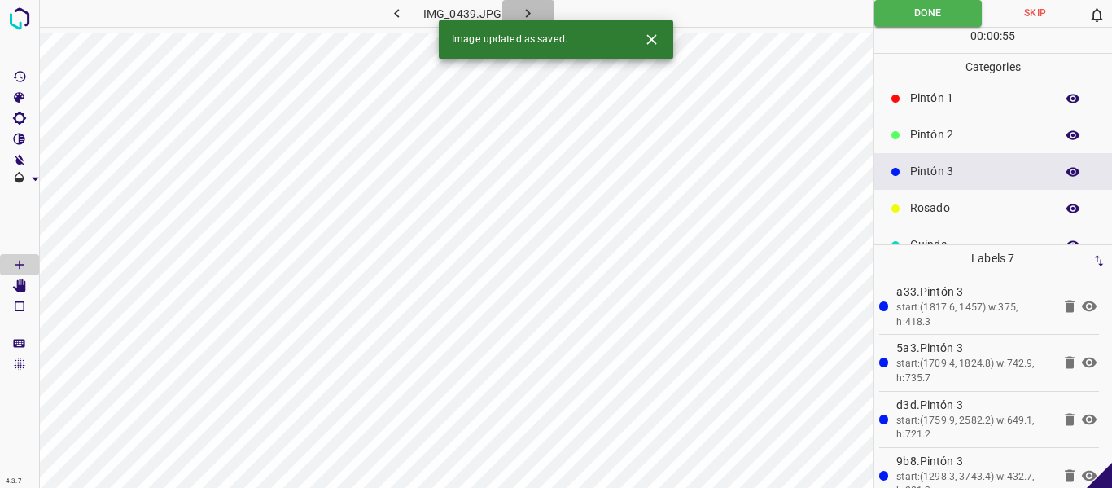
click at [523, 11] on icon "button" at bounding box center [527, 13] width 17 height 17
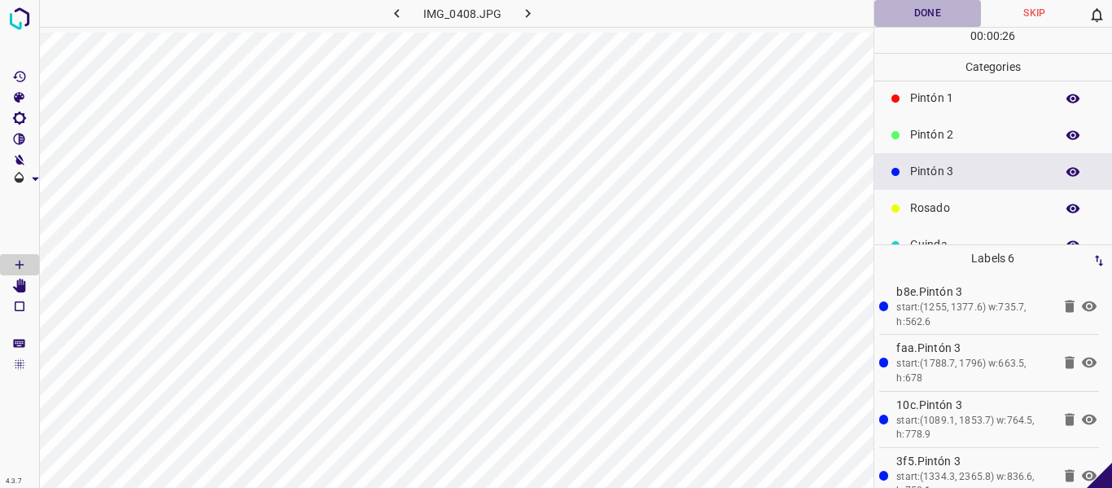
click at [929, 21] on button "Done" at bounding box center [927, 13] width 107 height 27
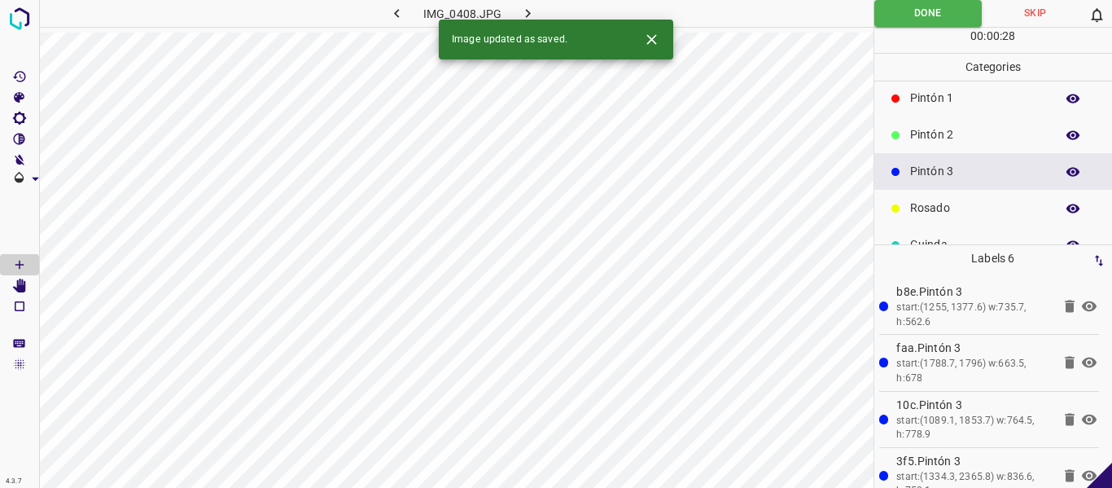
click at [515, 16] on button "button" at bounding box center [528, 13] width 52 height 27
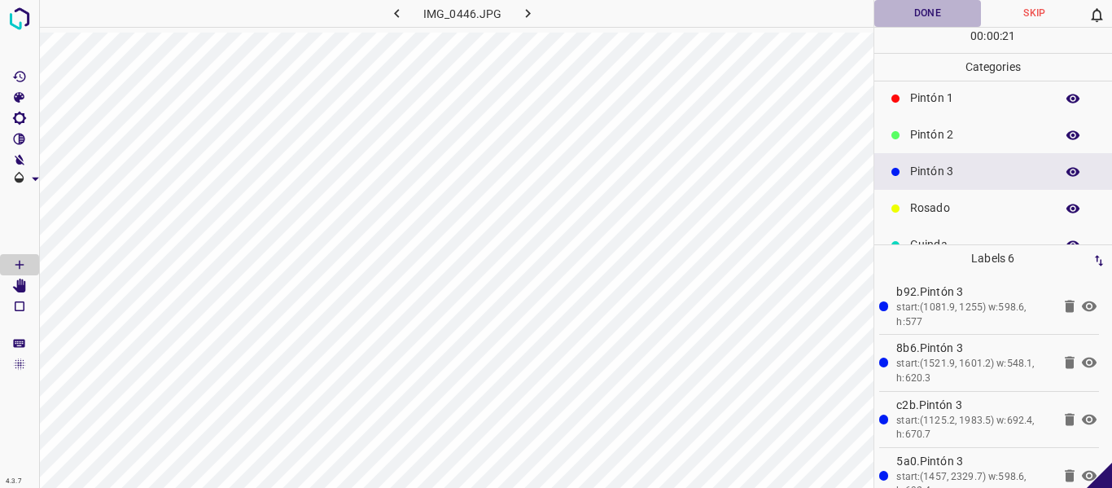
click at [908, 17] on button "Done" at bounding box center [927, 13] width 107 height 27
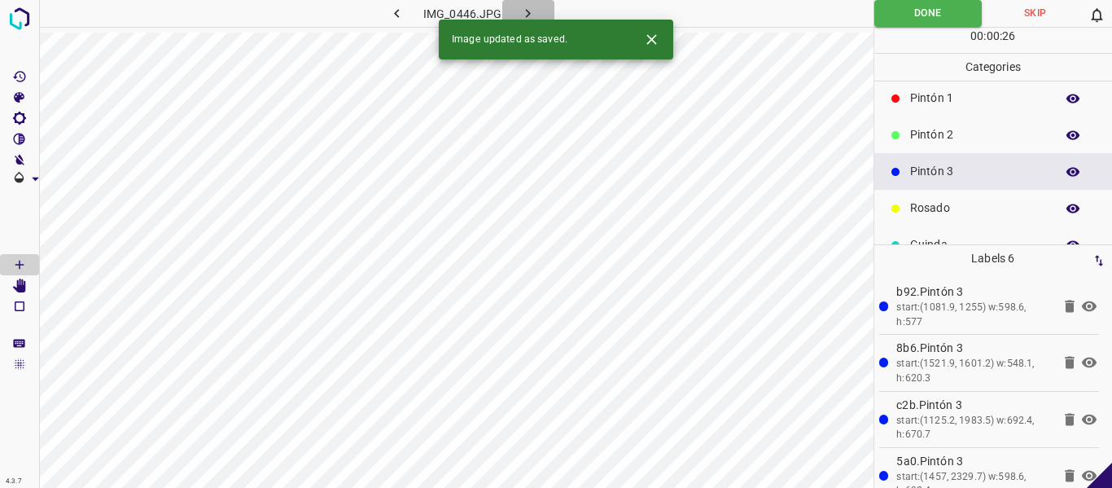
click at [519, 10] on icon "button" at bounding box center [527, 13] width 17 height 17
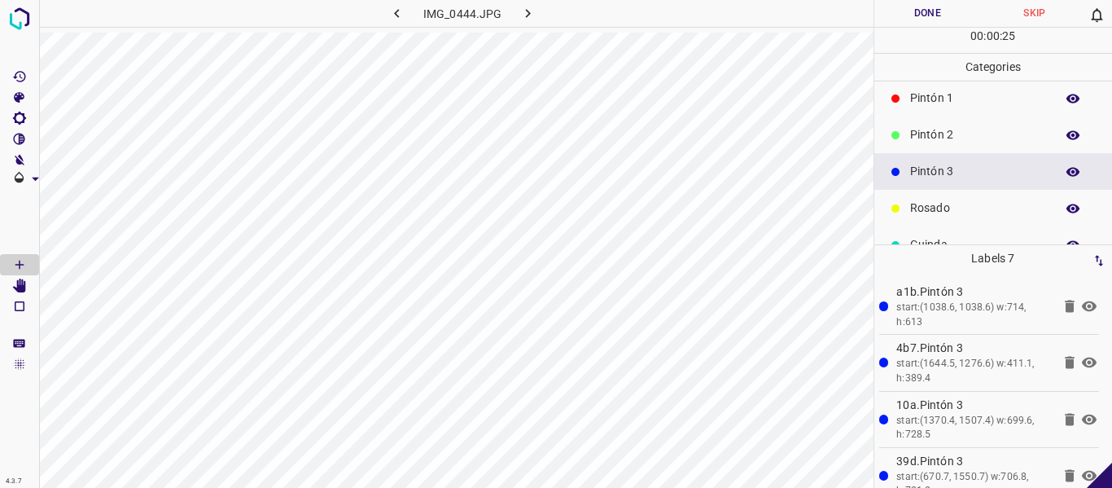
click at [1066, 171] on icon "button" at bounding box center [1073, 171] width 15 height 15
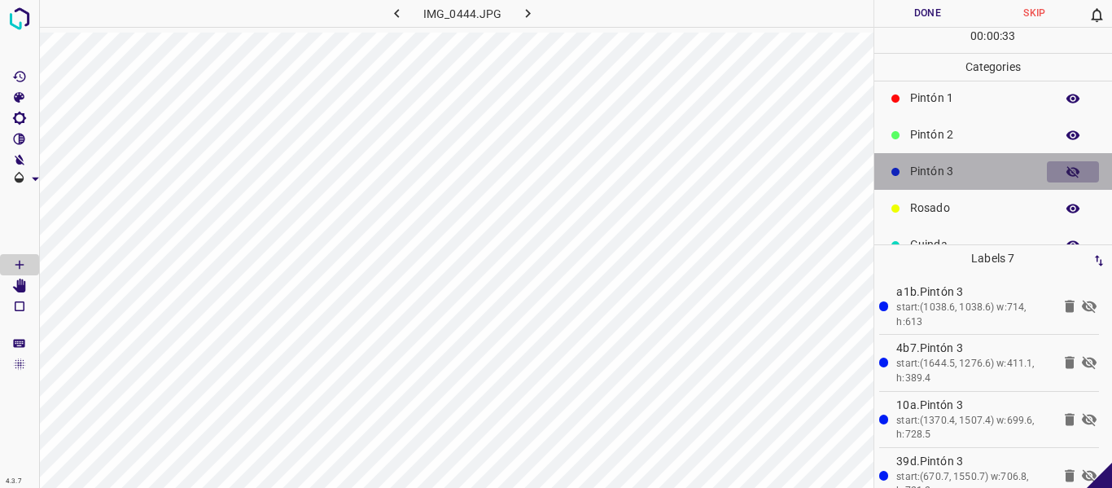
click at [1053, 168] on button "button" at bounding box center [1073, 171] width 52 height 21
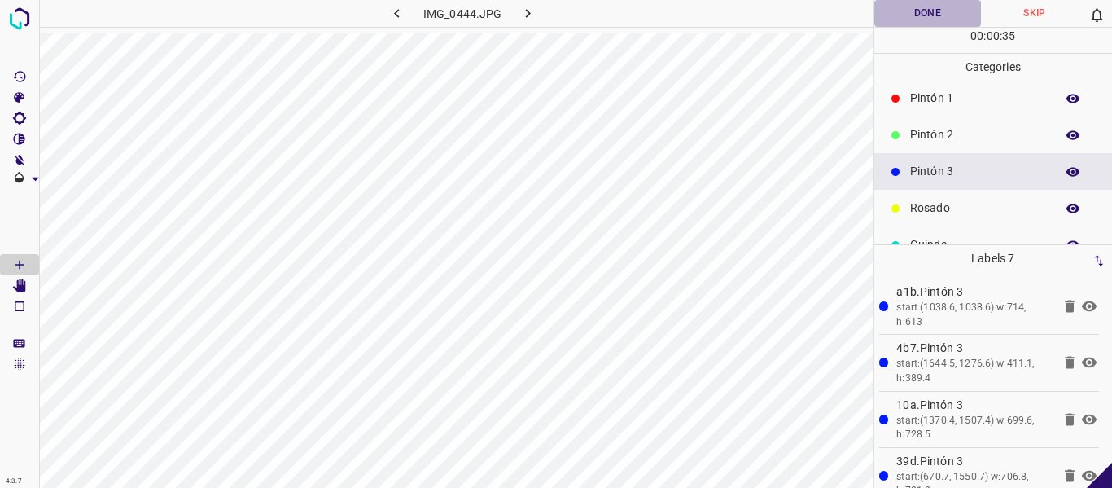
click at [912, 14] on button "Done" at bounding box center [927, 13] width 107 height 27
click at [531, 9] on icon "button" at bounding box center [527, 13] width 17 height 17
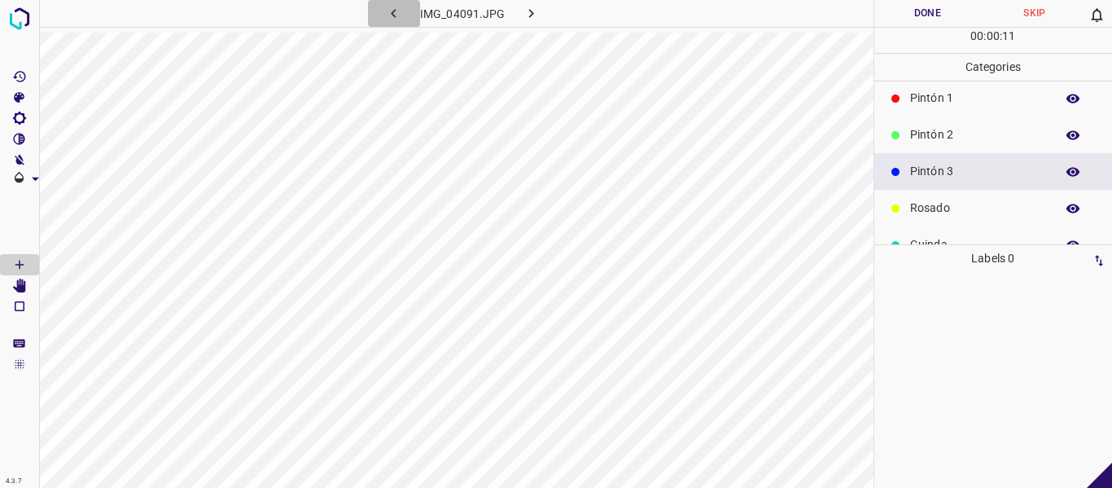
click at [396, 13] on icon "button" at bounding box center [393, 13] width 17 height 17
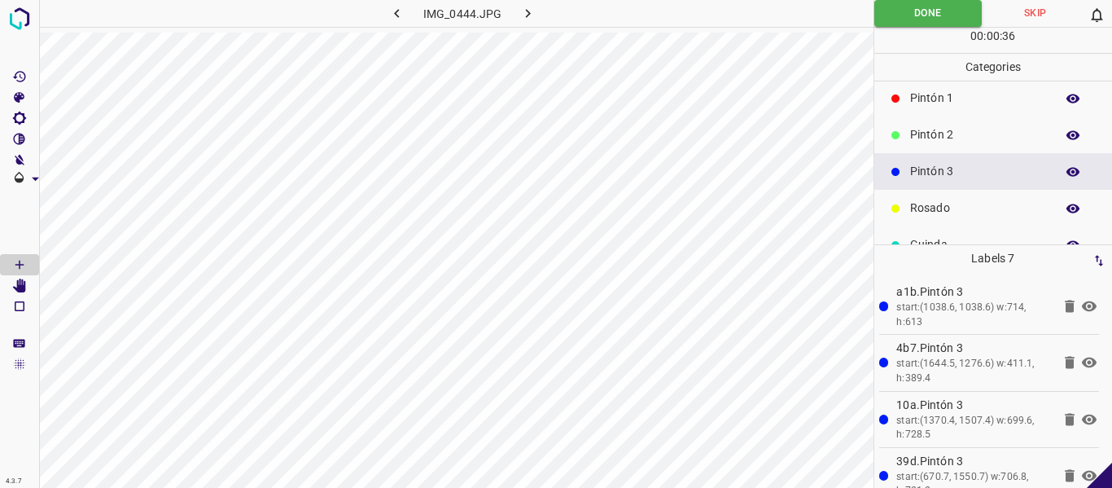
drag, startPoint x: 533, startPoint y: 13, endPoint x: 550, endPoint y: 12, distance: 16.3
click at [537, 13] on button "button" at bounding box center [528, 13] width 52 height 27
click at [927, 15] on button "Done" at bounding box center [927, 13] width 107 height 27
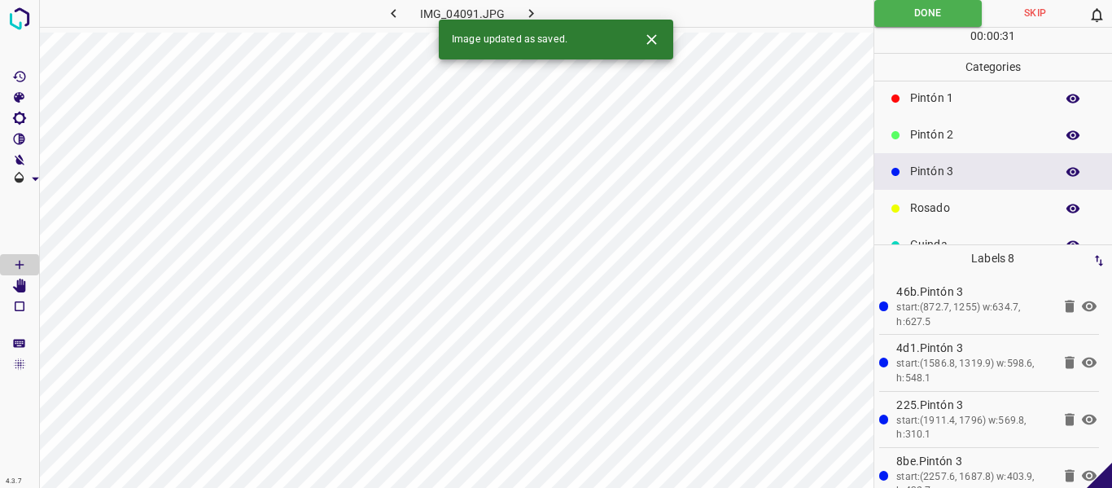
click at [533, 13] on icon "button" at bounding box center [531, 13] width 17 height 17
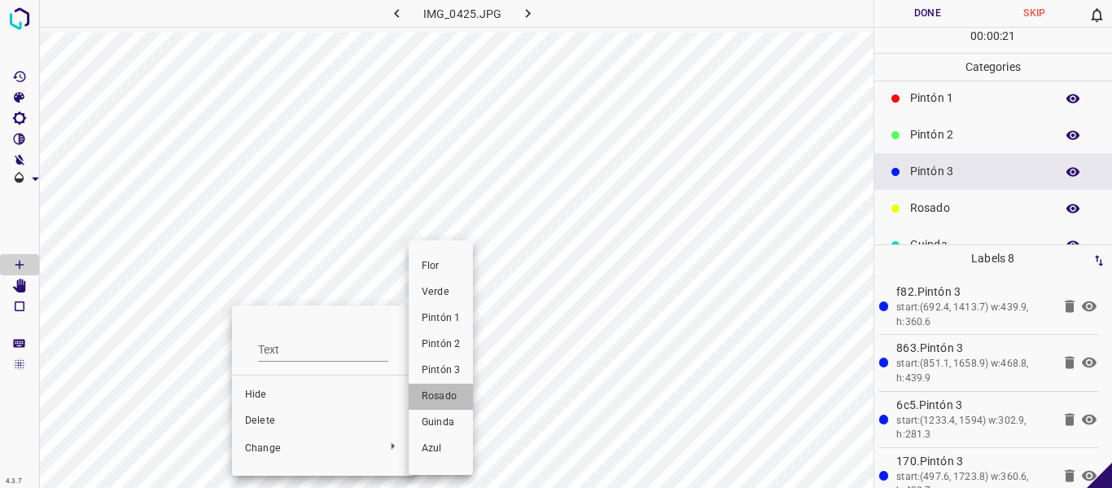
click at [427, 393] on span "Rosado" at bounding box center [441, 396] width 38 height 15
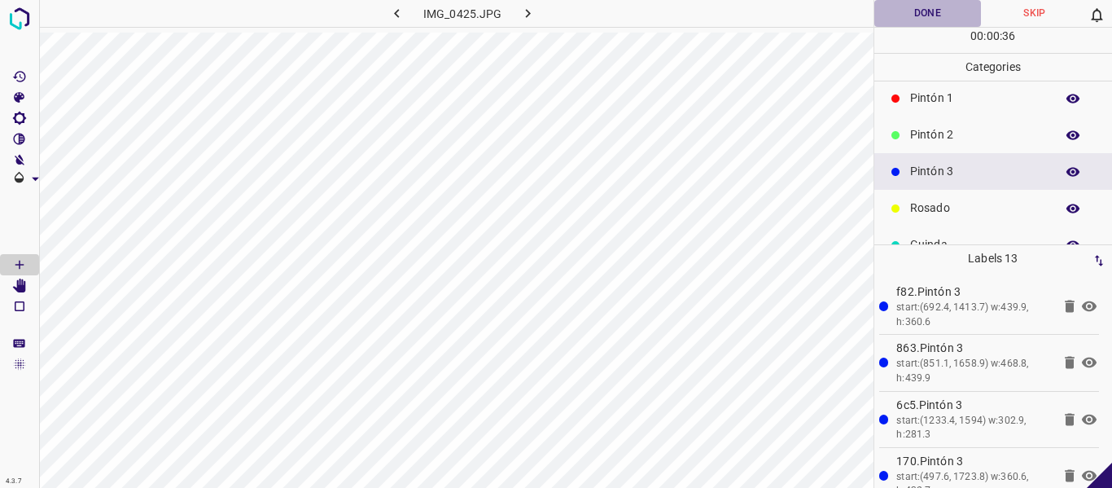
click at [925, 17] on button "Done" at bounding box center [927, 13] width 107 height 27
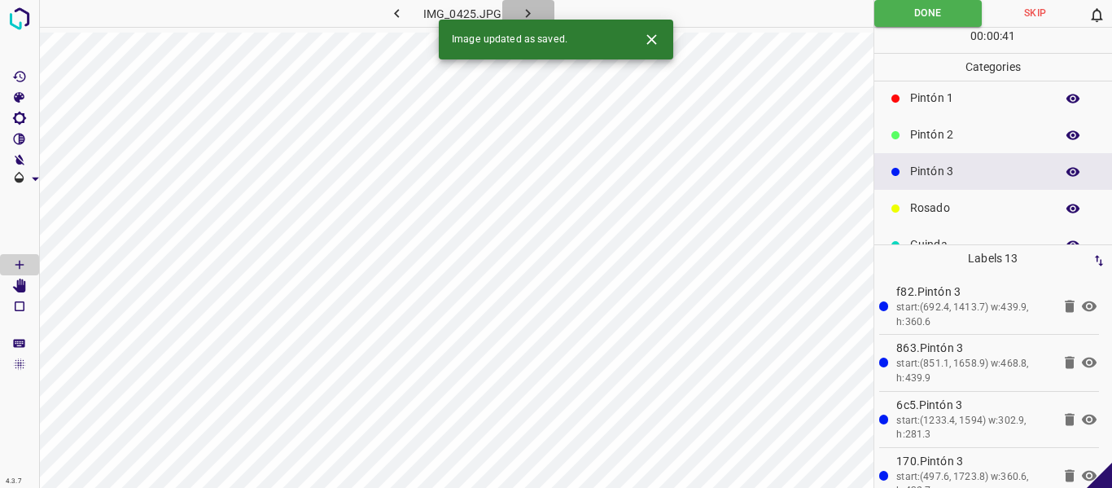
click at [523, 15] on icon "button" at bounding box center [527, 13] width 17 height 17
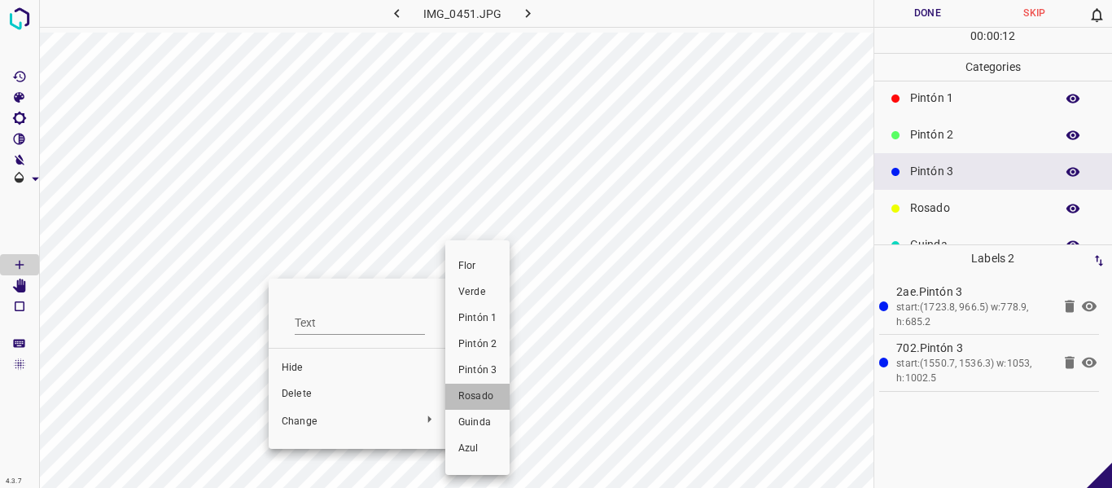
click at [478, 400] on span "Rosado" at bounding box center [477, 396] width 38 height 15
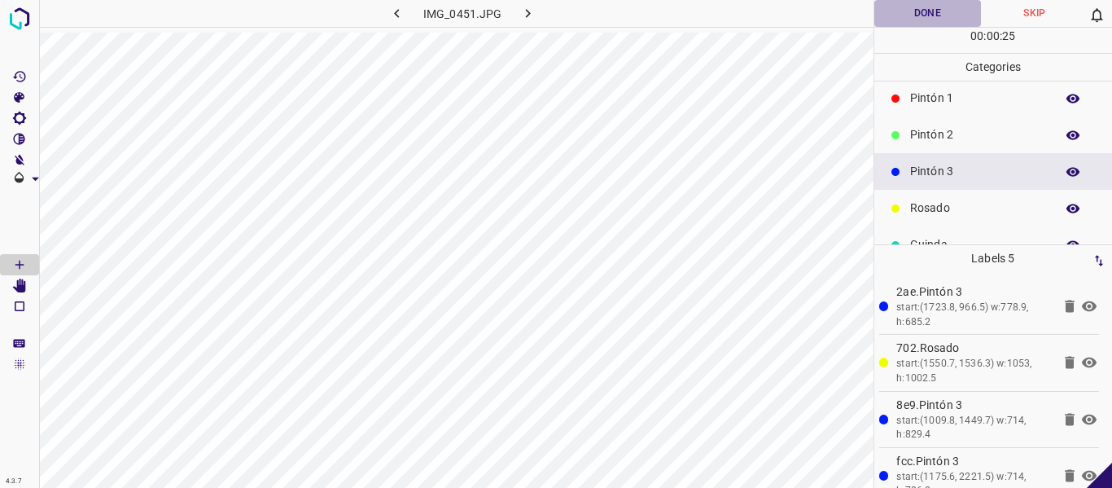
click at [919, 15] on button "Done" at bounding box center [927, 13] width 107 height 27
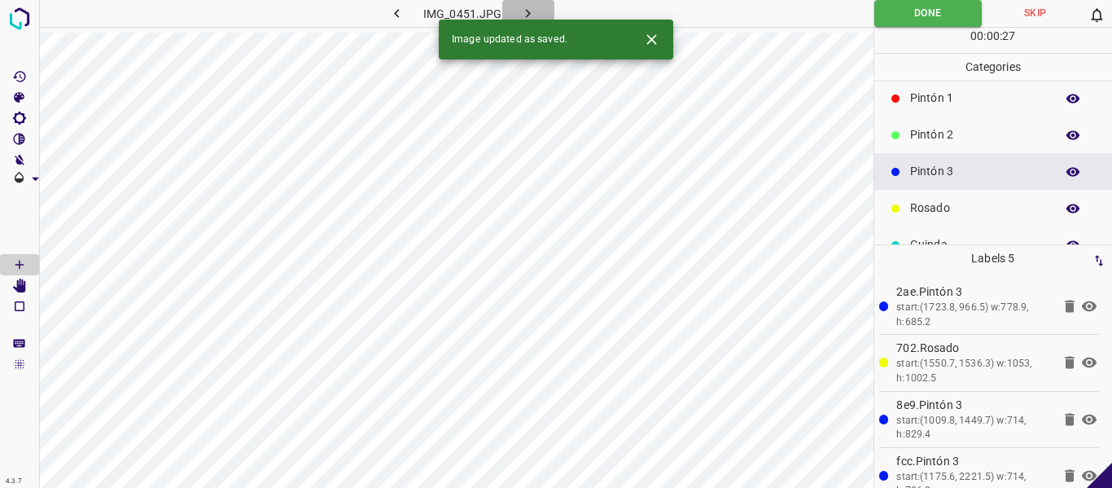
click at [532, 12] on icon "button" at bounding box center [527, 13] width 17 height 17
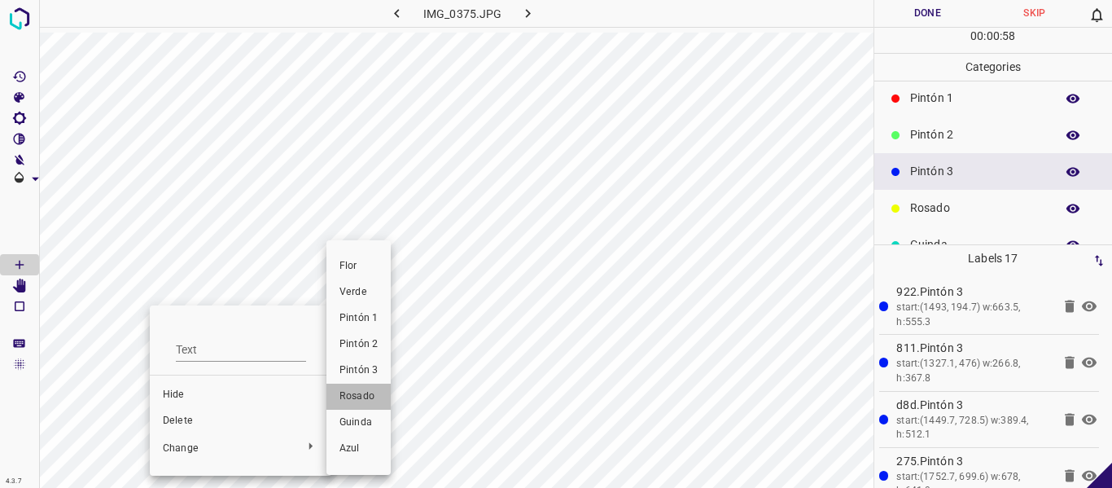
click at [359, 396] on span "Rosado" at bounding box center [358, 396] width 38 height 15
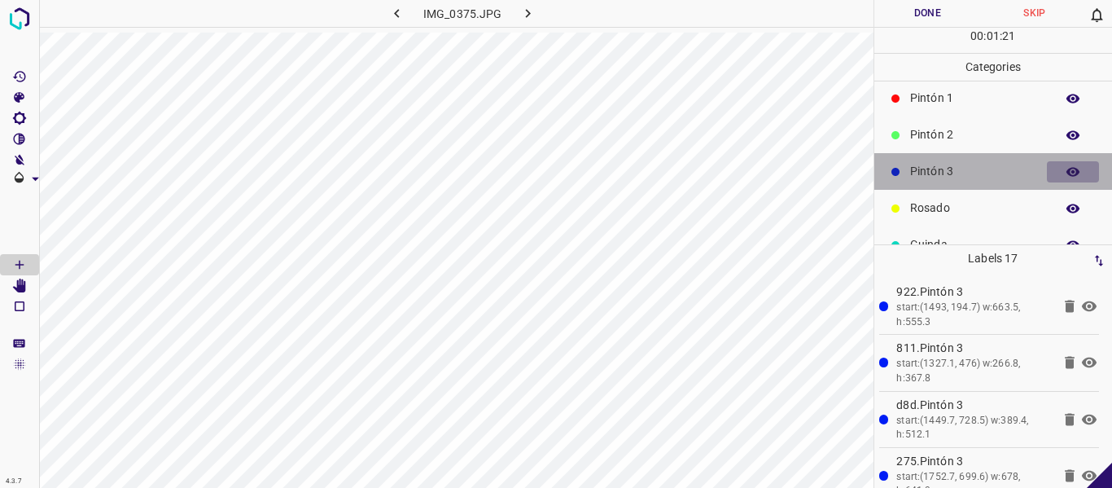
click at [1066, 173] on icon "button" at bounding box center [1073, 171] width 15 height 15
click at [1067, 174] on icon "button" at bounding box center [1073, 171] width 13 height 11
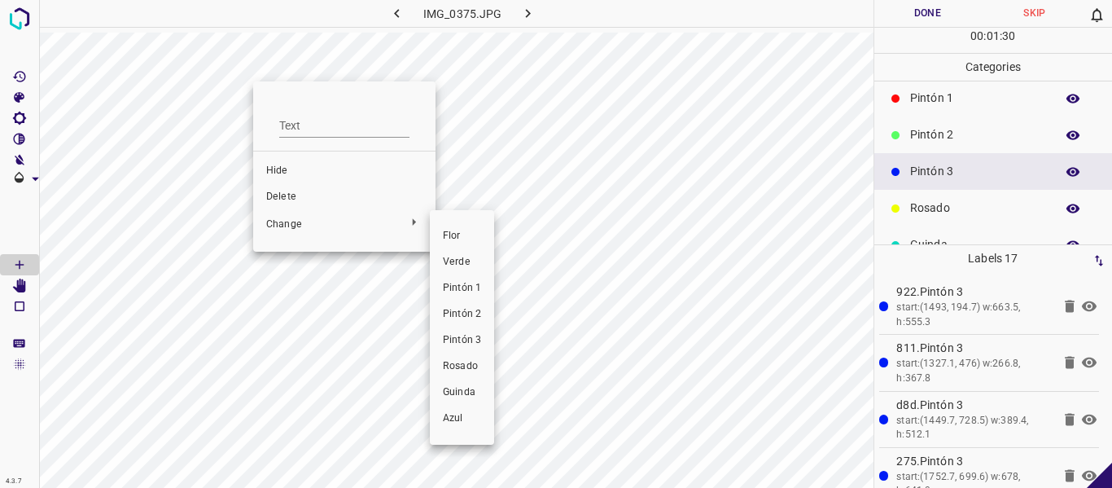
click at [467, 366] on span "Rosado" at bounding box center [462, 366] width 38 height 15
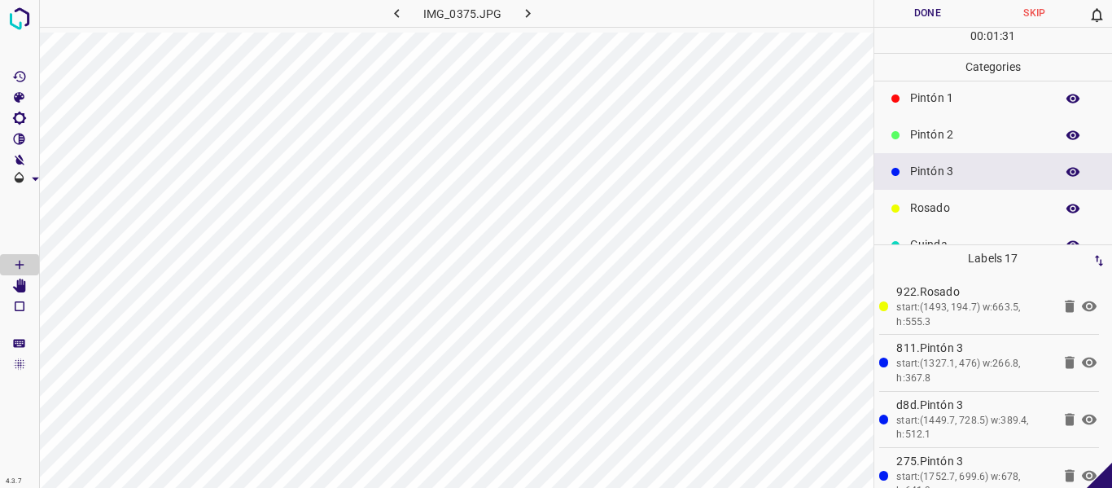
click at [916, 11] on button "Done" at bounding box center [927, 13] width 107 height 27
click at [518, 13] on button "button" at bounding box center [528, 13] width 52 height 27
click at [965, 138] on p "Pintón 2" at bounding box center [978, 134] width 137 height 17
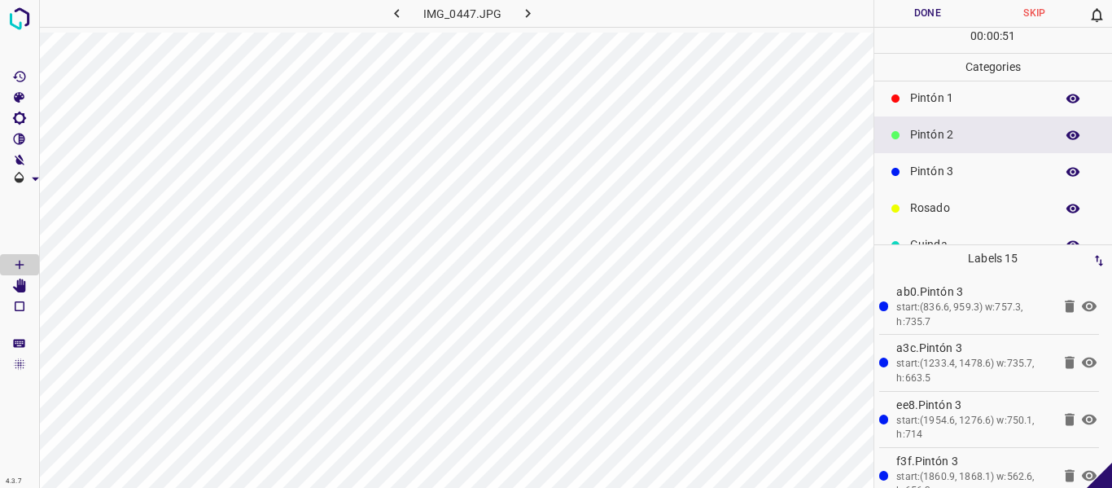
click at [351, 31] on div "IMG_0447.JPG" at bounding box center [456, 16] width 834 height 33
click at [896, 15] on button "Done" at bounding box center [927, 13] width 107 height 27
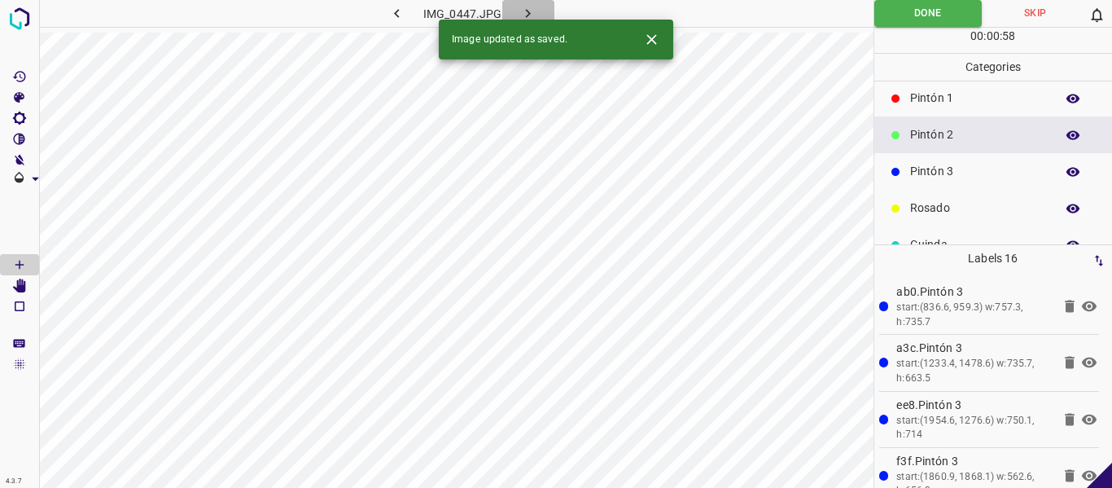
click at [531, 11] on icon "button" at bounding box center [527, 13] width 17 height 17
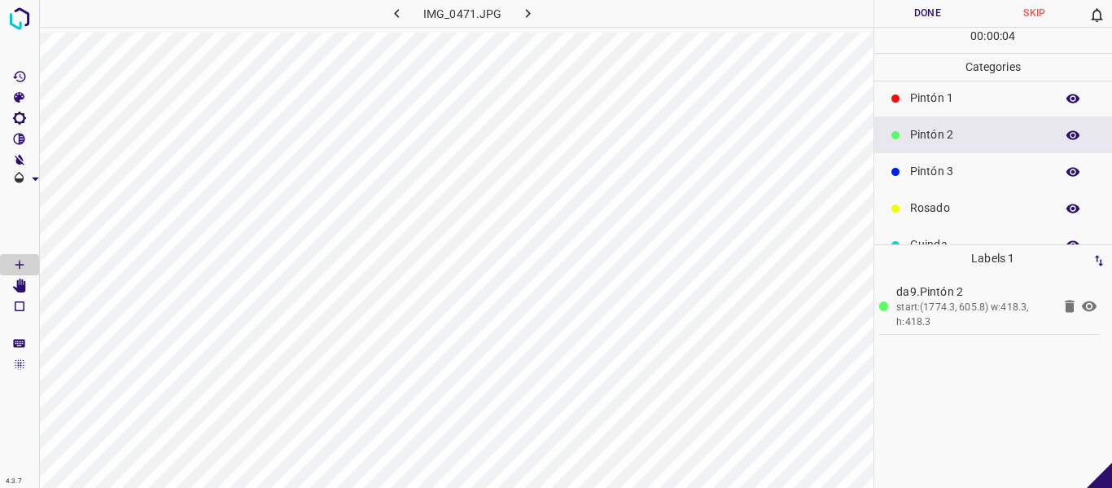
drag, startPoint x: 935, startPoint y: 170, endPoint x: 909, endPoint y: 167, distance: 25.4
click at [931, 170] on p "Pintón 3" at bounding box center [978, 171] width 137 height 17
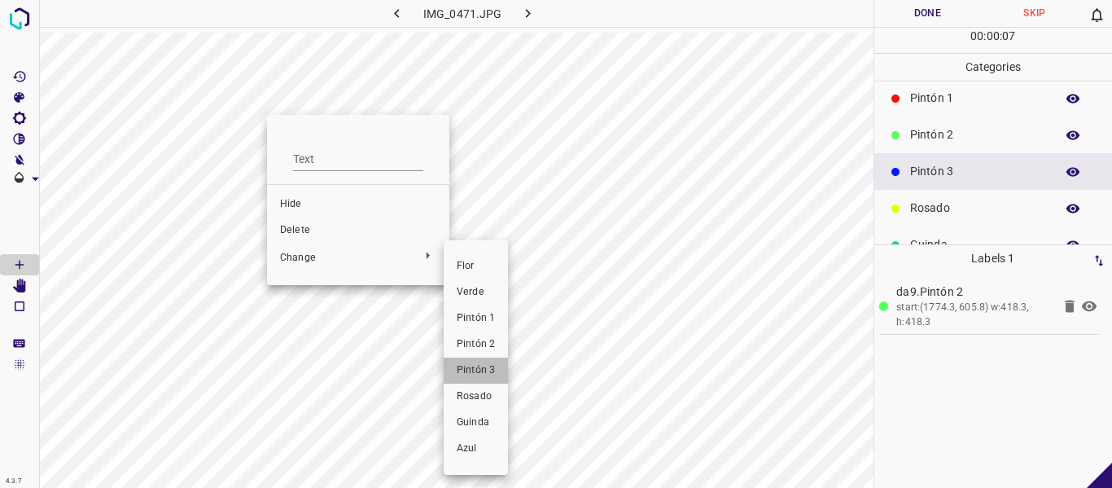
drag, startPoint x: 486, startPoint y: 373, endPoint x: 405, endPoint y: 291, distance: 114.6
click at [486, 372] on span "Pintón 3" at bounding box center [476, 370] width 38 height 15
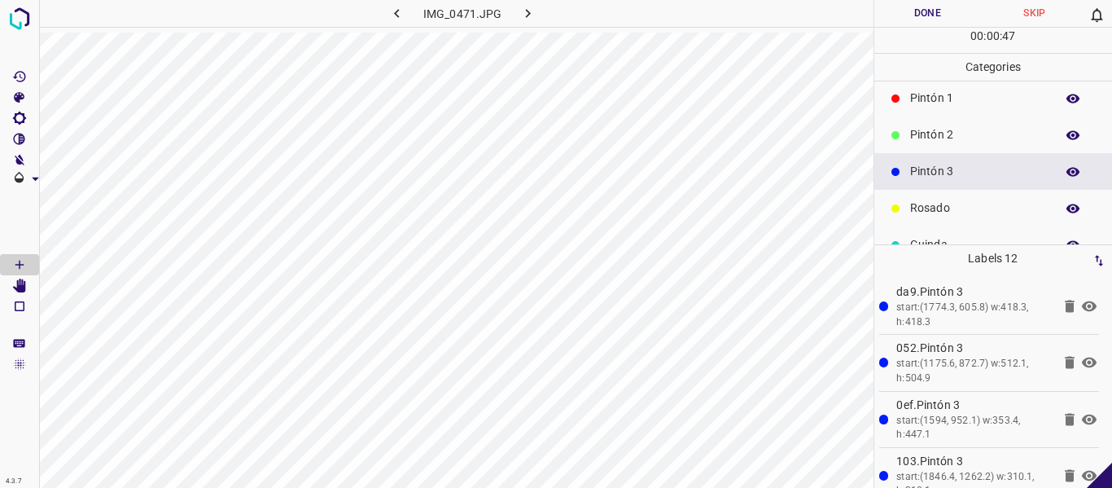
click at [928, 15] on button "Done" at bounding box center [927, 13] width 107 height 27
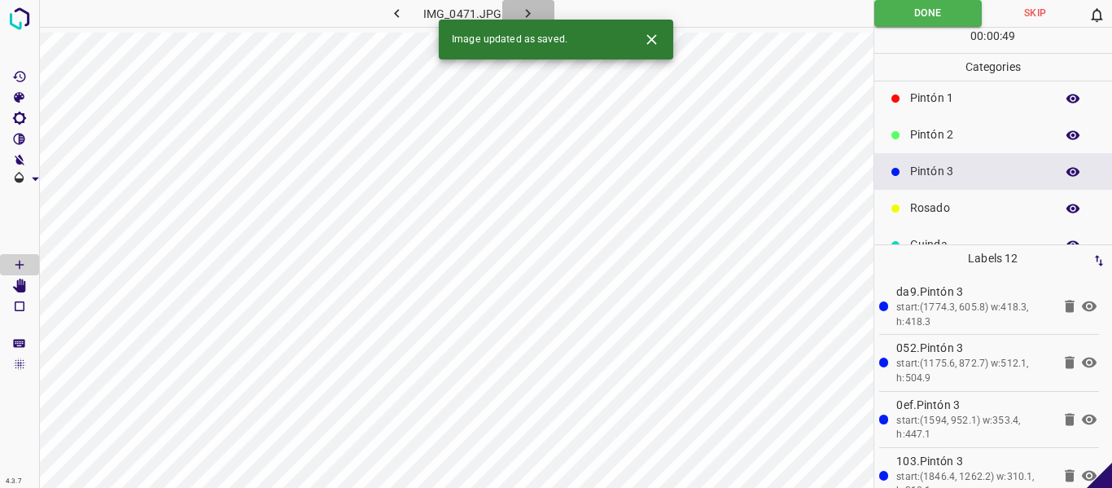
click at [527, 11] on icon "button" at bounding box center [528, 13] width 5 height 9
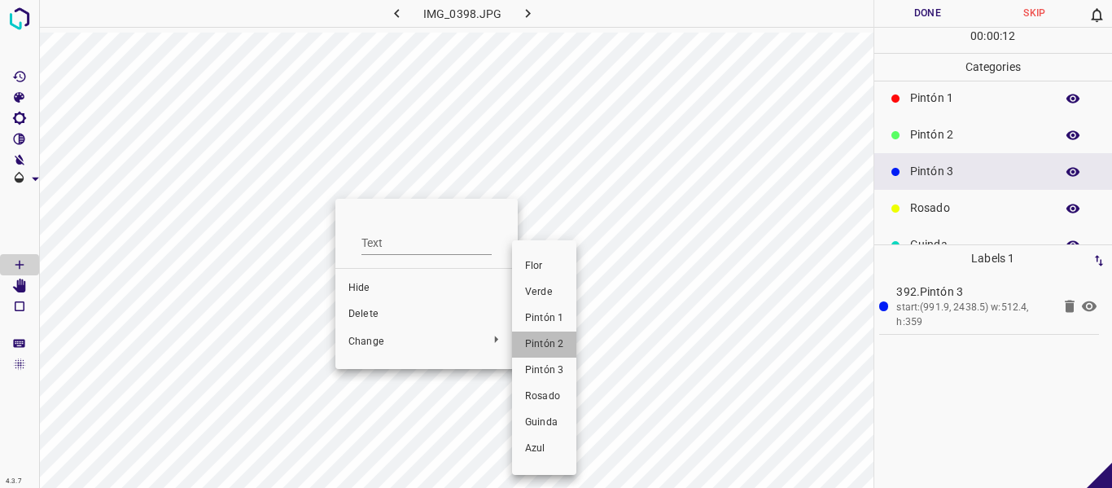
drag, startPoint x: 541, startPoint y: 346, endPoint x: 506, endPoint y: 306, distance: 53.1
click at [541, 346] on span "Pintón 2" at bounding box center [544, 344] width 38 height 15
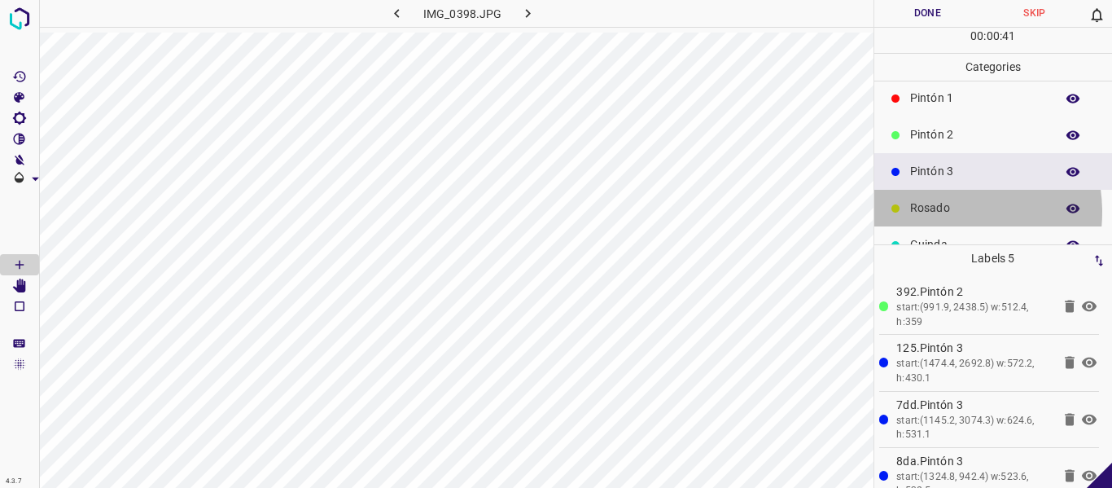
click at [935, 212] on p "Rosado" at bounding box center [978, 207] width 137 height 17
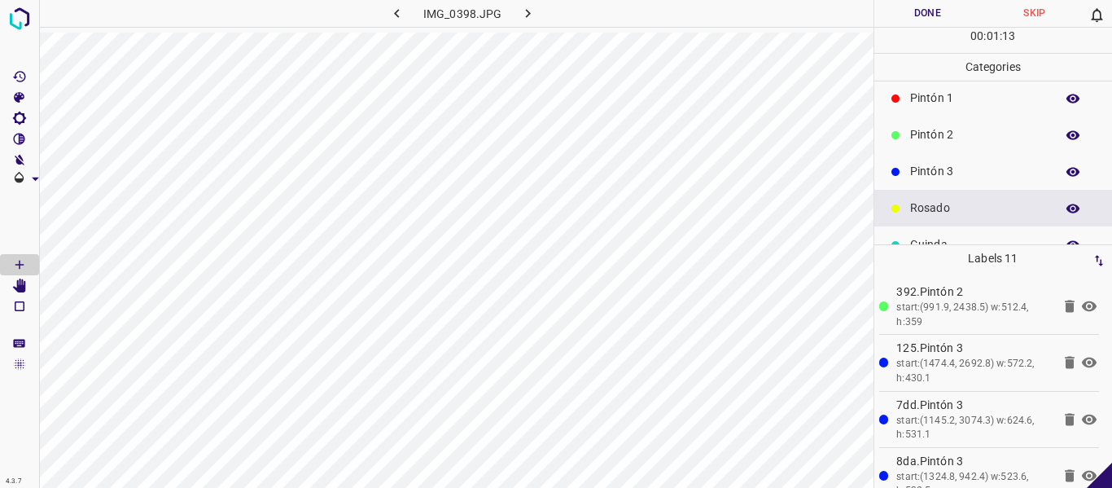
click at [914, 23] on button "Done" at bounding box center [927, 13] width 107 height 27
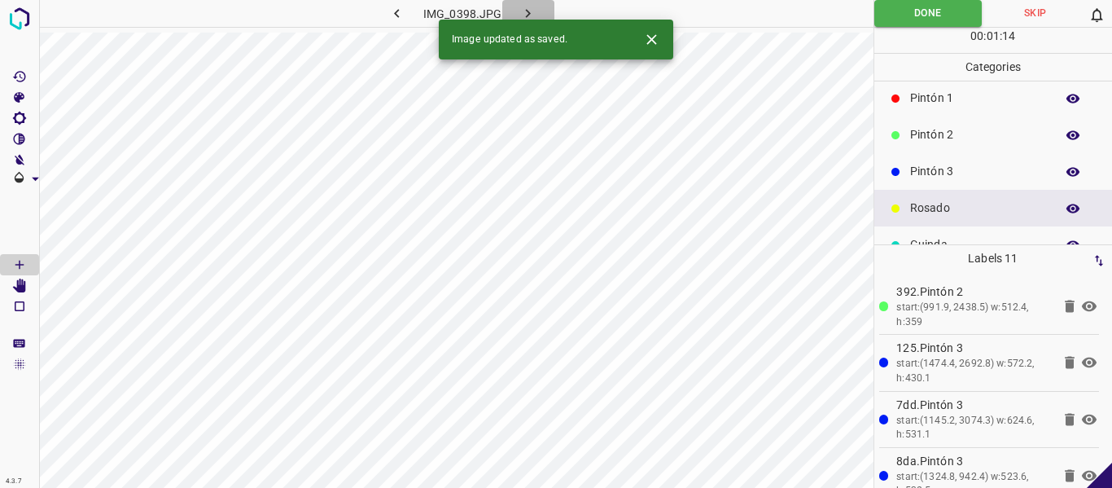
click at [526, 9] on icon "button" at bounding box center [527, 13] width 17 height 17
